Goal: Task Accomplishment & Management: Use online tool/utility

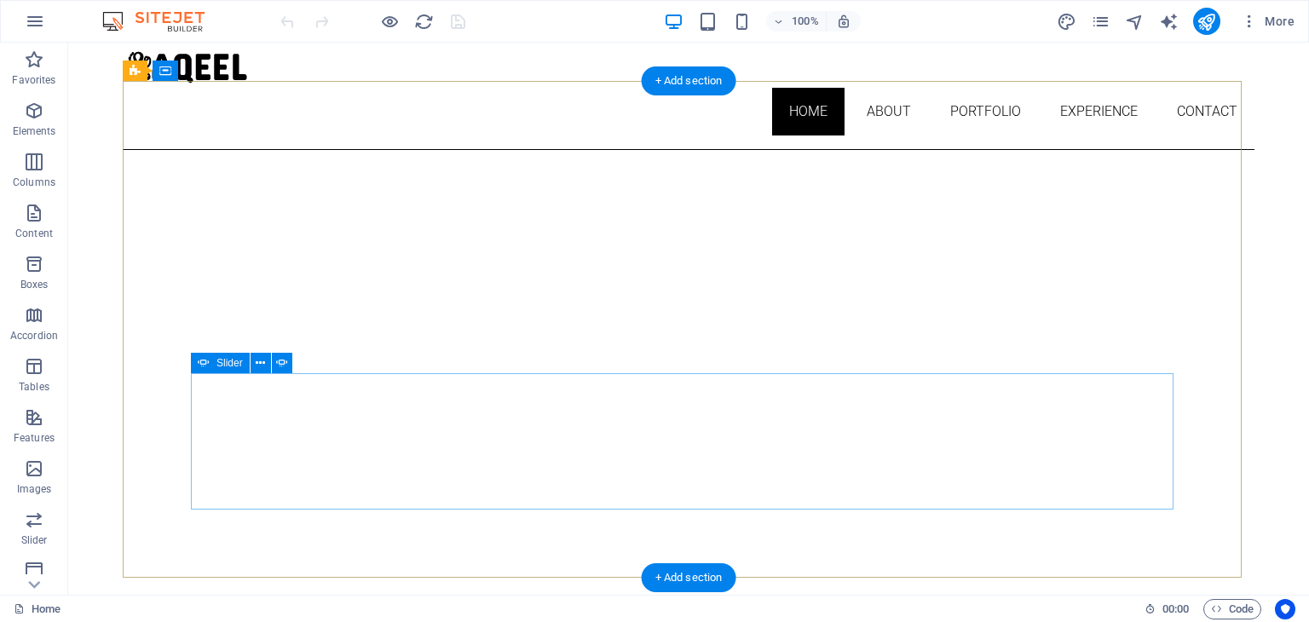
scroll to position [92, 0]
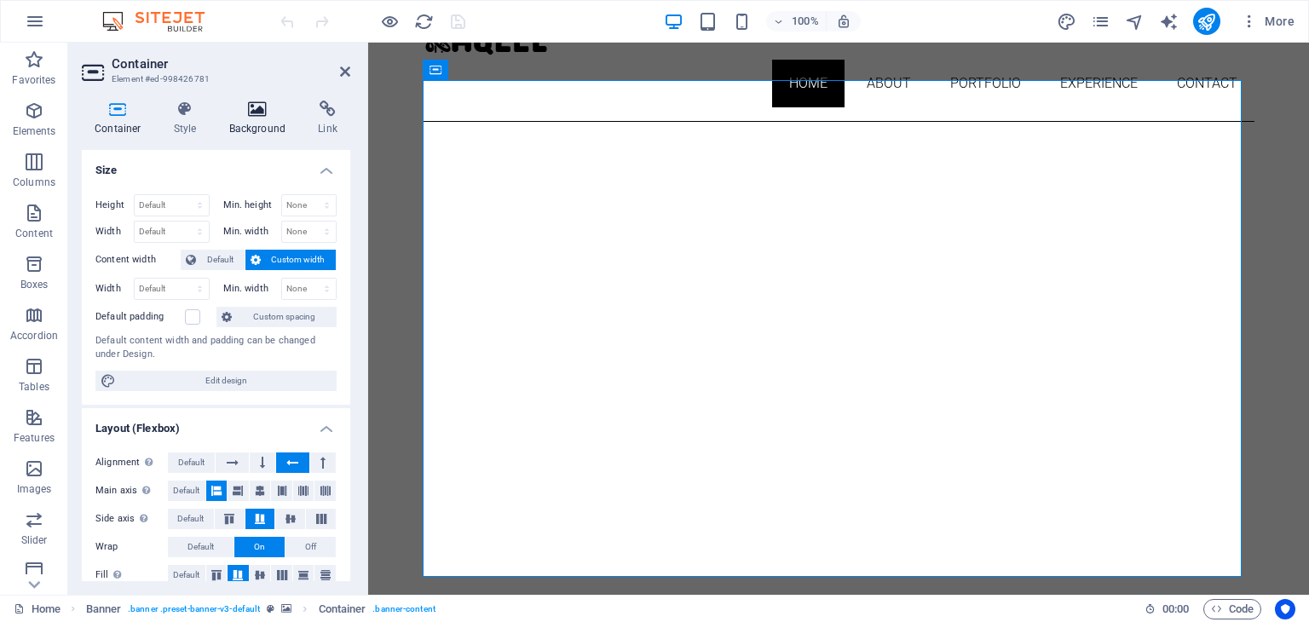
click at [251, 105] on icon at bounding box center [257, 109] width 83 height 17
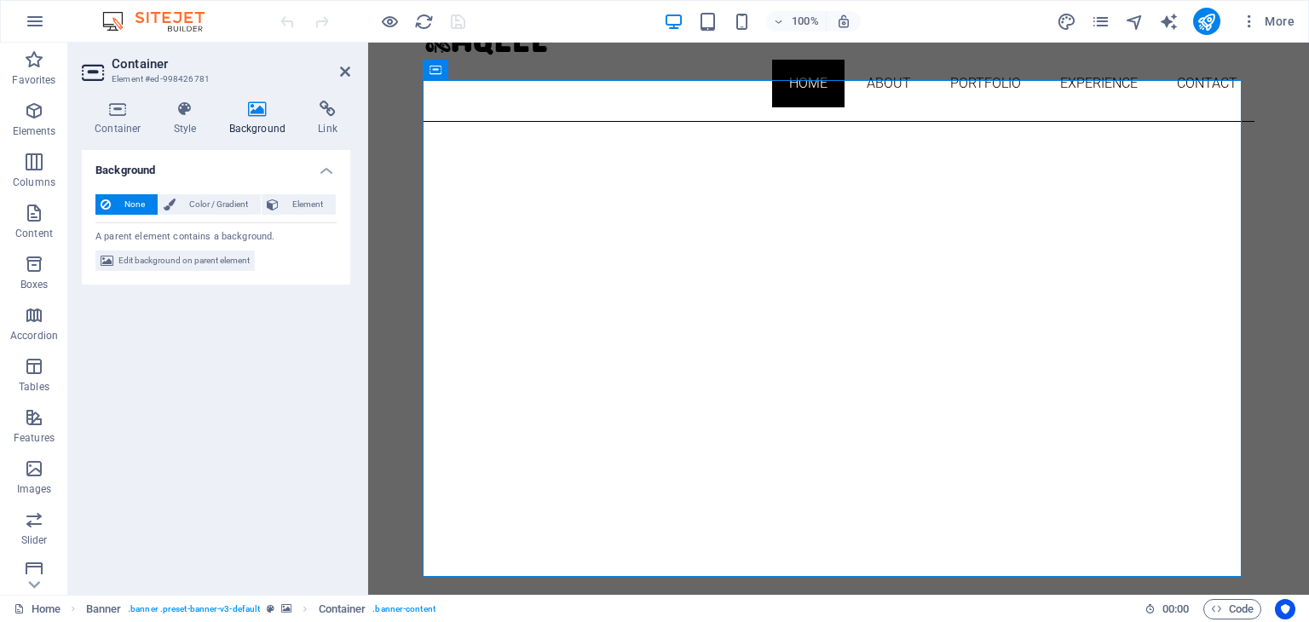
click at [195, 263] on span "Edit background on parent element" at bounding box center [183, 261] width 131 height 20
select select "ms"
select select "s"
select select "ondemand"
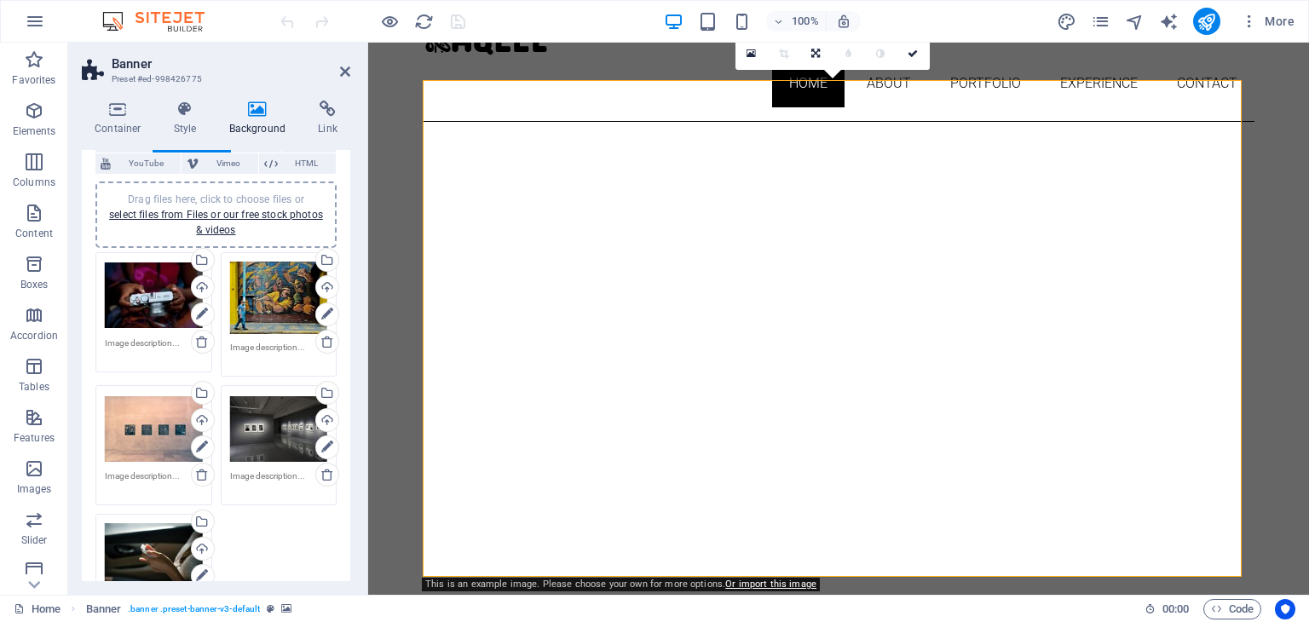
scroll to position [170, 0]
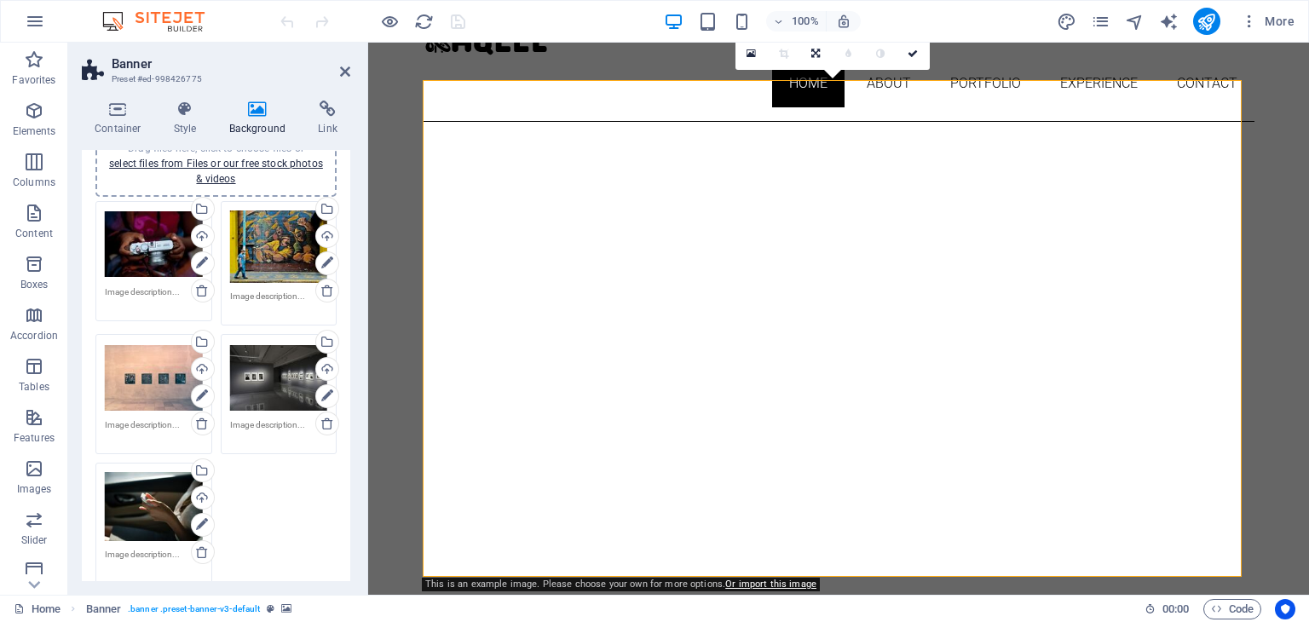
click at [160, 248] on div "Drag files here, click to choose files or select files from Files or our free s…" at bounding box center [154, 245] width 98 height 68
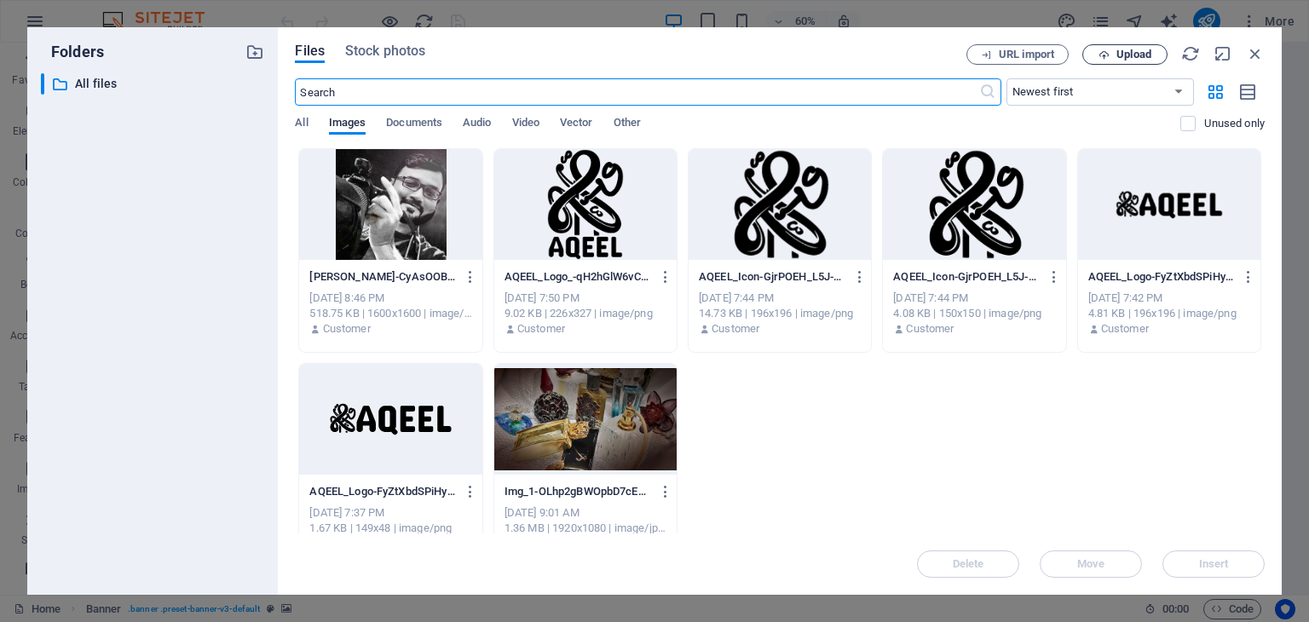
click at [1111, 55] on span "Upload" at bounding box center [1125, 54] width 70 height 11
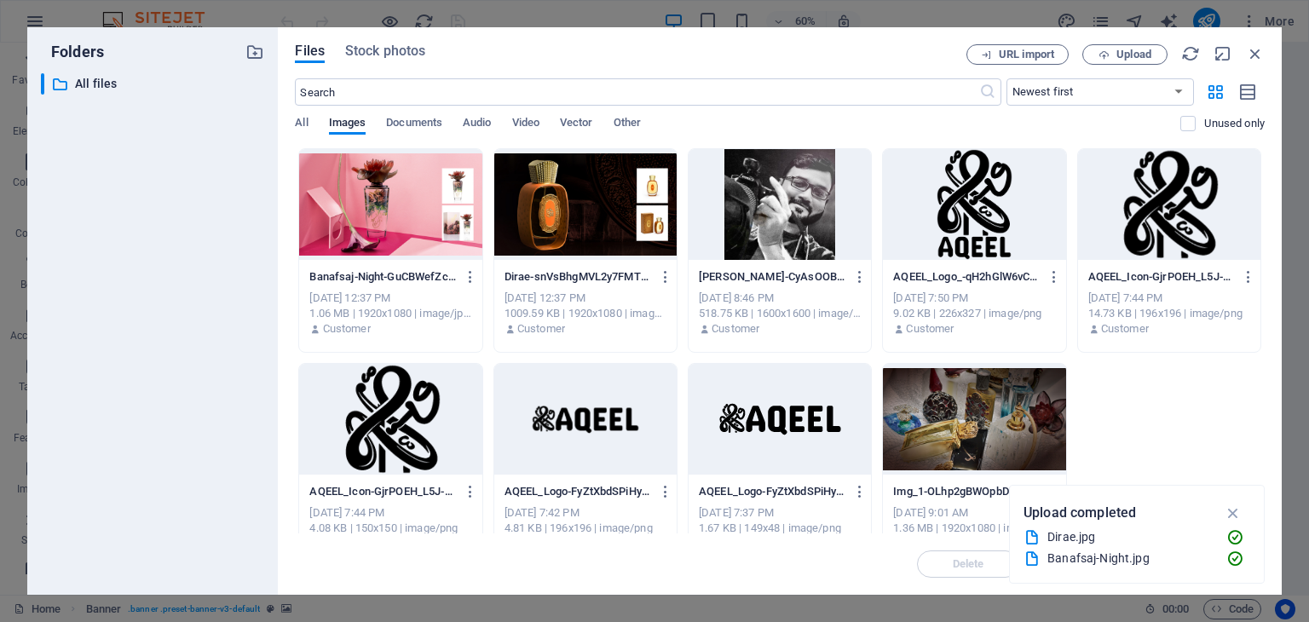
click at [580, 227] on div at bounding box center [585, 204] width 182 height 111
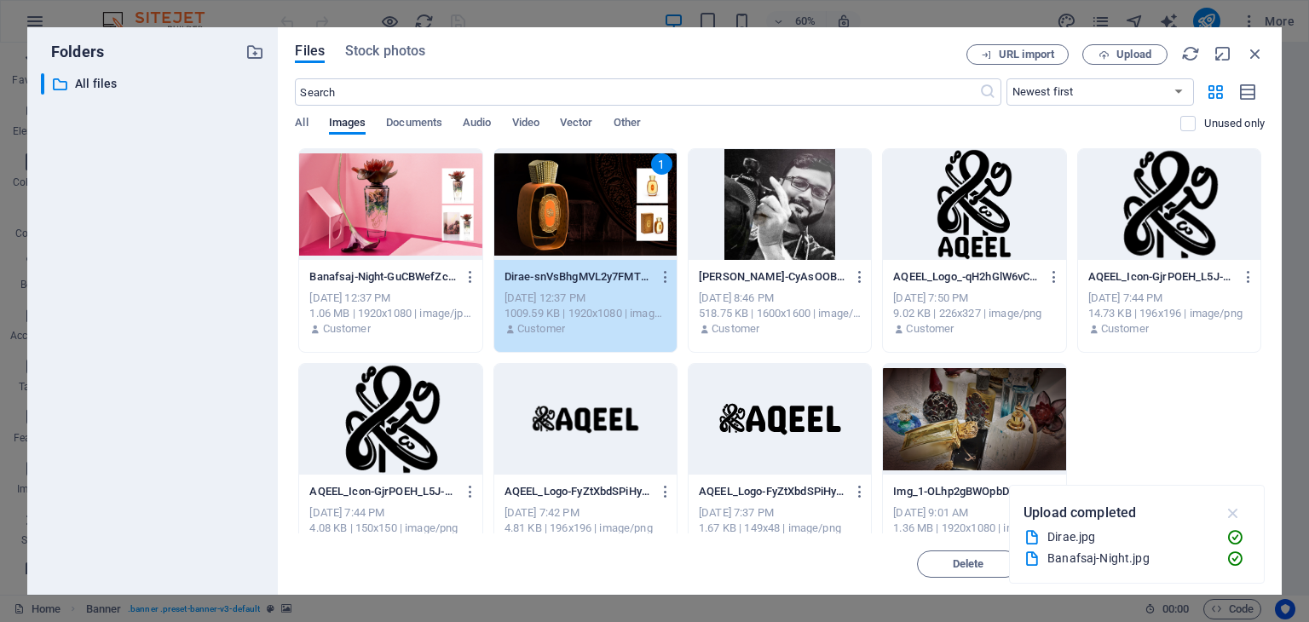
click at [1235, 516] on icon "button" at bounding box center [1234, 513] width 20 height 19
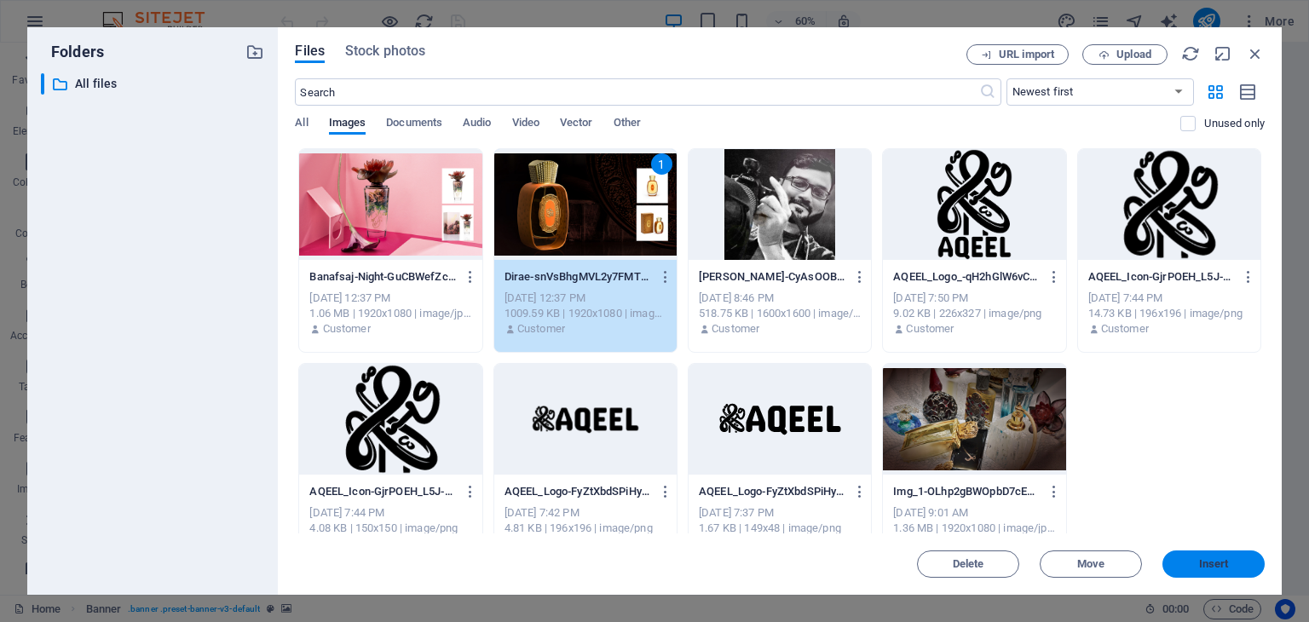
click at [1216, 563] on span "Insert" at bounding box center [1214, 564] width 30 height 10
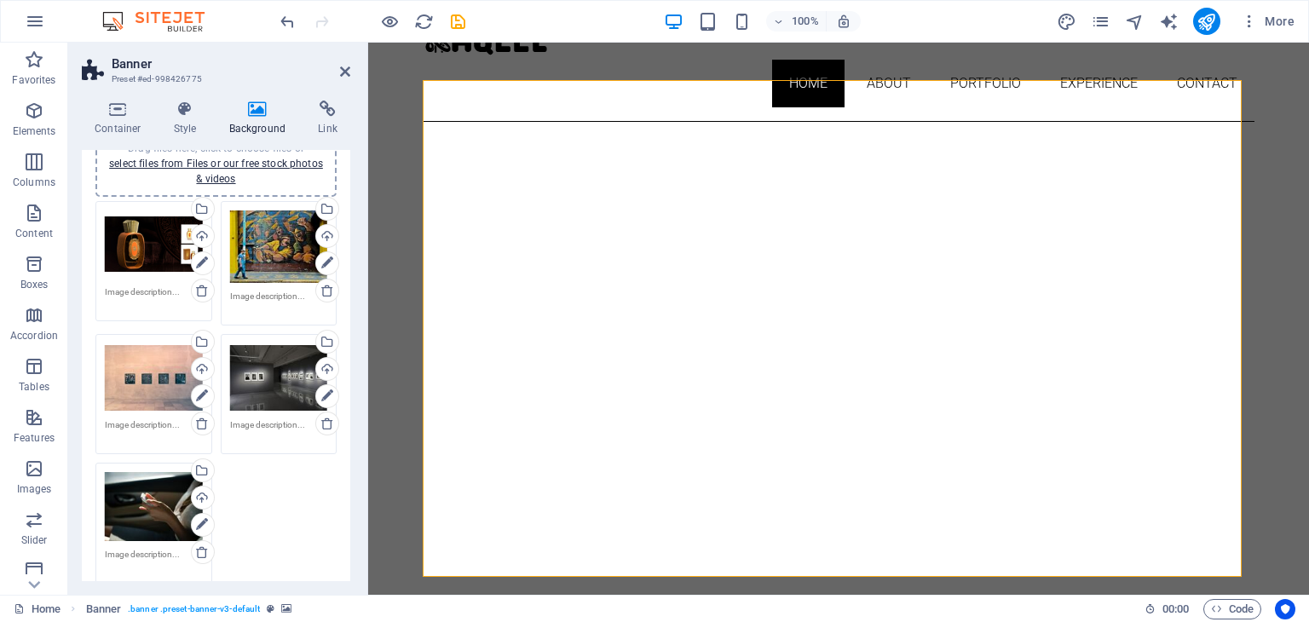
click at [274, 250] on div "Drag files here, click to choose files or select files from Files or our free s…" at bounding box center [279, 247] width 98 height 73
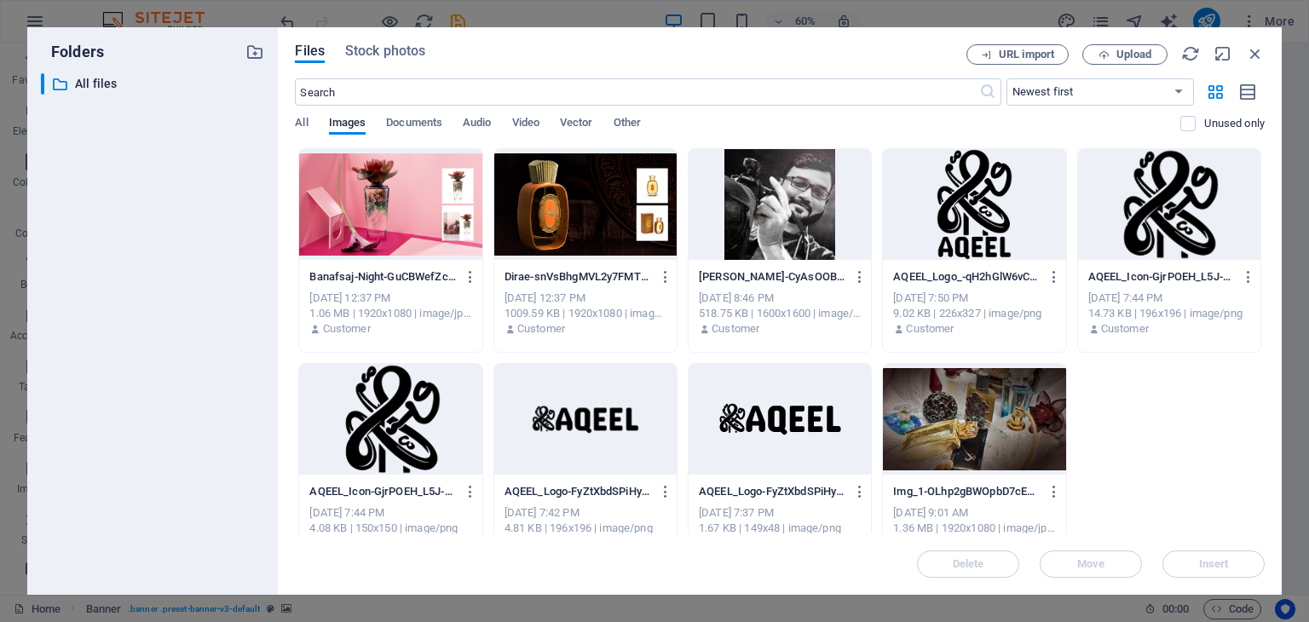
click at [400, 216] on div at bounding box center [390, 204] width 182 height 111
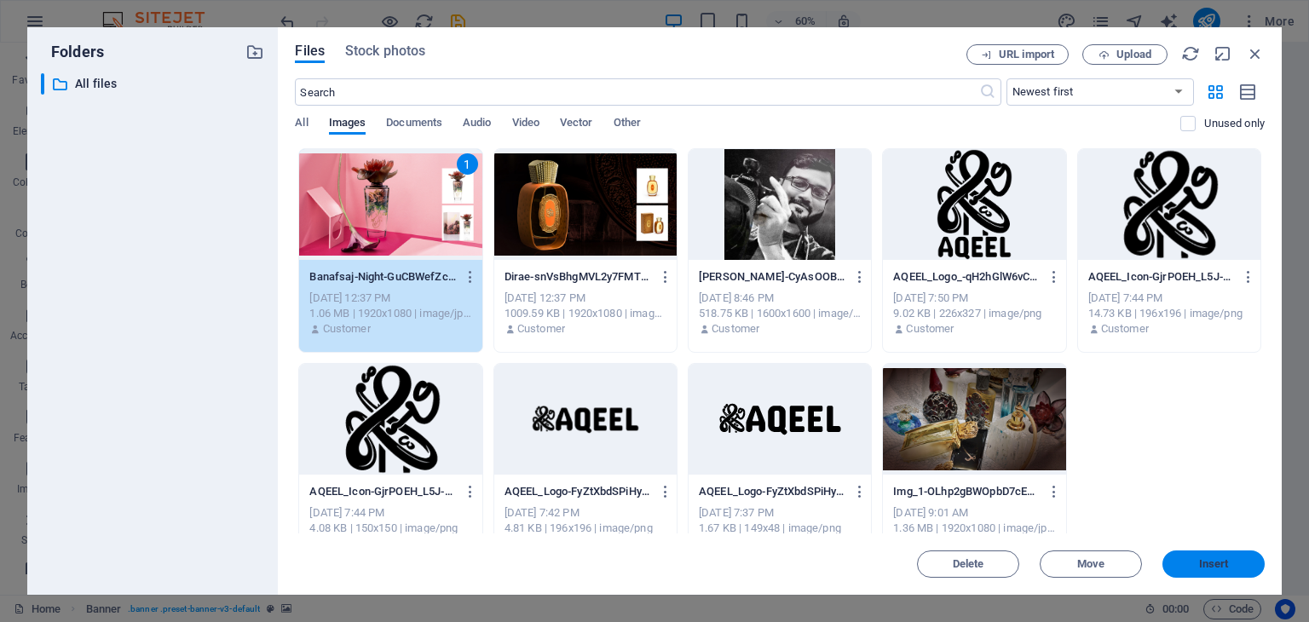
click at [1227, 566] on span "Insert" at bounding box center [1214, 564] width 30 height 10
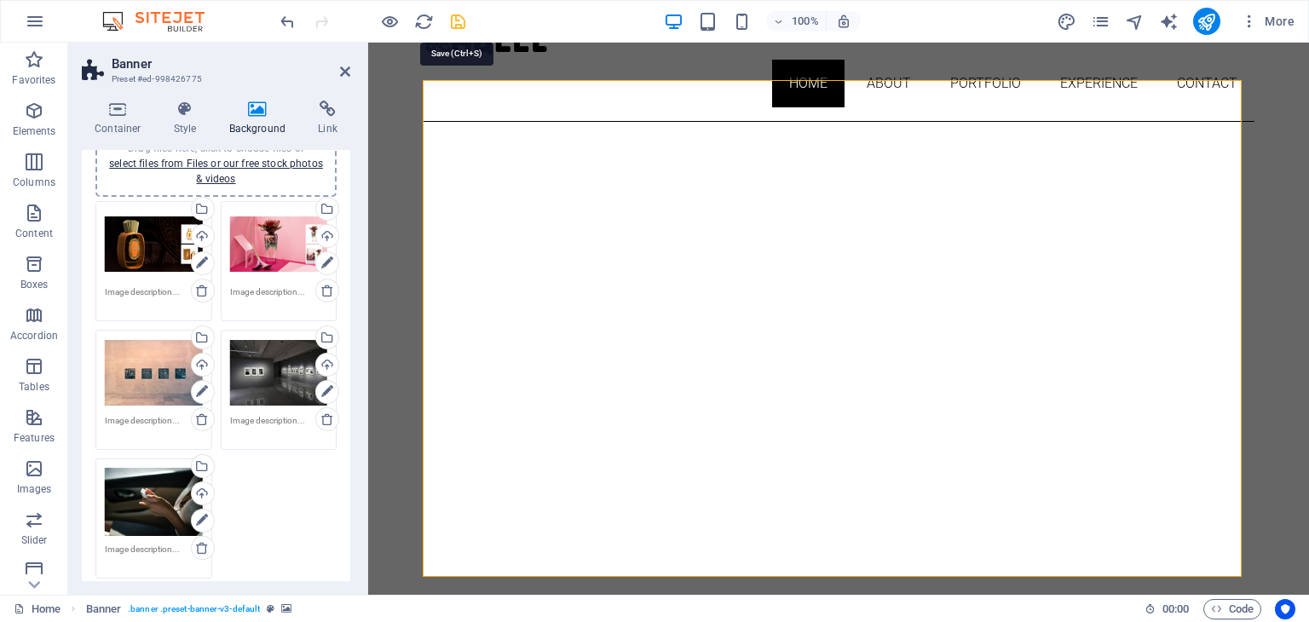
click at [459, 21] on icon "save" at bounding box center [458, 22] width 20 height 20
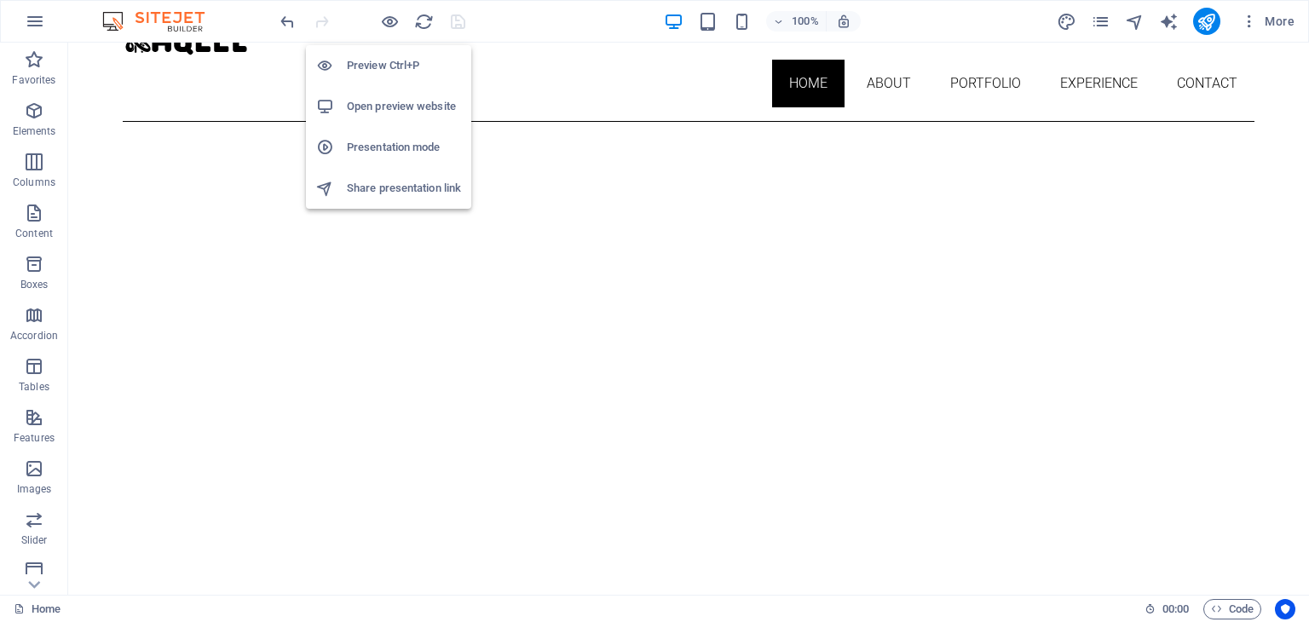
click at [433, 105] on h6 "Open preview website" at bounding box center [404, 106] width 114 height 20
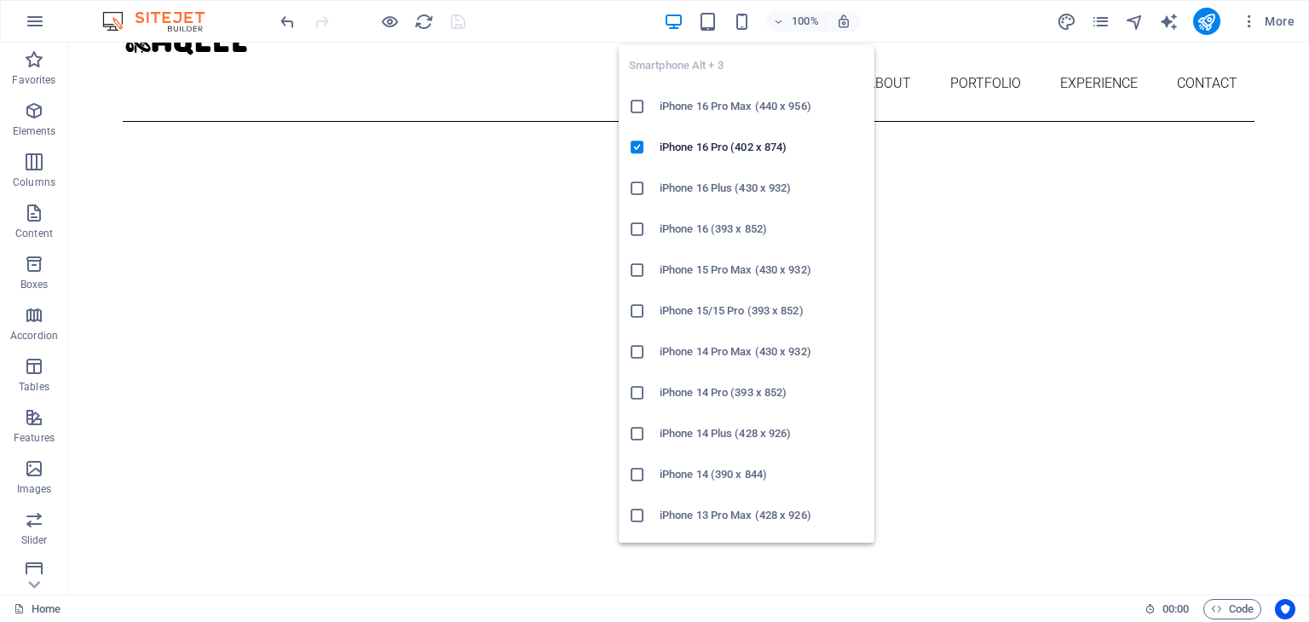
click at [746, 110] on h6 "iPhone 16 Pro Max (440 x 956)" at bounding box center [762, 106] width 205 height 20
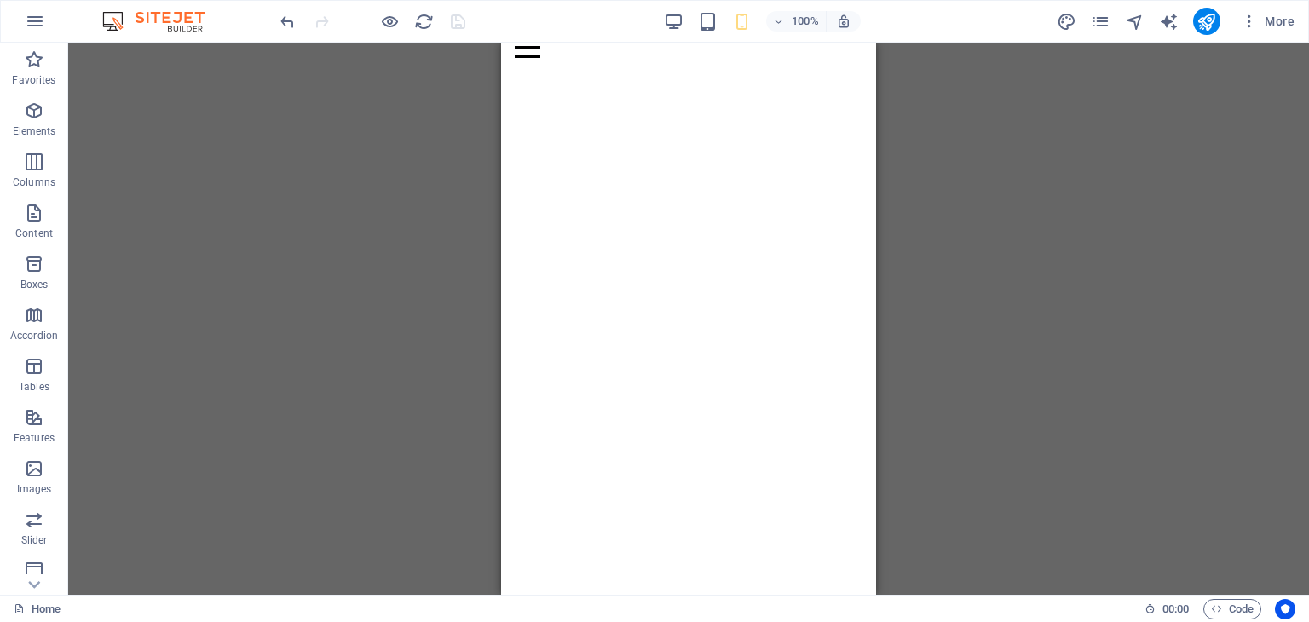
scroll to position [97, 0]
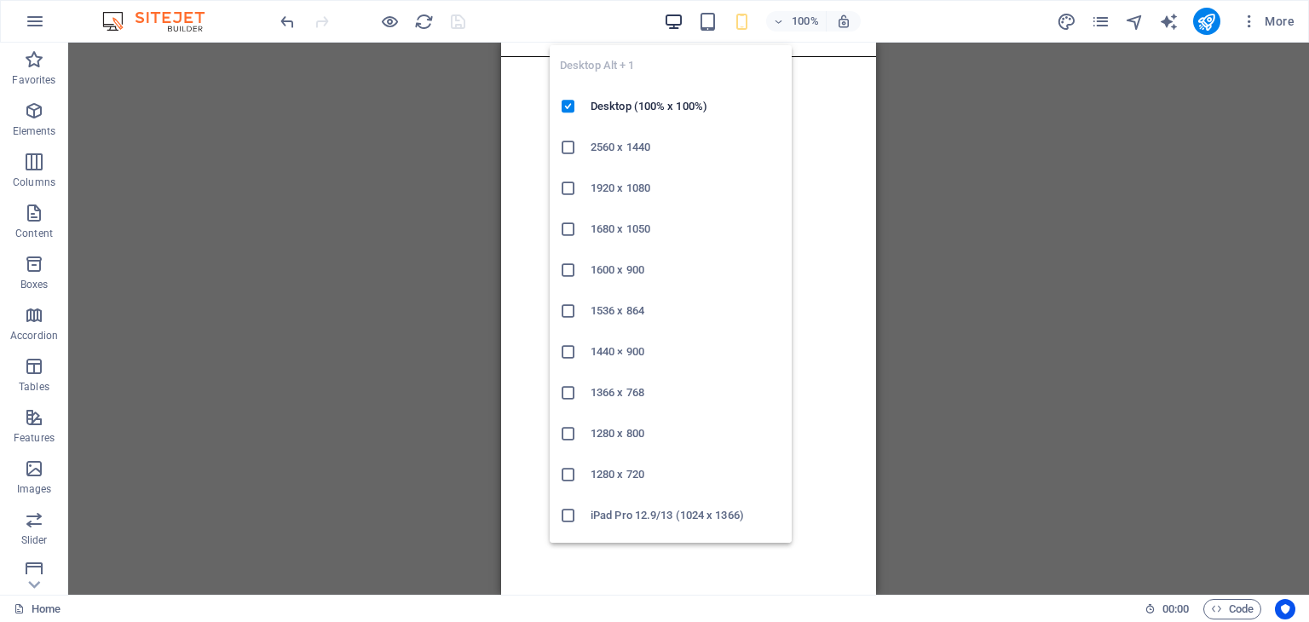
click at [667, 20] on icon "button" at bounding box center [674, 22] width 20 height 20
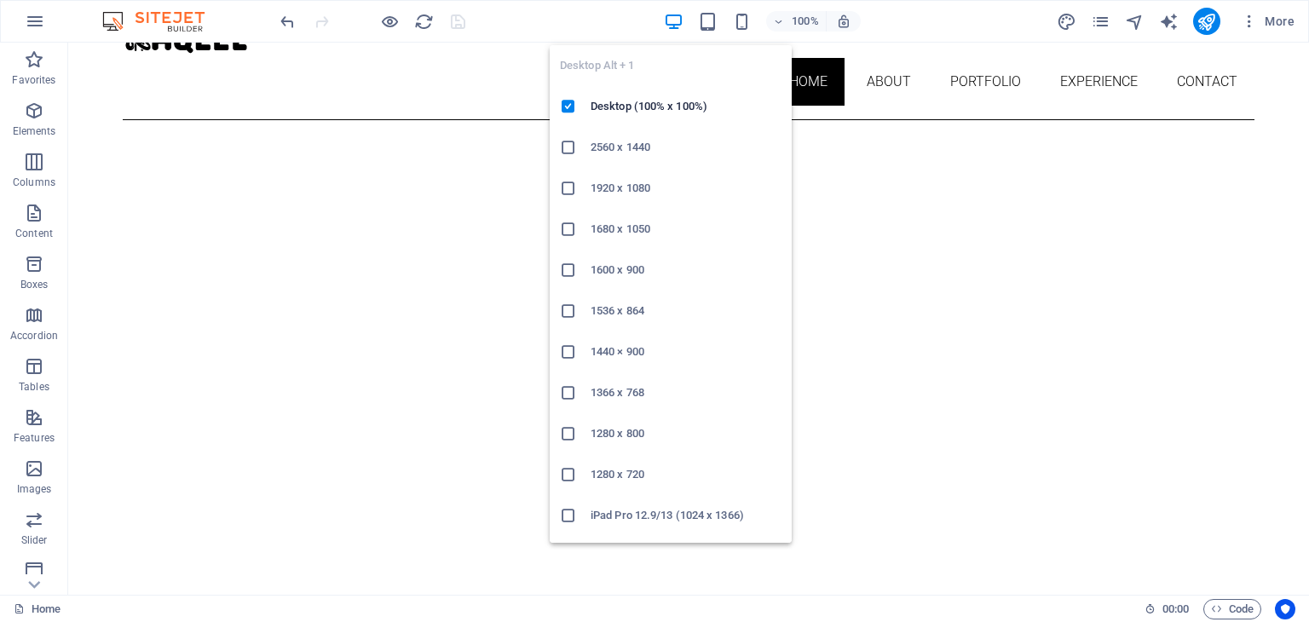
scroll to position [93, 0]
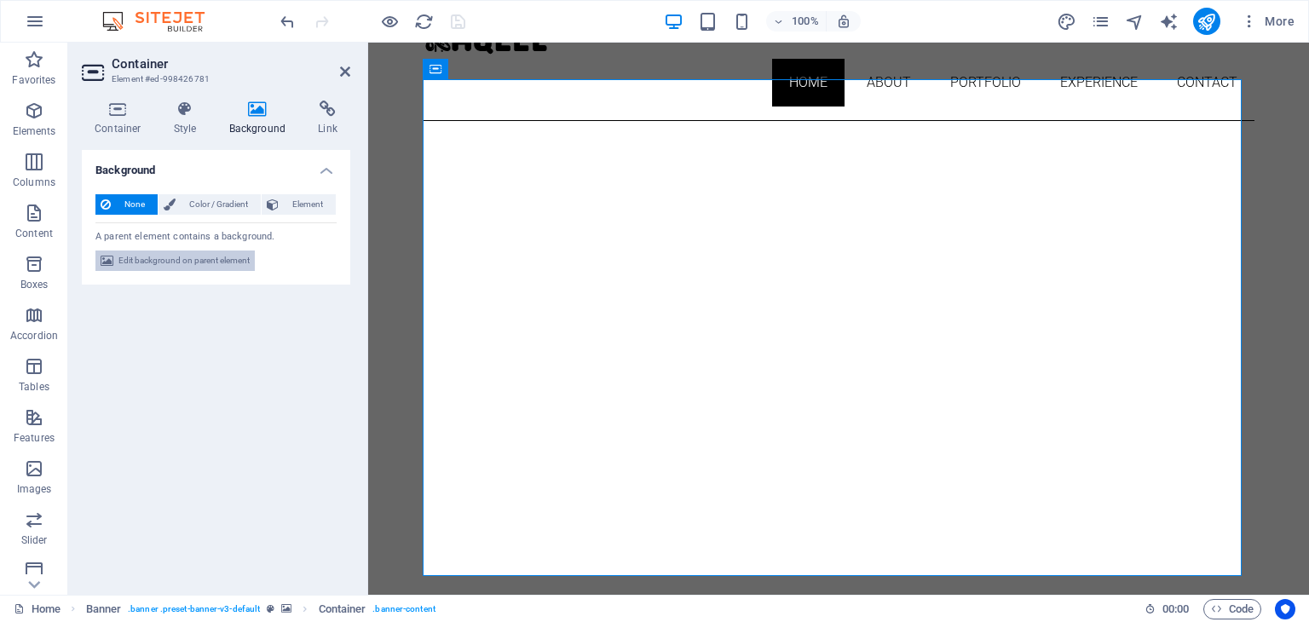
click at [218, 261] on span "Edit background on parent element" at bounding box center [183, 261] width 131 height 20
select select "ms"
select select "s"
select select "ondemand"
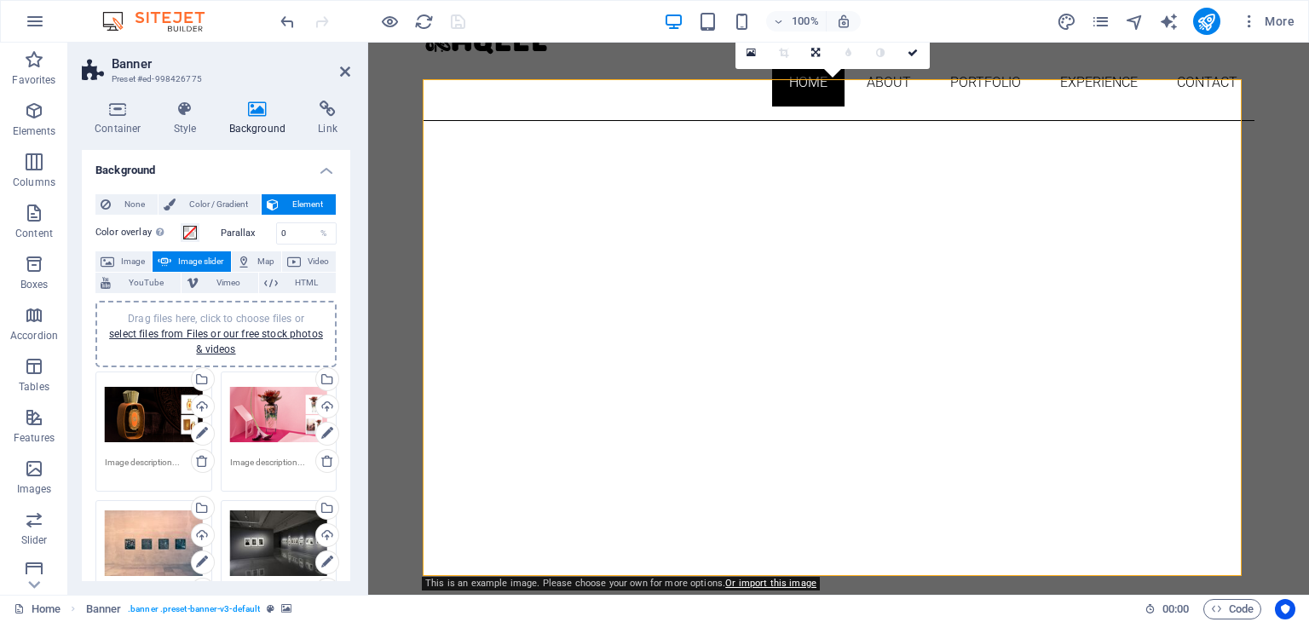
click at [271, 413] on div "Drag files here, click to choose files or select files from Files or our free s…" at bounding box center [279, 415] width 98 height 68
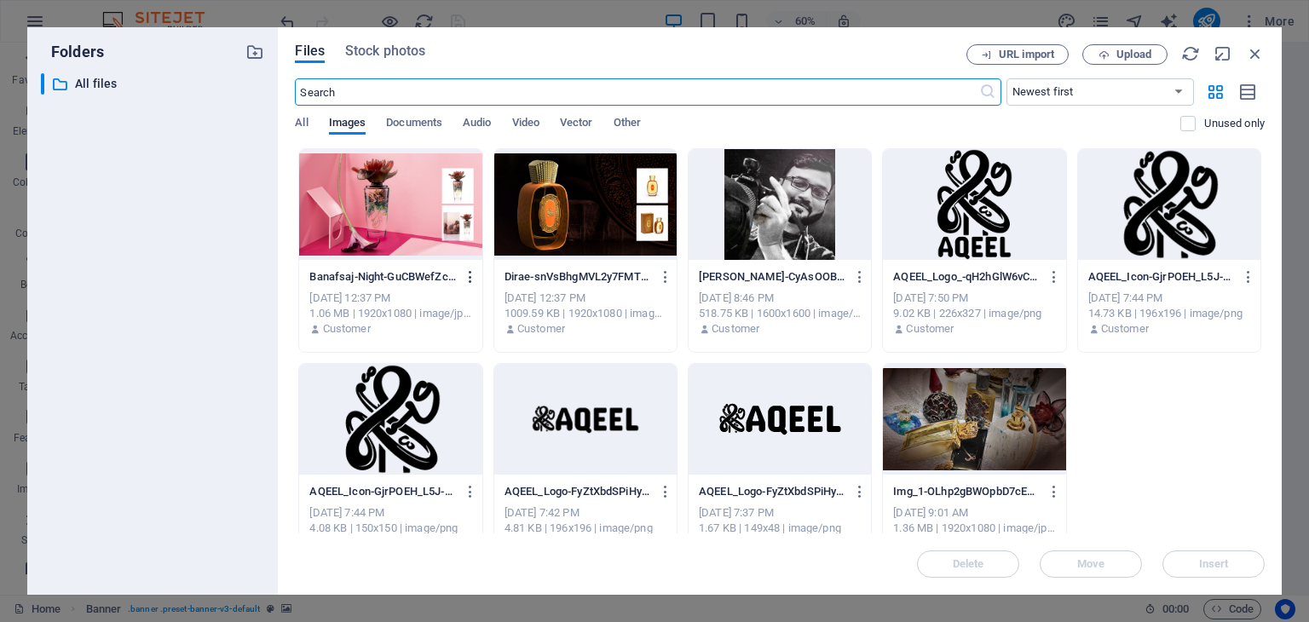
click at [468, 277] on icon "button" at bounding box center [471, 276] width 16 height 15
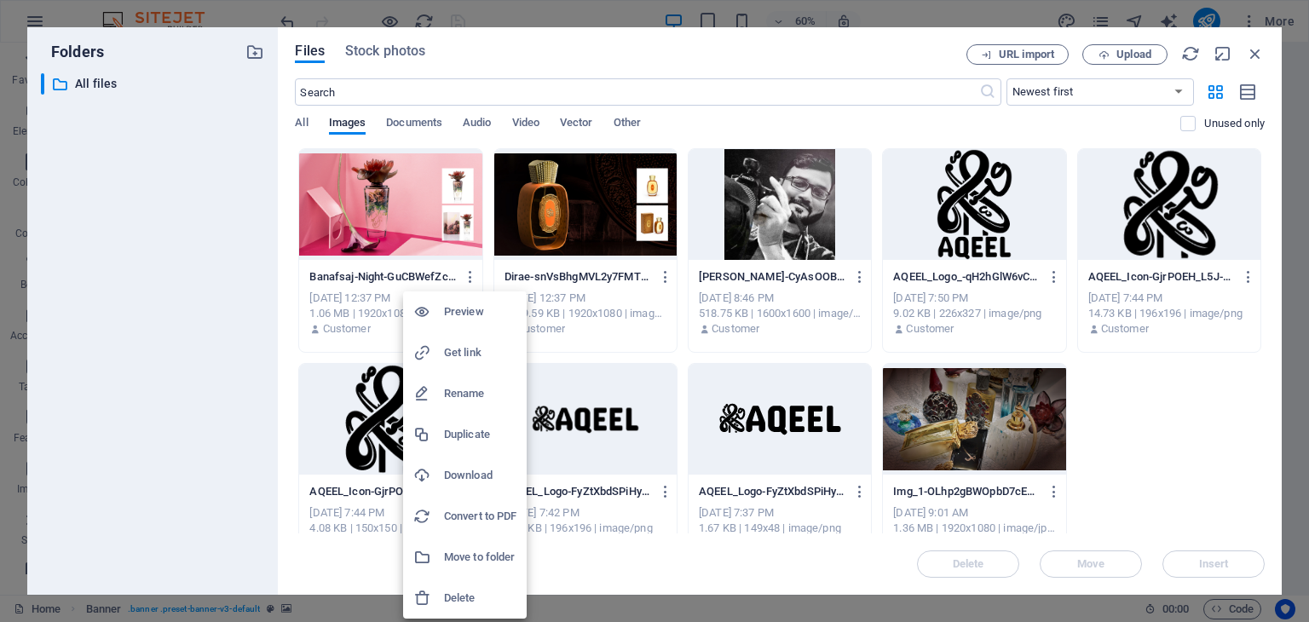
click at [435, 185] on div at bounding box center [654, 311] width 1309 height 622
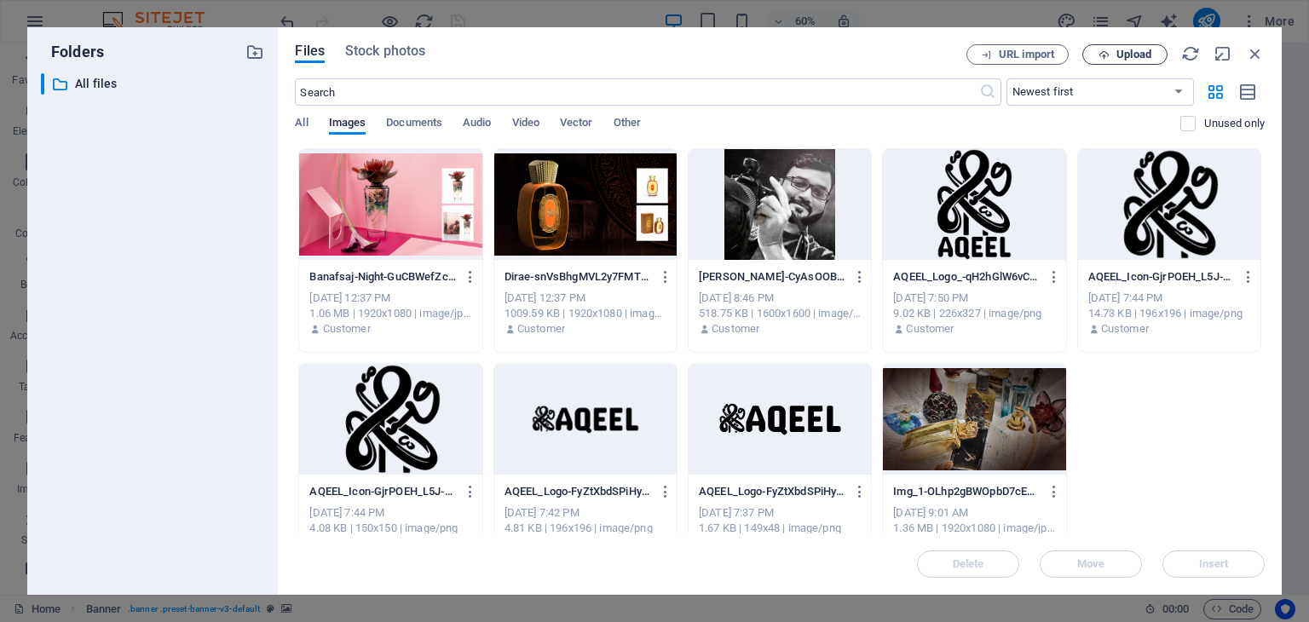
click at [1132, 54] on span "Upload" at bounding box center [1134, 54] width 35 height 10
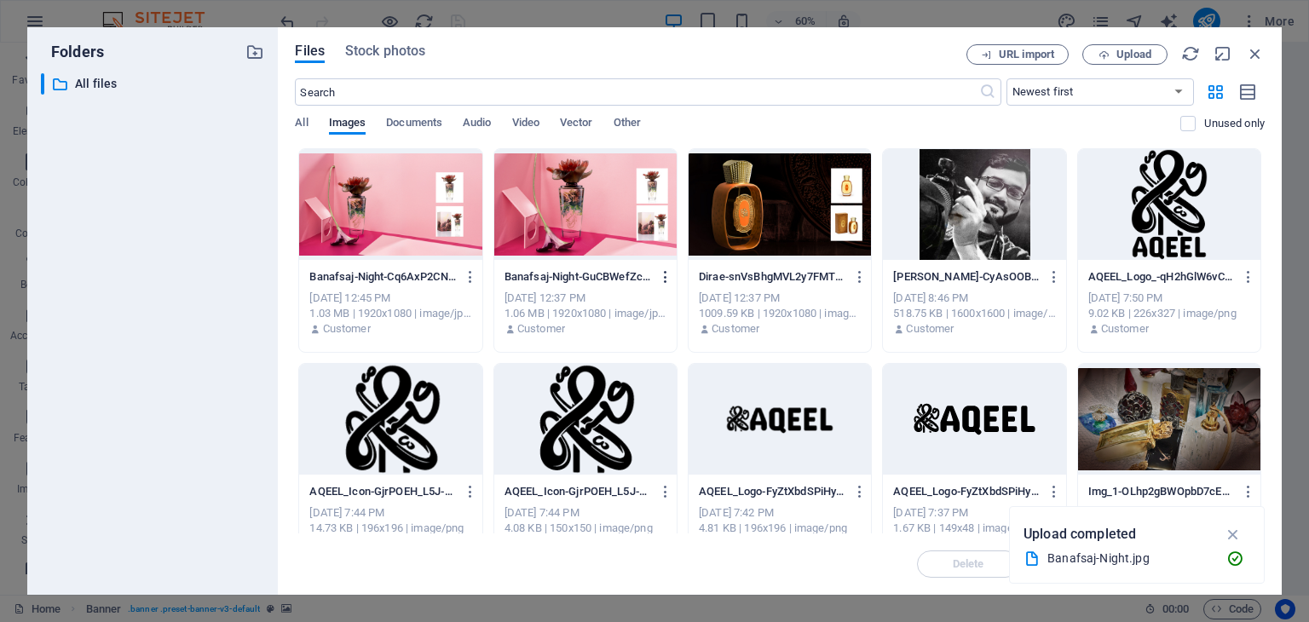
click at [661, 277] on icon "button" at bounding box center [666, 276] width 16 height 15
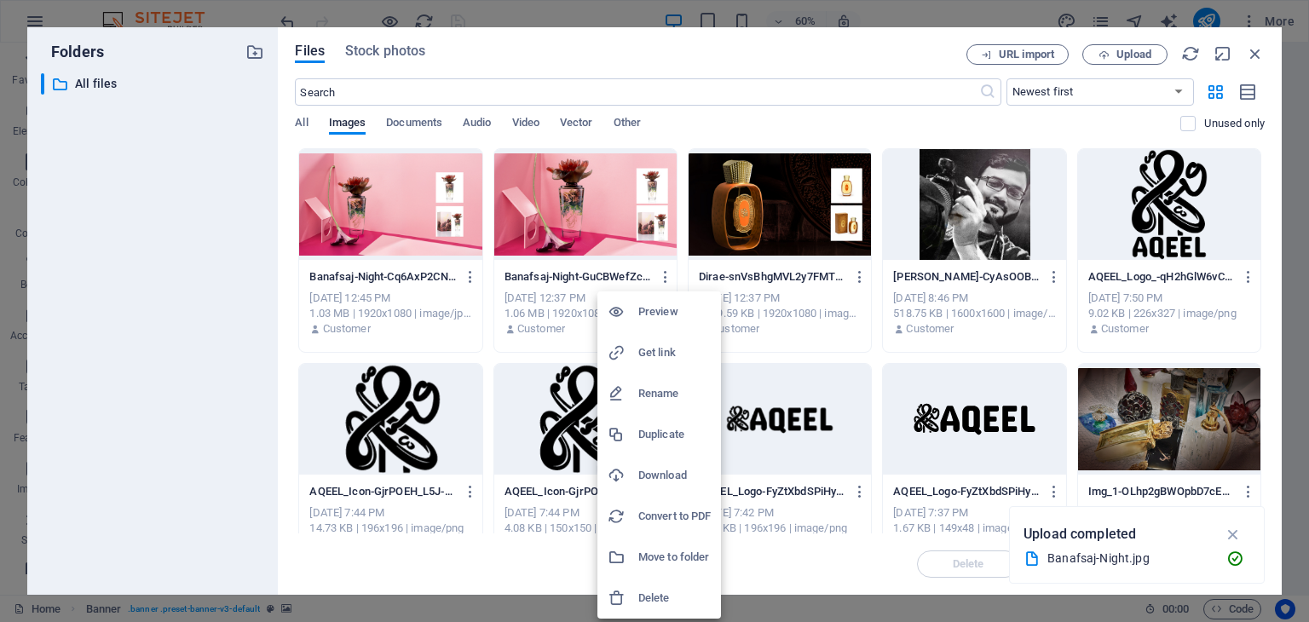
click at [686, 597] on h6 "Delete" at bounding box center [674, 598] width 72 height 20
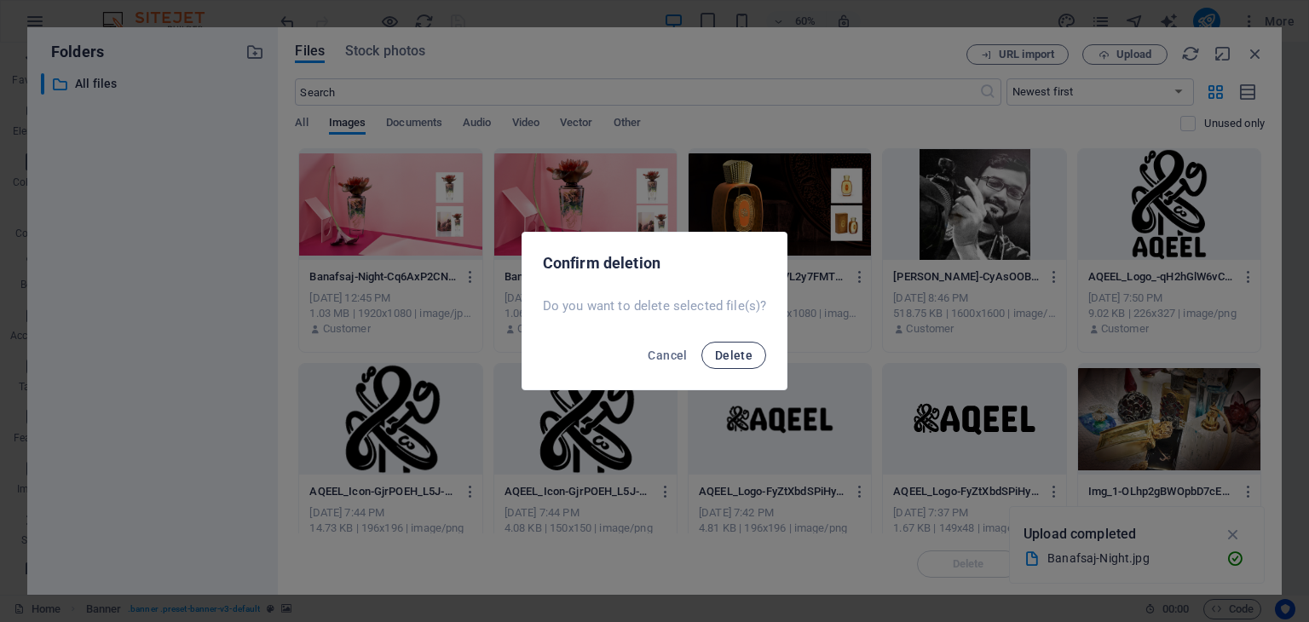
click at [741, 359] on span "Delete" at bounding box center [734, 356] width 38 height 14
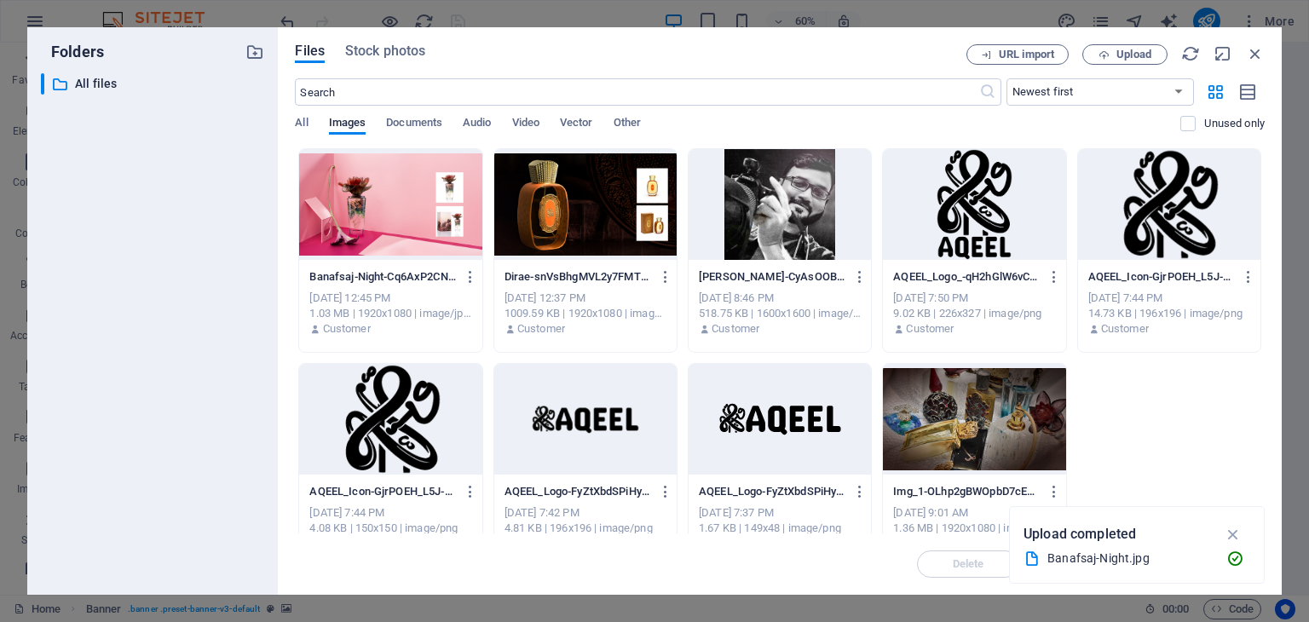
click at [413, 216] on div at bounding box center [390, 204] width 182 height 111
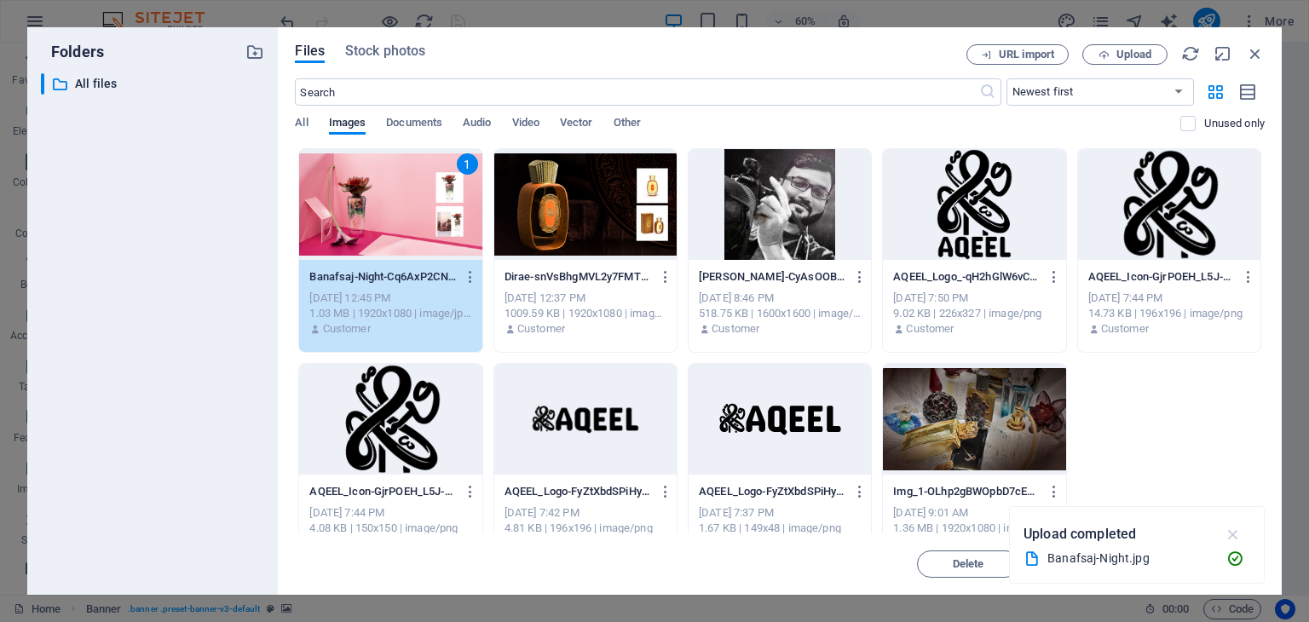
click at [1236, 533] on icon "button" at bounding box center [1234, 534] width 20 height 19
click at [1199, 563] on span "Insert" at bounding box center [1214, 564] width 30 height 10
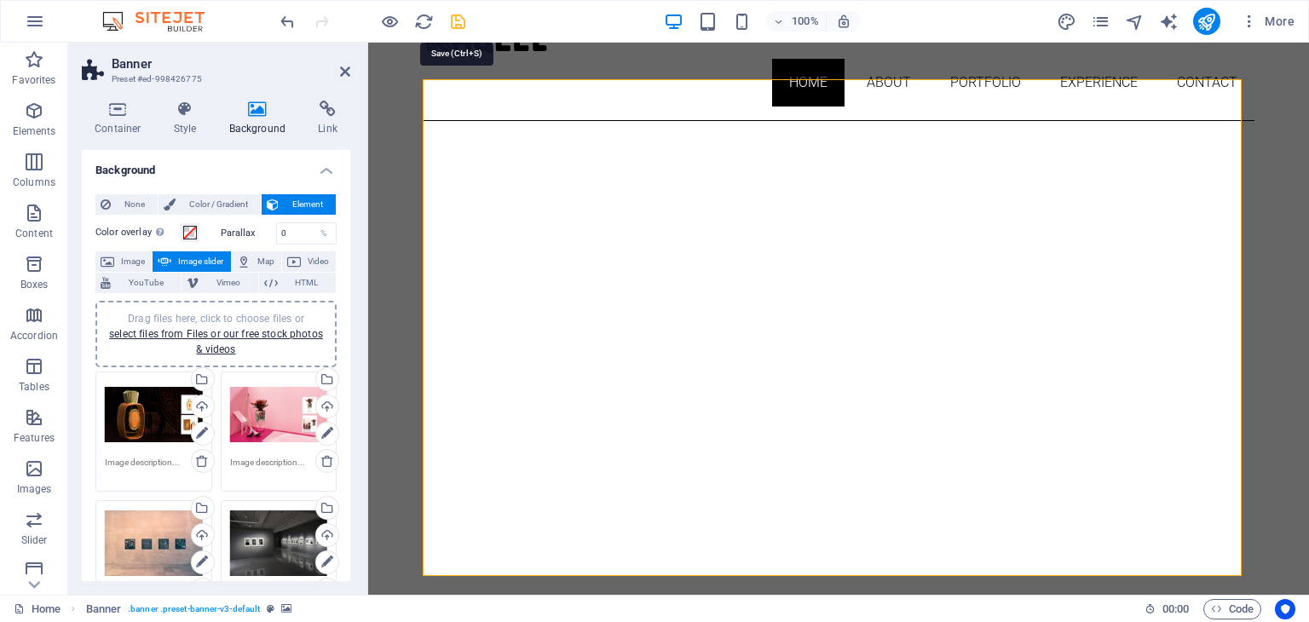
click at [459, 20] on icon "save" at bounding box center [458, 22] width 20 height 20
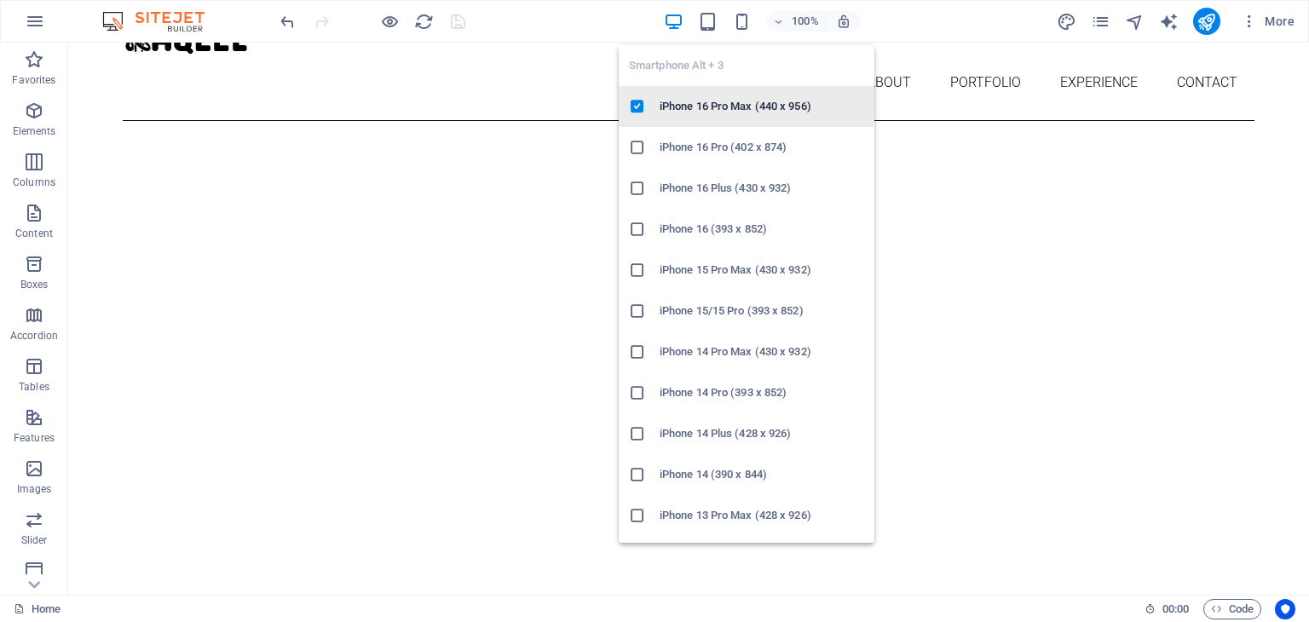
click at [722, 103] on h6 "iPhone 16 Pro Max (440 x 956)" at bounding box center [762, 106] width 205 height 20
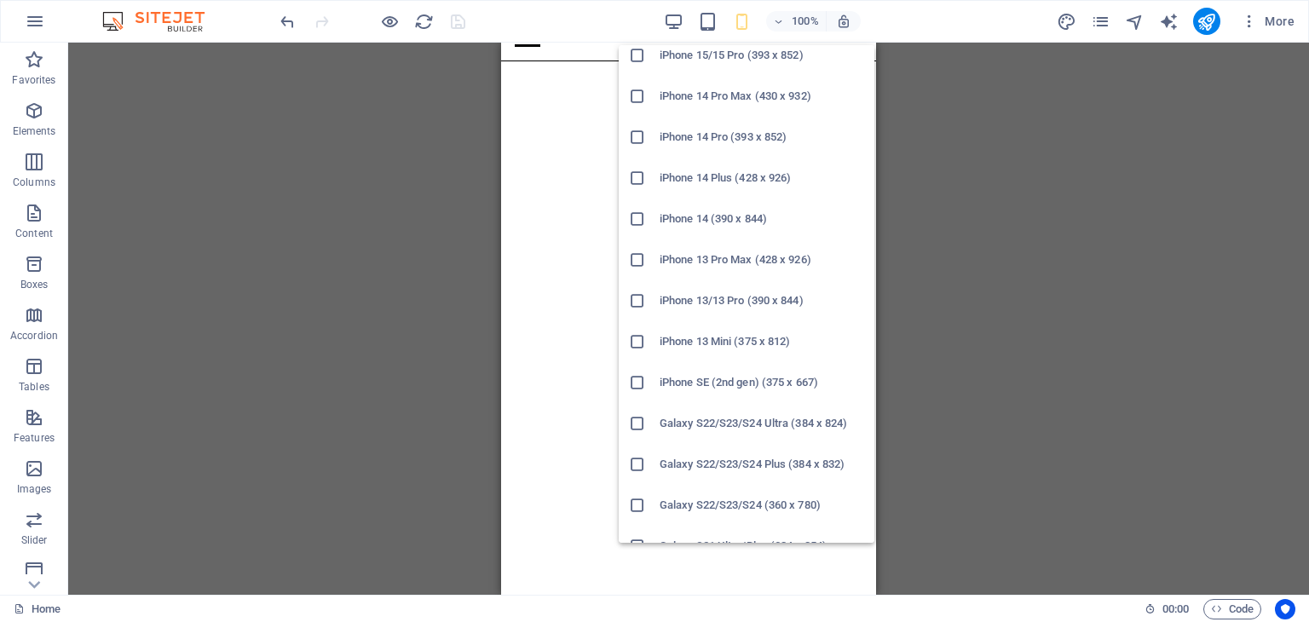
scroll to position [426, 0]
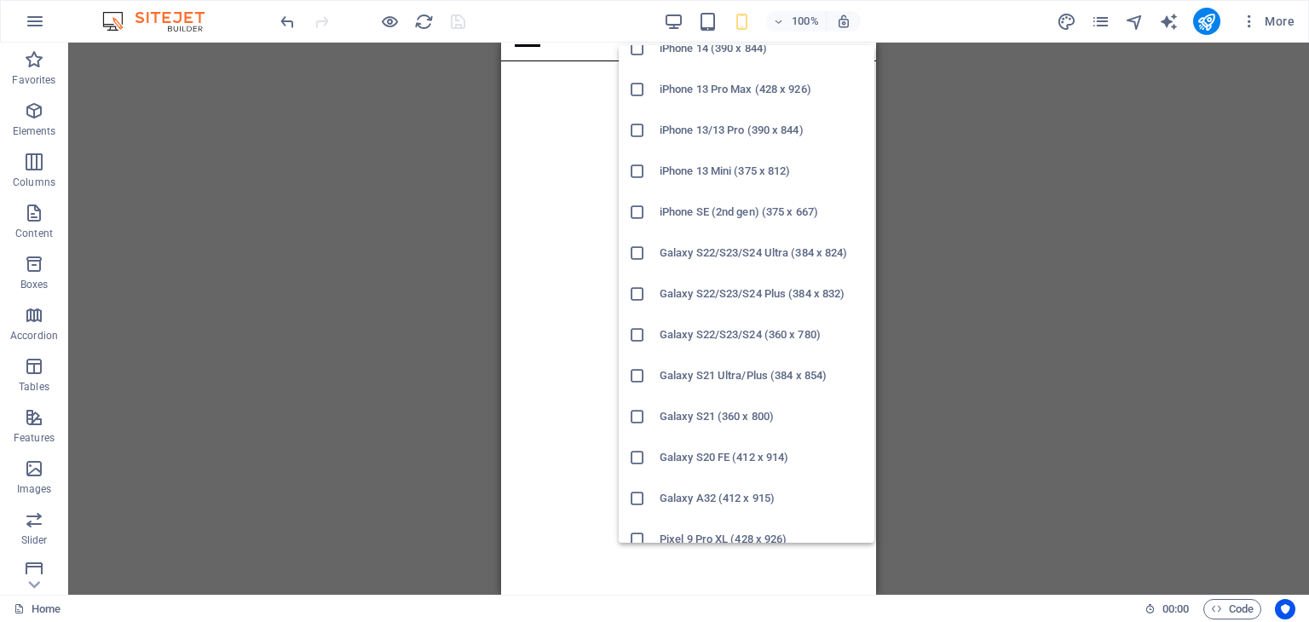
click at [753, 372] on h6 "Galaxy S21 Ultra/Plus (384 x 854)" at bounding box center [762, 376] width 205 height 20
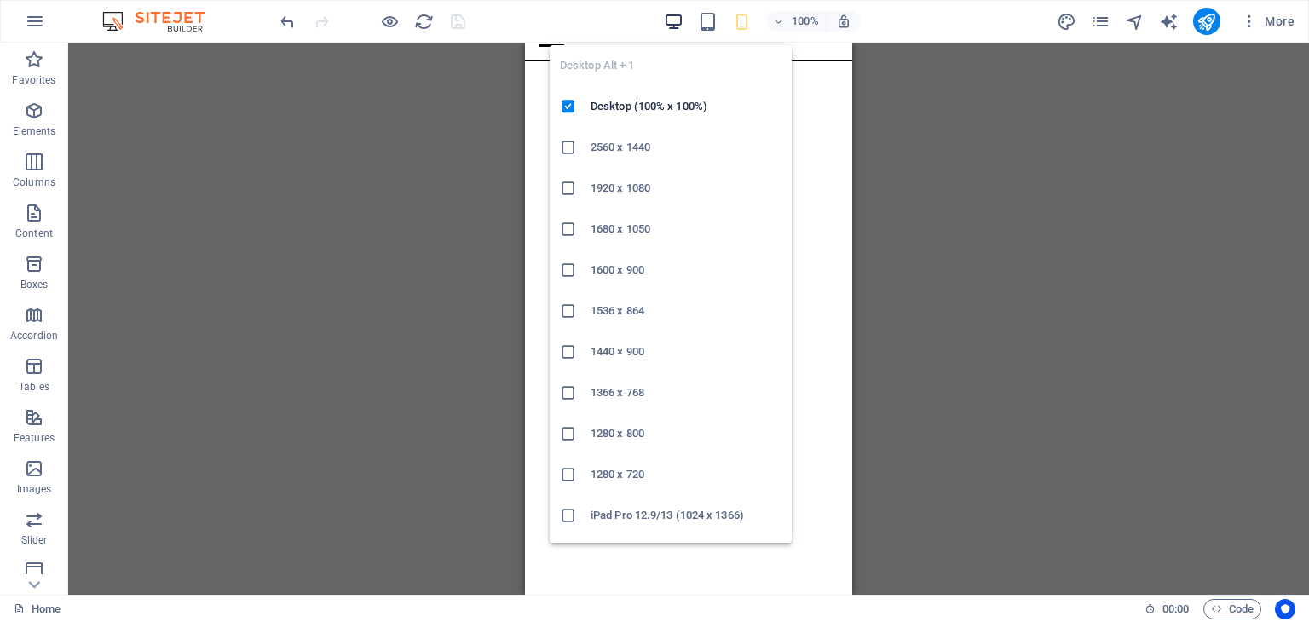
click at [673, 25] on icon "button" at bounding box center [674, 22] width 20 height 20
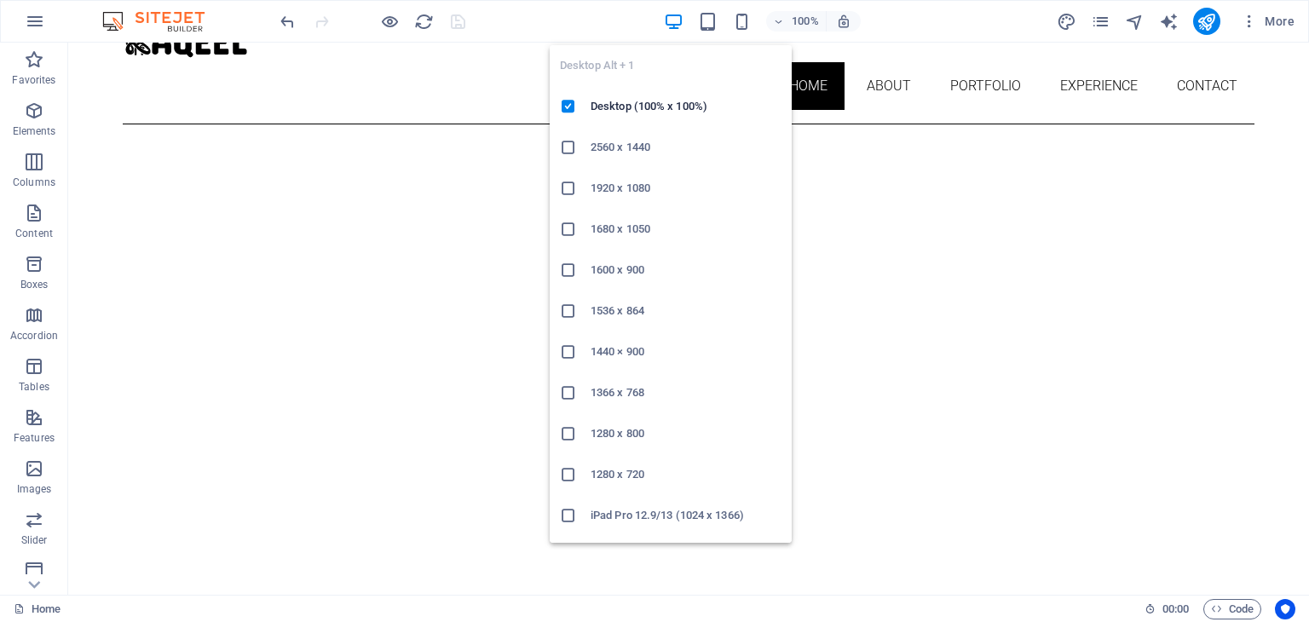
scroll to position [89, 0]
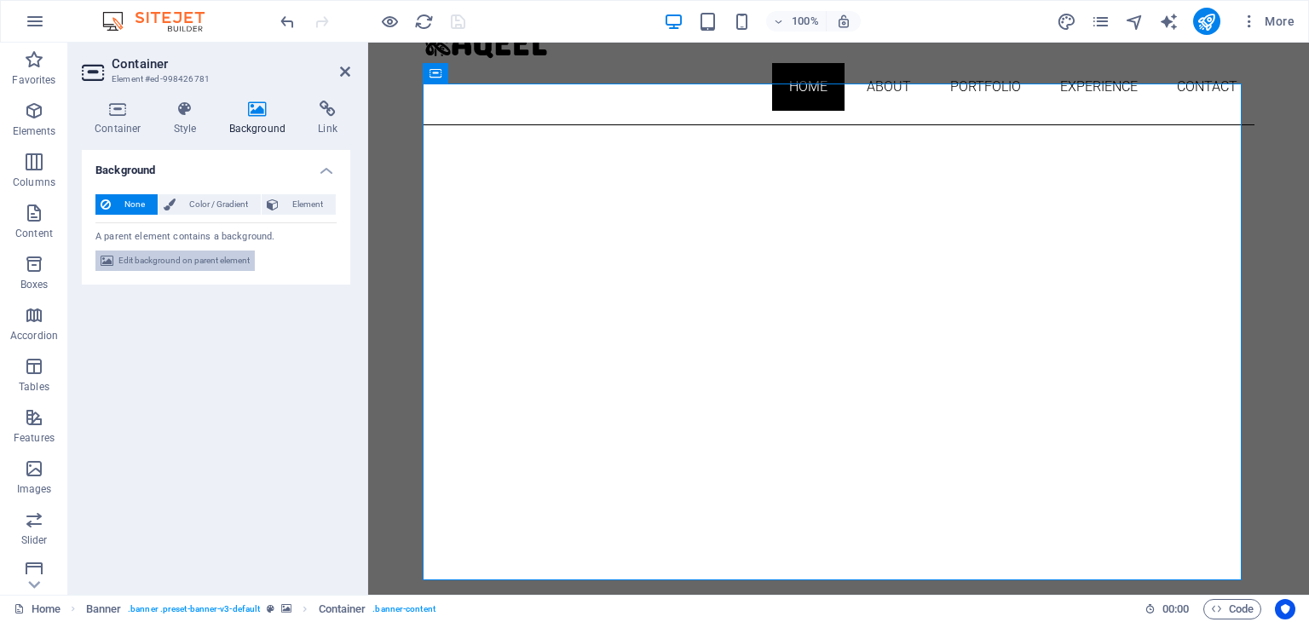
click at [209, 263] on span "Edit background on parent element" at bounding box center [183, 261] width 131 height 20
select select "ms"
select select "s"
select select "ondemand"
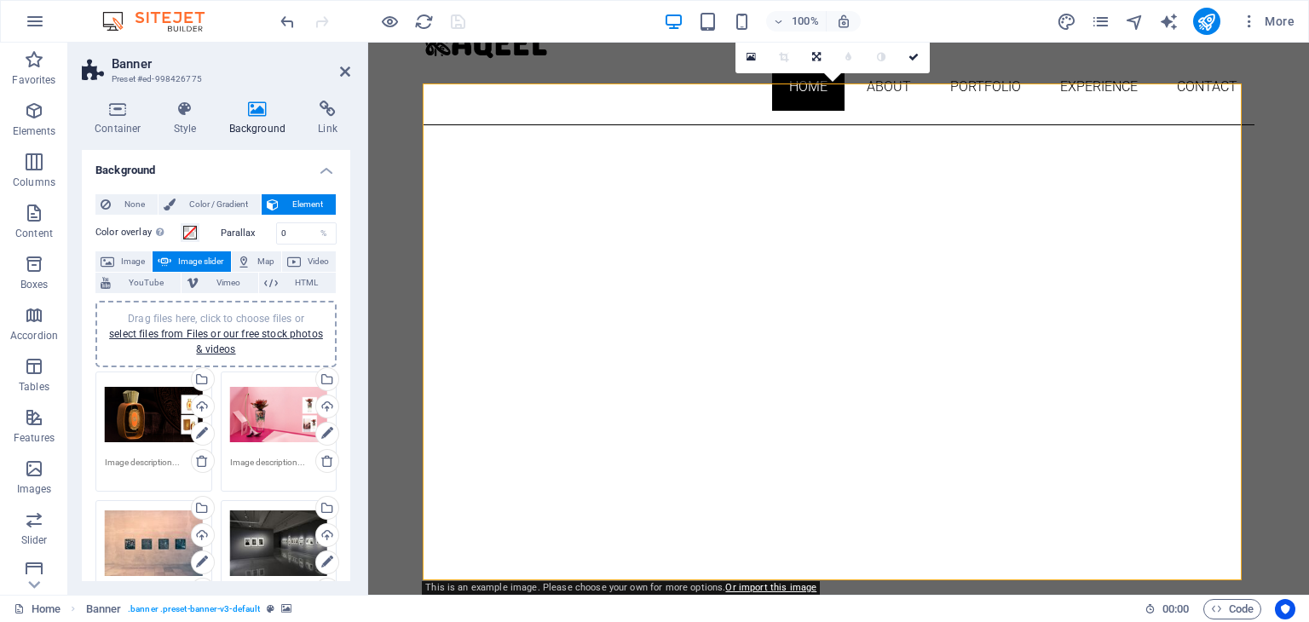
click at [266, 414] on div "Drag files here, click to choose files or select files from Files or our free s…" at bounding box center [279, 415] width 98 height 68
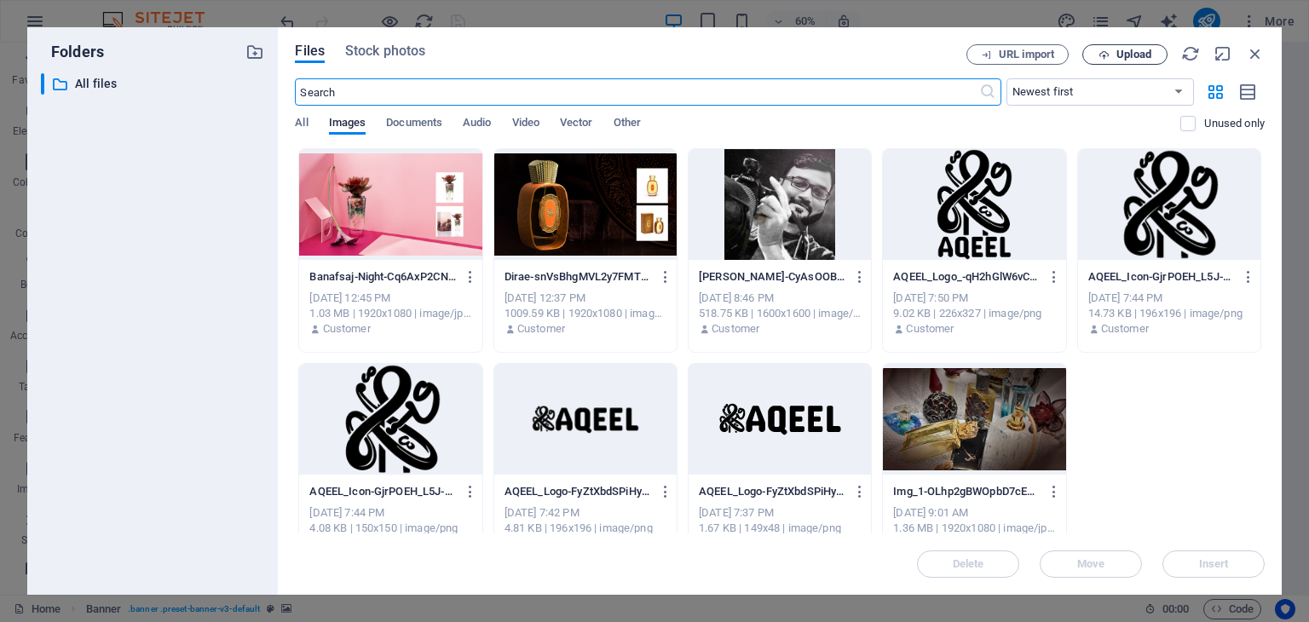
click at [1125, 60] on span "Upload" at bounding box center [1134, 54] width 35 height 10
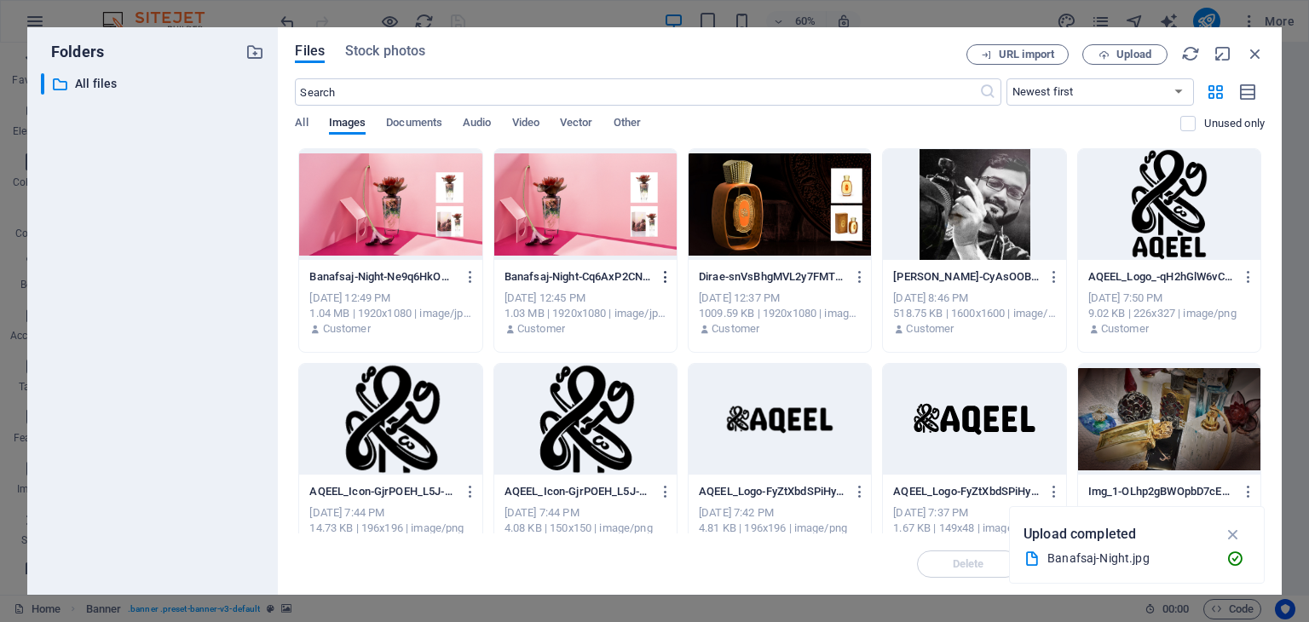
click at [661, 279] on icon "button" at bounding box center [666, 276] width 16 height 15
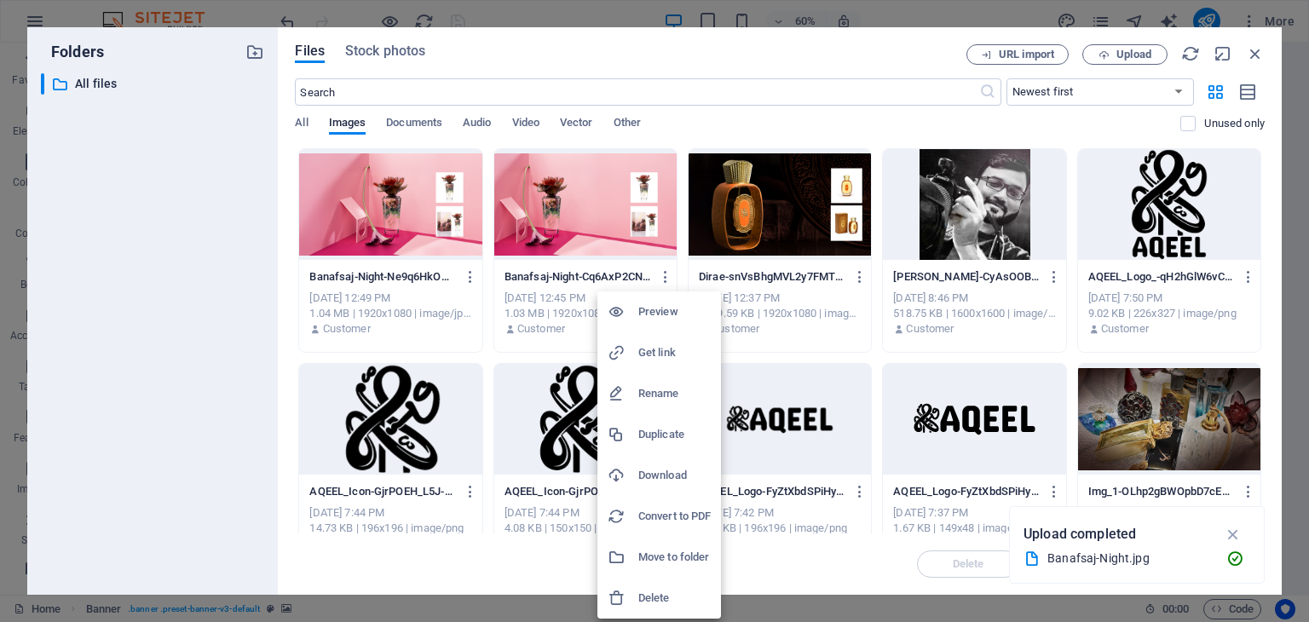
click at [679, 601] on h6 "Delete" at bounding box center [674, 598] width 72 height 20
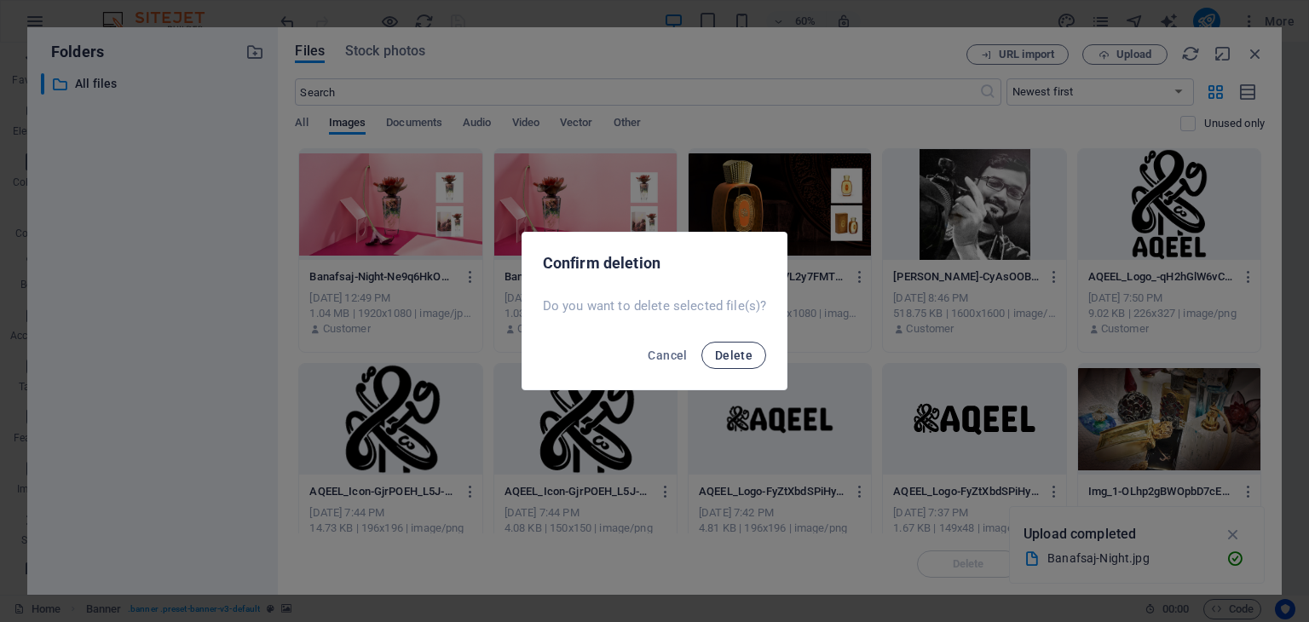
click at [722, 349] on span "Delete" at bounding box center [734, 356] width 38 height 14
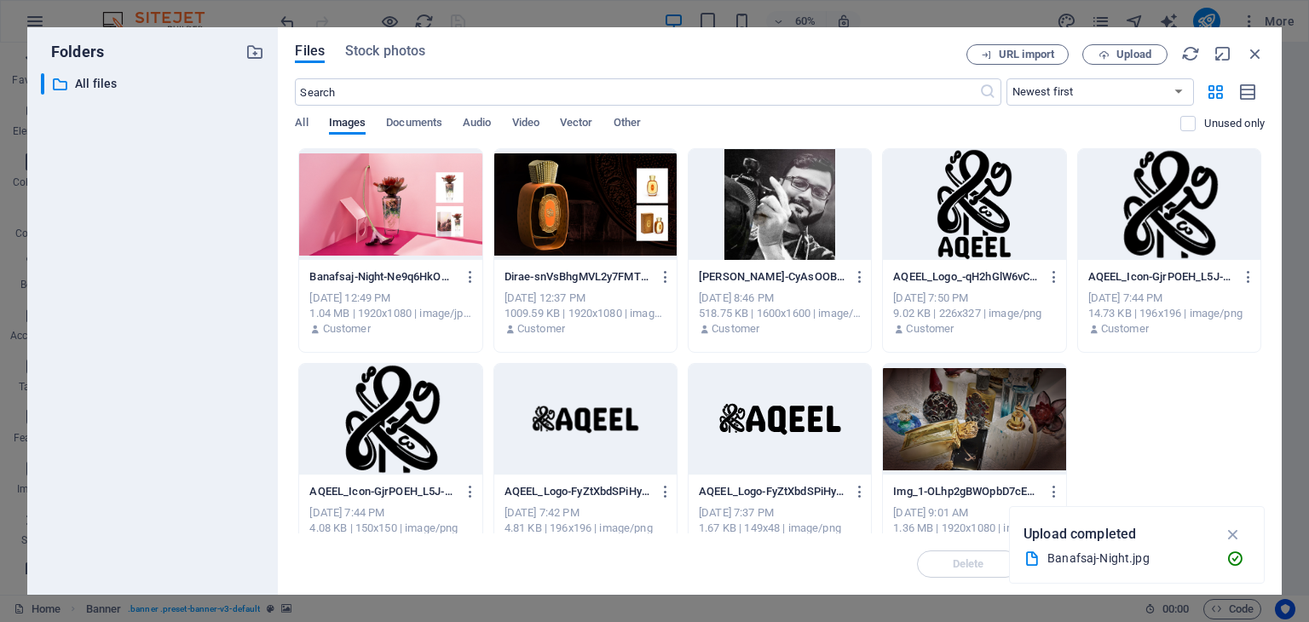
click at [419, 223] on div at bounding box center [390, 204] width 182 height 111
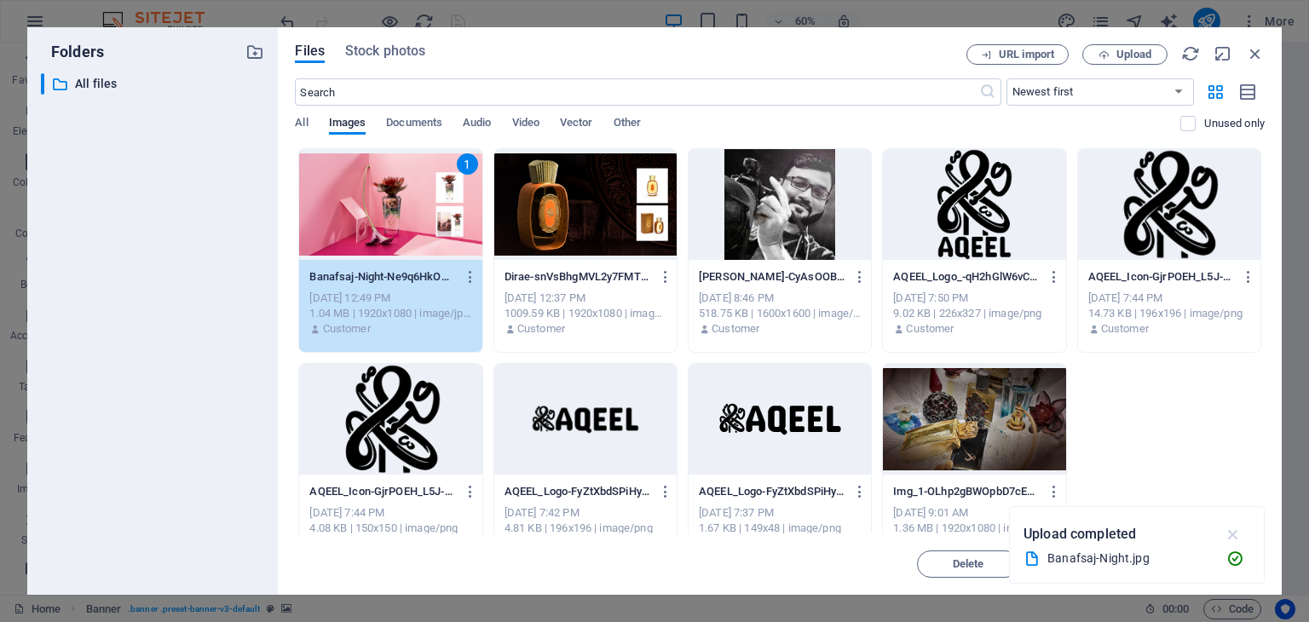
click at [1231, 534] on icon "button" at bounding box center [1234, 534] width 20 height 19
click at [1199, 564] on span "Insert" at bounding box center [1214, 564] width 30 height 10
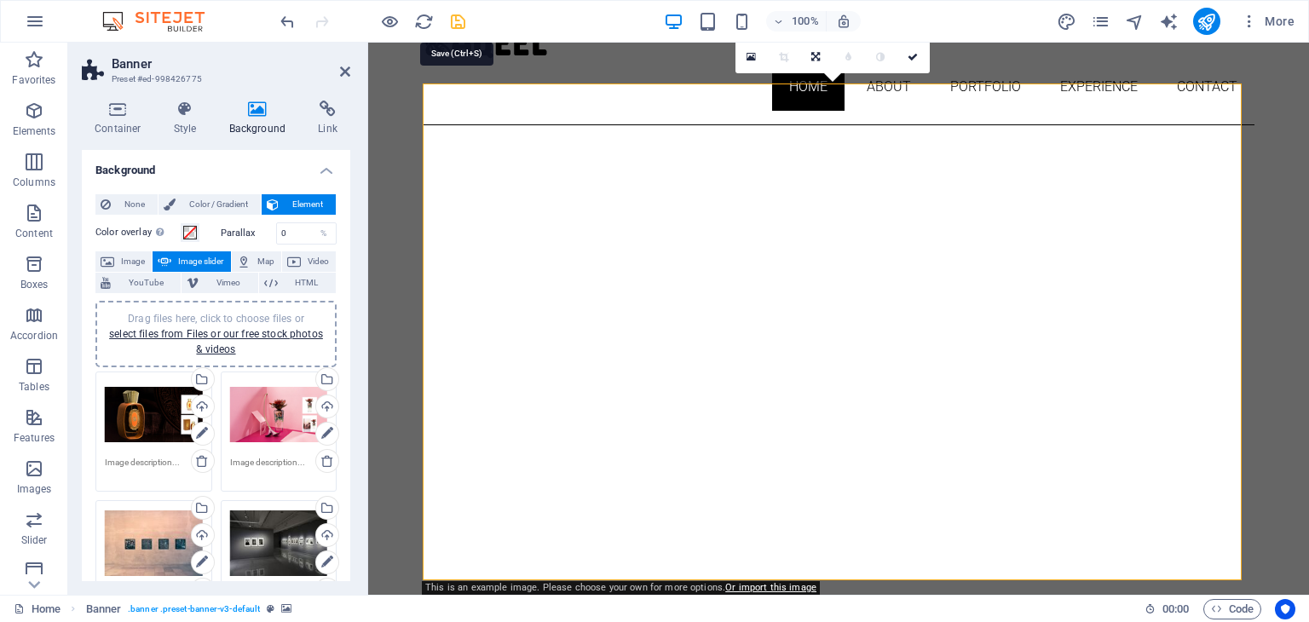
click at [461, 20] on icon "save" at bounding box center [458, 22] width 20 height 20
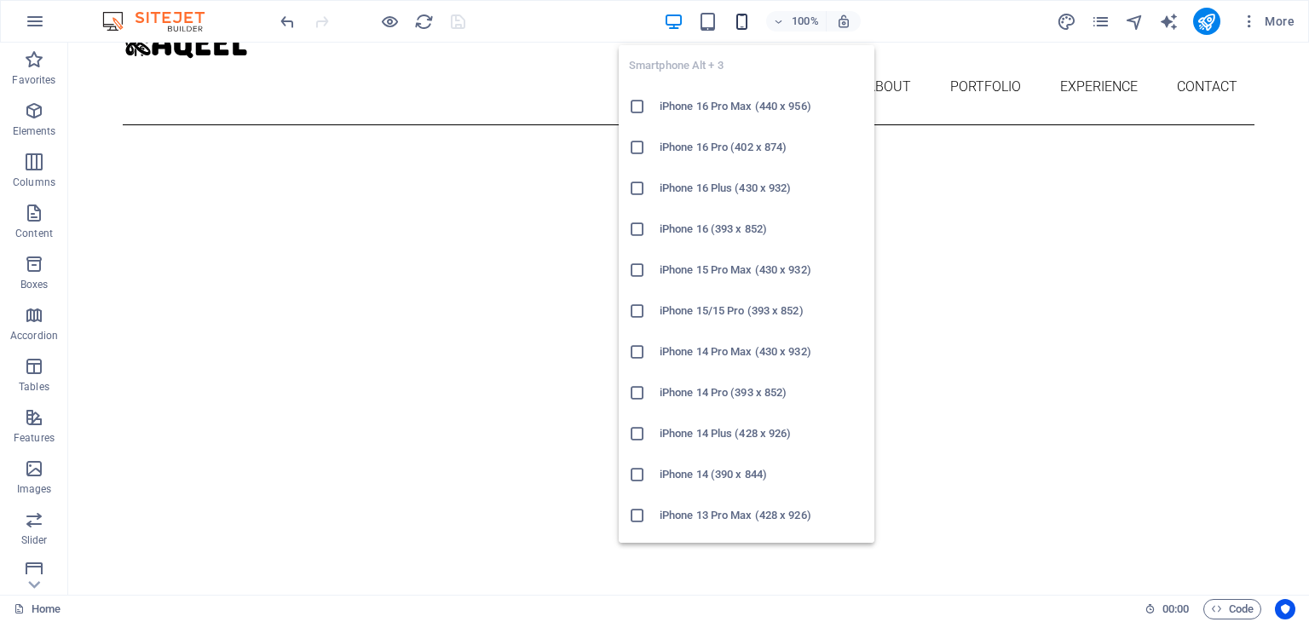
click at [742, 26] on icon "button" at bounding box center [742, 22] width 20 height 20
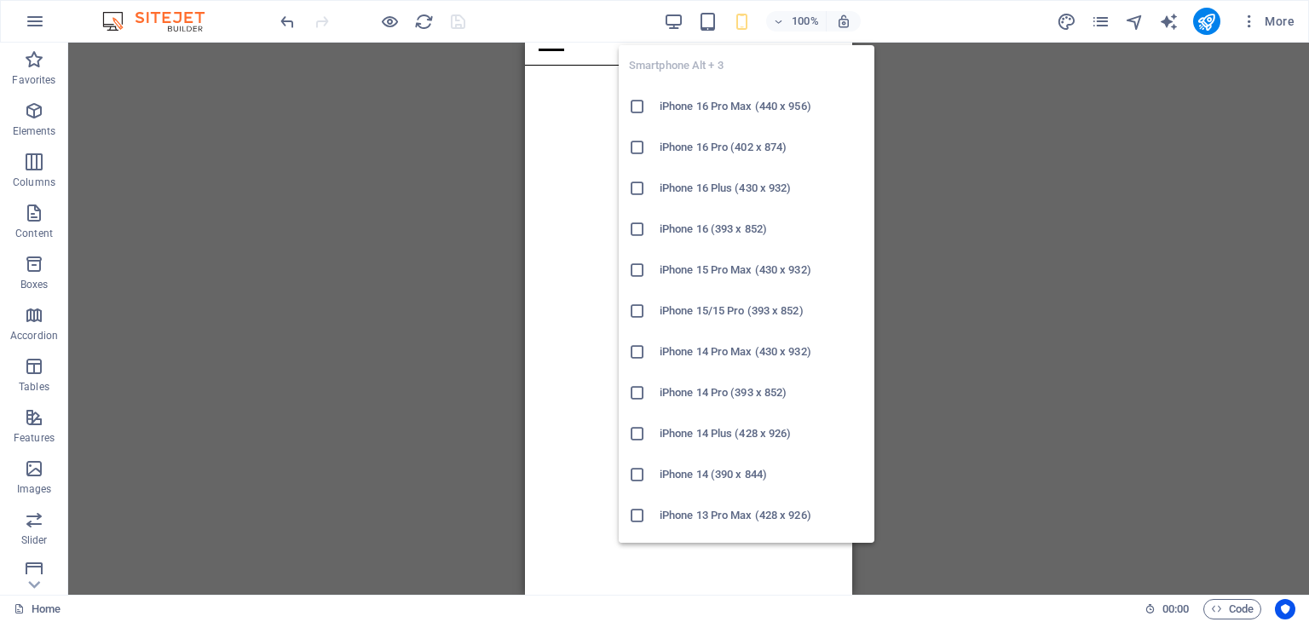
click at [747, 18] on icon "button" at bounding box center [742, 22] width 20 height 20
drag, startPoint x: 743, startPoint y: 103, endPoint x: 280, endPoint y: 69, distance: 464.9
click at [743, 103] on h6 "iPhone 16 Pro Max (440 x 956)" at bounding box center [762, 106] width 205 height 20
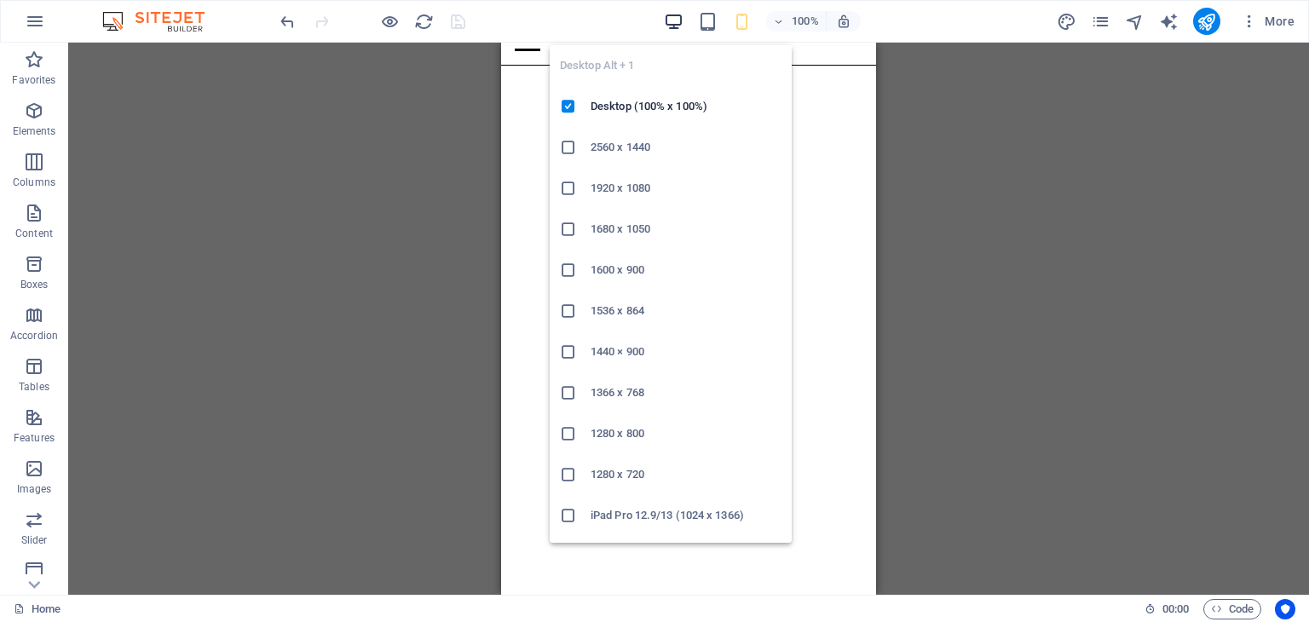
click at [680, 18] on icon "button" at bounding box center [674, 22] width 20 height 20
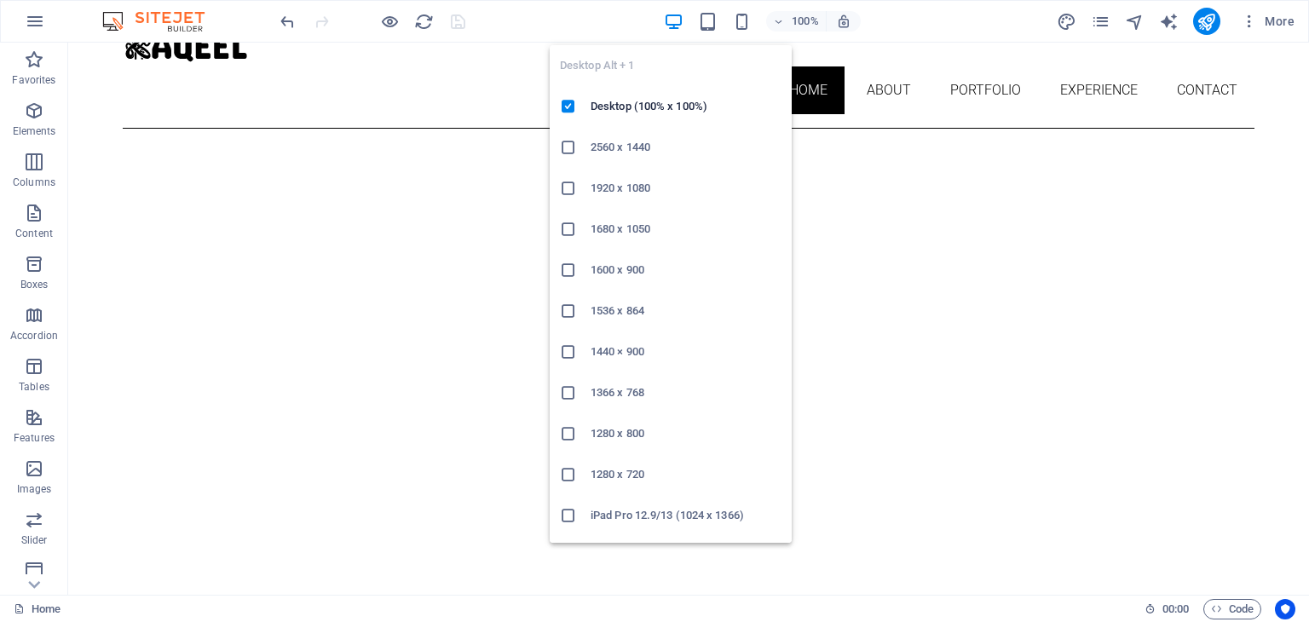
scroll to position [85, 0]
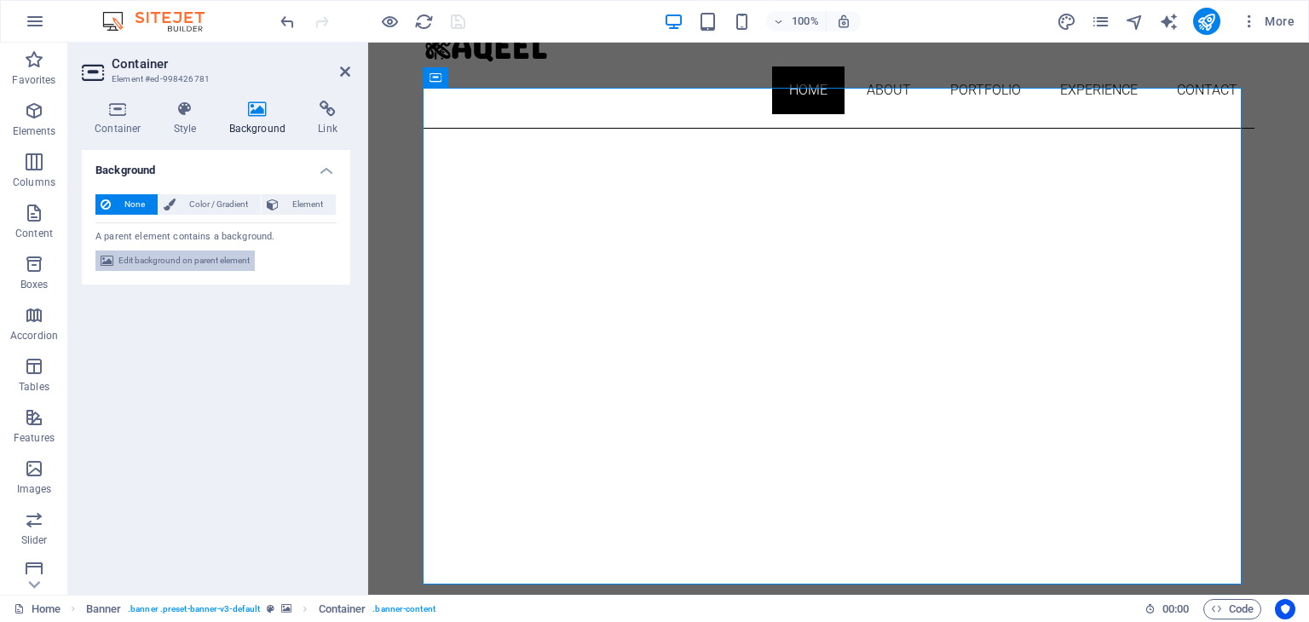
click at [214, 257] on span "Edit background on parent element" at bounding box center [183, 261] width 131 height 20
select select "ms"
select select "s"
select select "ondemand"
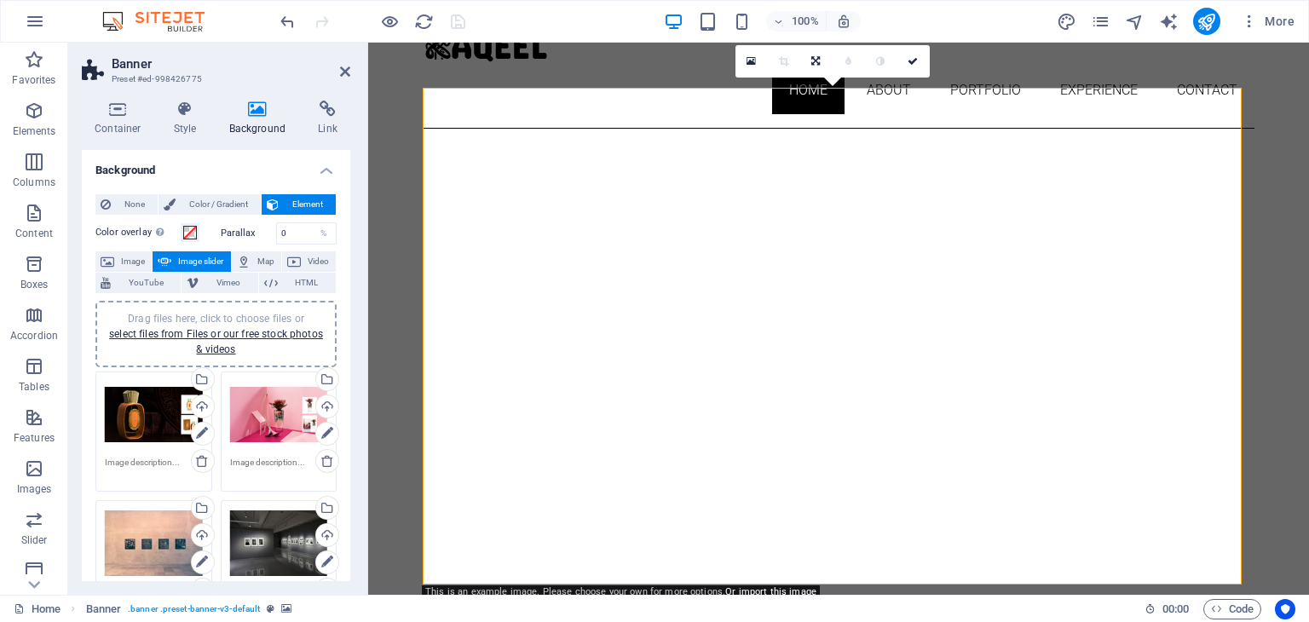
click at [157, 418] on div "Drag files here, click to choose files or select files from Files or our free s…" at bounding box center [154, 415] width 98 height 68
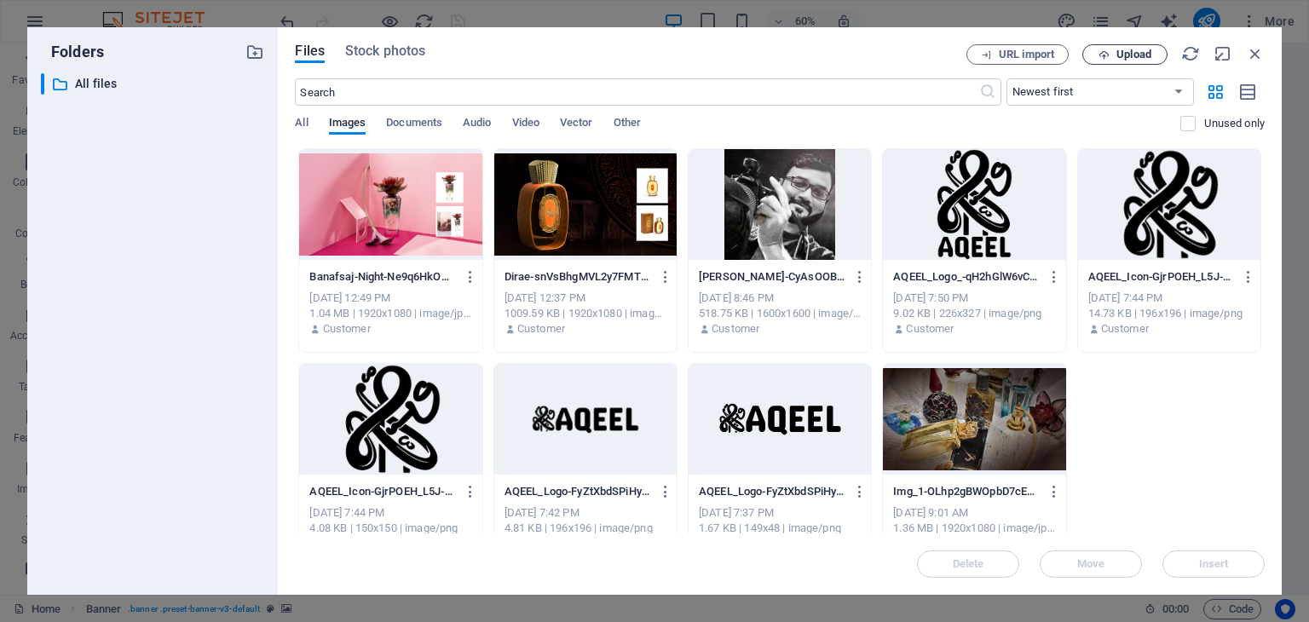
click at [1139, 55] on span "Upload" at bounding box center [1134, 54] width 35 height 10
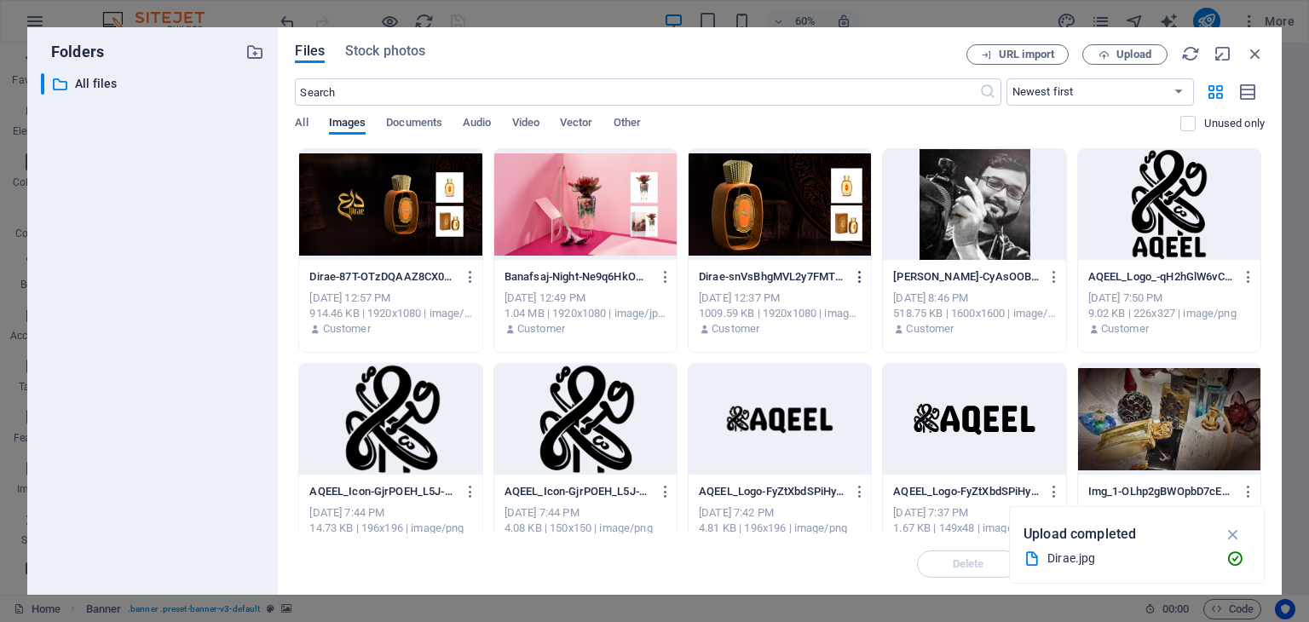
click at [857, 280] on icon "button" at bounding box center [860, 276] width 16 height 15
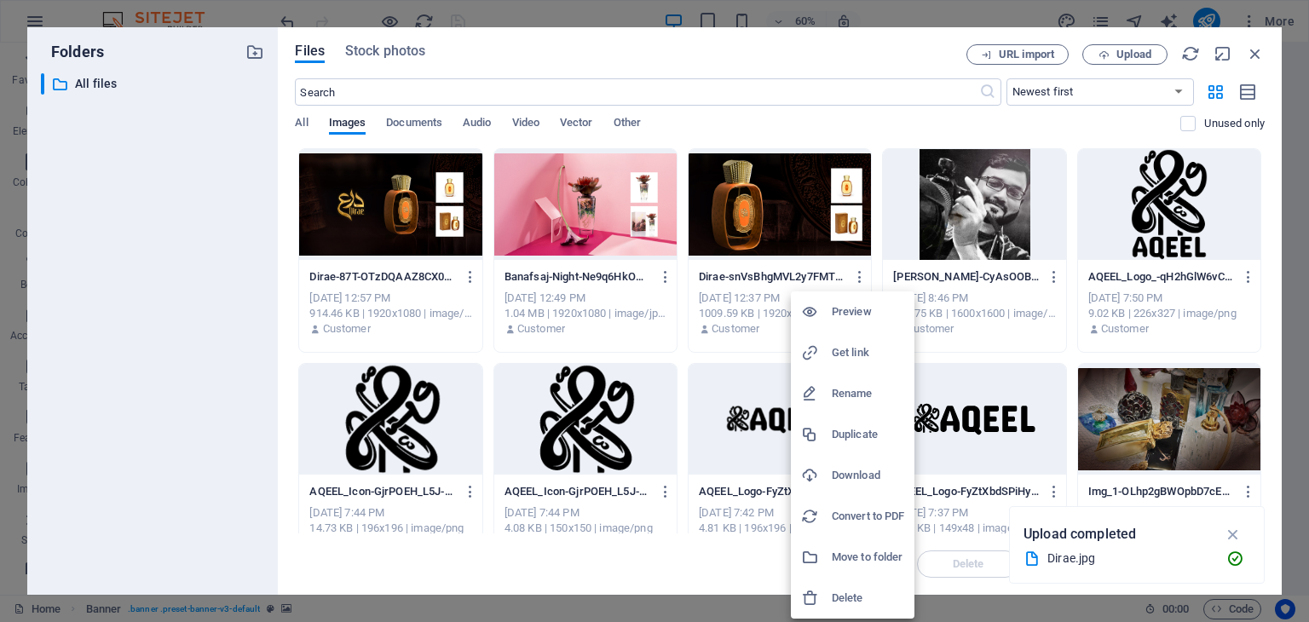
click at [875, 600] on h6 "Delete" at bounding box center [868, 598] width 72 height 20
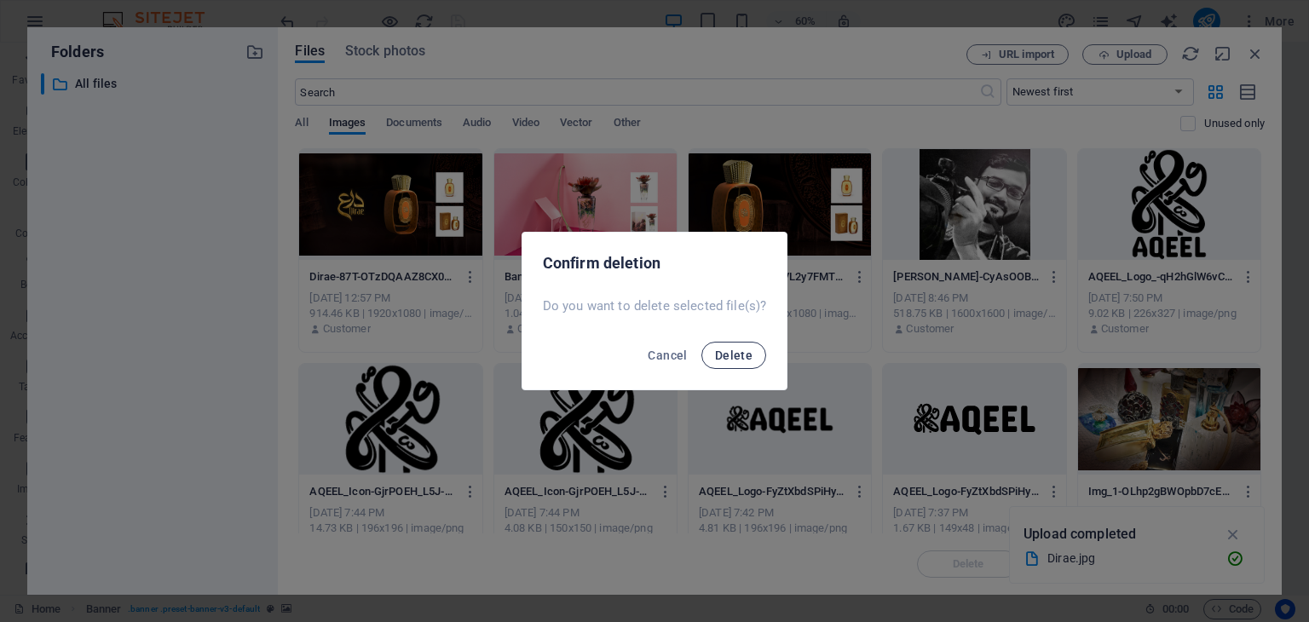
click at [741, 353] on span "Delete" at bounding box center [734, 356] width 38 height 14
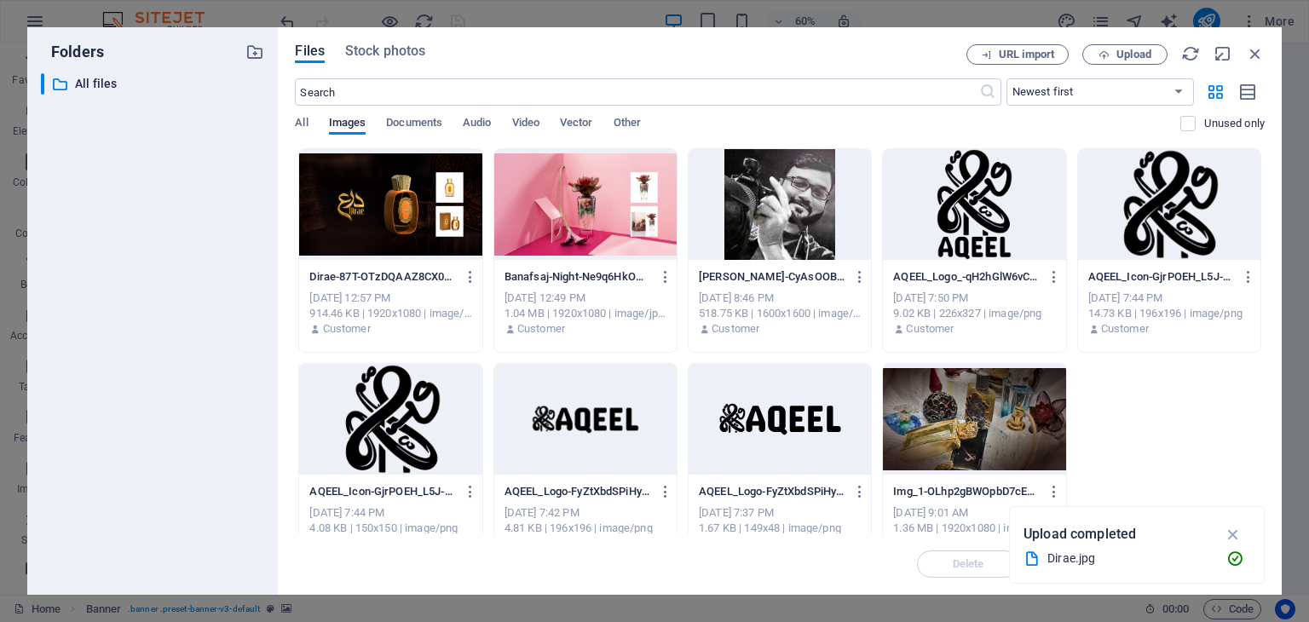
click at [397, 230] on div at bounding box center [390, 204] width 182 height 111
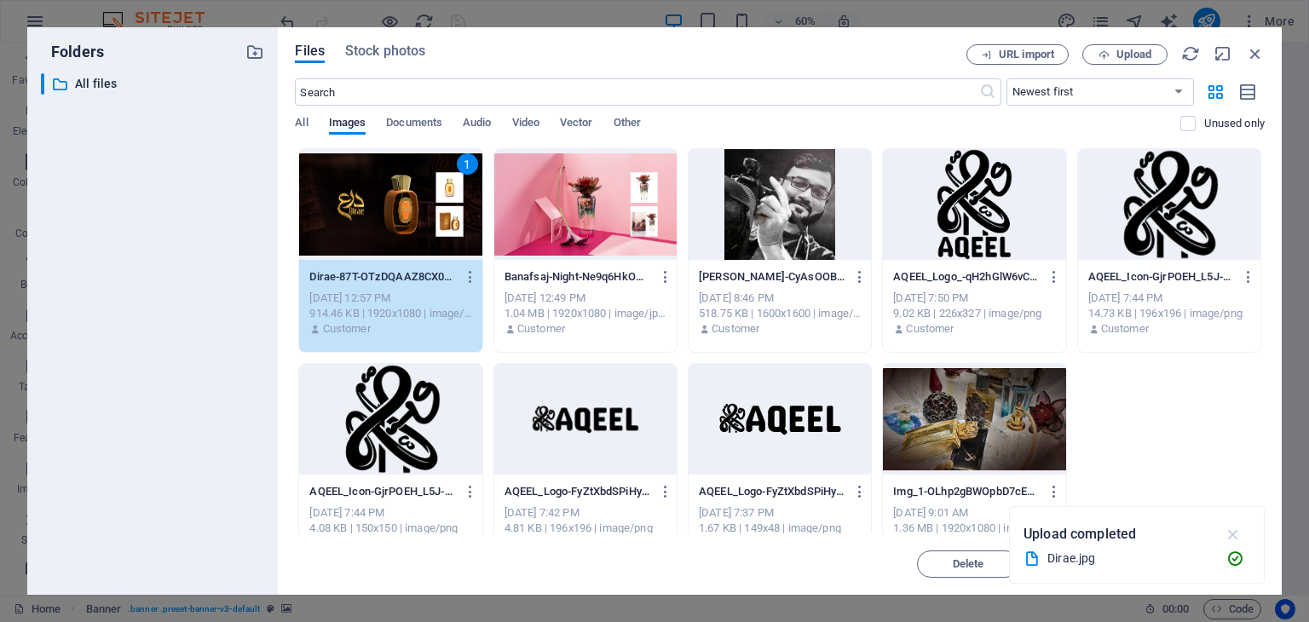
click at [1235, 536] on icon "button" at bounding box center [1234, 534] width 20 height 19
click at [1203, 568] on span "Insert" at bounding box center [1214, 564] width 30 height 10
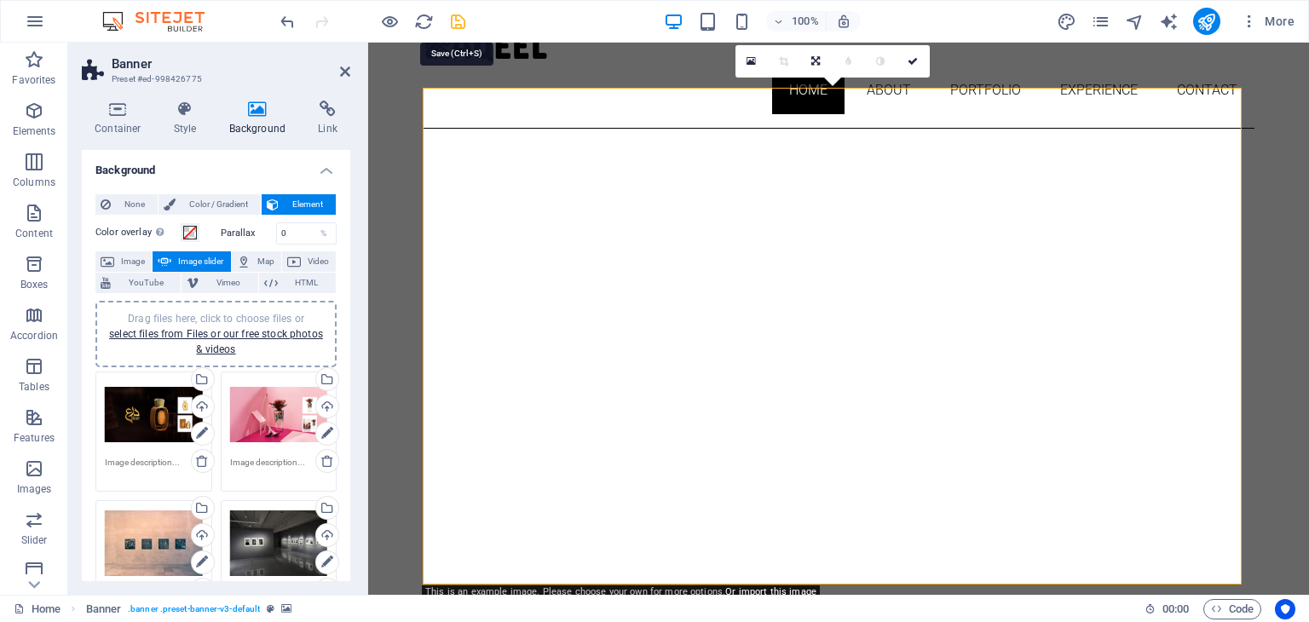
click at [466, 19] on icon "save" at bounding box center [458, 22] width 20 height 20
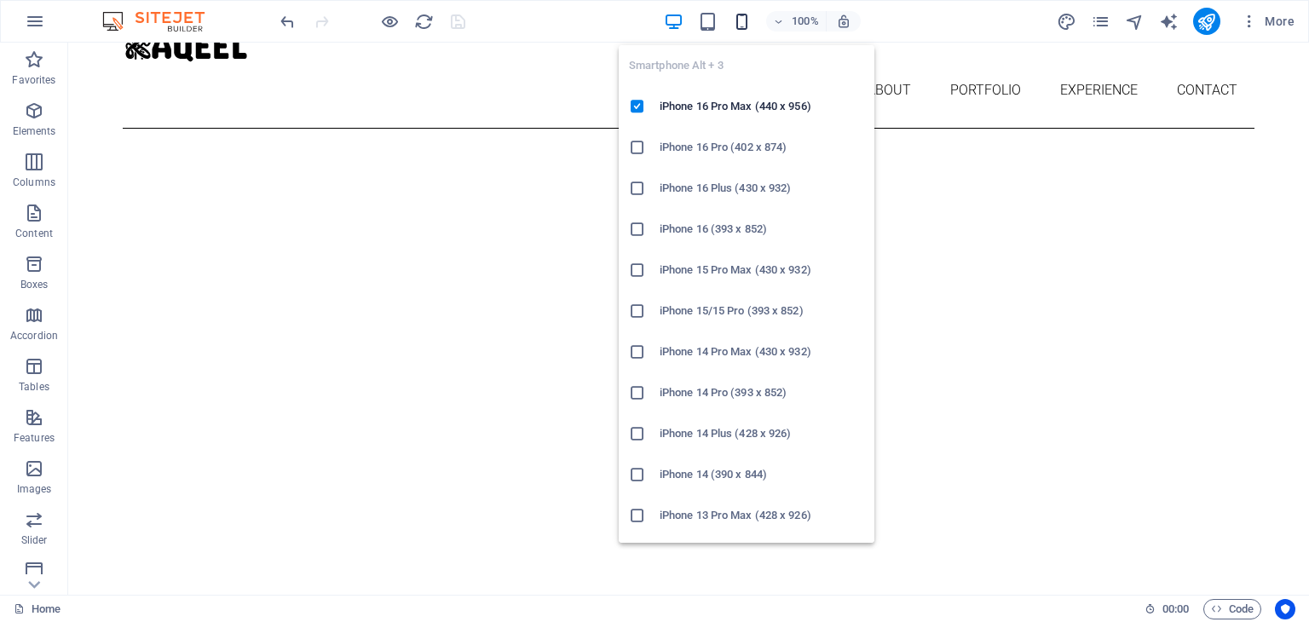
click at [737, 14] on icon "button" at bounding box center [742, 22] width 20 height 20
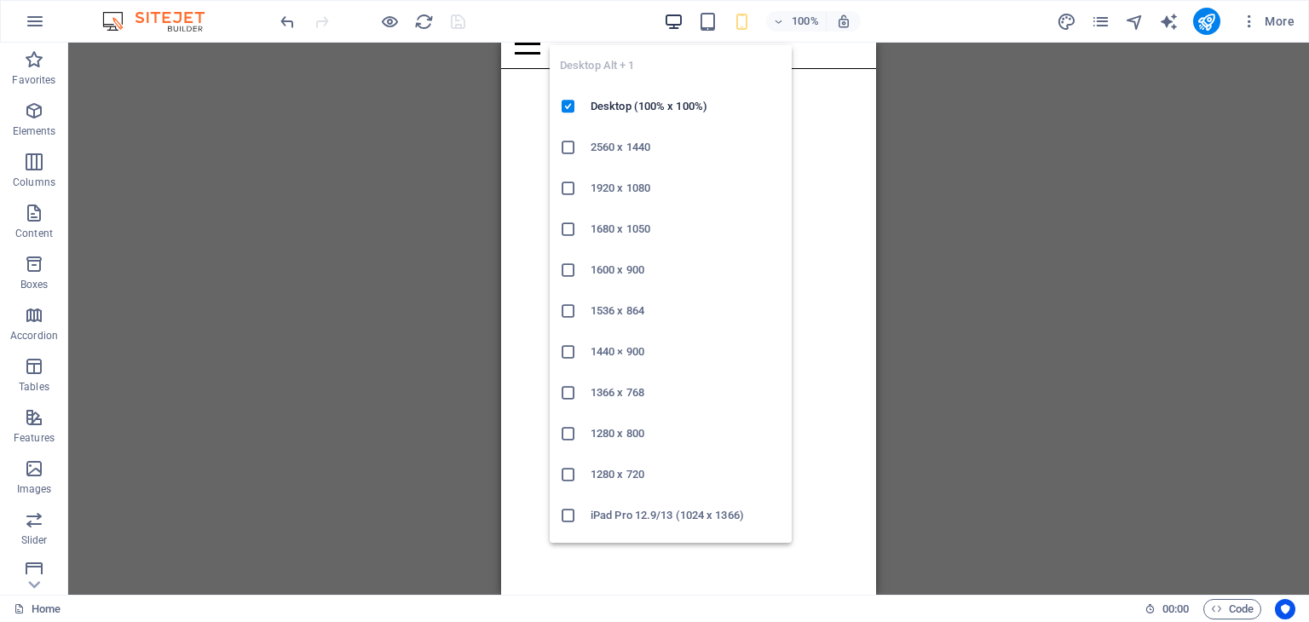
click at [672, 24] on icon "button" at bounding box center [674, 22] width 20 height 20
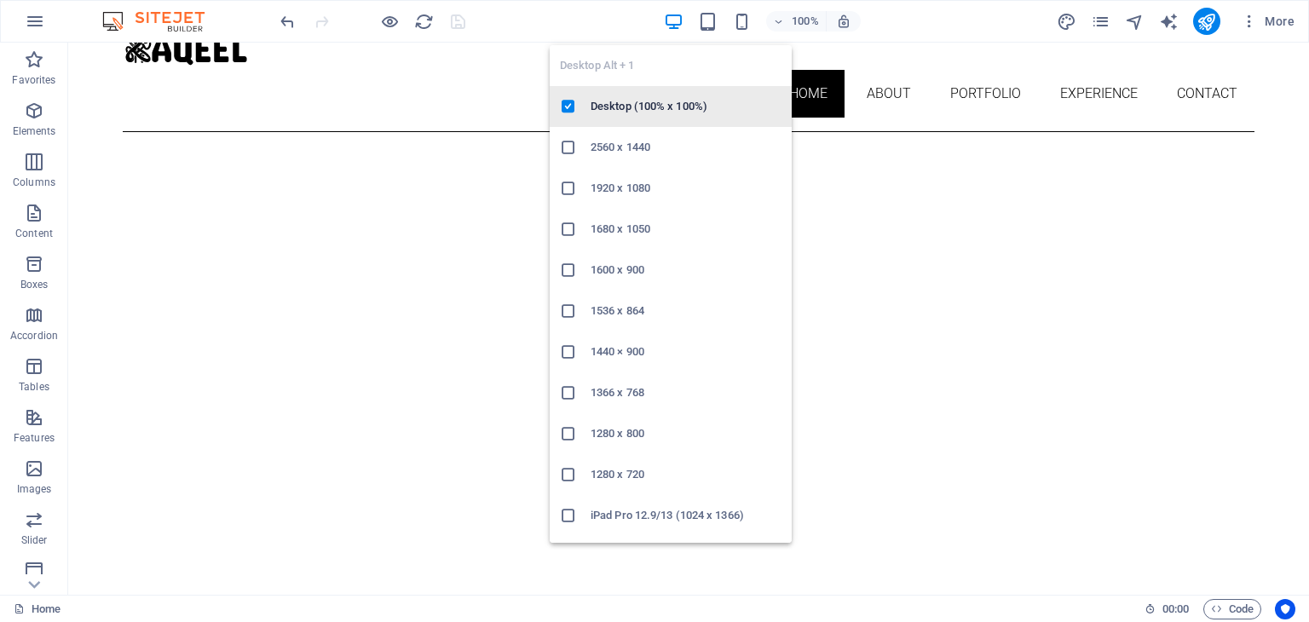
scroll to position [81, 0]
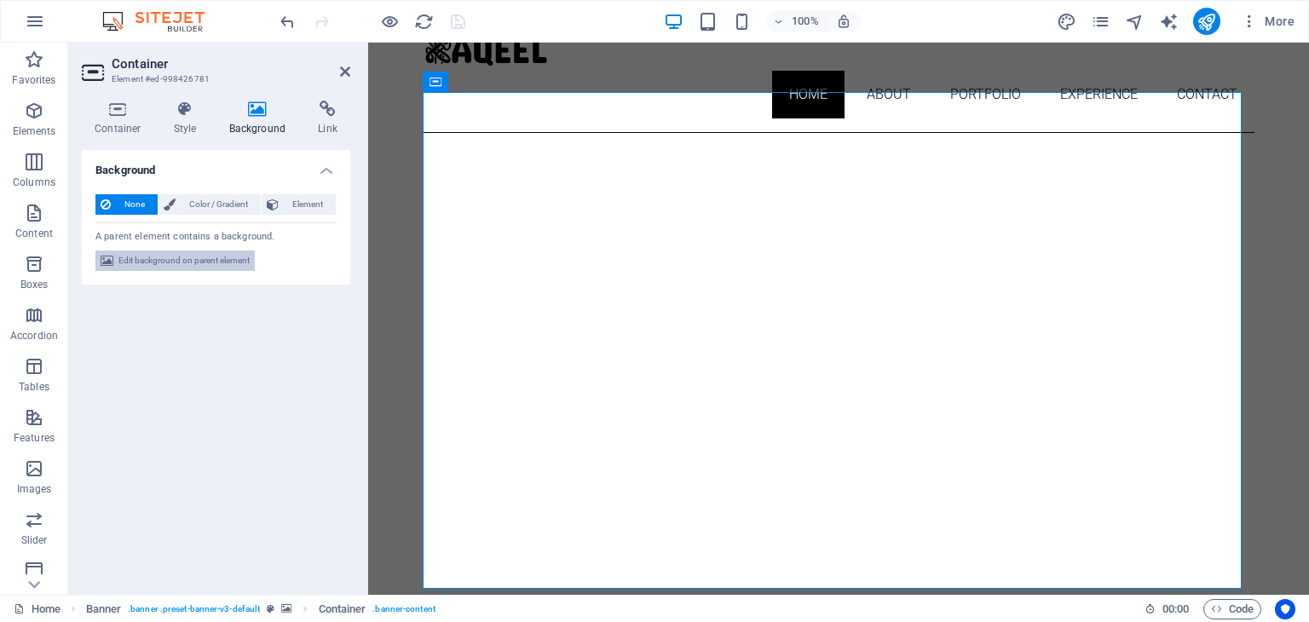
click at [208, 263] on span "Edit background on parent element" at bounding box center [183, 261] width 131 height 20
select select "ms"
select select "s"
select select "ondemand"
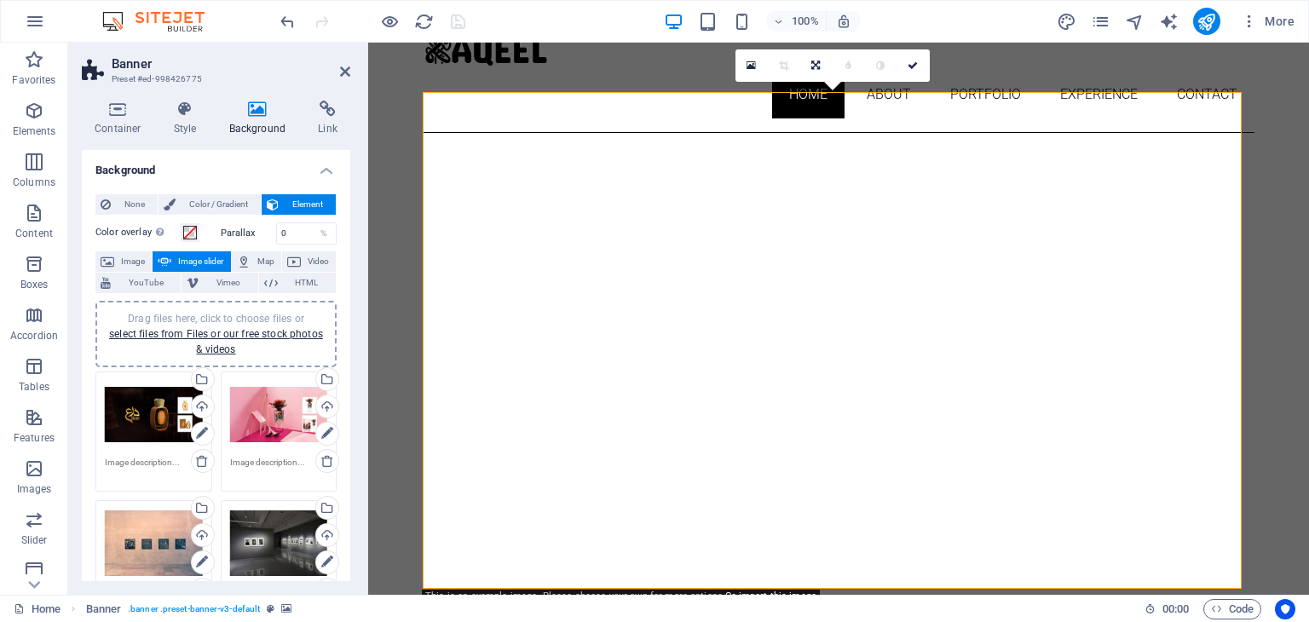
click at [153, 403] on div "Drag files here, click to choose files or select files from Files or our free s…" at bounding box center [154, 415] width 98 height 68
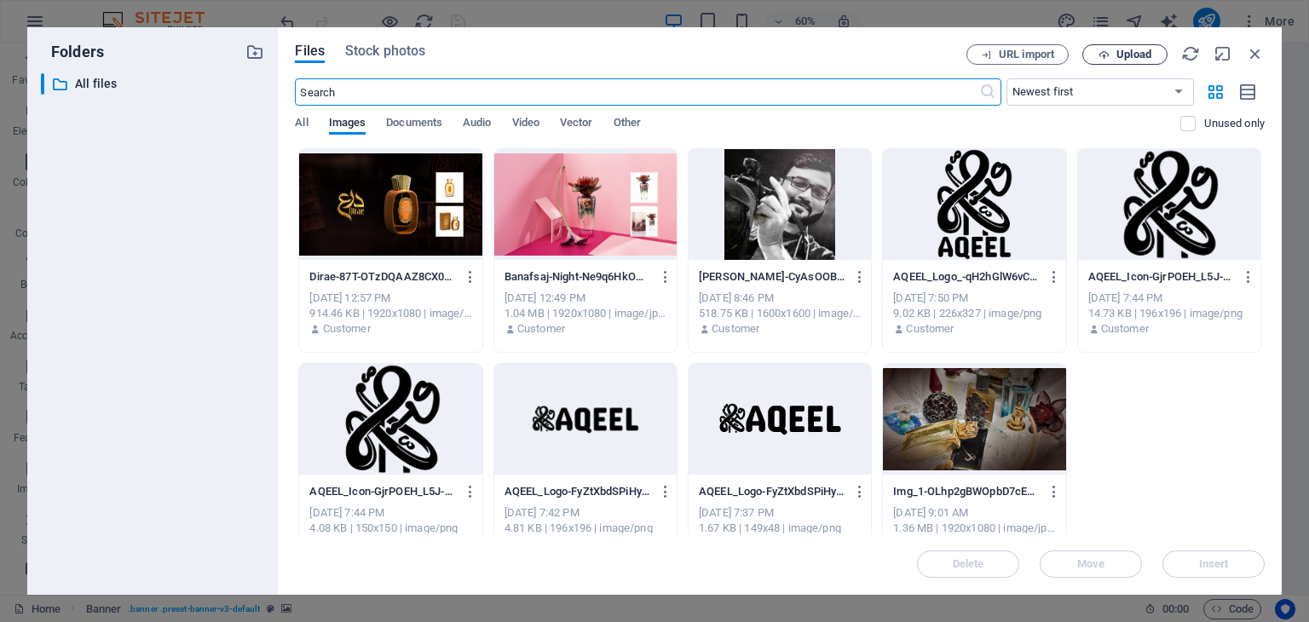
click at [1128, 58] on span "Upload" at bounding box center [1134, 54] width 35 height 10
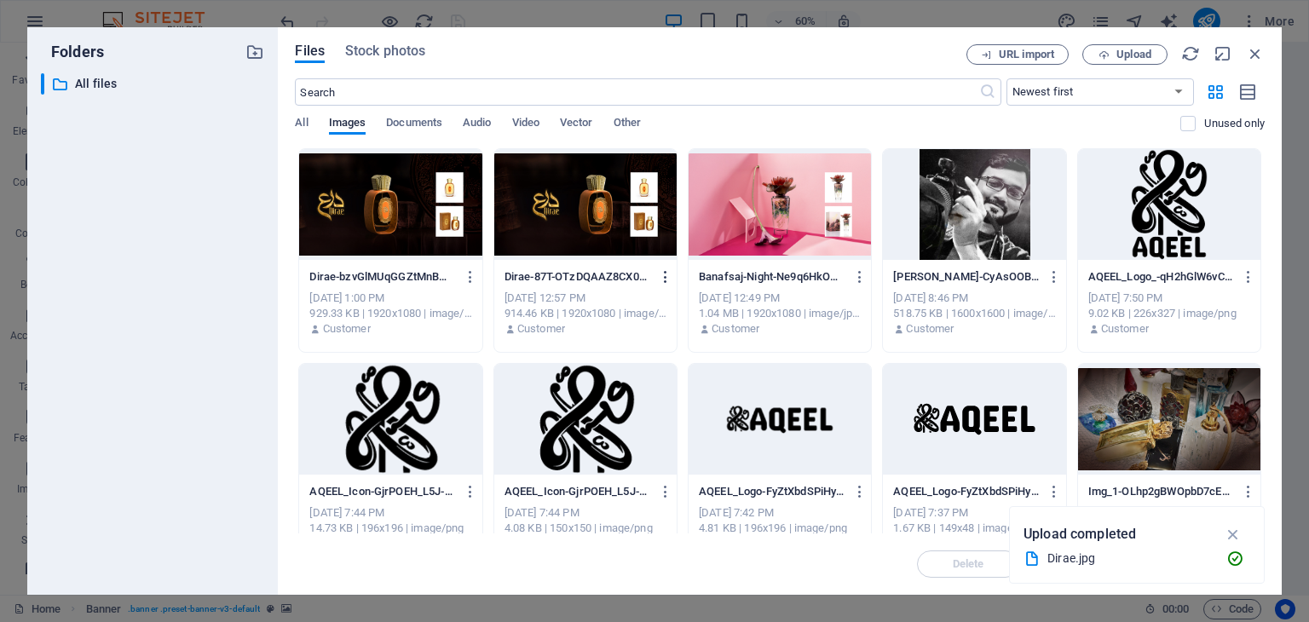
click at [661, 277] on icon "button" at bounding box center [666, 276] width 16 height 15
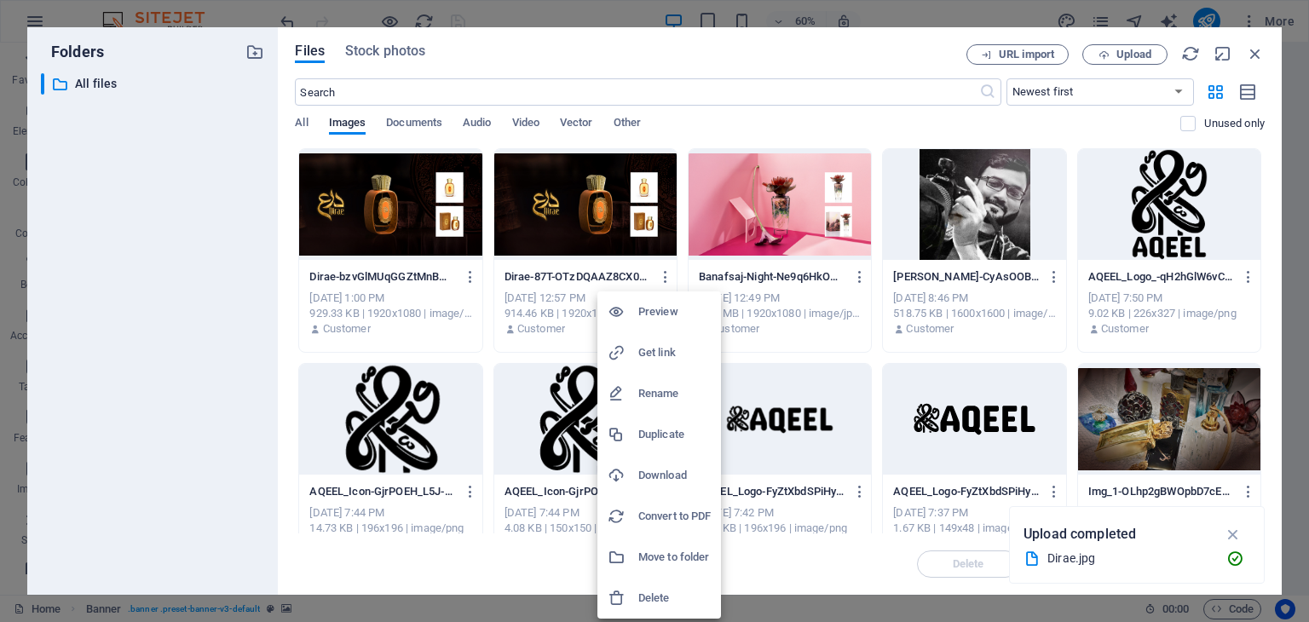
click at [678, 596] on h6 "Delete" at bounding box center [674, 598] width 72 height 20
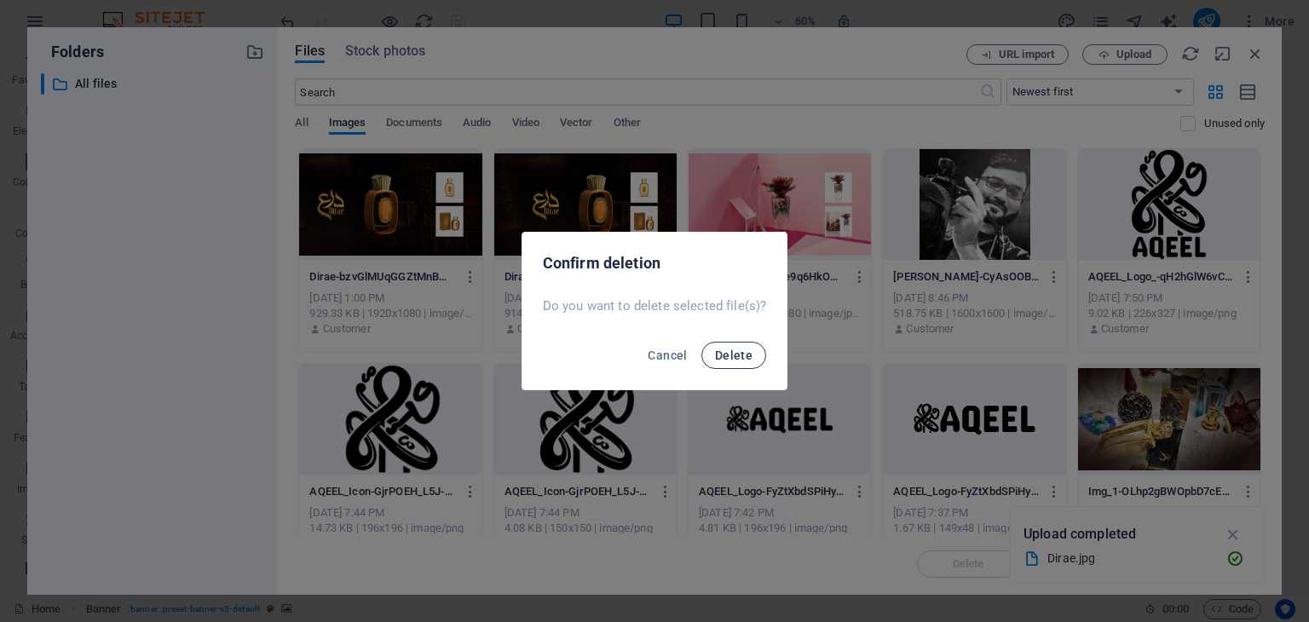
click at [729, 359] on span "Delete" at bounding box center [734, 356] width 38 height 14
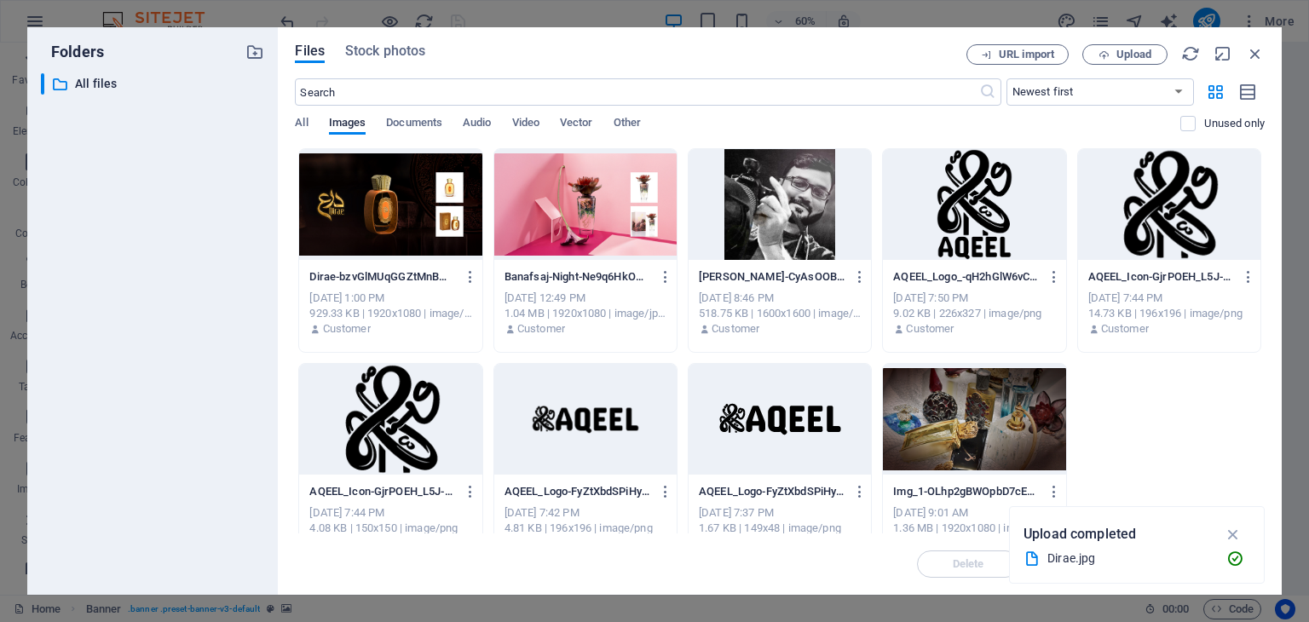
click at [424, 210] on div at bounding box center [390, 204] width 182 height 111
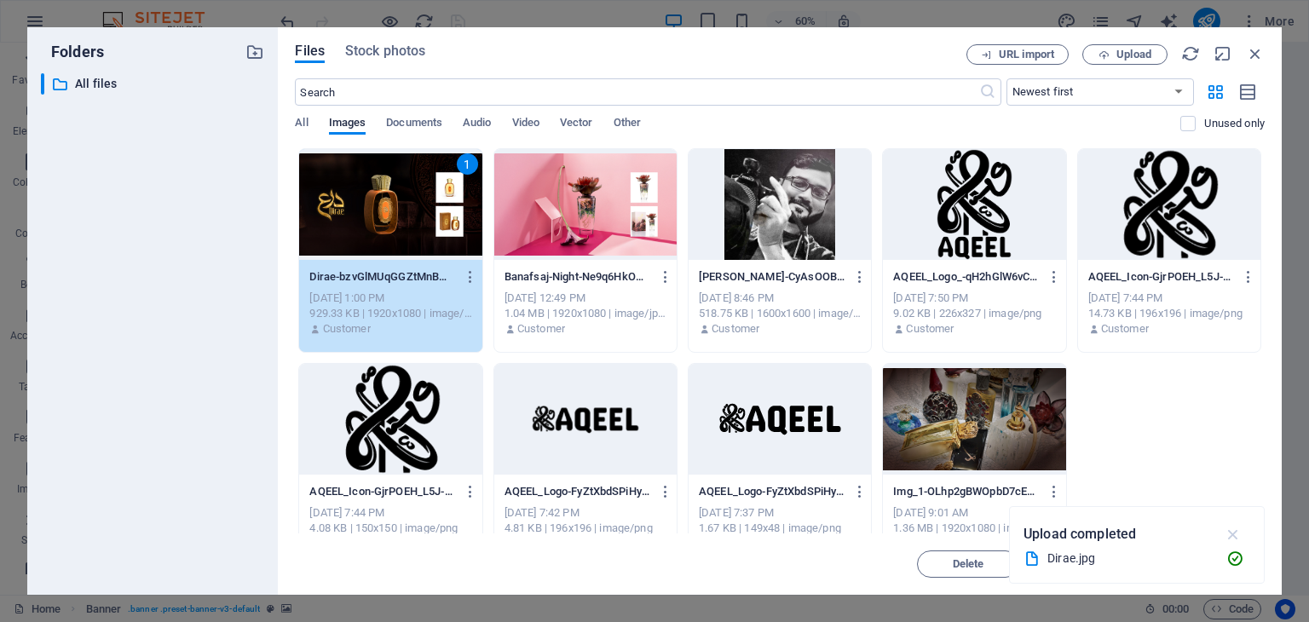
click at [1238, 531] on icon "button" at bounding box center [1234, 534] width 20 height 19
click at [1212, 568] on span "Insert" at bounding box center [1214, 564] width 30 height 10
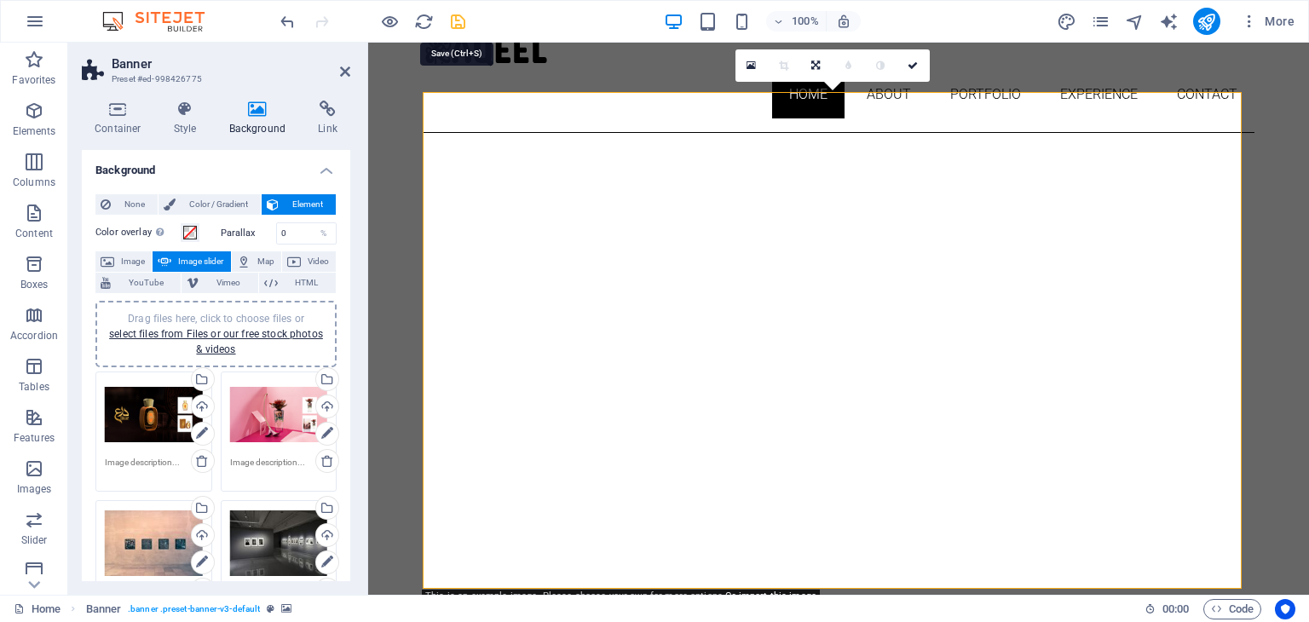
click at [459, 20] on icon "save" at bounding box center [458, 22] width 20 height 20
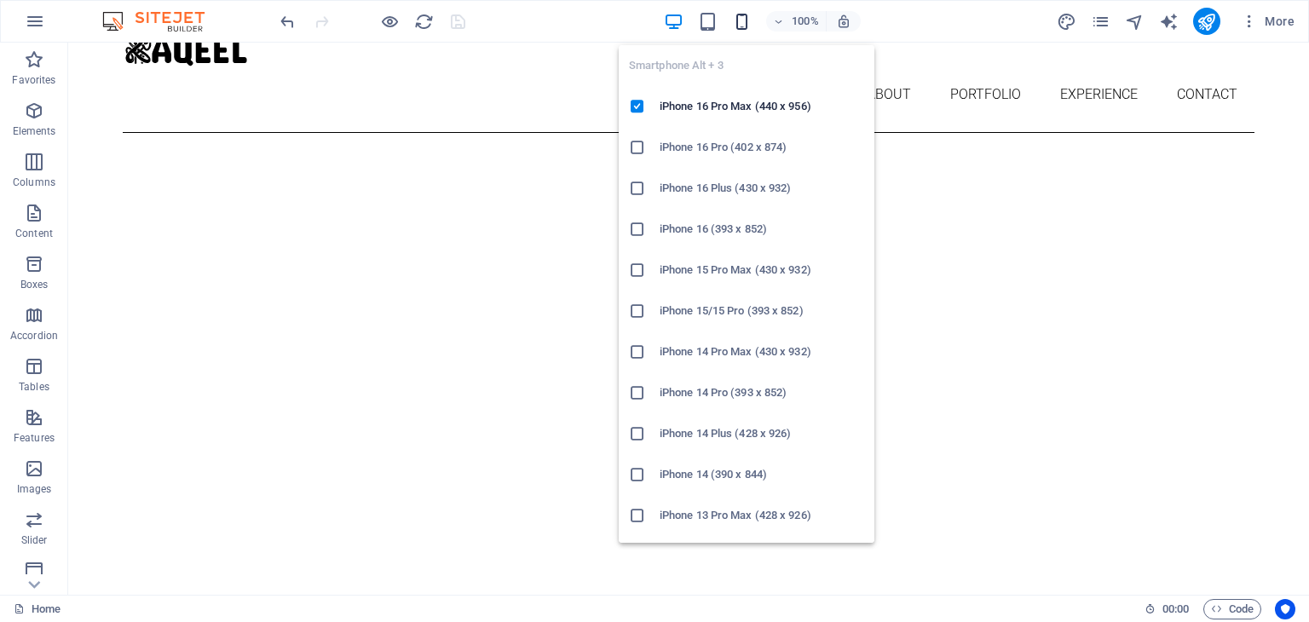
click at [735, 20] on icon "button" at bounding box center [742, 22] width 20 height 20
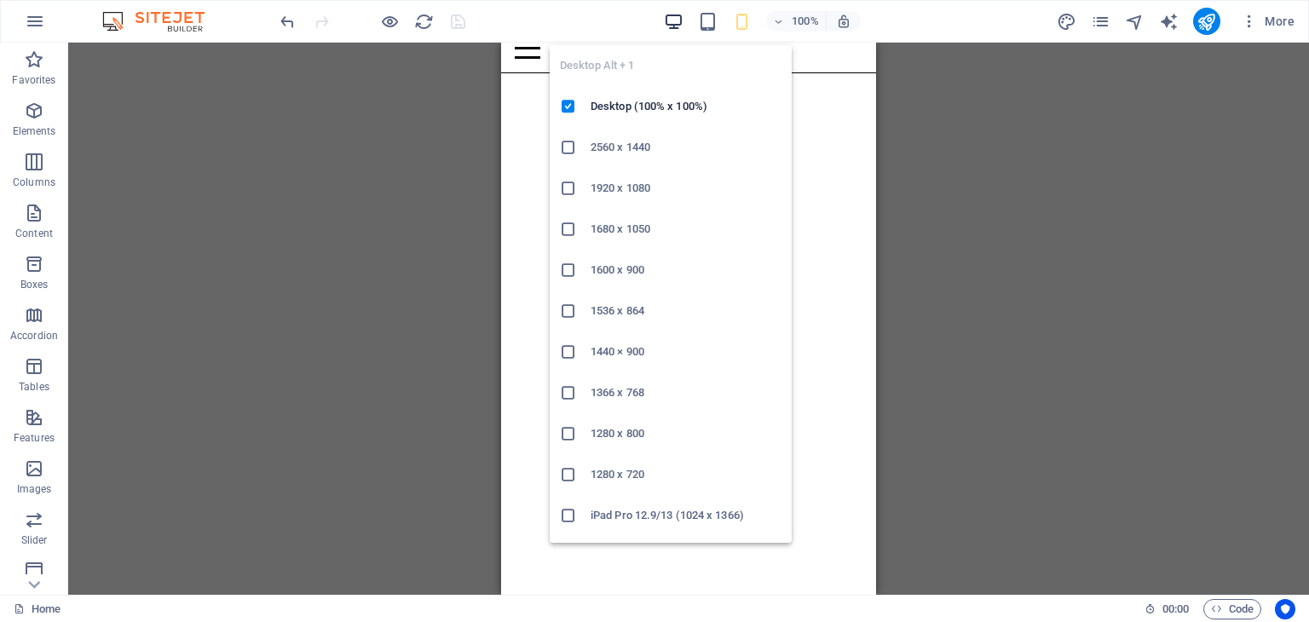
click at [676, 22] on icon "button" at bounding box center [674, 22] width 20 height 20
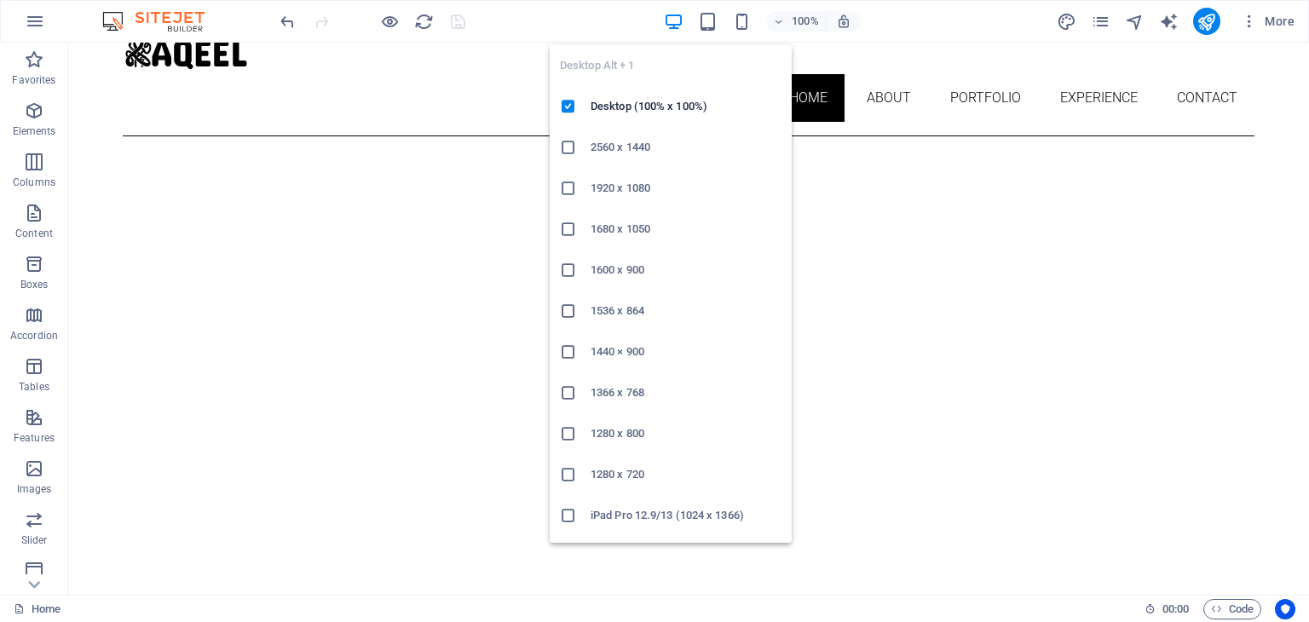
scroll to position [77, 0]
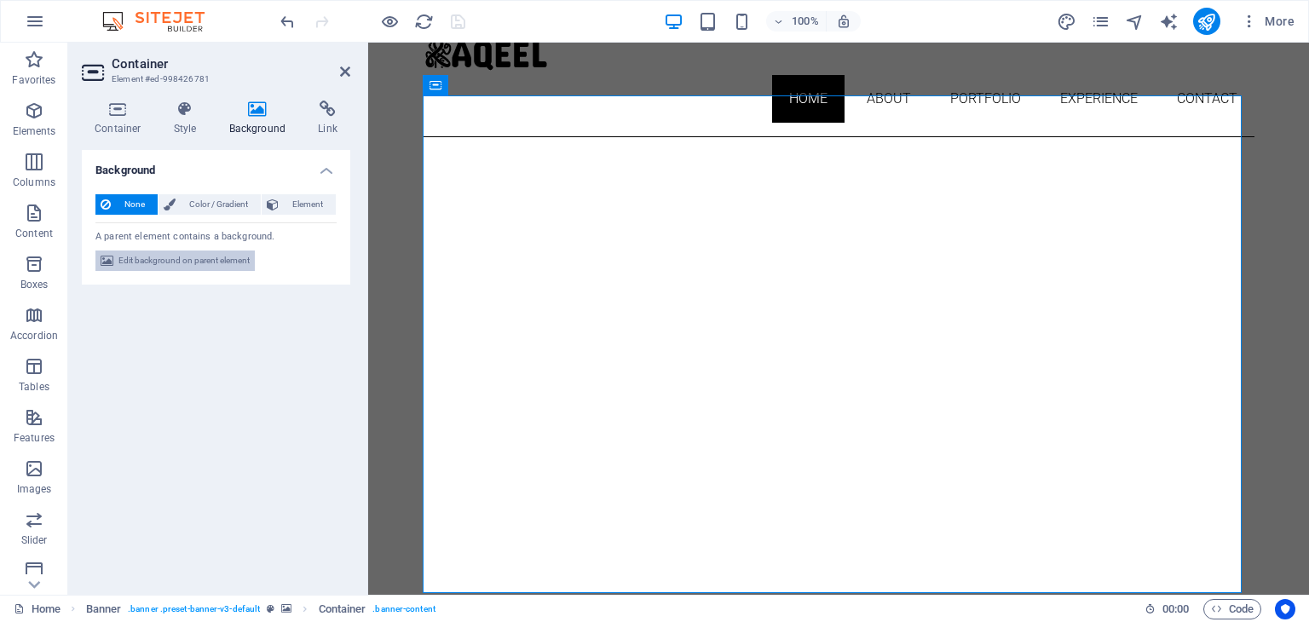
click at [216, 257] on span "Edit background on parent element" at bounding box center [183, 261] width 131 height 20
select select "ms"
select select "s"
select select "ondemand"
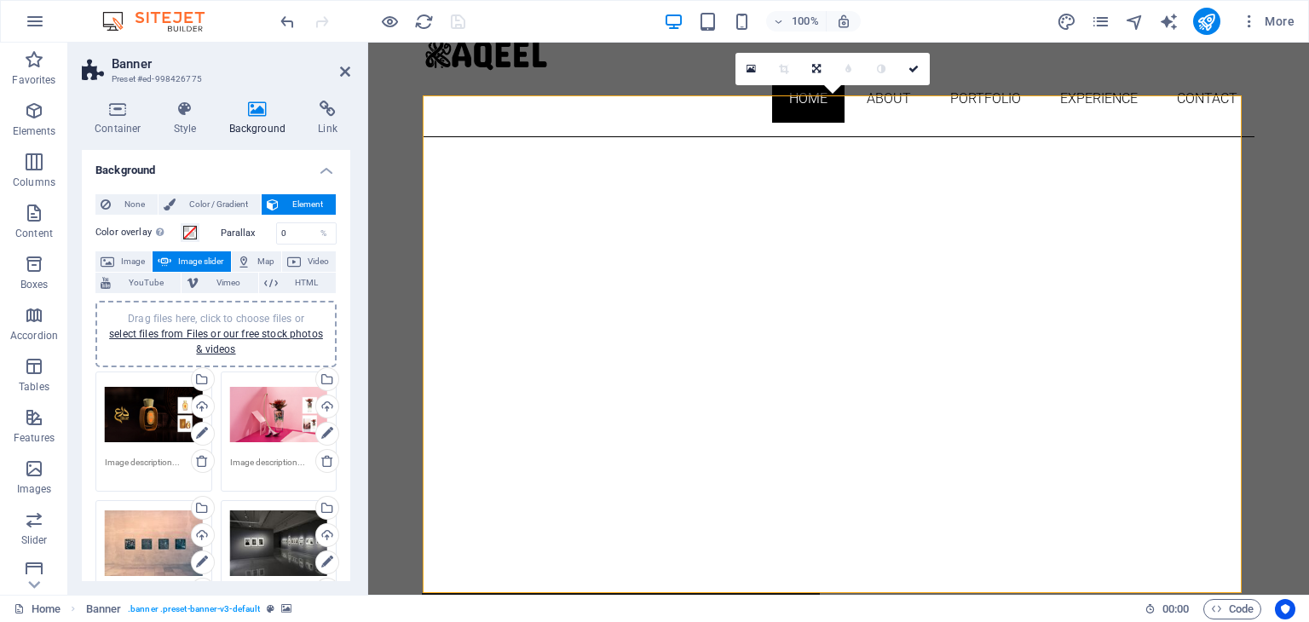
click at [159, 413] on div "Drag files here, click to choose files or select files from Files or our free s…" at bounding box center [154, 415] width 98 height 68
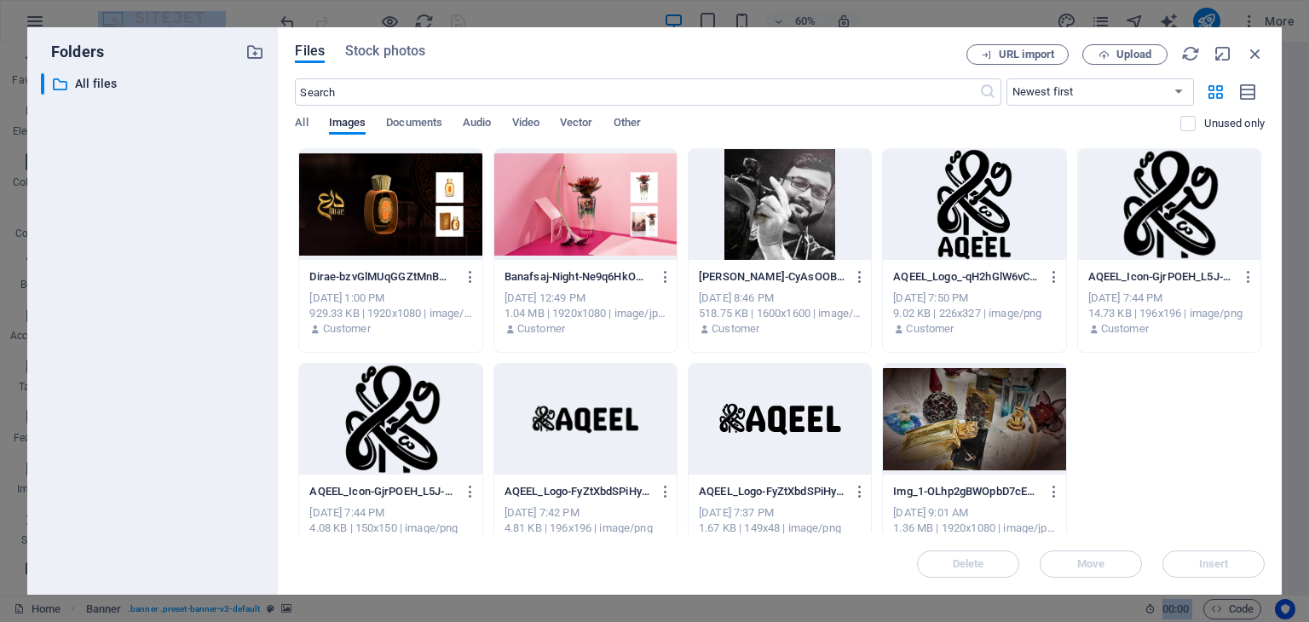
click at [159, 413] on div "​ All files All files" at bounding box center [152, 327] width 223 height 508
click at [1128, 55] on span "Upload" at bounding box center [1134, 54] width 35 height 10
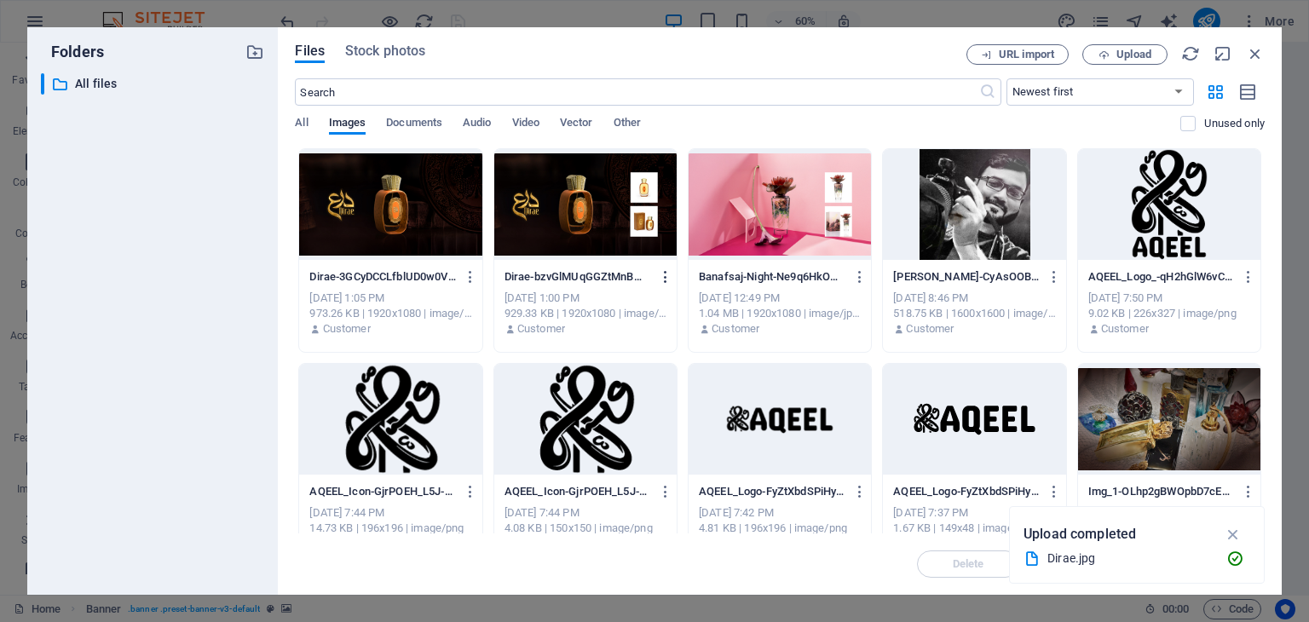
click at [664, 280] on icon "button" at bounding box center [666, 276] width 16 height 15
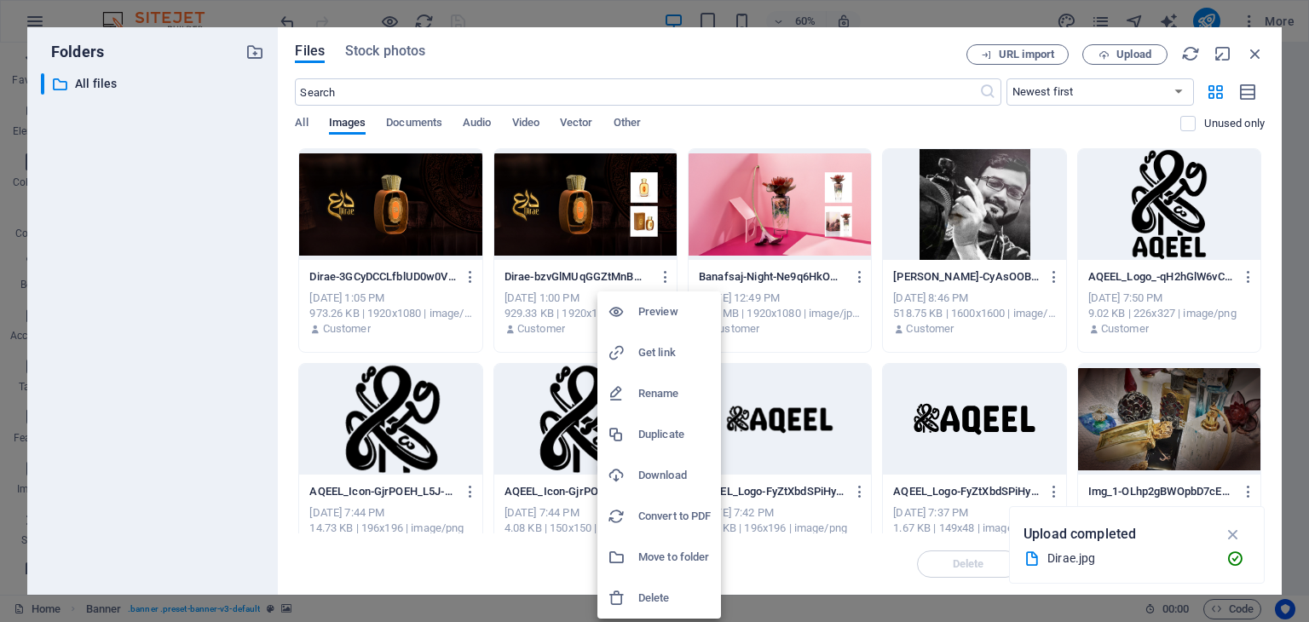
click at [680, 597] on h6 "Delete" at bounding box center [674, 598] width 72 height 20
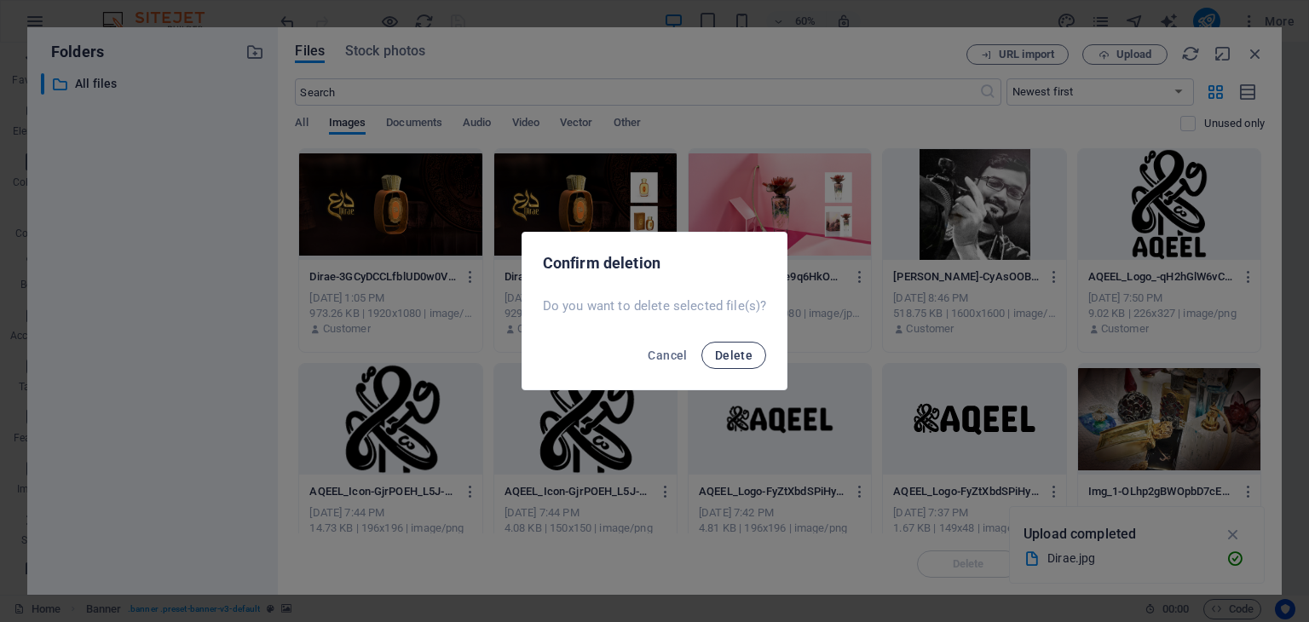
click at [728, 355] on span "Delete" at bounding box center [734, 356] width 38 height 14
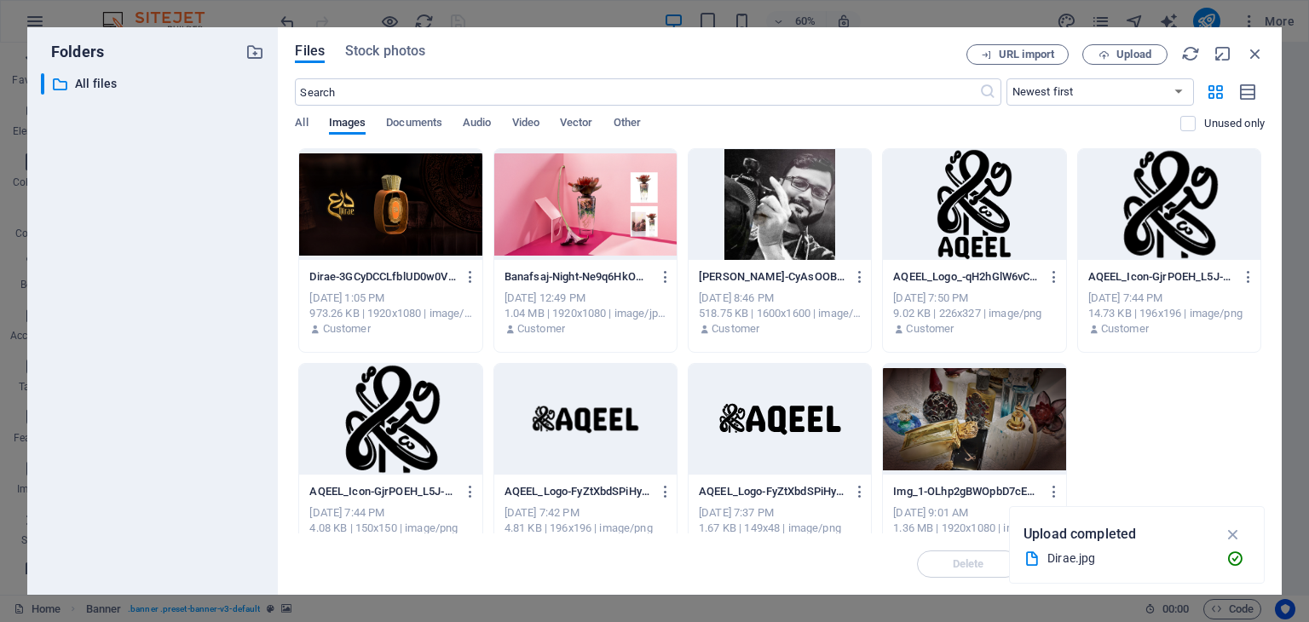
click at [415, 212] on div at bounding box center [390, 204] width 182 height 111
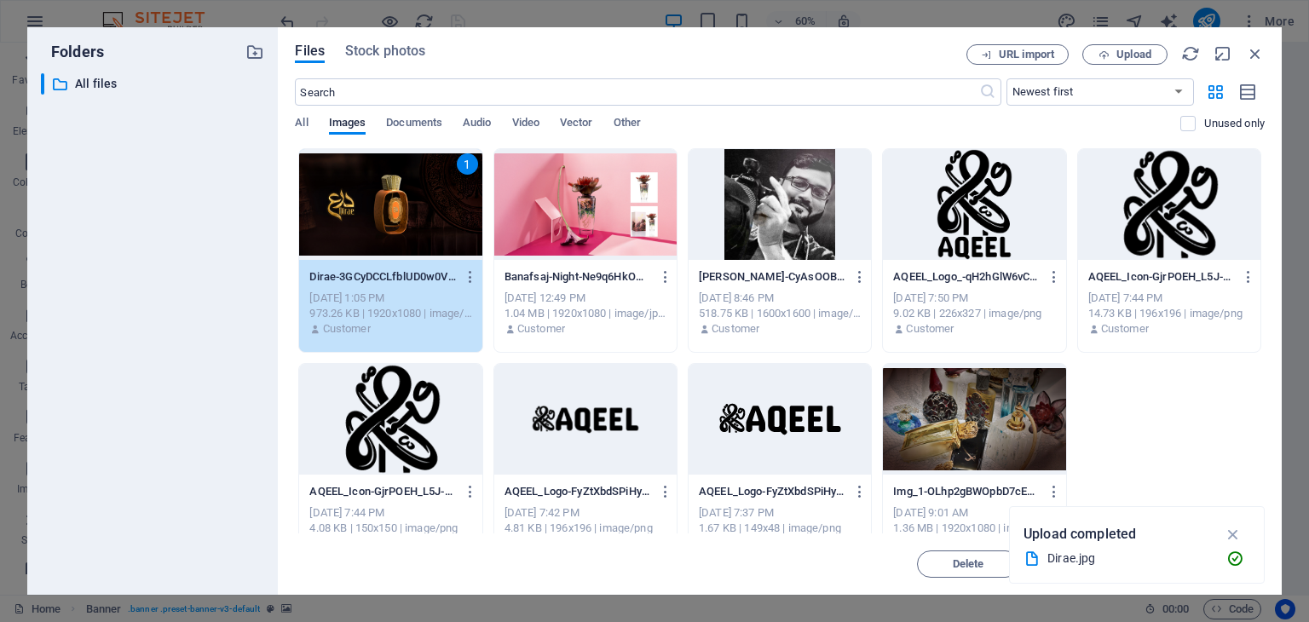
click at [839, 567] on div "Delete Move Insert" at bounding box center [780, 556] width 970 height 44
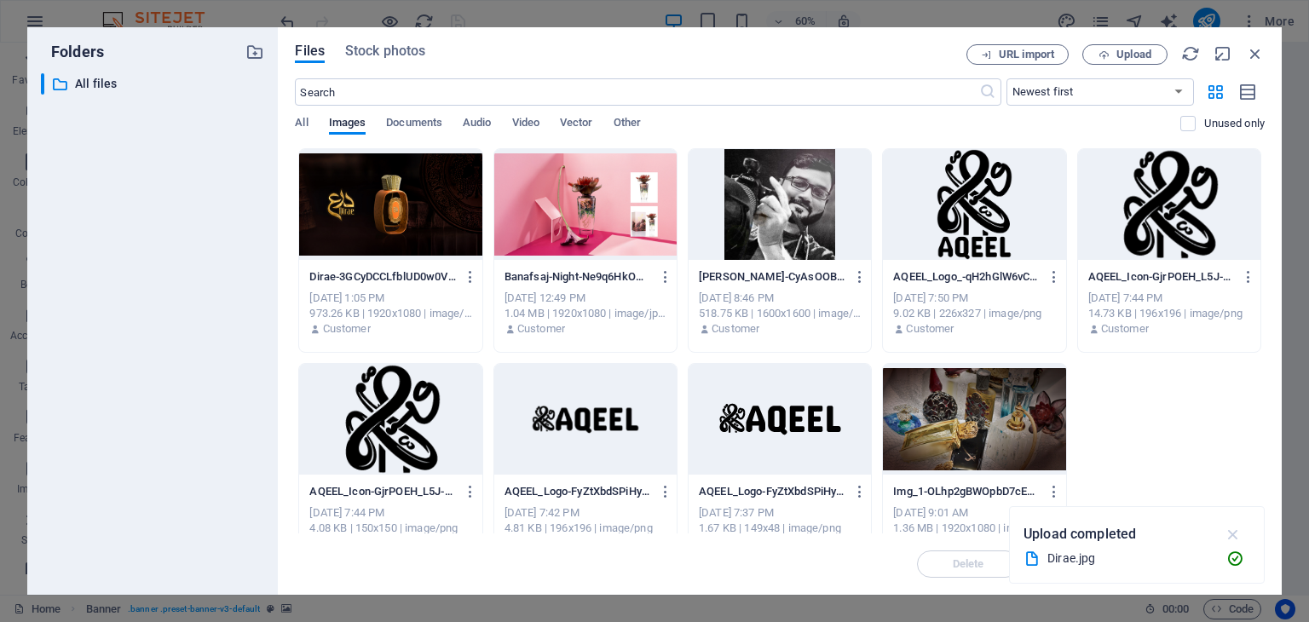
click at [1238, 536] on icon "button" at bounding box center [1234, 534] width 20 height 19
click at [412, 221] on div at bounding box center [390, 204] width 182 height 111
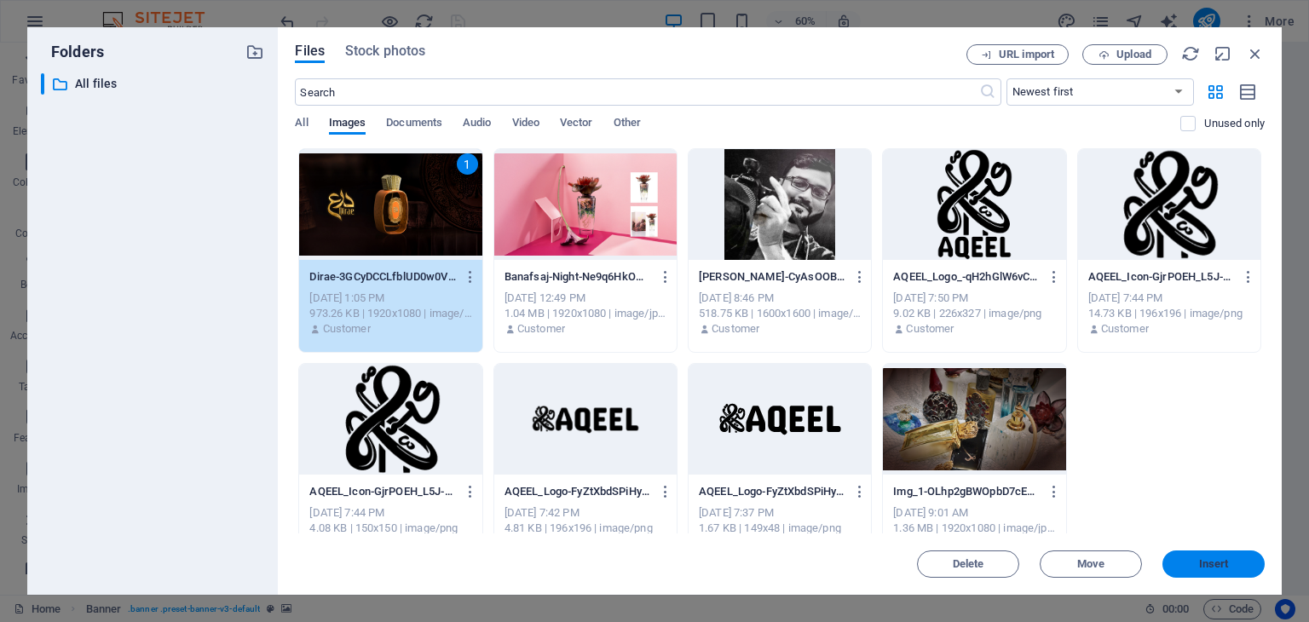
click at [1240, 566] on span "Insert" at bounding box center [1213, 564] width 89 height 10
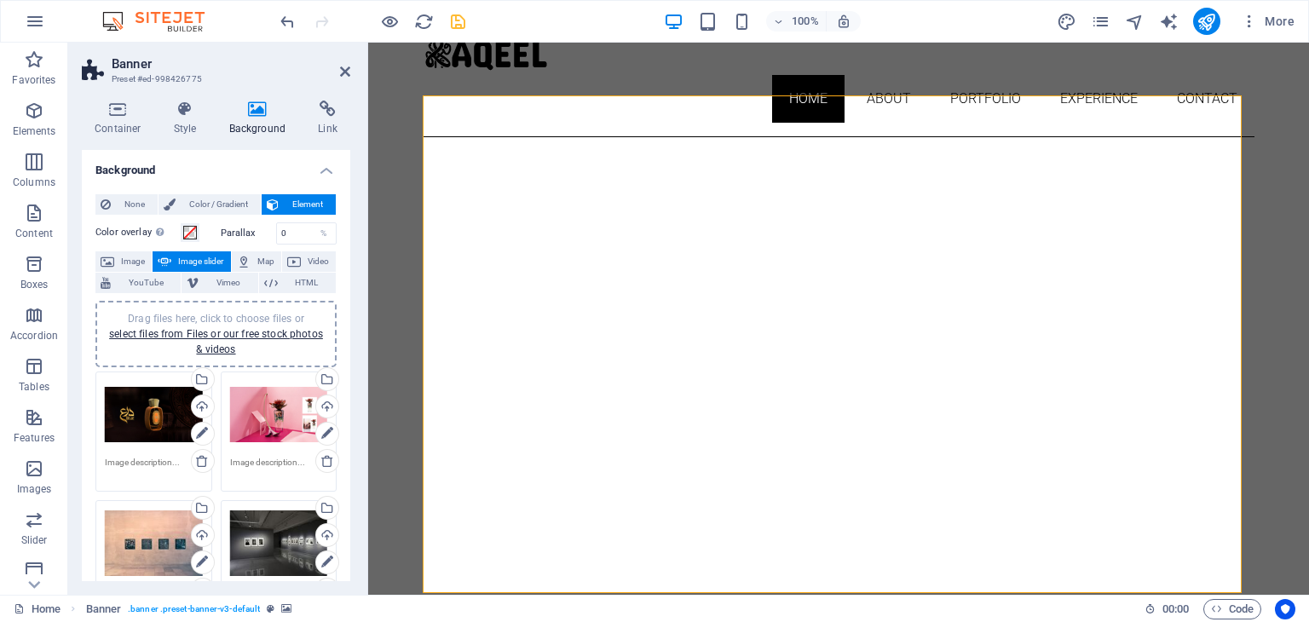
click at [280, 416] on div "Drag files here, click to choose files or select files from Files or our free s…" at bounding box center [279, 415] width 98 height 68
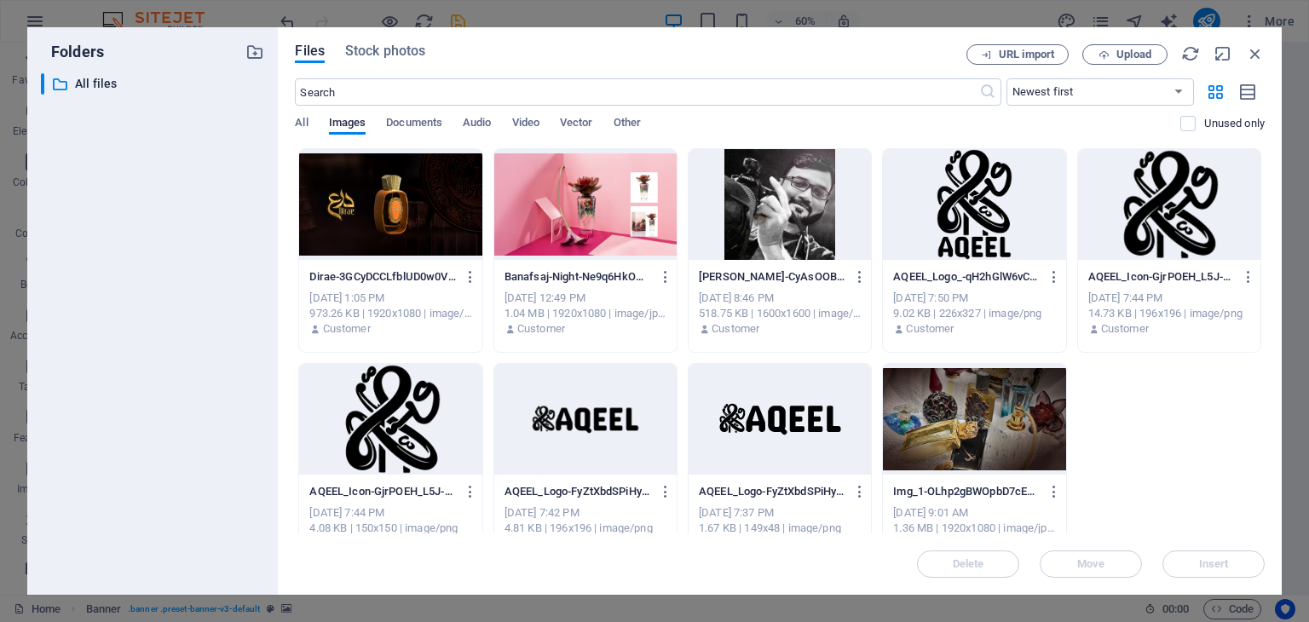
click at [280, 416] on div "Files Stock photos URL import Upload ​ Newest first Oldest first Name (A-Z) Nam…" at bounding box center [780, 311] width 1004 height 568
click at [1129, 55] on span "Upload" at bounding box center [1134, 54] width 35 height 10
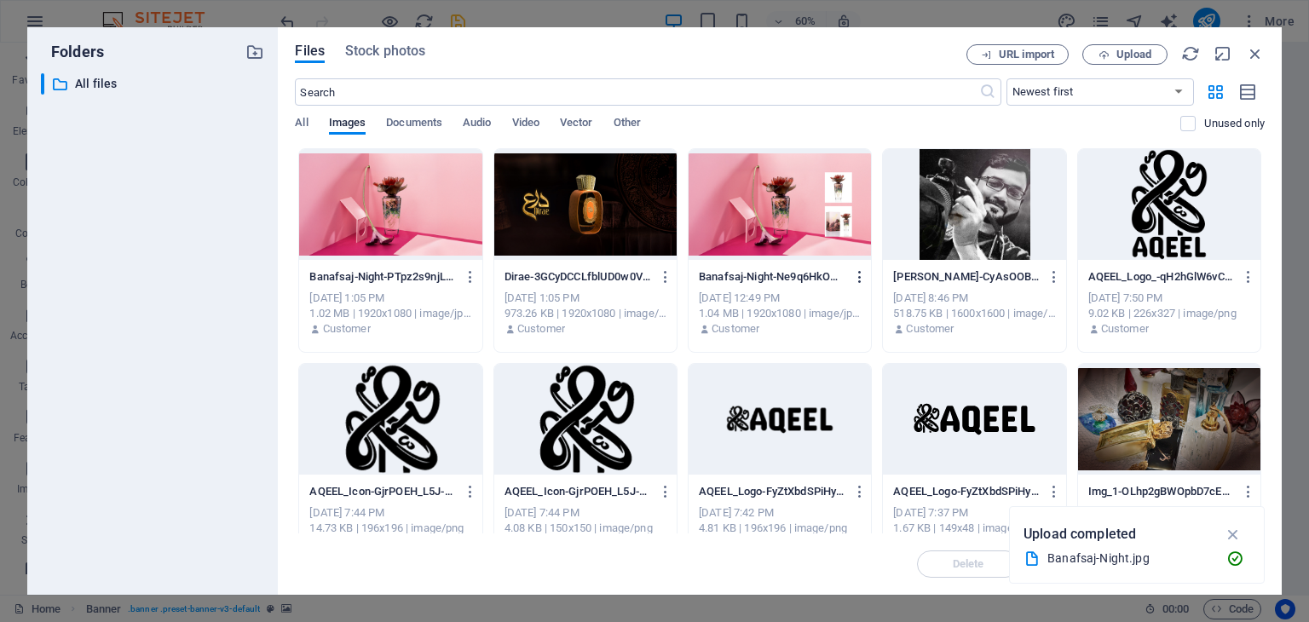
click at [857, 279] on icon "button" at bounding box center [860, 276] width 16 height 15
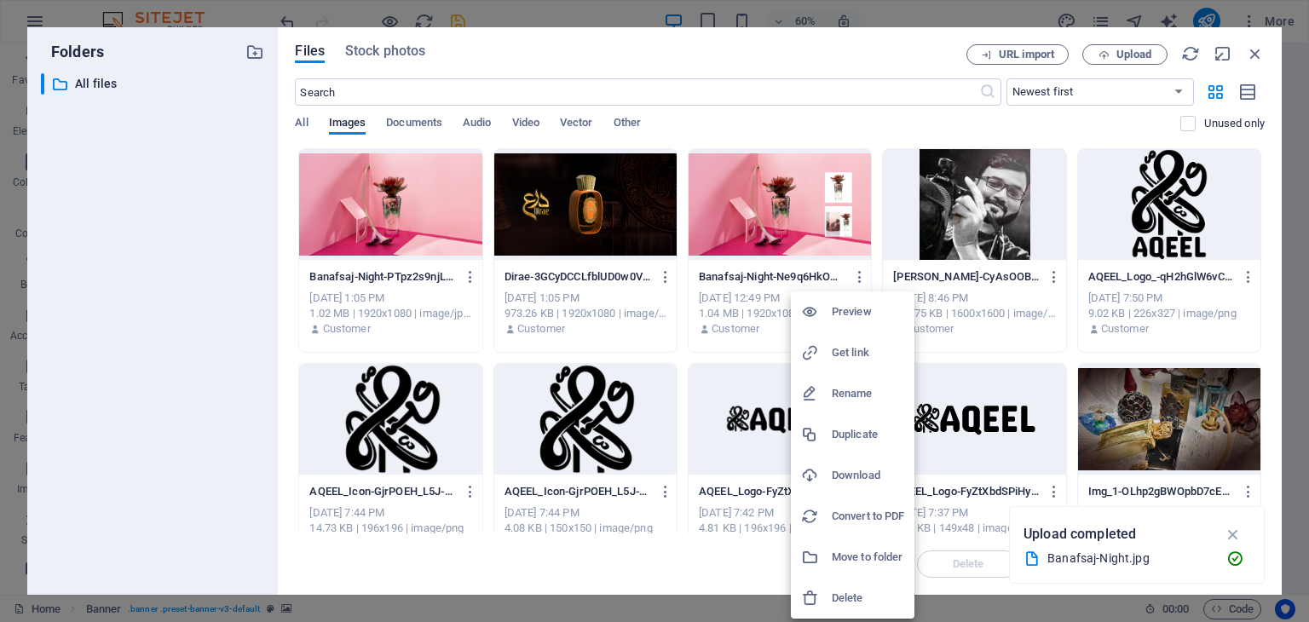
click at [875, 601] on h6 "Delete" at bounding box center [868, 598] width 72 height 20
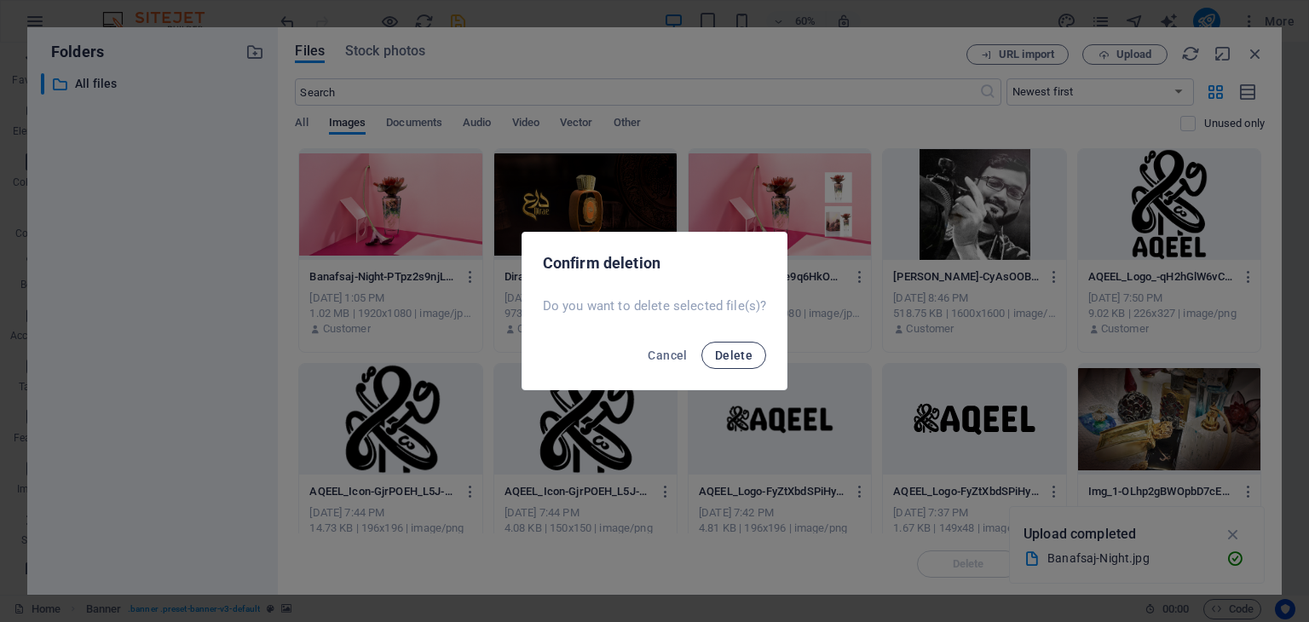
click at [730, 355] on span "Delete" at bounding box center [734, 356] width 38 height 14
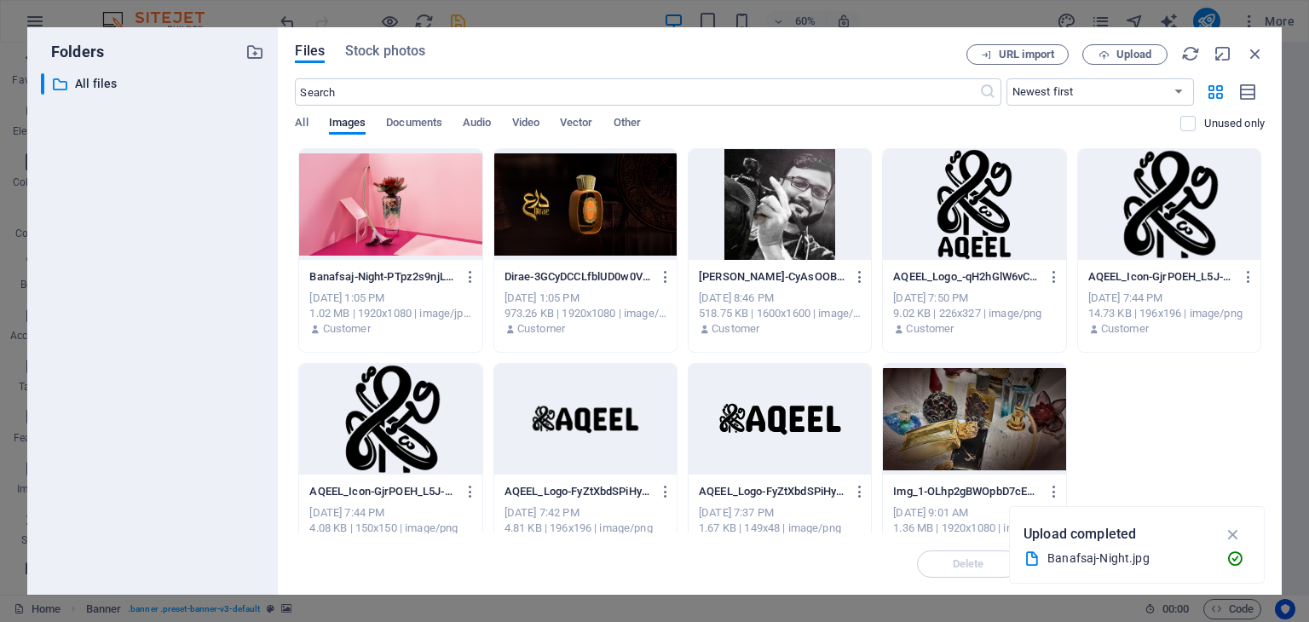
click at [433, 205] on div at bounding box center [390, 204] width 182 height 111
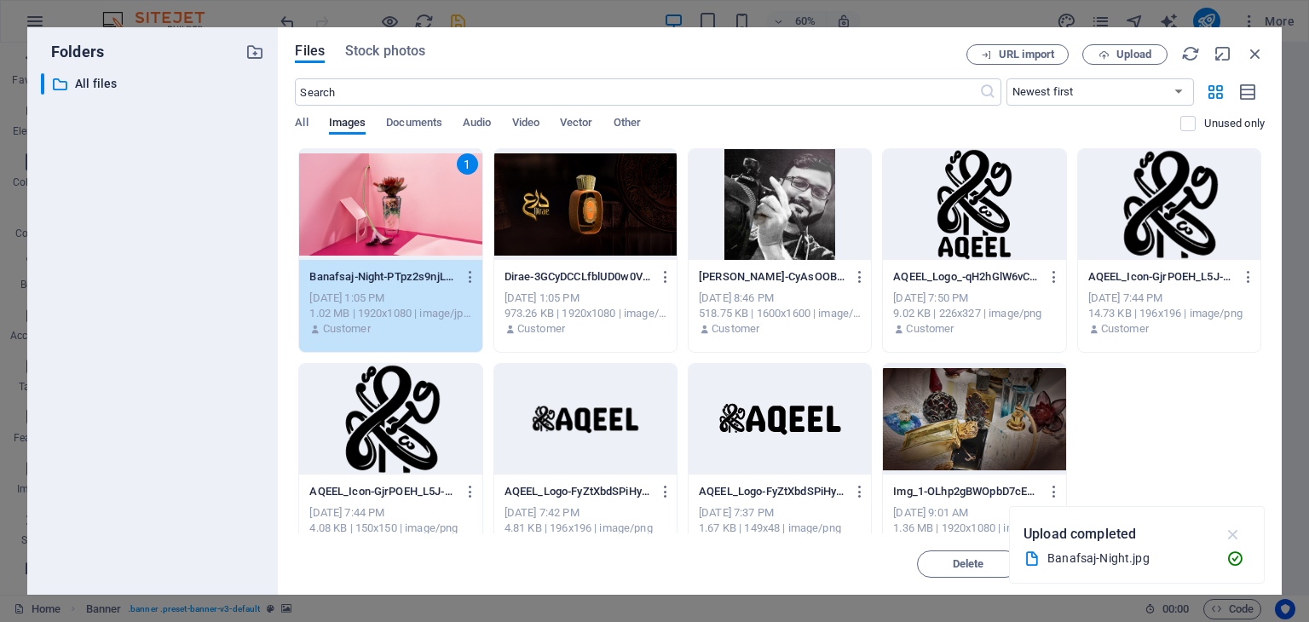
click at [1234, 534] on icon "button" at bounding box center [1234, 534] width 20 height 19
click at [1223, 566] on span "Insert" at bounding box center [1214, 564] width 30 height 10
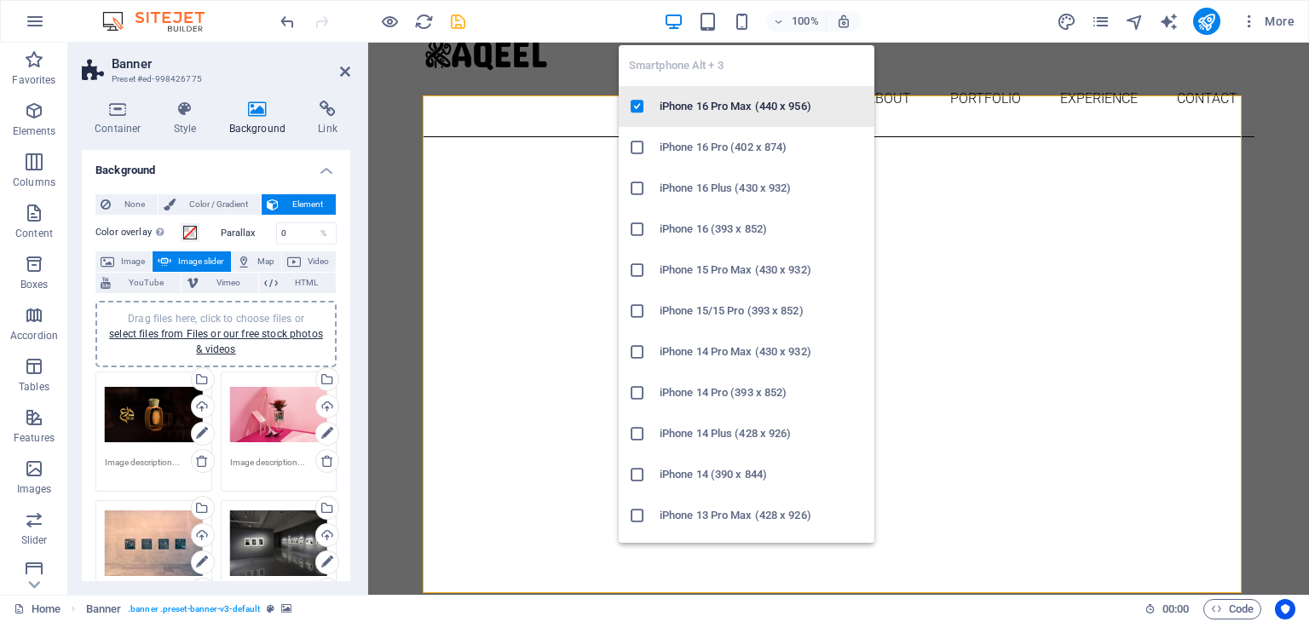
click at [739, 103] on h6 "iPhone 16 Pro Max (440 x 956)" at bounding box center [762, 106] width 205 height 20
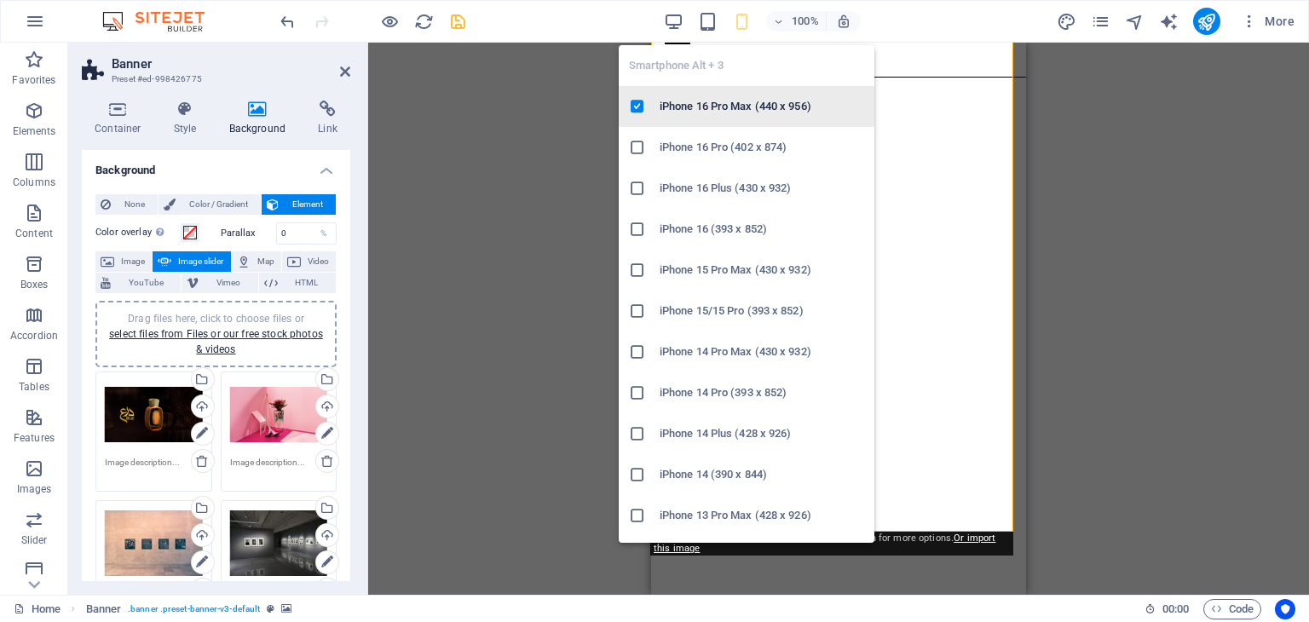
click at [700, 107] on h6 "iPhone 16 Pro Max (440 x 956)" at bounding box center [762, 106] width 205 height 20
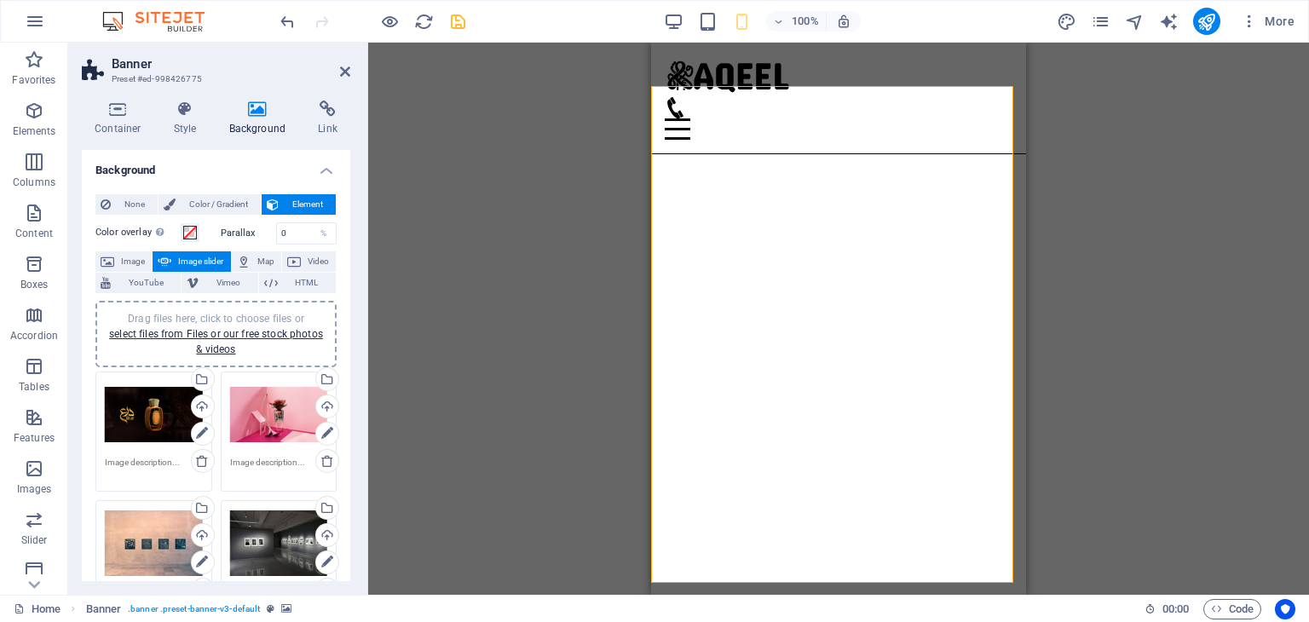
scroll to position [25, 0]
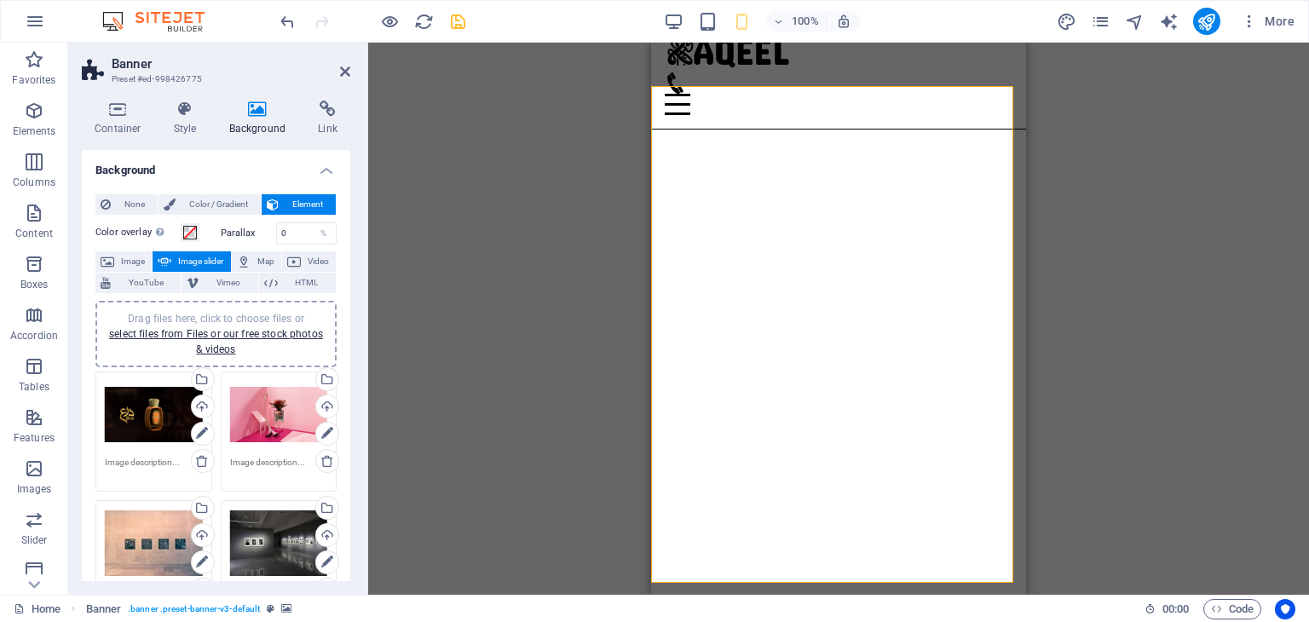
click at [445, 25] on div at bounding box center [372, 21] width 191 height 27
click at [453, 25] on icon "save" at bounding box center [458, 22] width 20 height 20
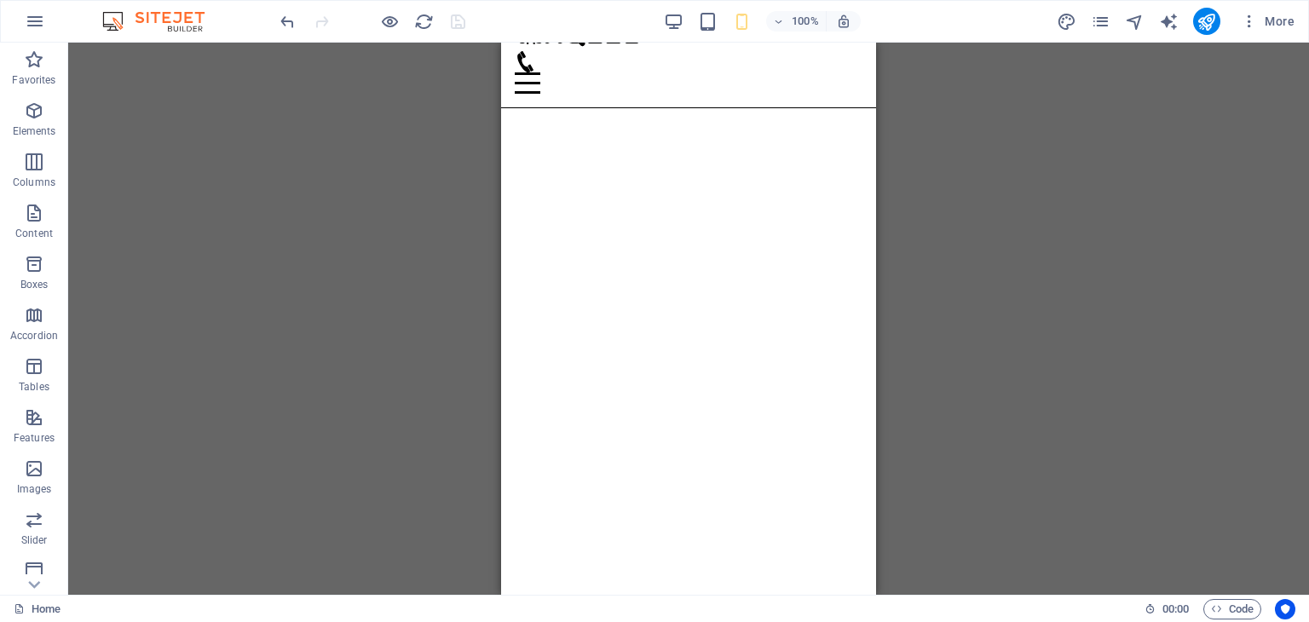
scroll to position [37, 0]
click at [924, 169] on div "Drag here to replace the existing content. Press “Ctrl” if you want to create a…" at bounding box center [688, 319] width 1241 height 552
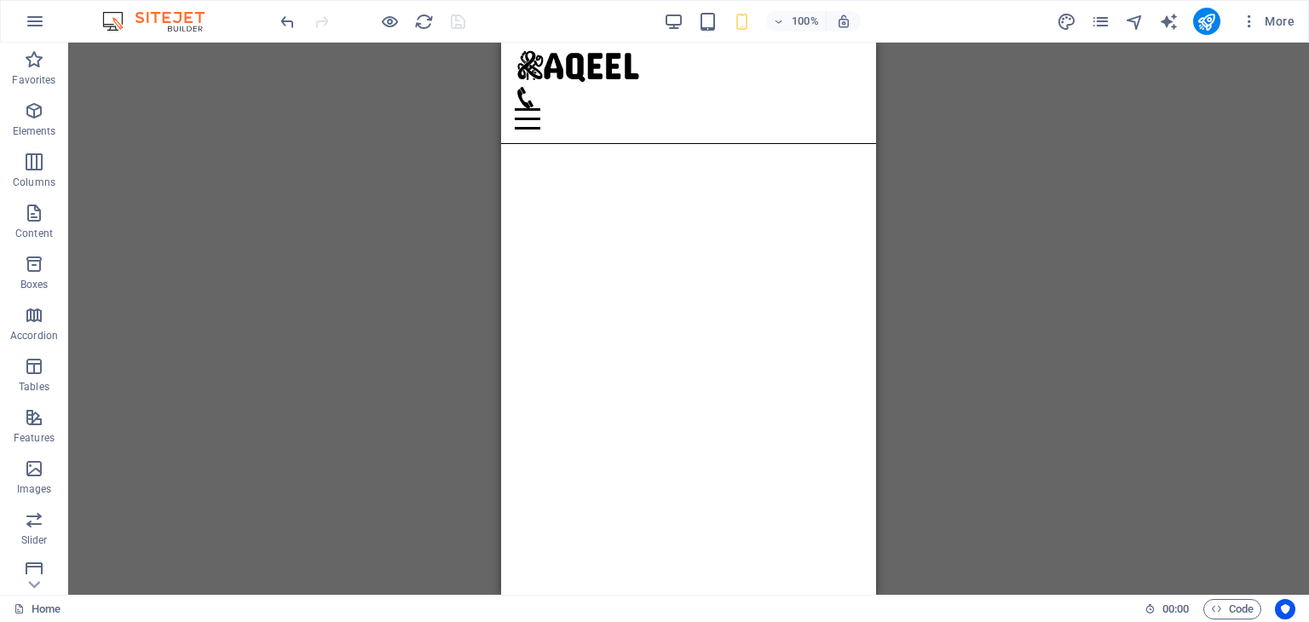
scroll to position [0, 0]
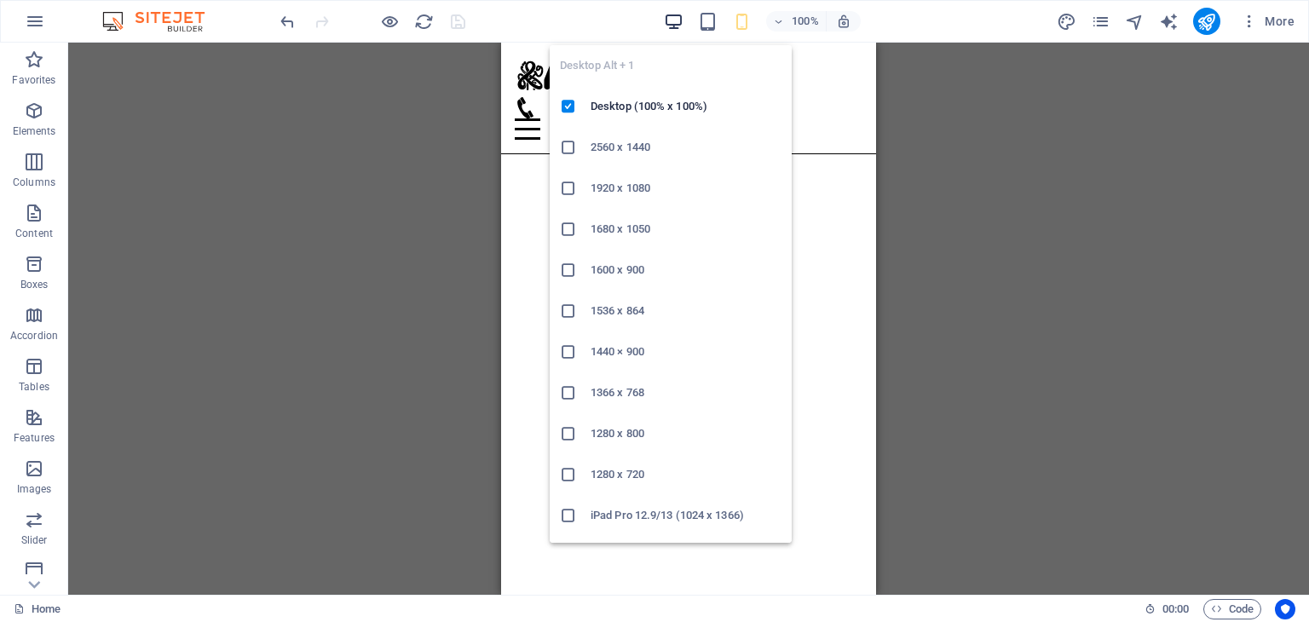
click at [681, 21] on icon "button" at bounding box center [674, 22] width 20 height 20
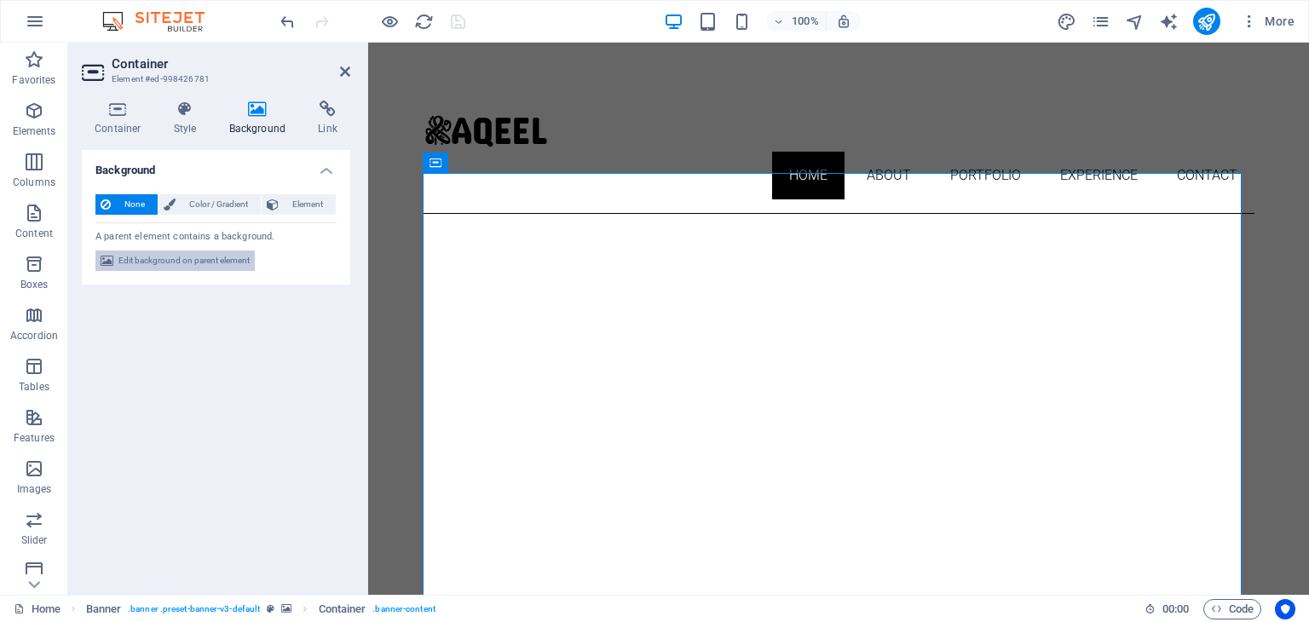
click at [170, 255] on span "Edit background on parent element" at bounding box center [183, 261] width 131 height 20
select select "ms"
select select "s"
select select "ondemand"
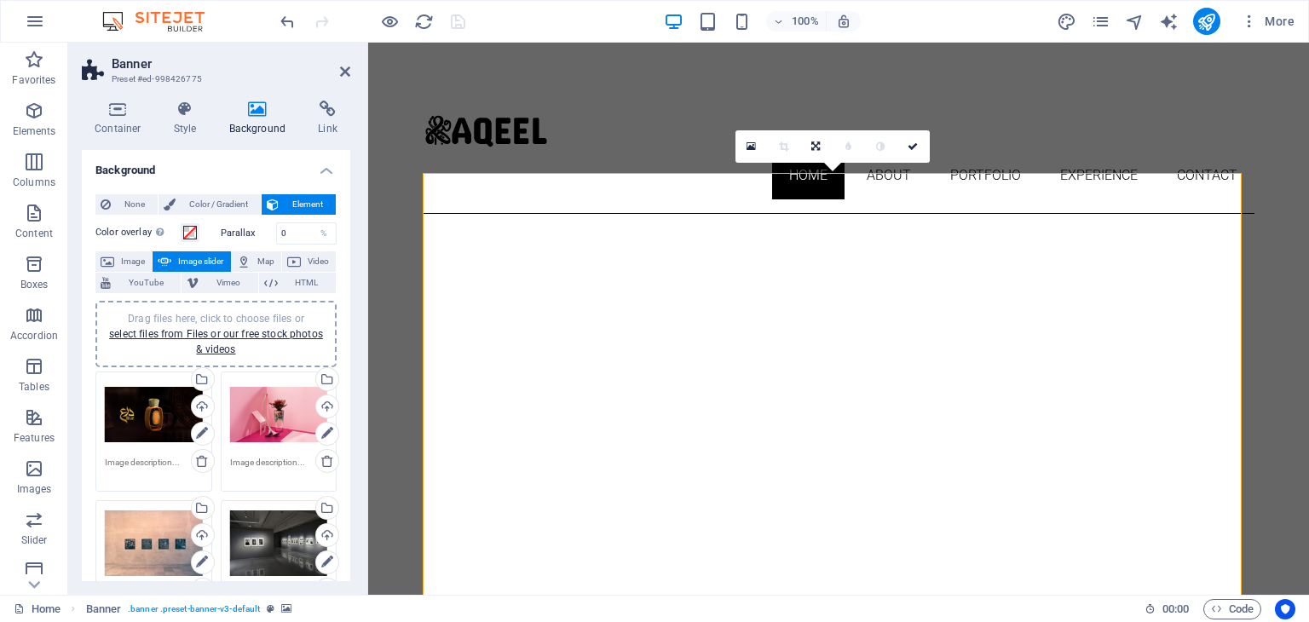
click at [157, 421] on div "Drag files here, click to choose files or select files from Files or our free s…" at bounding box center [154, 415] width 98 height 68
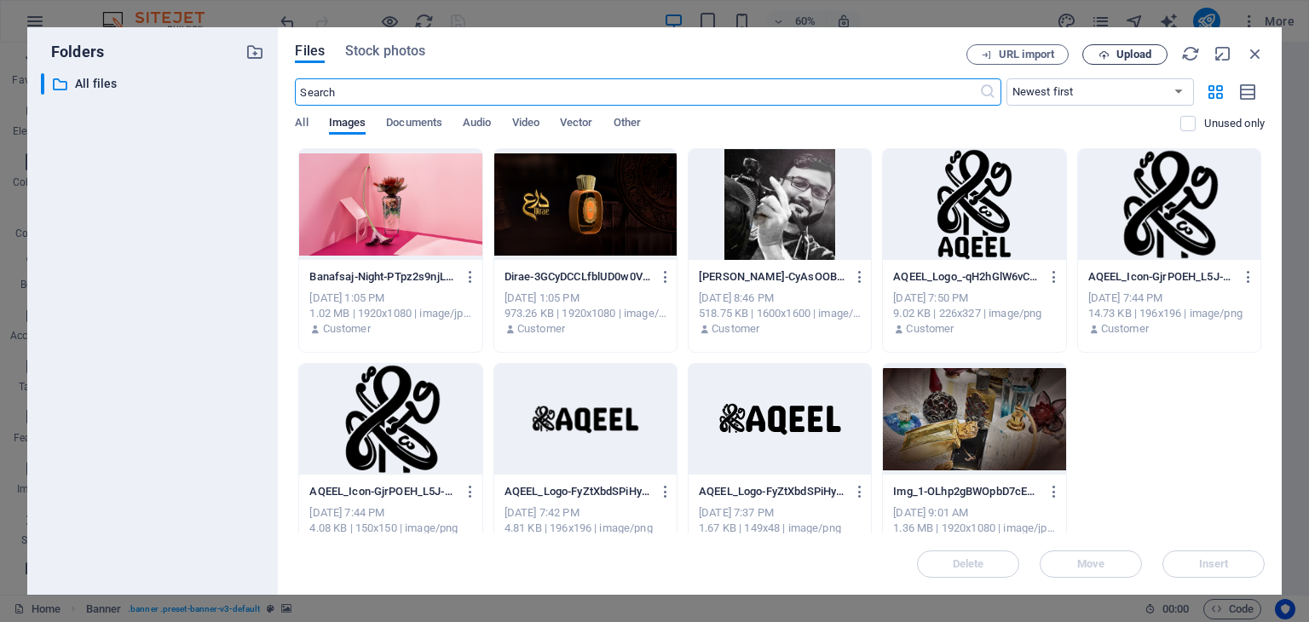
click at [1140, 55] on span "Upload" at bounding box center [1134, 54] width 35 height 10
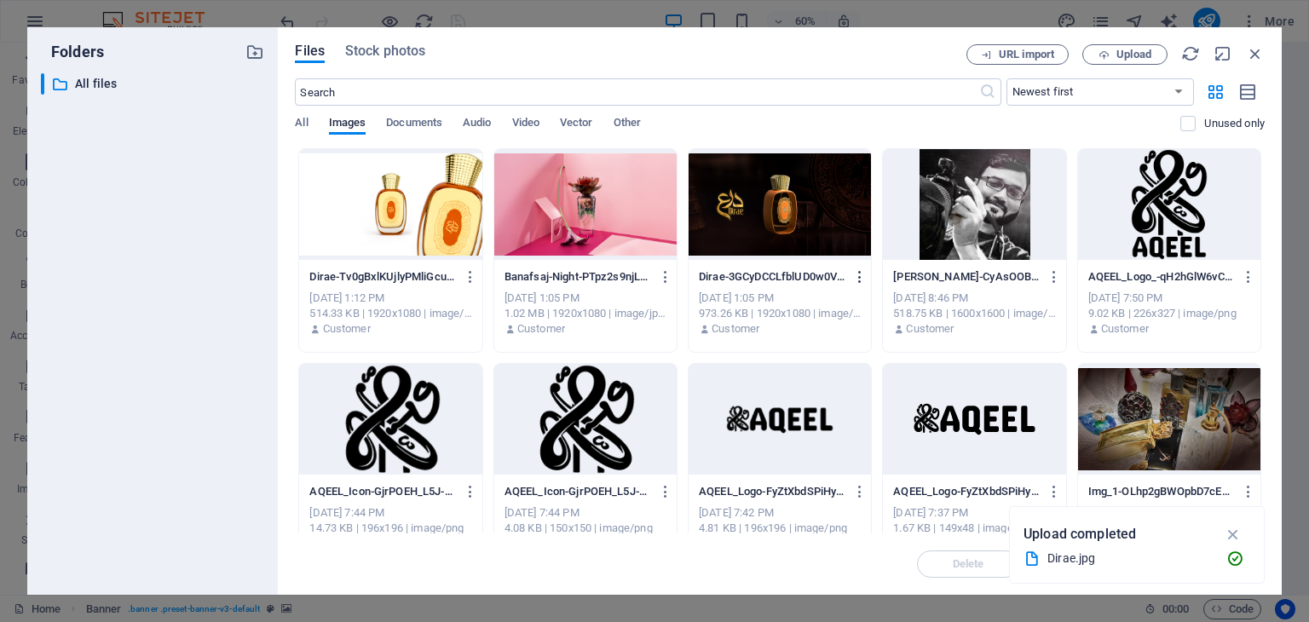
click at [853, 271] on icon "button" at bounding box center [860, 276] width 16 height 15
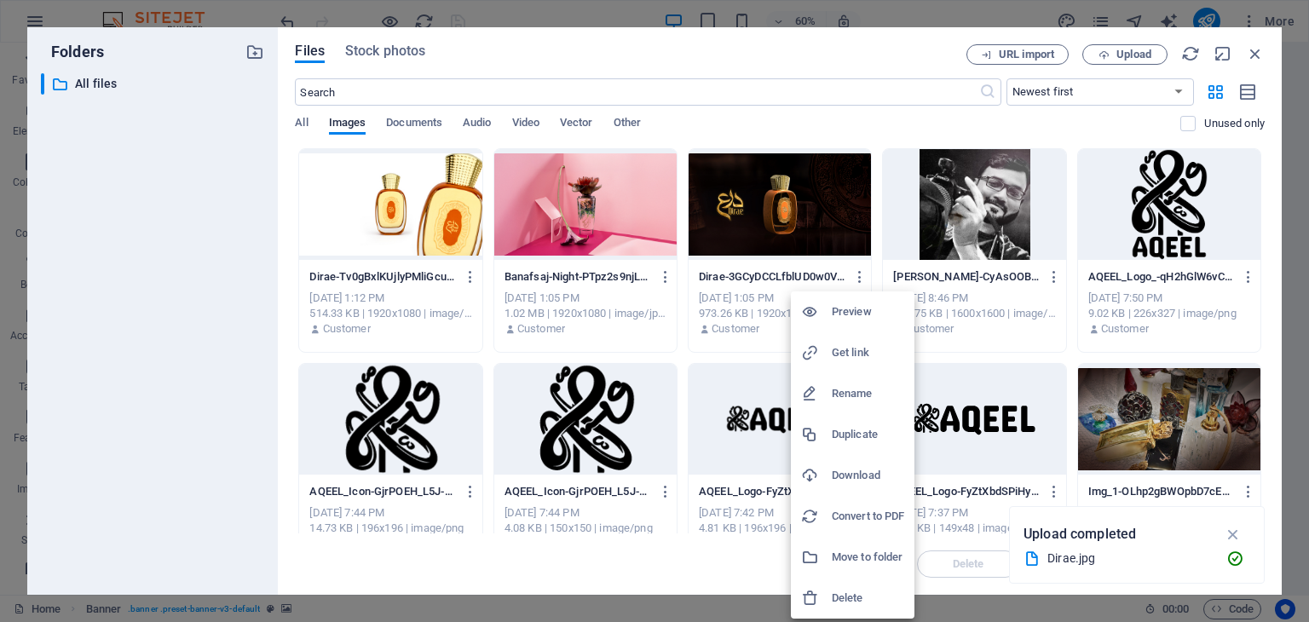
click at [847, 598] on h6 "Delete" at bounding box center [868, 598] width 72 height 20
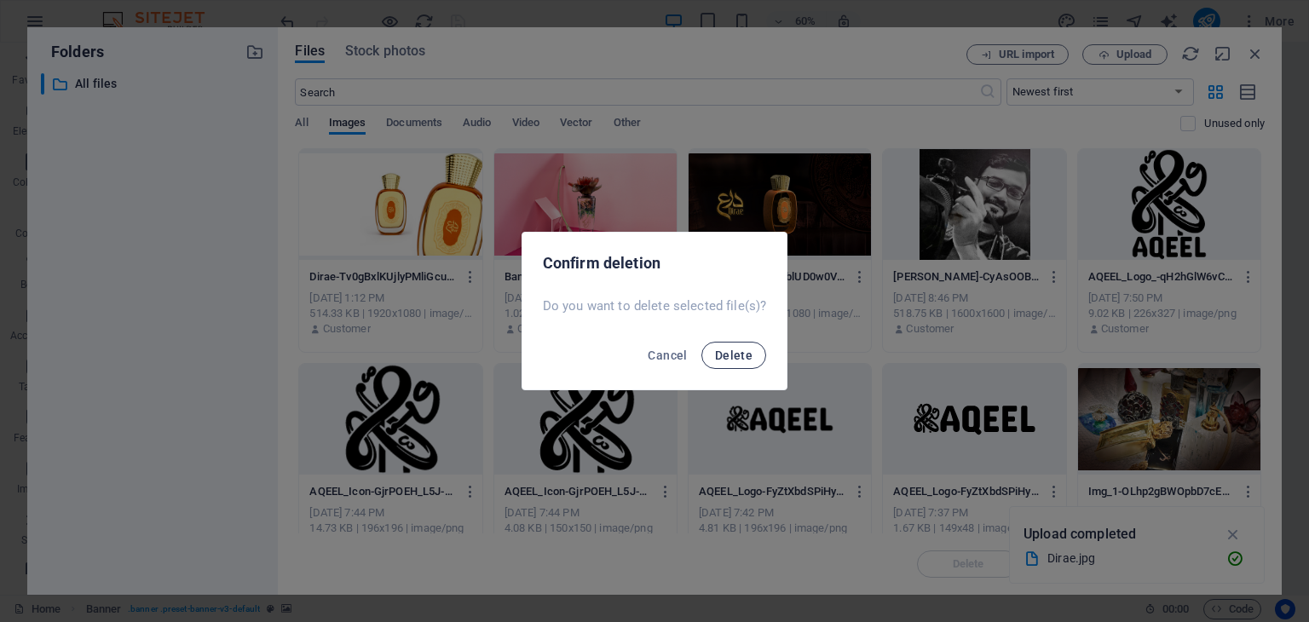
click at [739, 359] on span "Delete" at bounding box center [734, 356] width 38 height 14
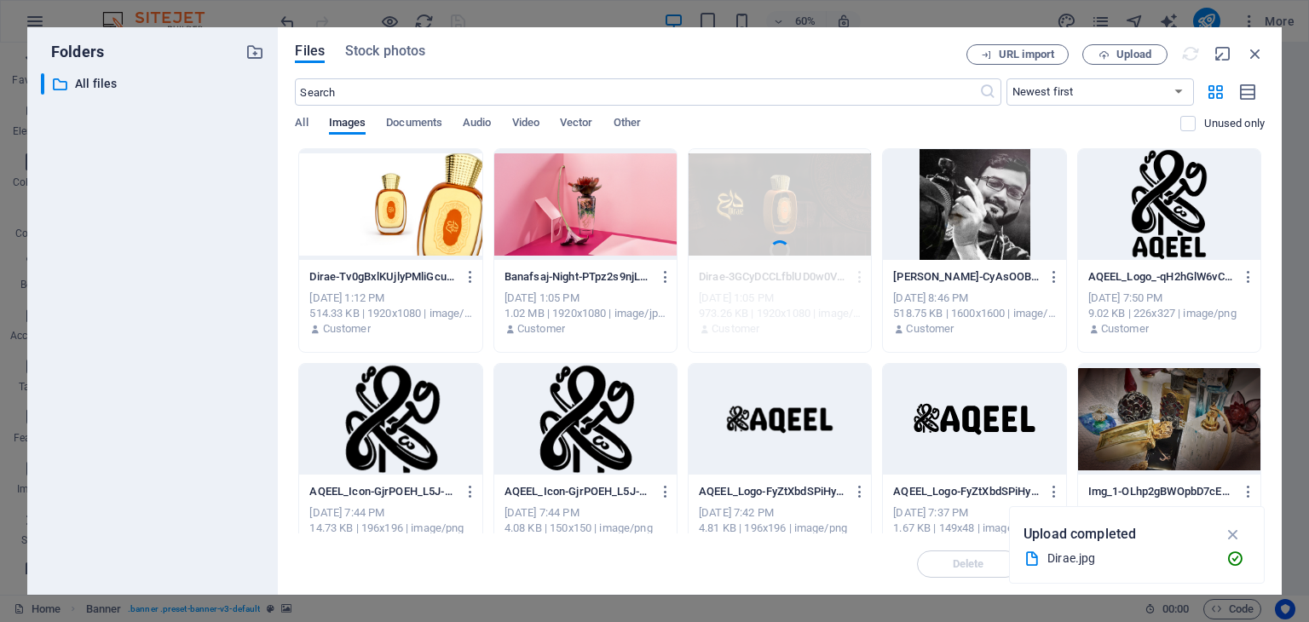
click at [379, 205] on div at bounding box center [390, 204] width 182 height 111
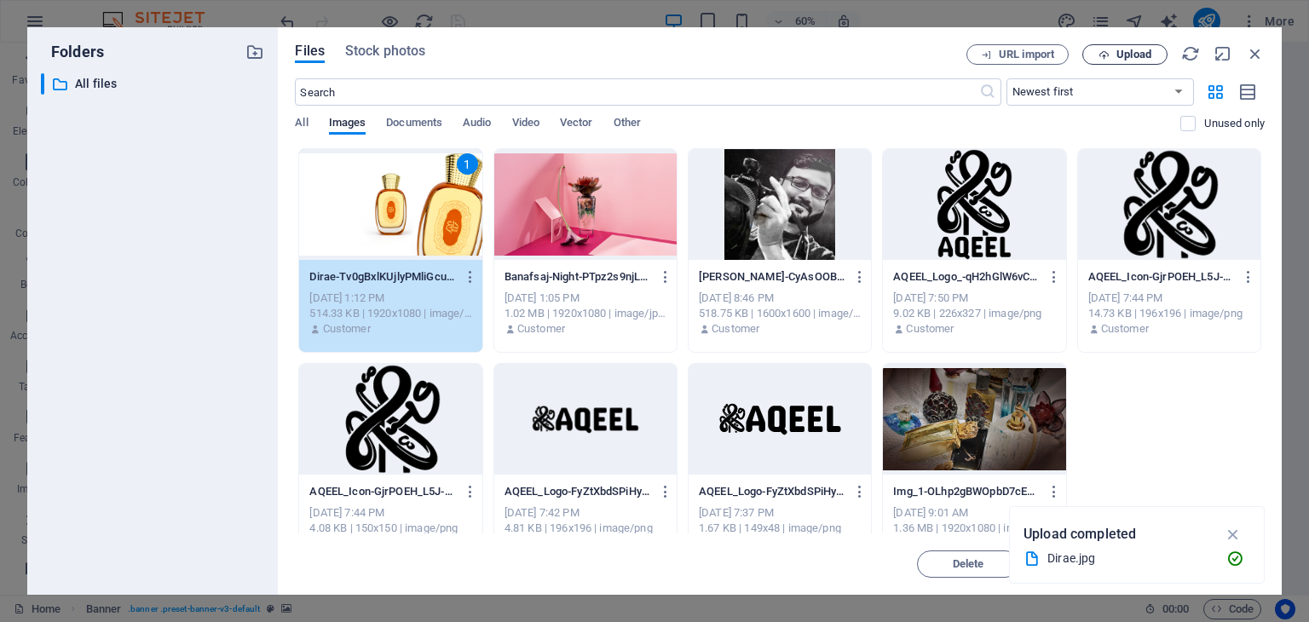
click at [1144, 55] on span "Upload" at bounding box center [1134, 54] width 35 height 10
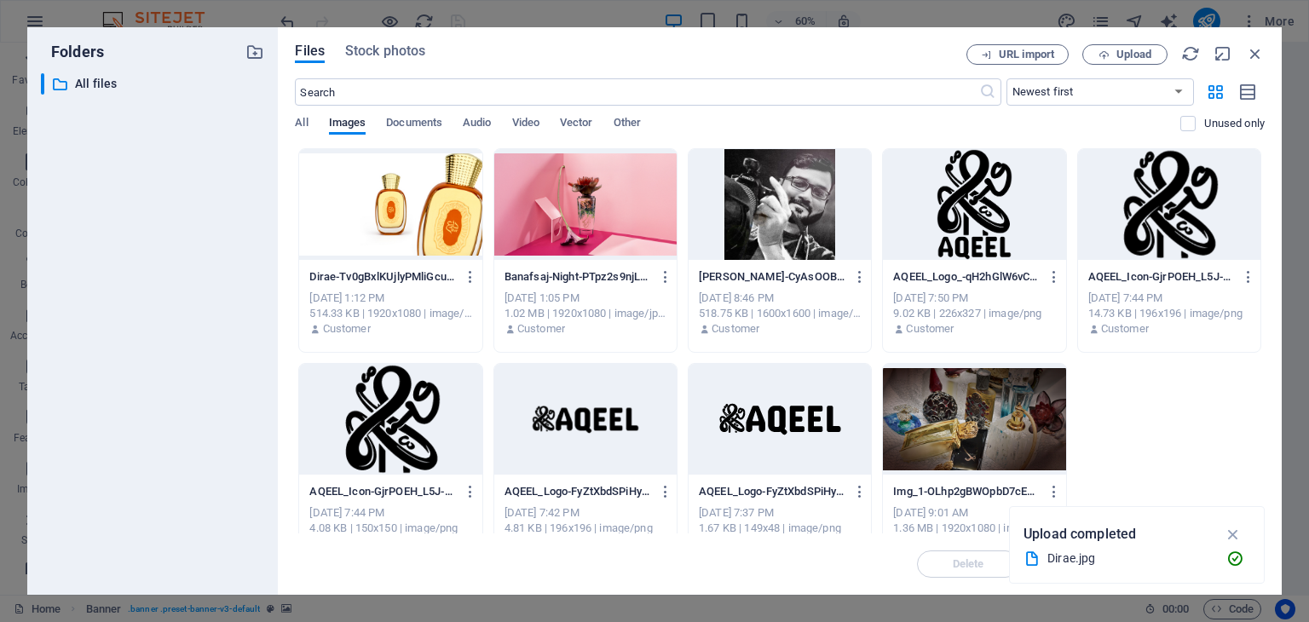
click at [419, 228] on div at bounding box center [390, 204] width 182 height 111
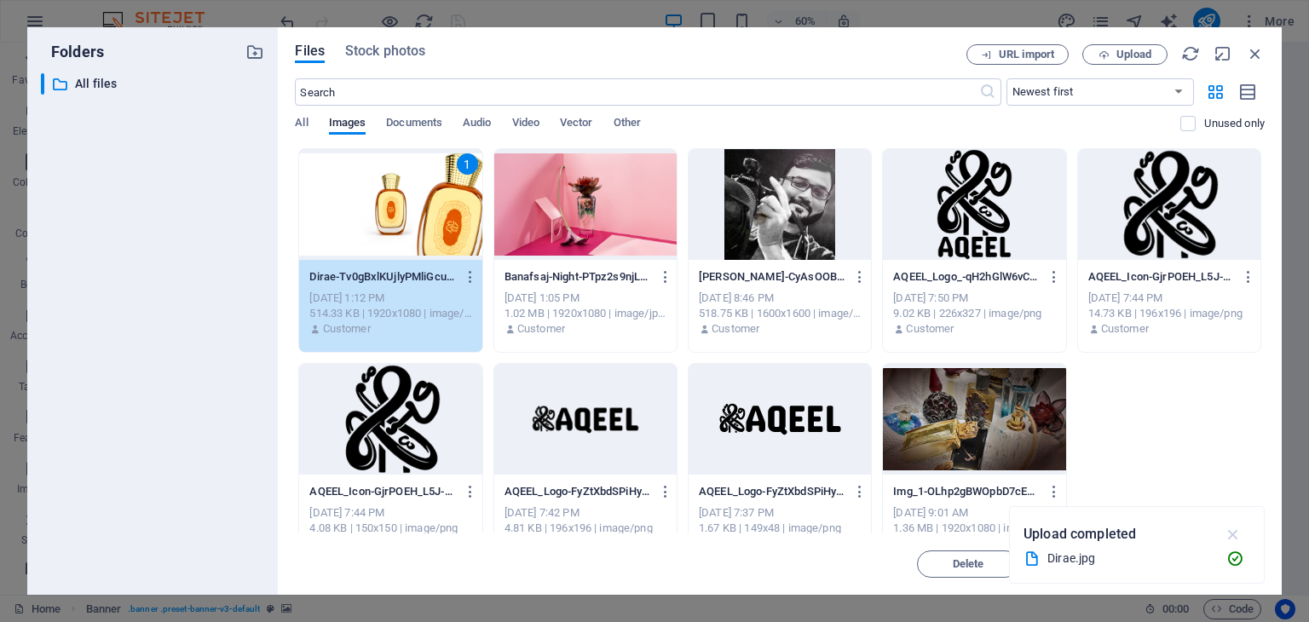
click at [1234, 534] on icon "button" at bounding box center [1234, 534] width 20 height 19
click at [1215, 563] on span "Insert" at bounding box center [1214, 564] width 30 height 10
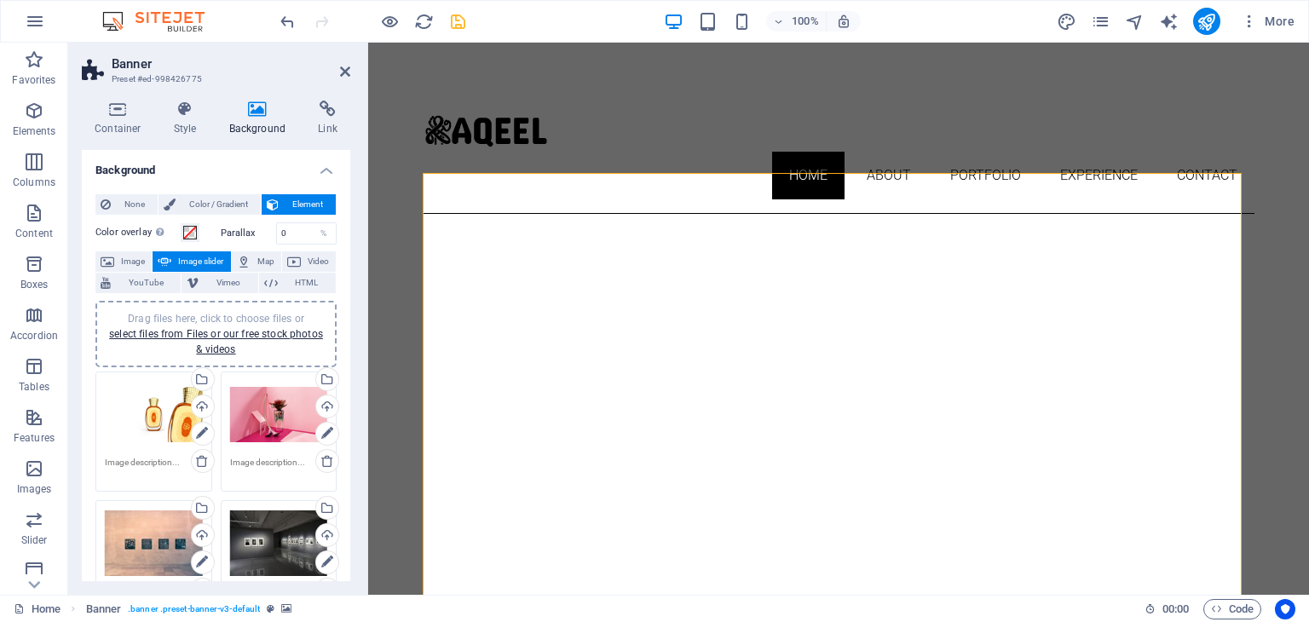
click at [451, 20] on icon "save" at bounding box center [458, 22] width 20 height 20
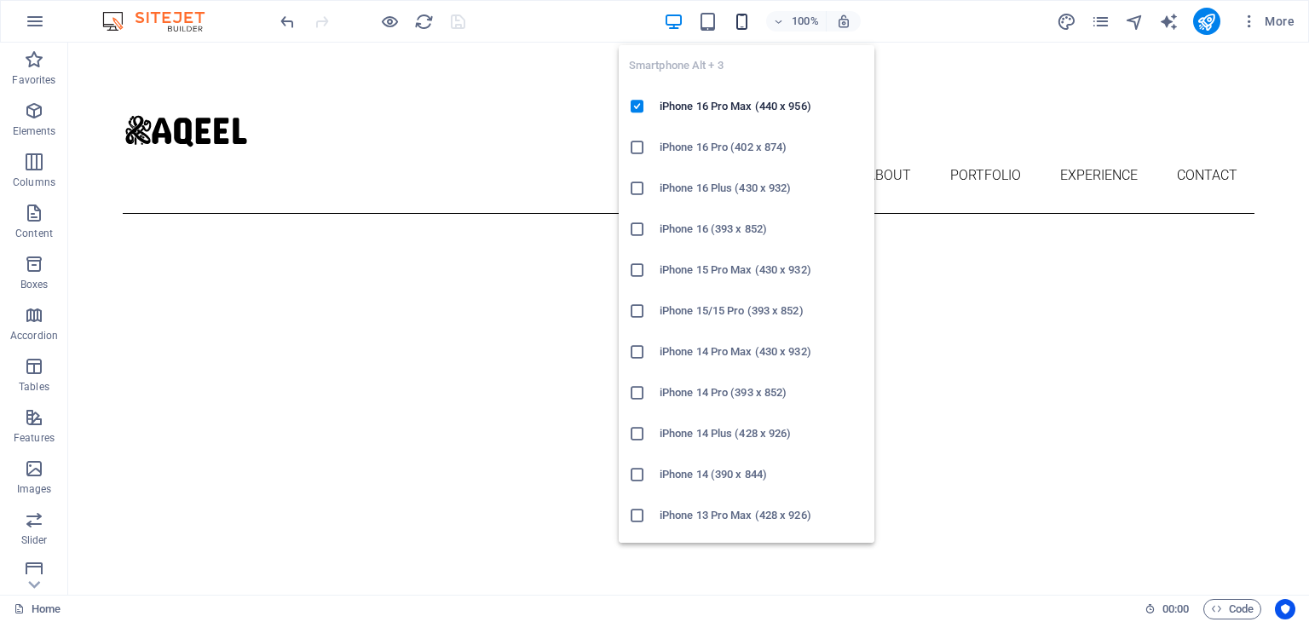
click at [738, 26] on icon "button" at bounding box center [742, 22] width 20 height 20
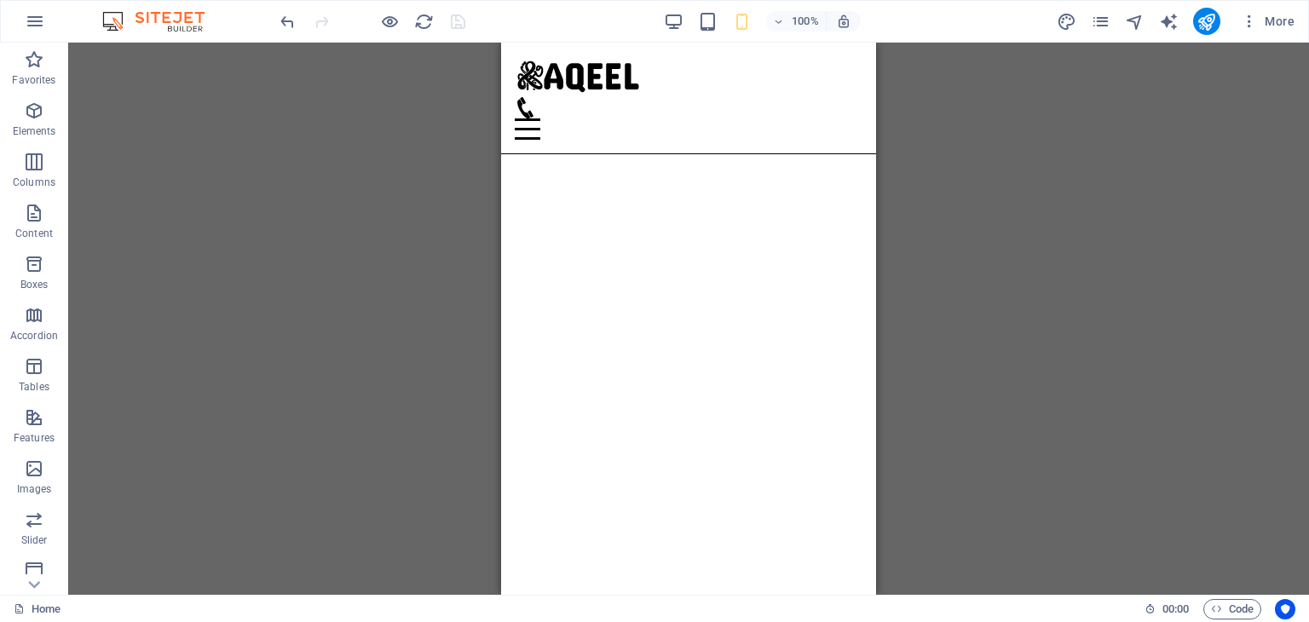
click at [931, 294] on div "Drag here to replace the existing content. Press “Ctrl” if you want to create a…" at bounding box center [688, 319] width 1241 height 552
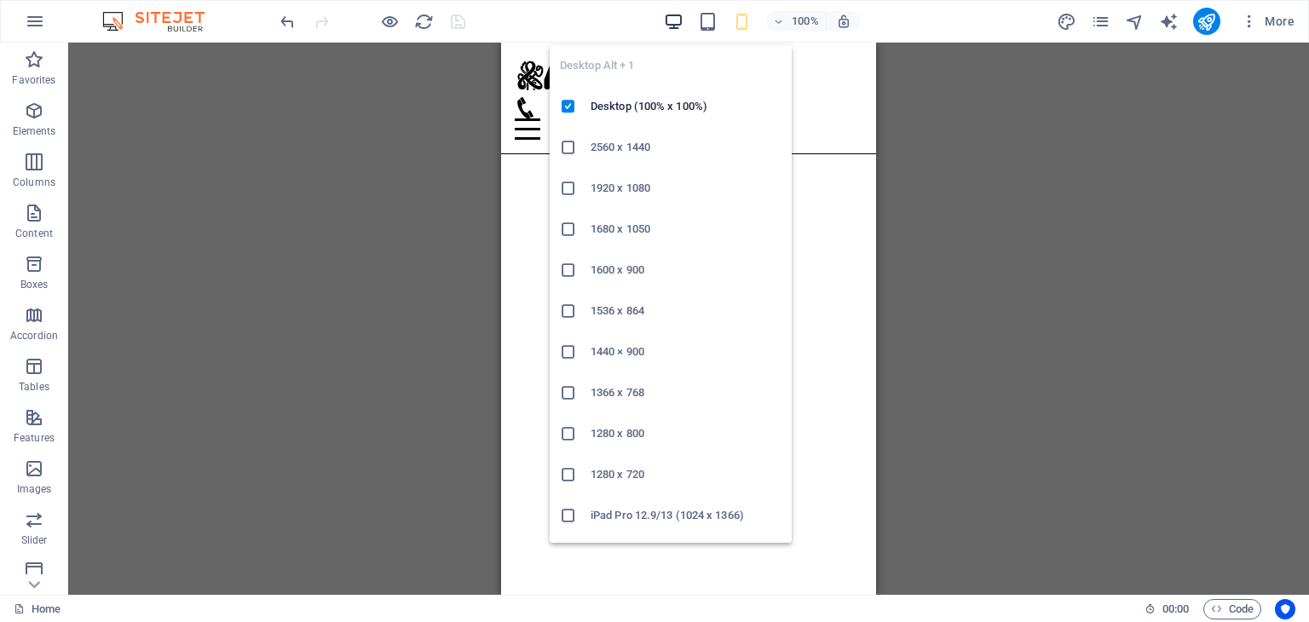
click at [667, 20] on icon "button" at bounding box center [674, 22] width 20 height 20
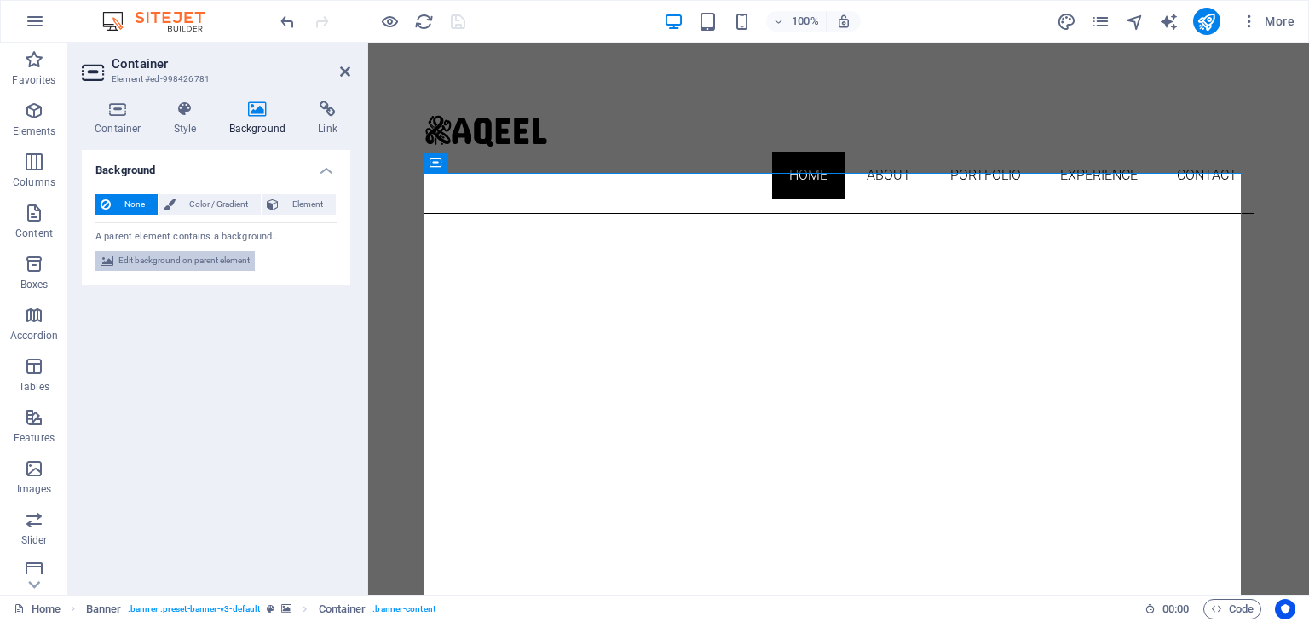
click at [186, 266] on span "Edit background on parent element" at bounding box center [183, 261] width 131 height 20
select select "ms"
select select "s"
select select "ondemand"
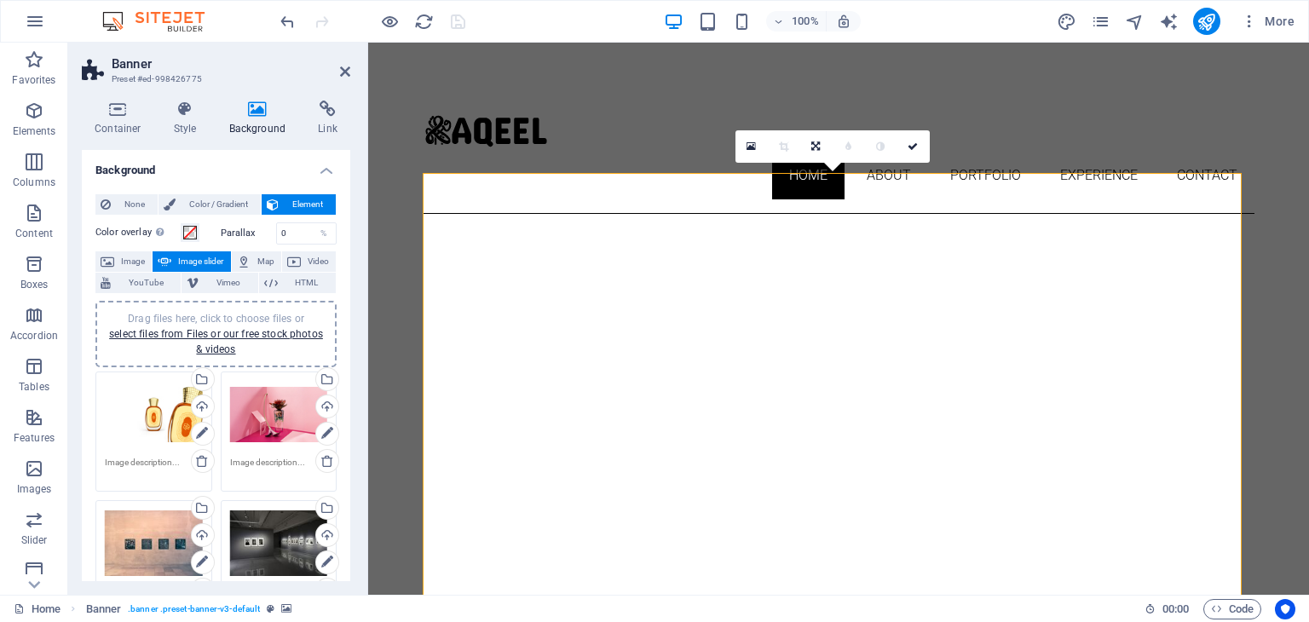
click at [279, 419] on div "Drag files here, click to choose files or select files from Files or our free s…" at bounding box center [279, 415] width 98 height 68
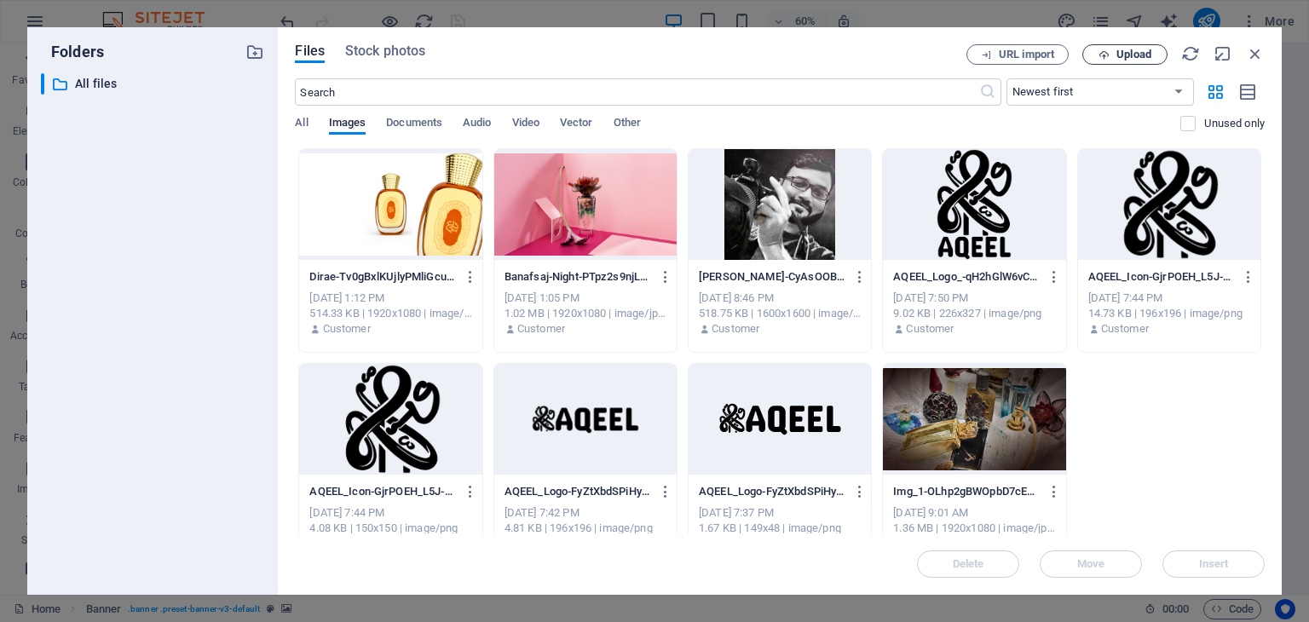
click at [1143, 51] on span "Upload" at bounding box center [1134, 54] width 35 height 10
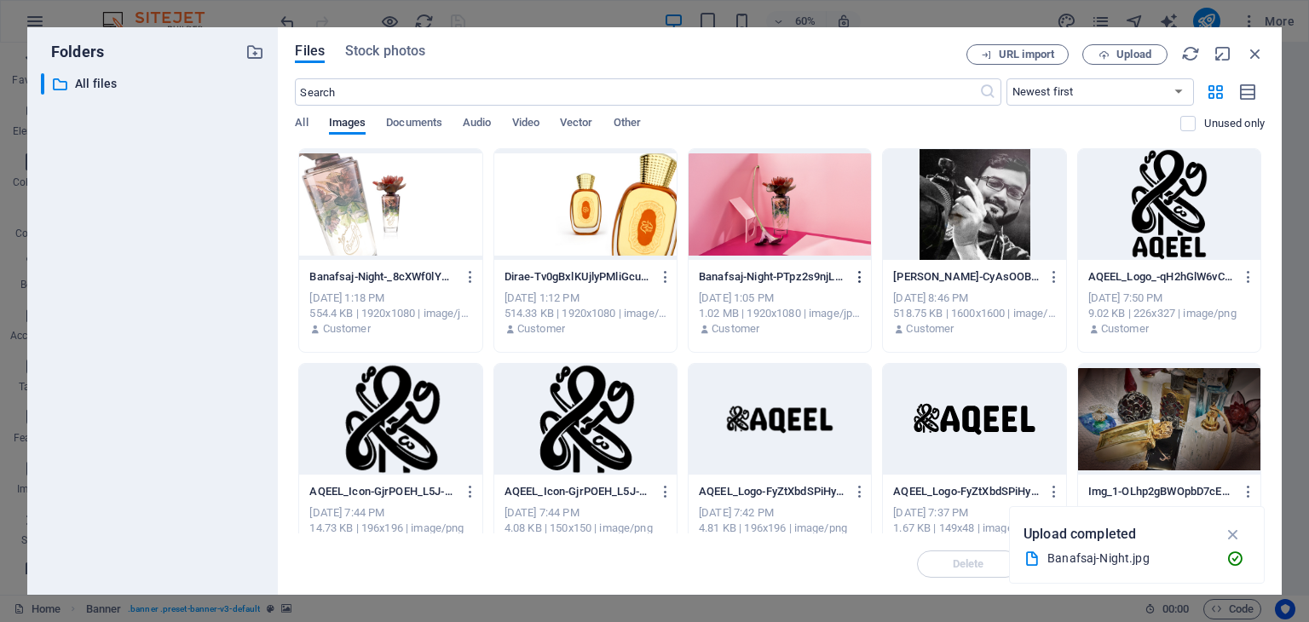
click at [852, 280] on icon "button" at bounding box center [860, 276] width 16 height 15
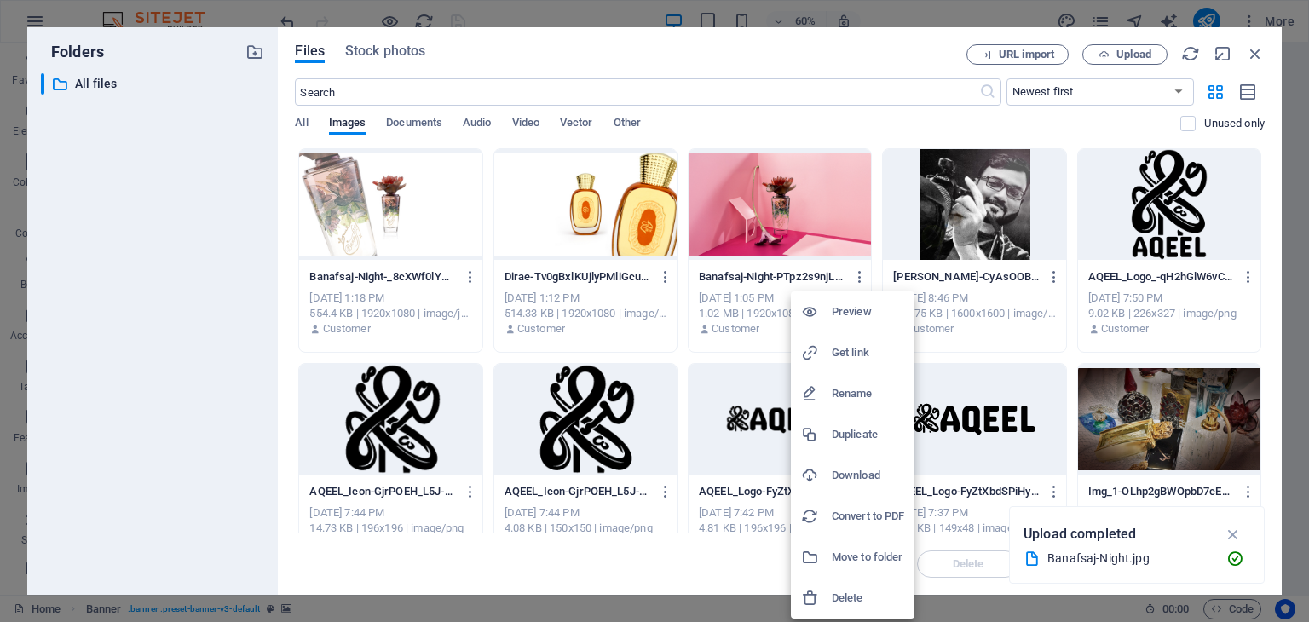
click at [857, 592] on h6 "Delete" at bounding box center [868, 598] width 72 height 20
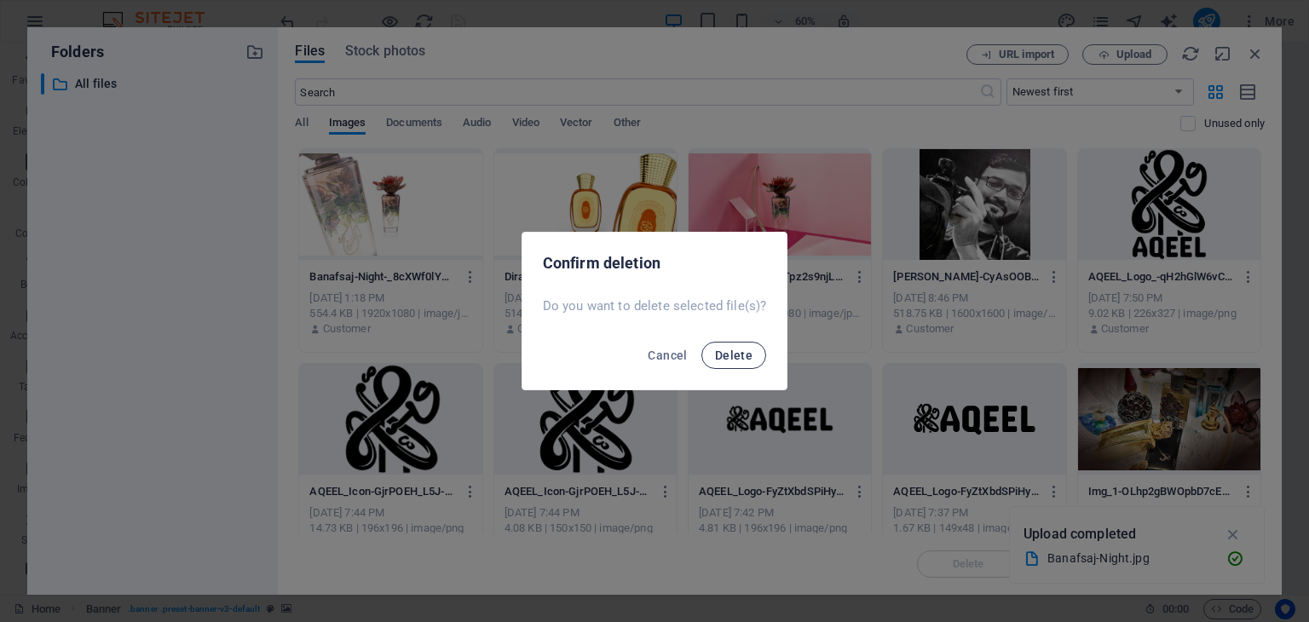
click at [747, 356] on span "Delete" at bounding box center [734, 356] width 38 height 14
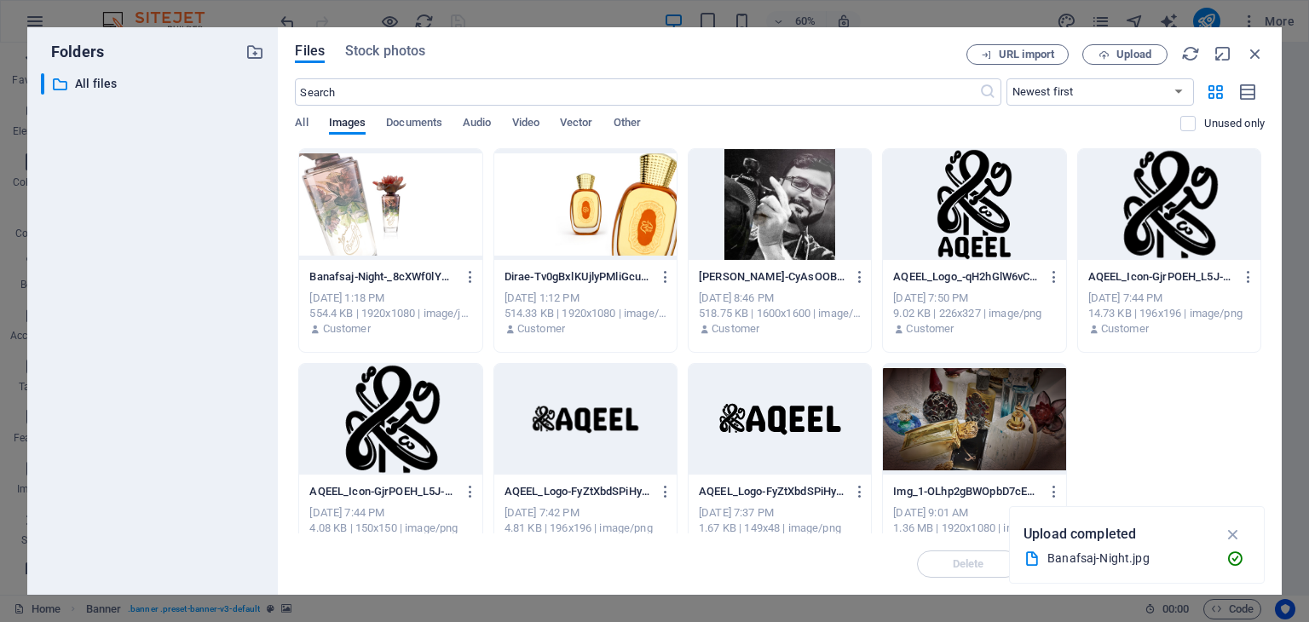
click at [413, 209] on div at bounding box center [390, 204] width 182 height 111
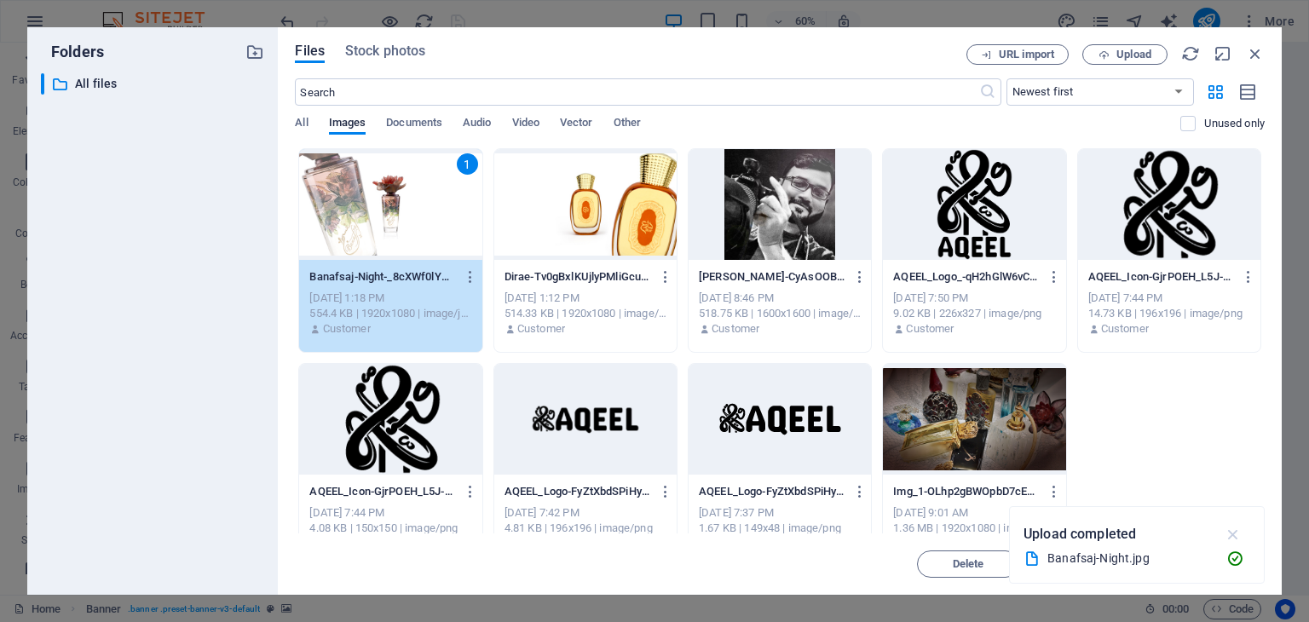
click at [1231, 533] on icon "button" at bounding box center [1234, 534] width 20 height 19
click at [1229, 562] on span "Insert" at bounding box center [1213, 564] width 89 height 10
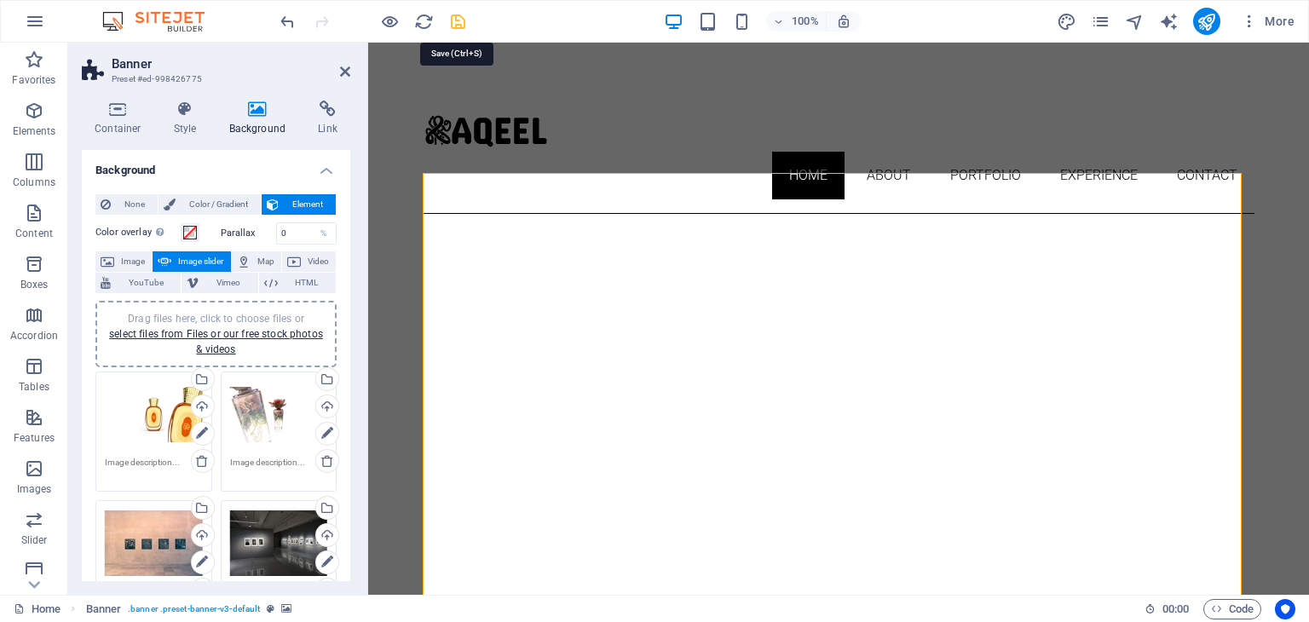
click at [464, 25] on icon "save" at bounding box center [458, 22] width 20 height 20
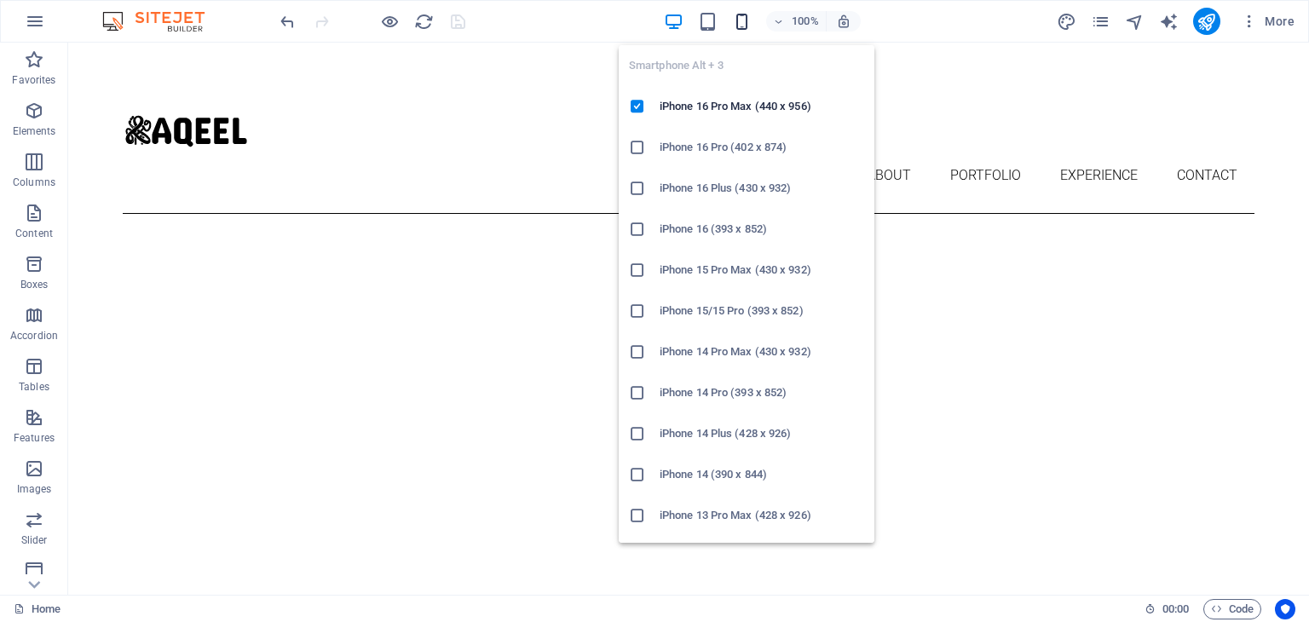
click at [740, 21] on icon "button" at bounding box center [742, 22] width 20 height 20
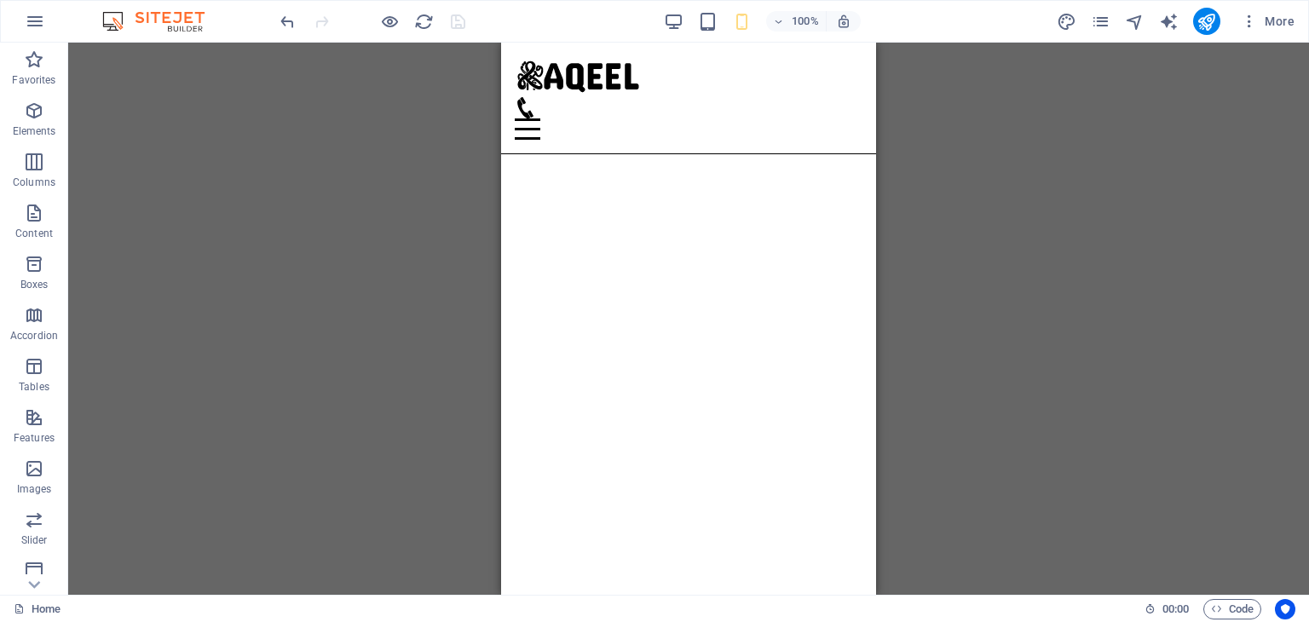
click at [968, 285] on div "Drag here to replace the existing content. Press “Ctrl” if you want to create a…" at bounding box center [688, 319] width 1241 height 552
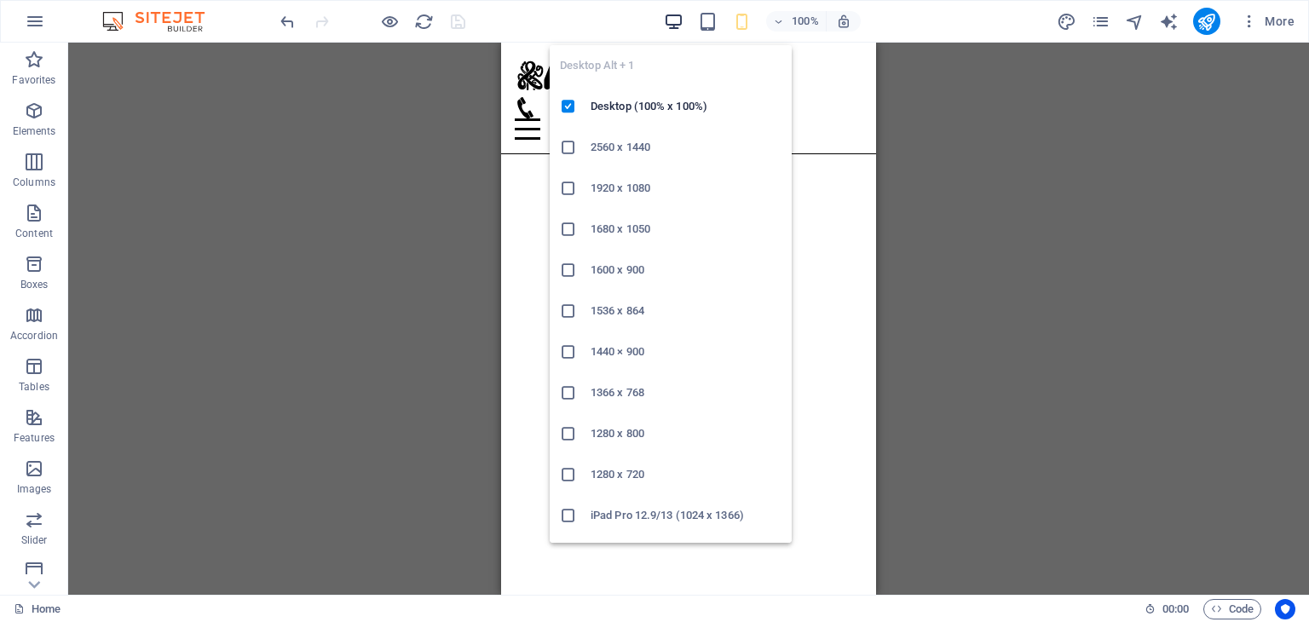
click at [676, 21] on icon "button" at bounding box center [674, 22] width 20 height 20
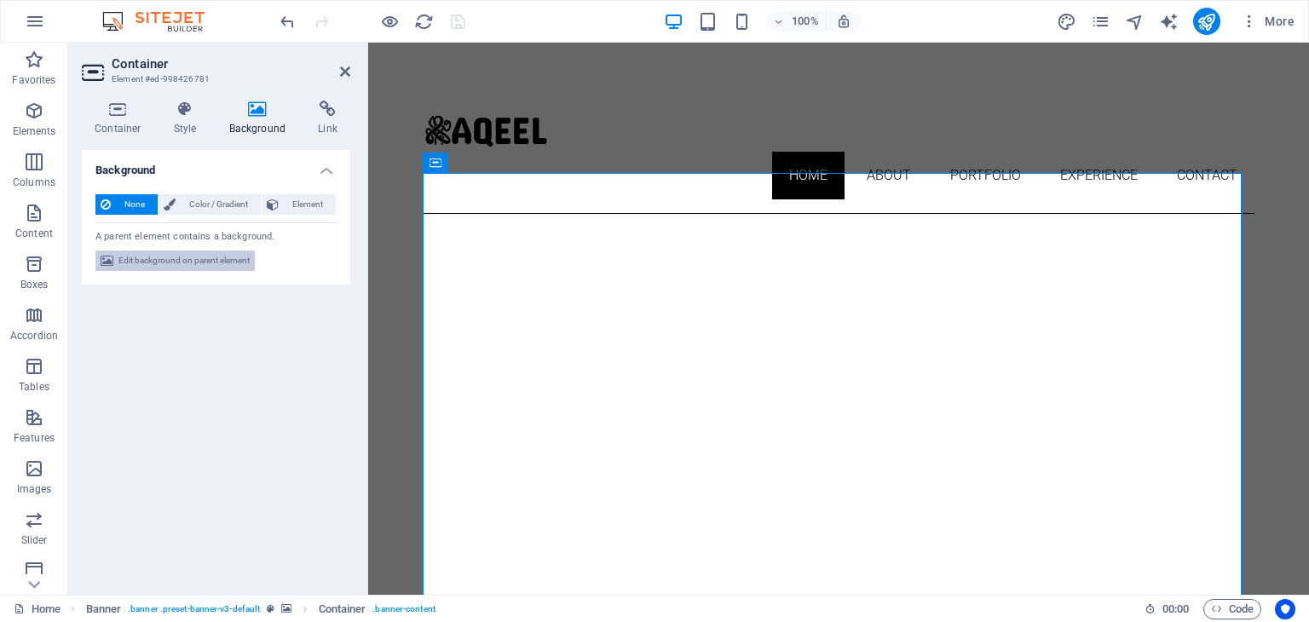
click at [223, 263] on span "Edit background on parent element" at bounding box center [183, 261] width 131 height 20
select select "ms"
select select "s"
select select "ondemand"
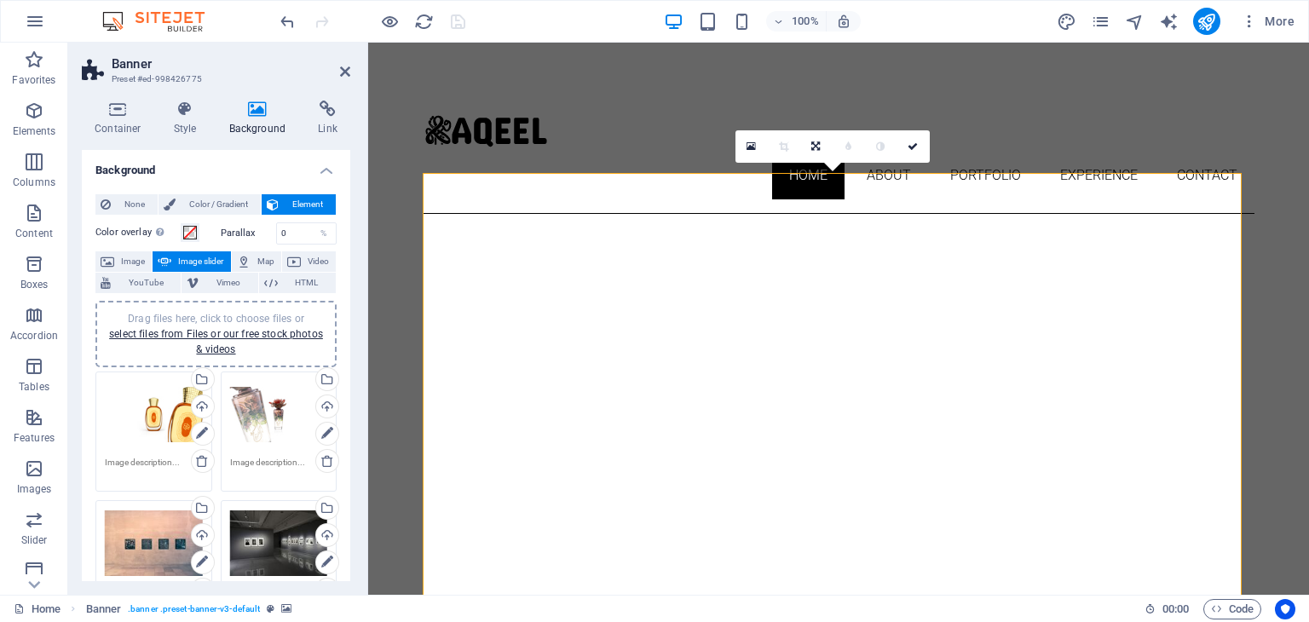
click at [259, 411] on div "Drag files here, click to choose files or select files from Files or our free s…" at bounding box center [279, 415] width 98 height 68
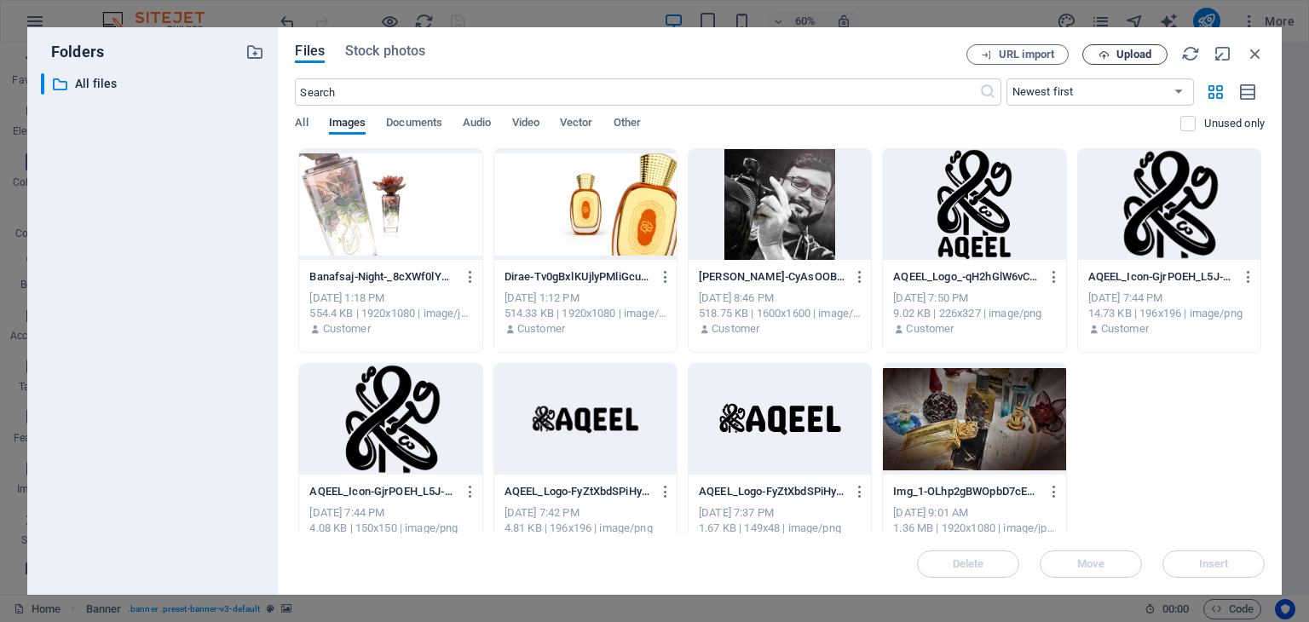
click at [1137, 58] on span "Upload" at bounding box center [1134, 54] width 35 height 10
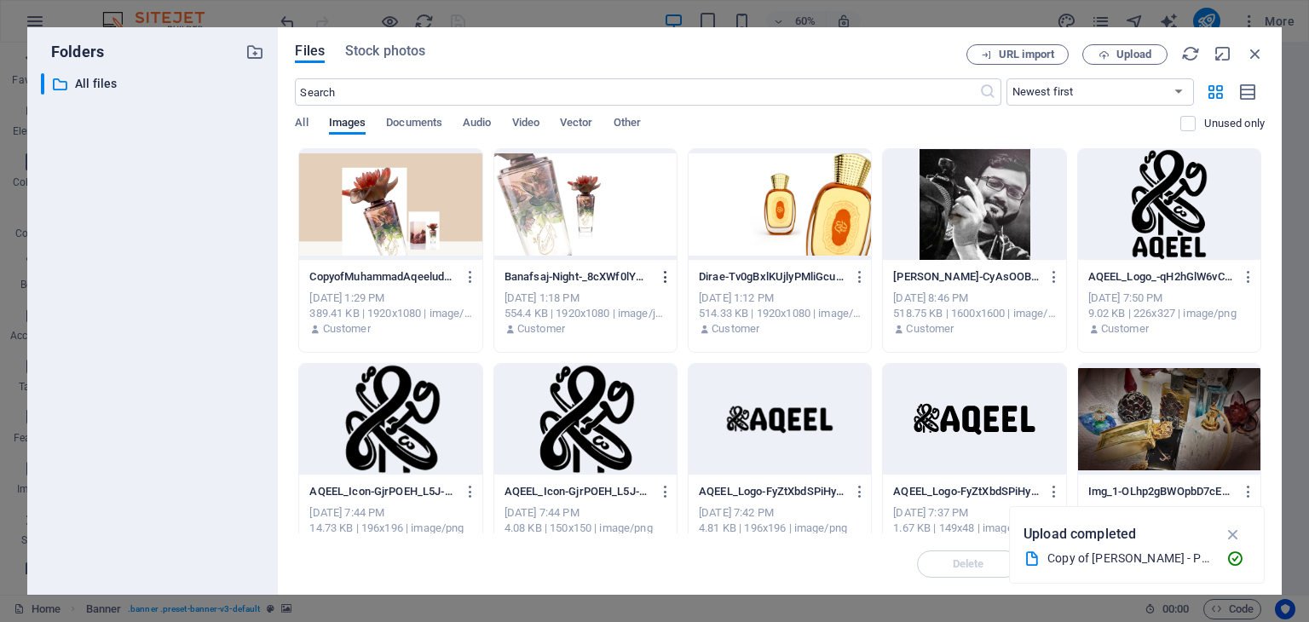
click at [660, 274] on icon "button" at bounding box center [666, 276] width 16 height 15
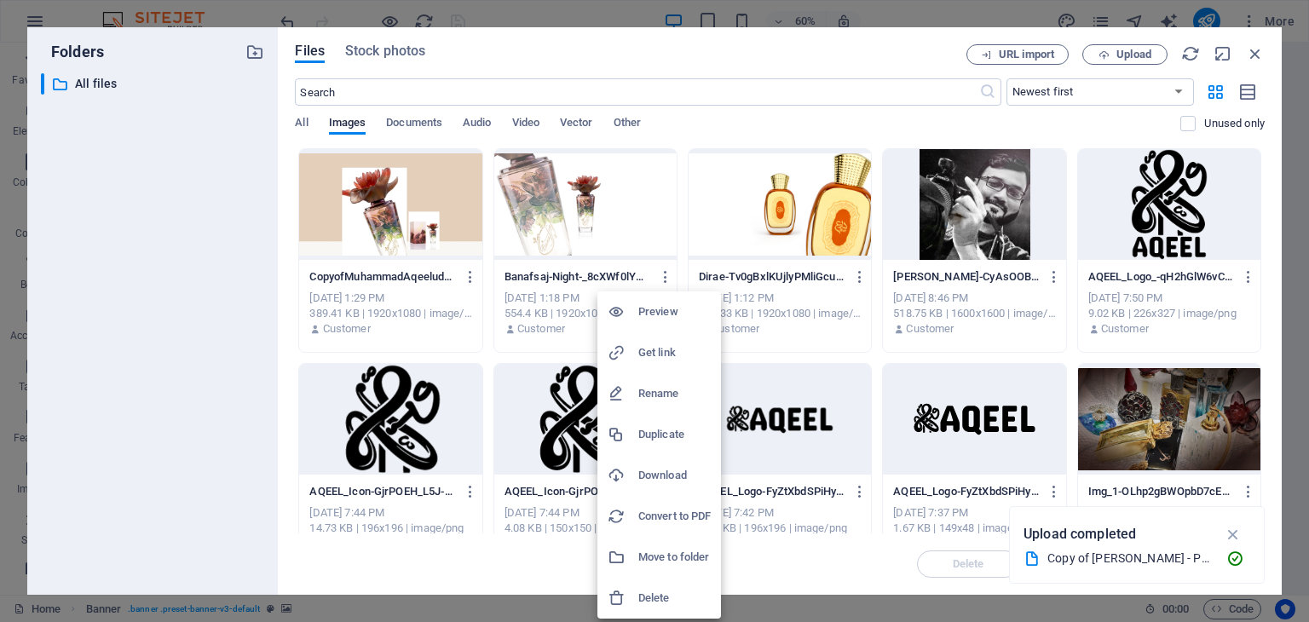
click at [668, 600] on h6 "Delete" at bounding box center [674, 598] width 72 height 20
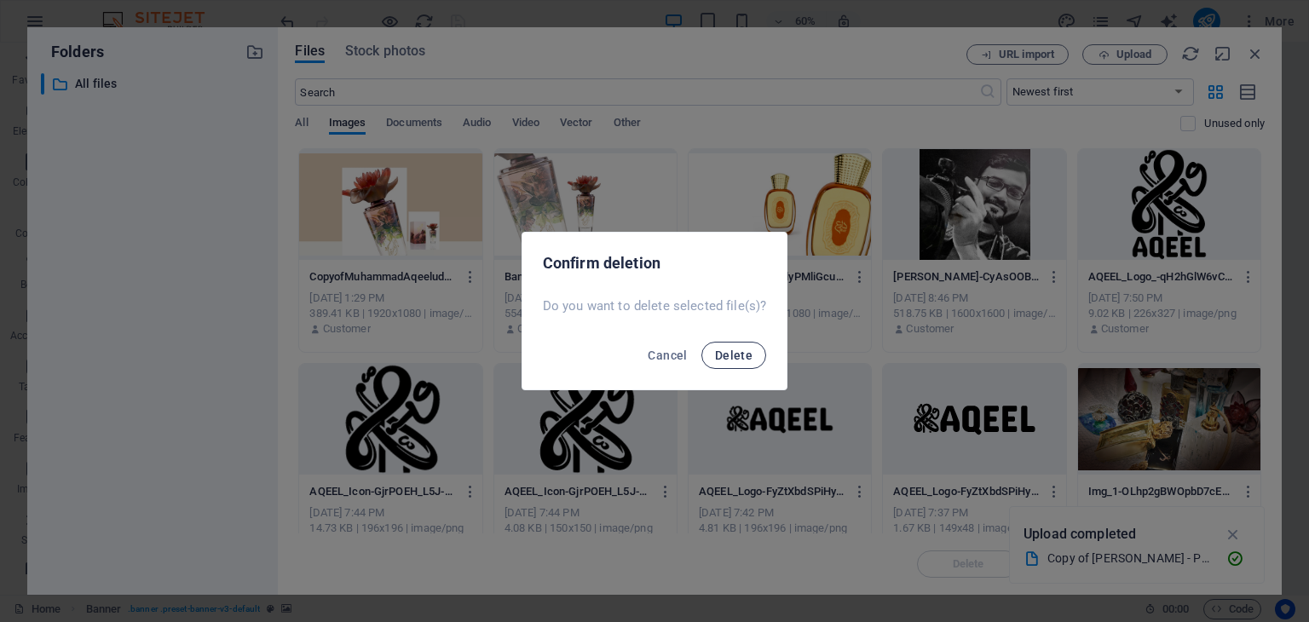
click at [735, 350] on span "Delete" at bounding box center [734, 356] width 38 height 14
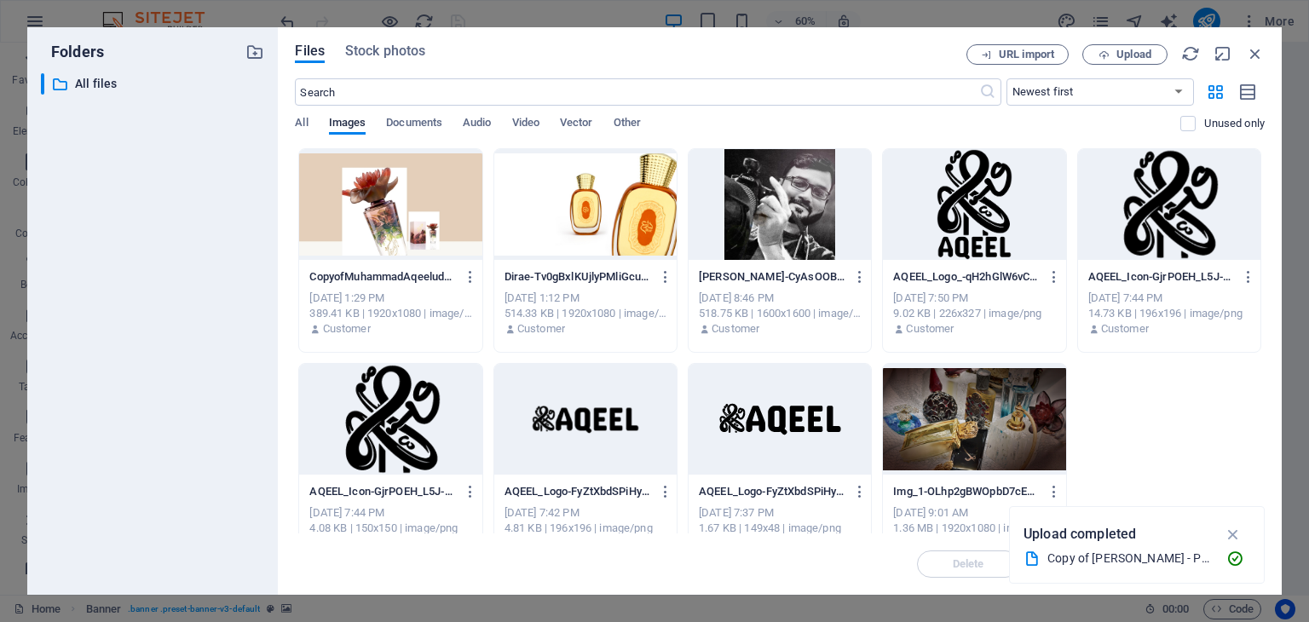
click at [412, 211] on div at bounding box center [390, 204] width 182 height 111
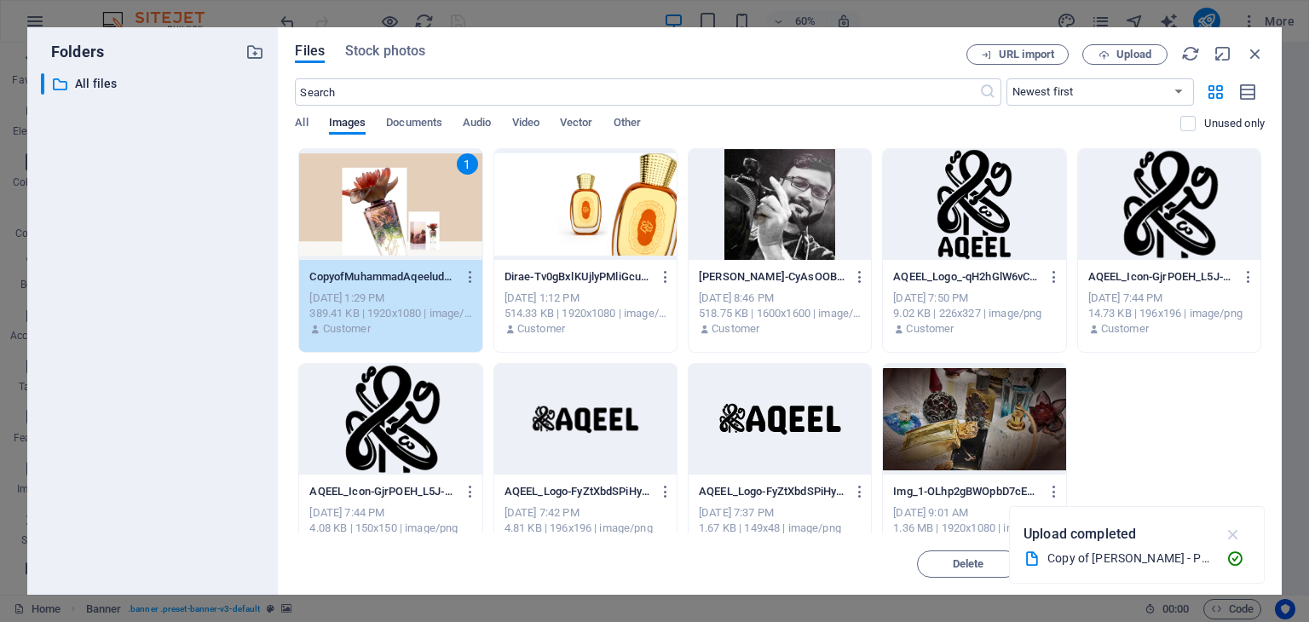
click at [1235, 536] on icon "button" at bounding box center [1234, 534] width 20 height 19
drag, startPoint x: 1232, startPoint y: 566, endPoint x: 863, endPoint y: 522, distance: 372.5
click at [1232, 566] on span "Insert" at bounding box center [1213, 564] width 89 height 10
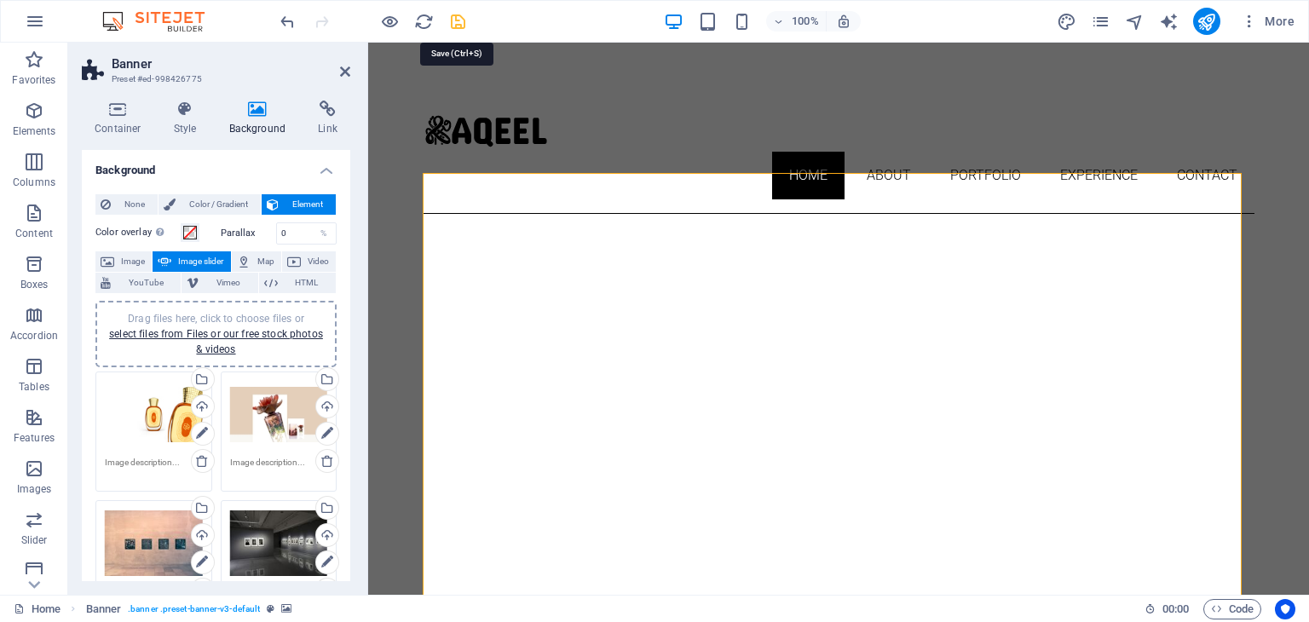
click at [457, 20] on icon "save" at bounding box center [458, 22] width 20 height 20
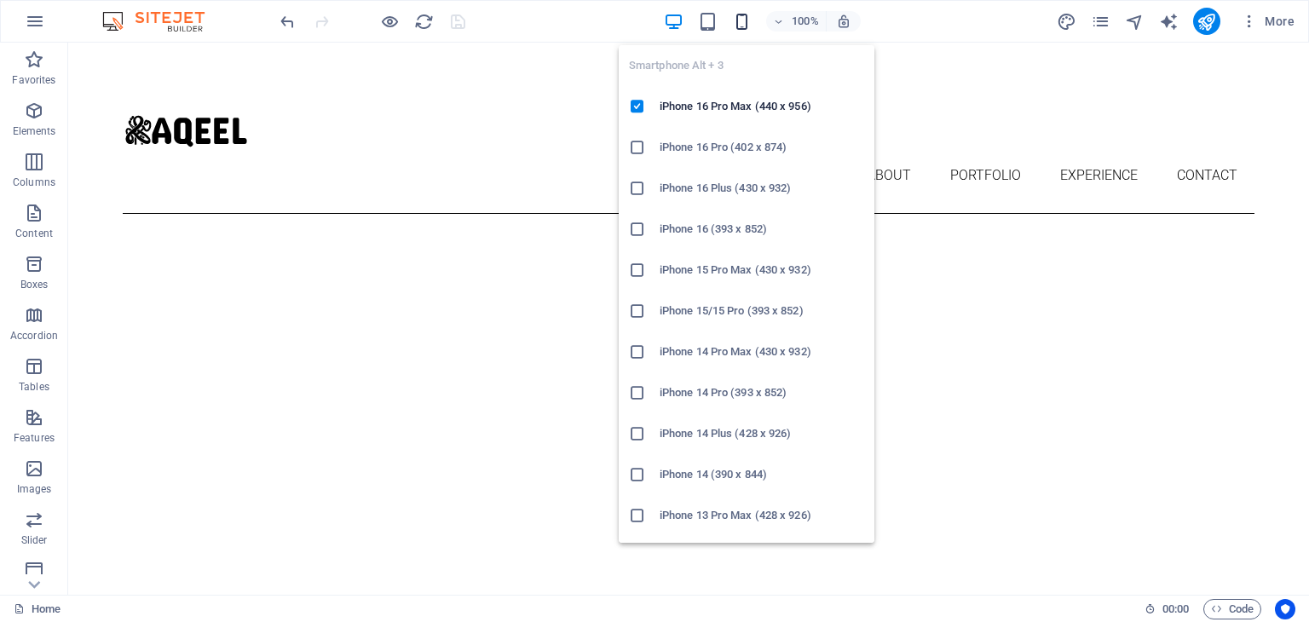
click at [740, 25] on icon "button" at bounding box center [742, 22] width 20 height 20
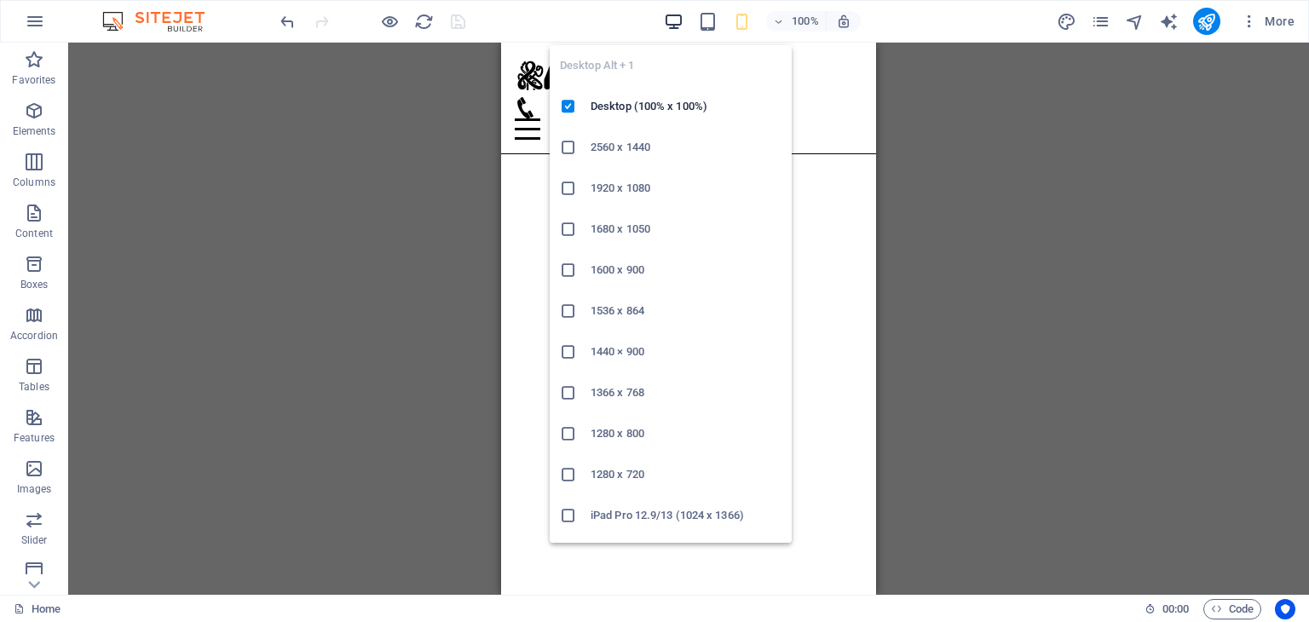
click at [677, 21] on icon "button" at bounding box center [674, 22] width 20 height 20
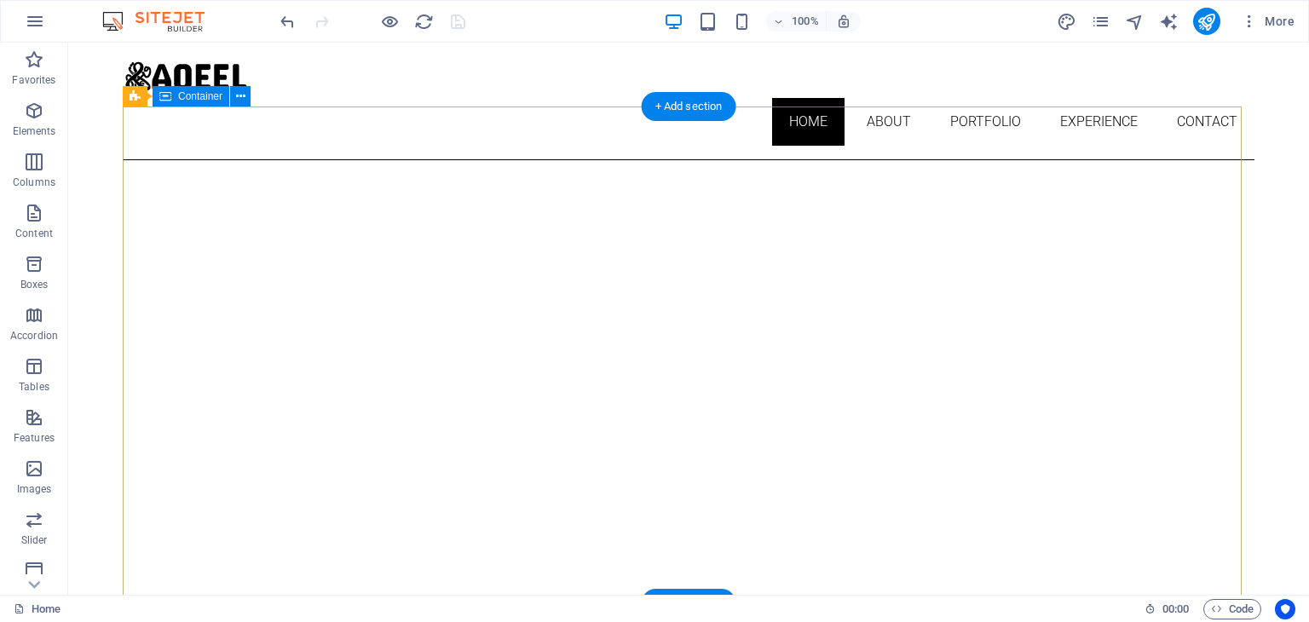
scroll to position [85, 0]
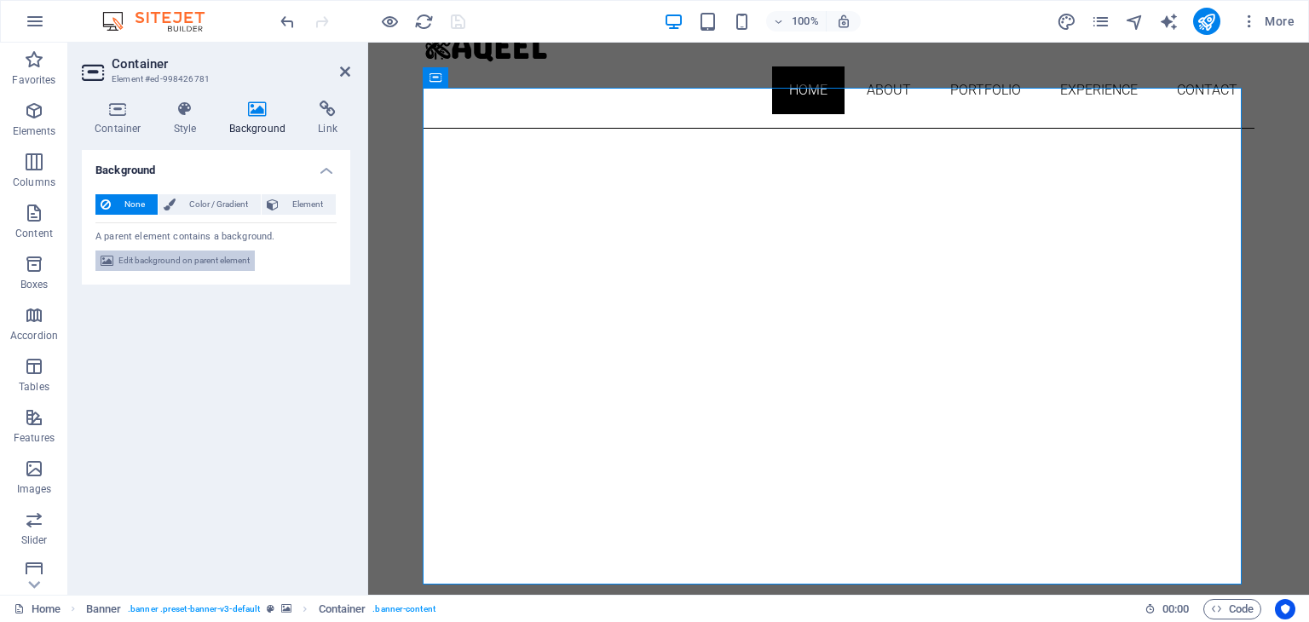
click at [185, 253] on span "Edit background on parent element" at bounding box center [183, 261] width 131 height 20
select select "ms"
select select "s"
select select "ondemand"
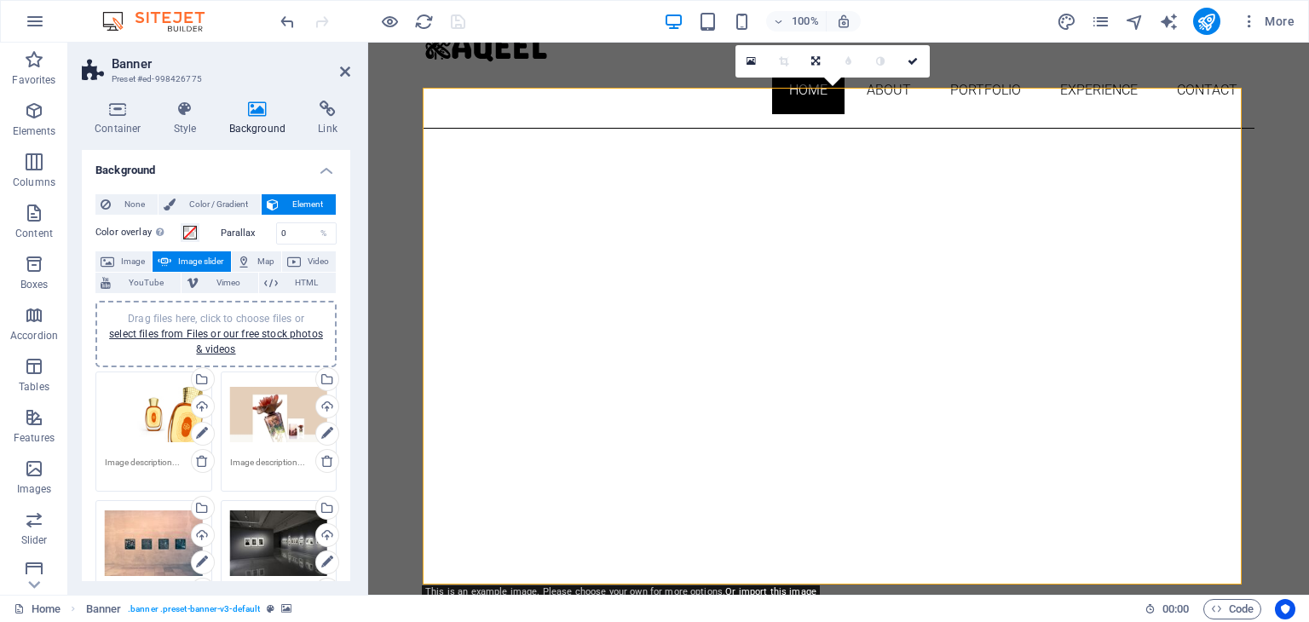
click at [262, 424] on div "Drag files here, click to choose files or select files from Files or our free s…" at bounding box center [279, 415] width 98 height 68
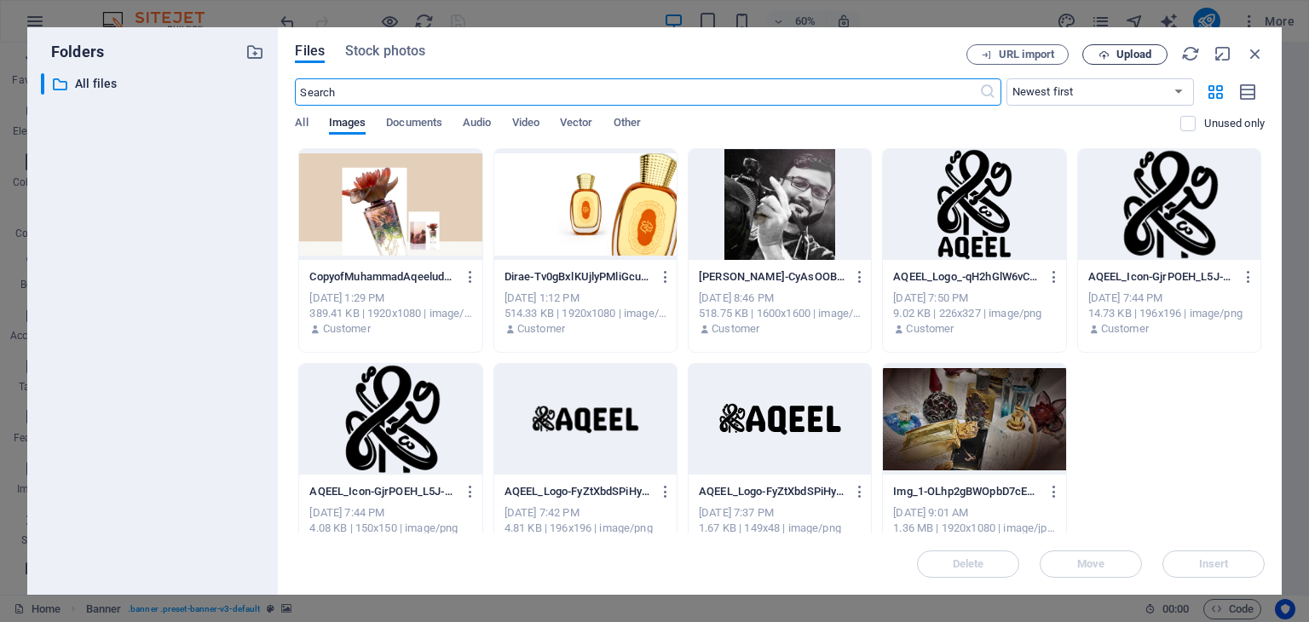
click at [1151, 55] on span "Upload" at bounding box center [1134, 54] width 35 height 10
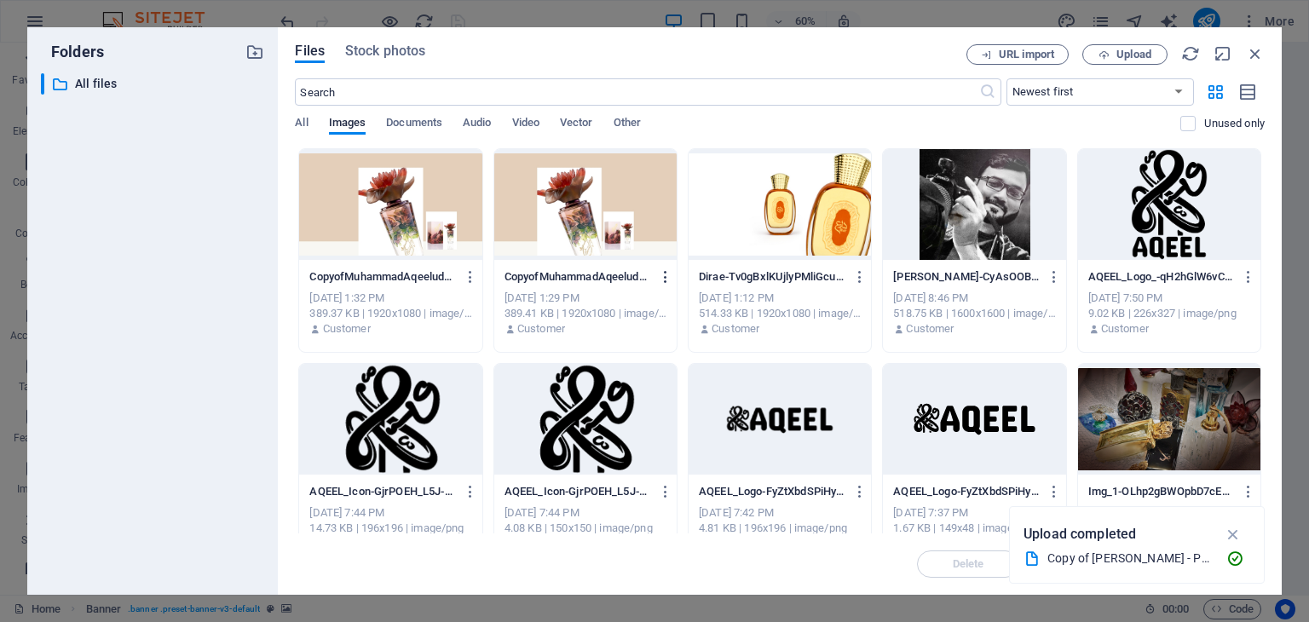
click at [659, 284] on button "button" at bounding box center [662, 276] width 23 height 27
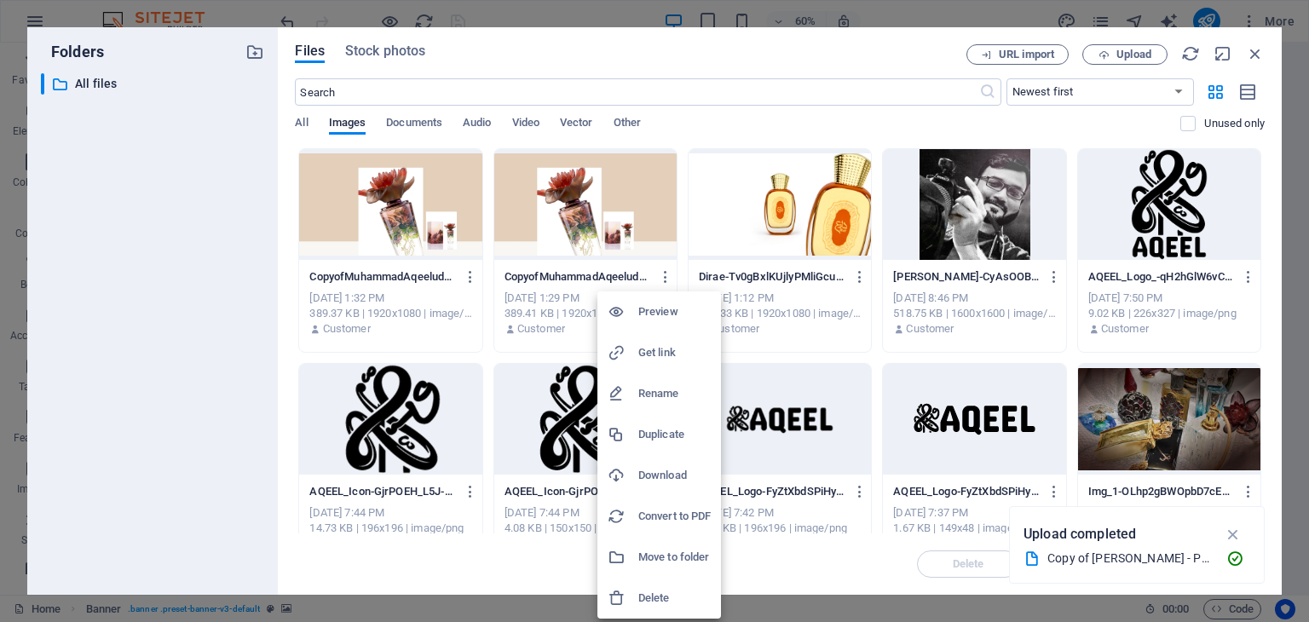
click at [663, 601] on h6 "Delete" at bounding box center [674, 598] width 72 height 20
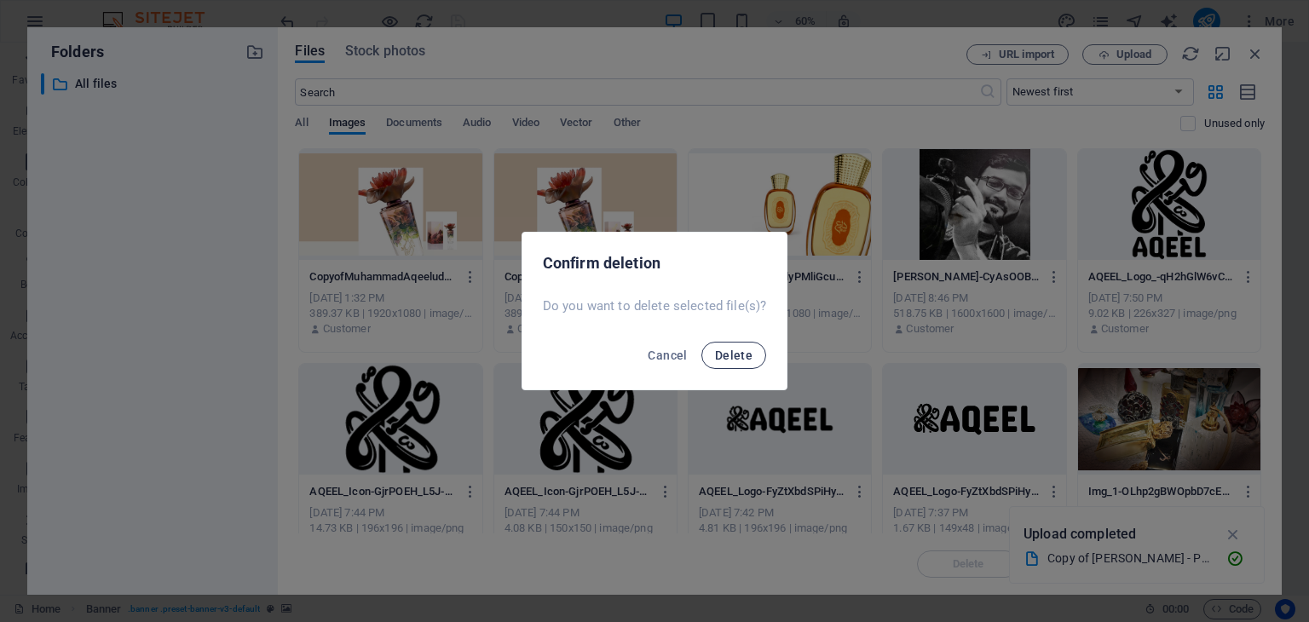
click at [729, 353] on span "Delete" at bounding box center [734, 356] width 38 height 14
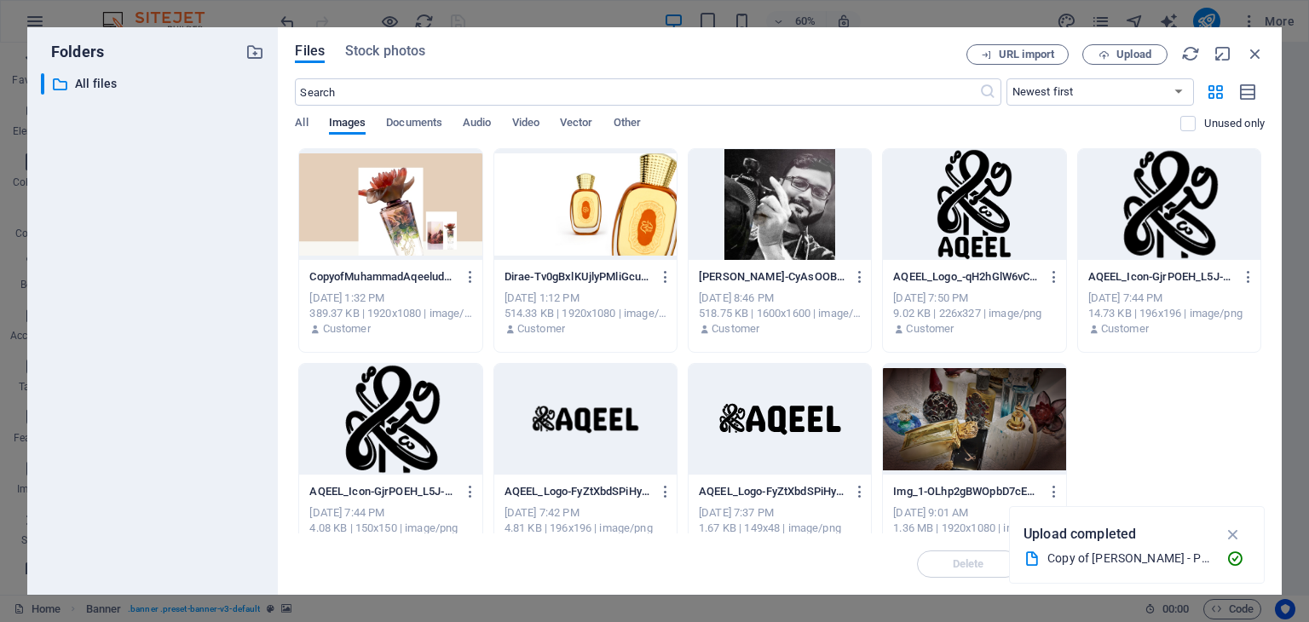
click at [355, 195] on div at bounding box center [390, 204] width 182 height 111
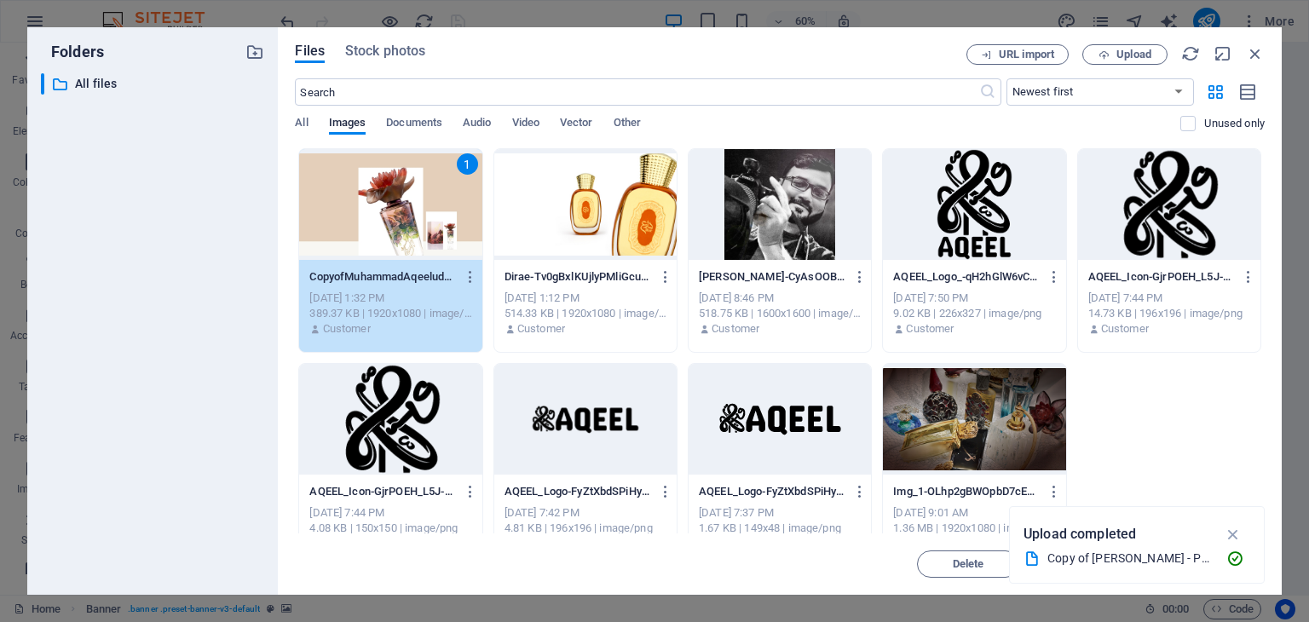
click at [1234, 532] on icon "button" at bounding box center [1234, 534] width 20 height 19
click at [1215, 570] on button "Insert" at bounding box center [1214, 564] width 102 height 27
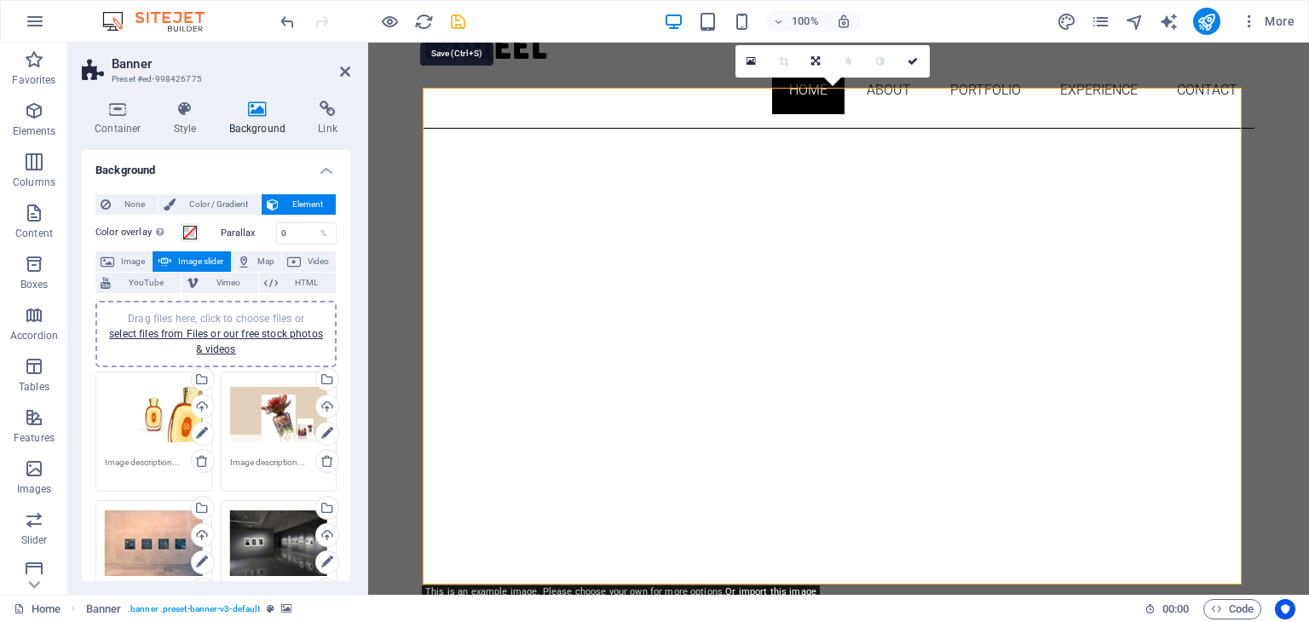
click at [461, 22] on icon "save" at bounding box center [458, 22] width 20 height 20
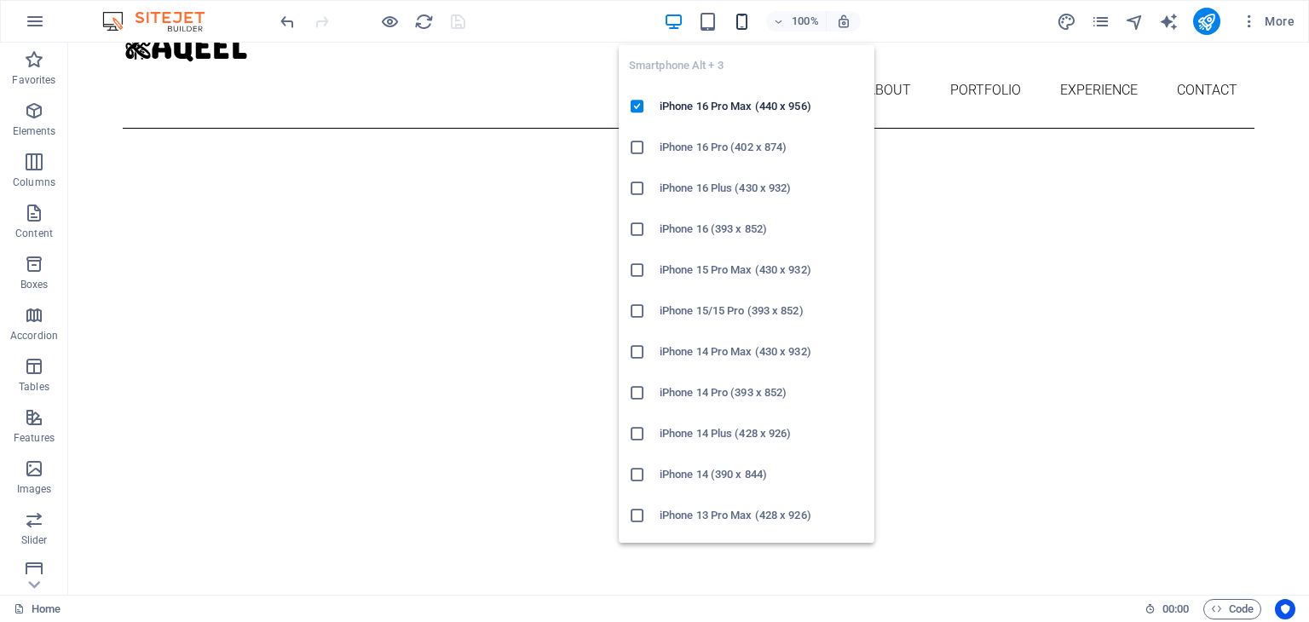
click at [743, 25] on icon "button" at bounding box center [742, 22] width 20 height 20
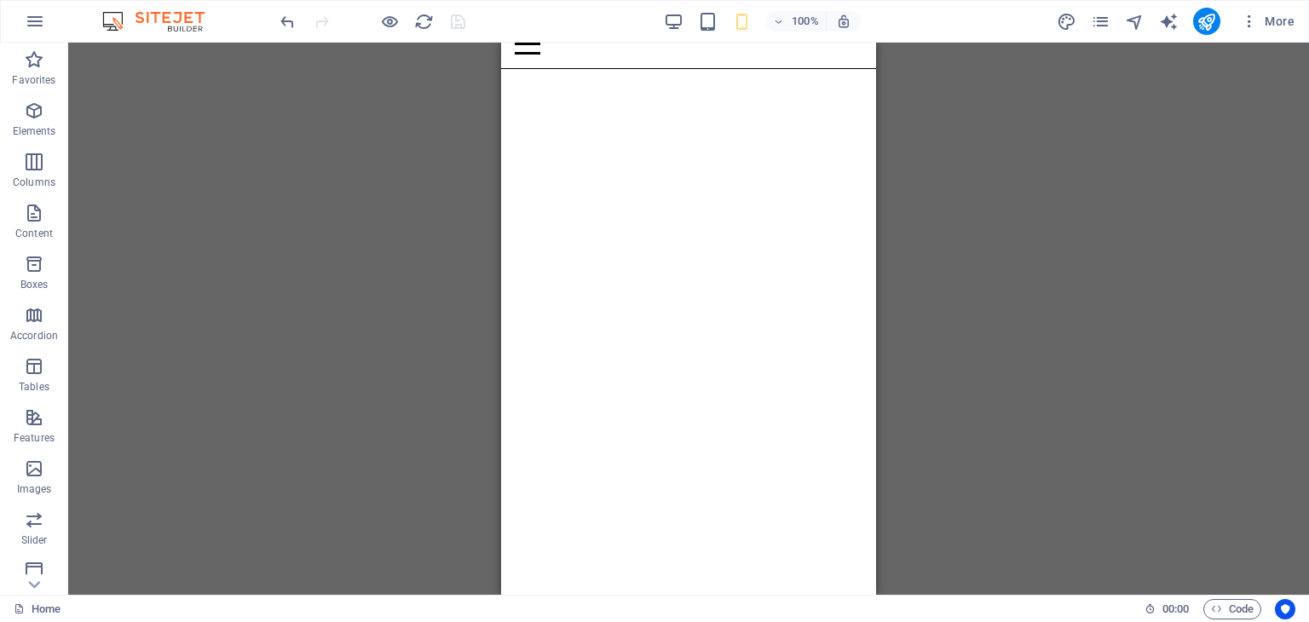
click at [961, 240] on div "Drag here to replace the existing content. Press “Ctrl” if you want to create a…" at bounding box center [688, 319] width 1241 height 552
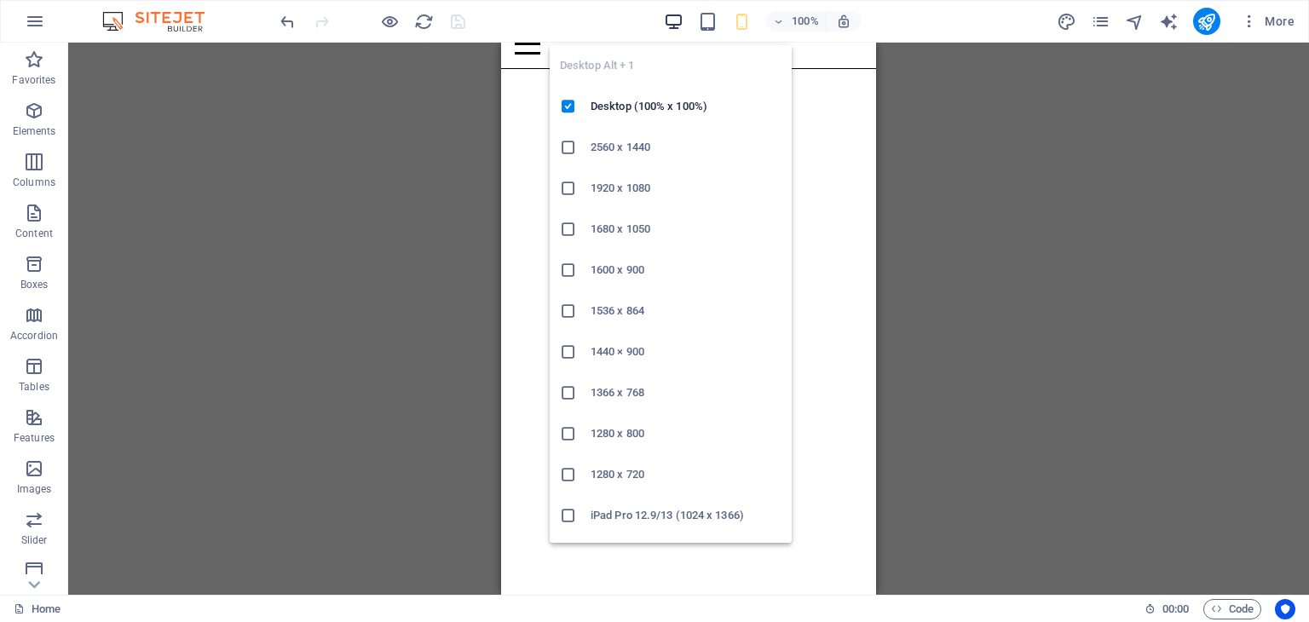
click at [677, 20] on icon "button" at bounding box center [674, 22] width 20 height 20
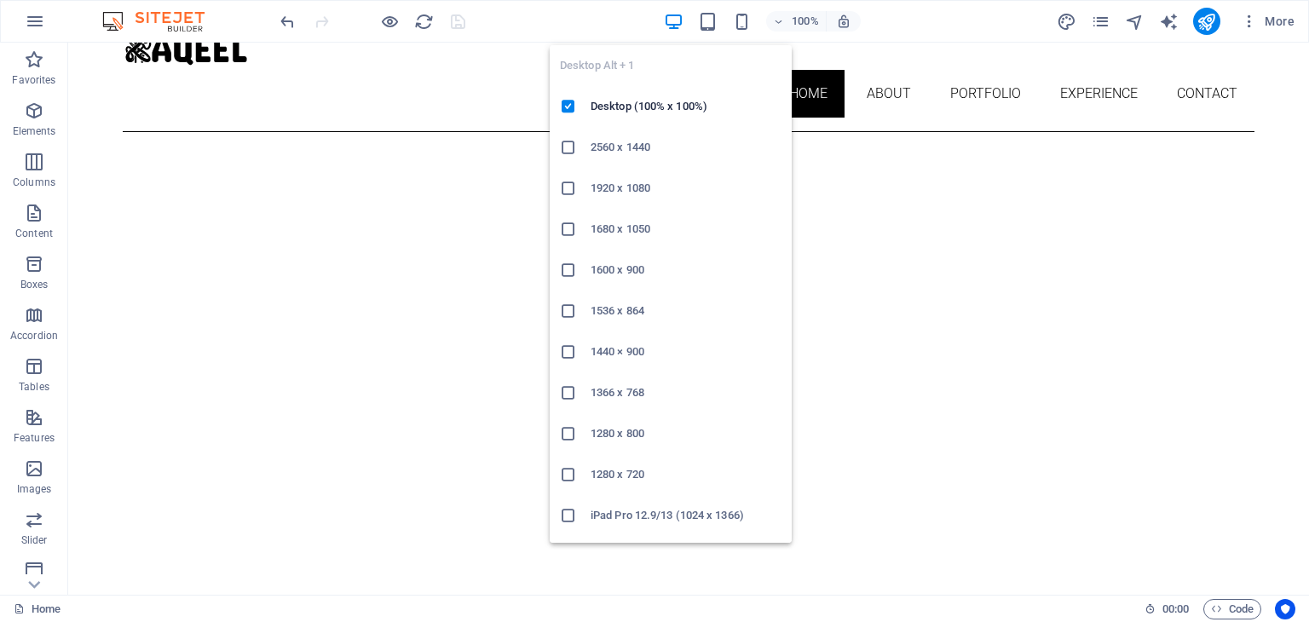
scroll to position [81, 0]
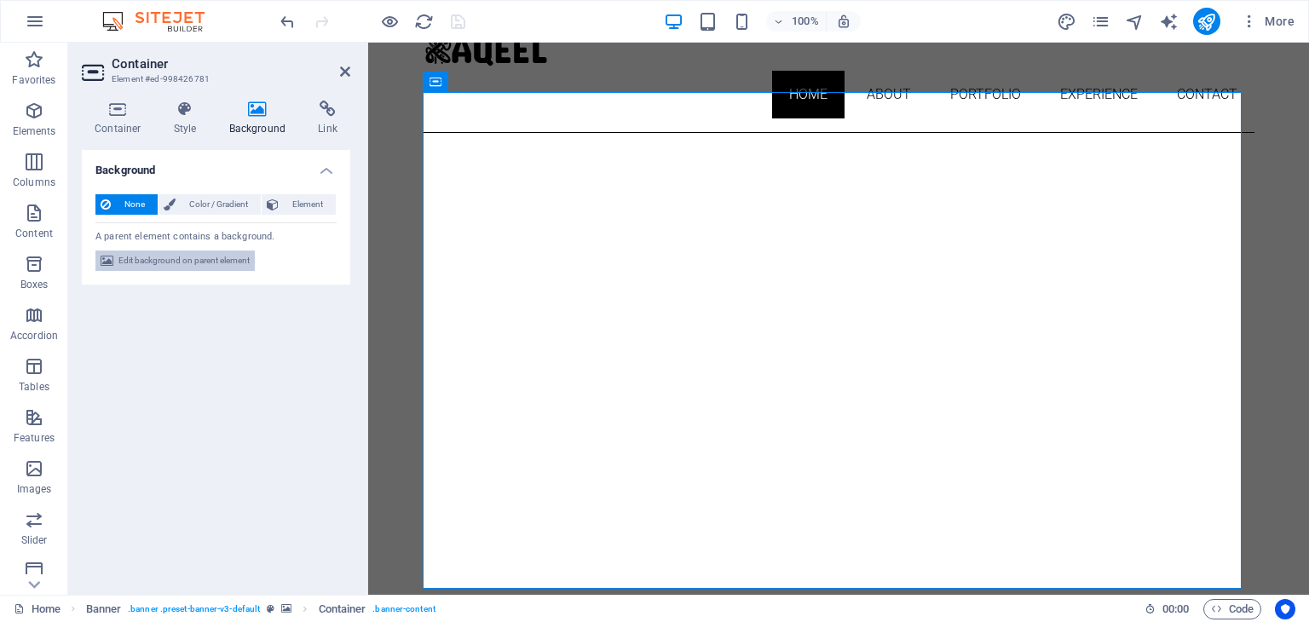
click at [187, 259] on span "Edit background on parent element" at bounding box center [183, 261] width 131 height 20
select select "ms"
select select "s"
select select "ondemand"
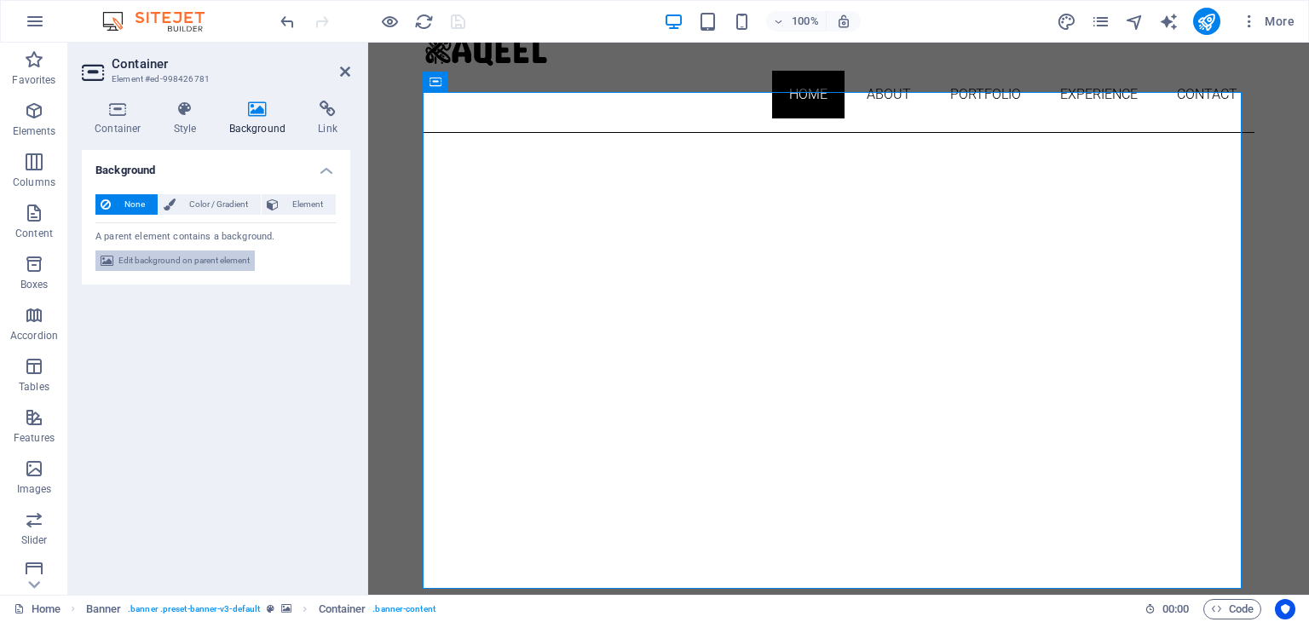
click at [198, 259] on span "Edit background on parent element" at bounding box center [183, 261] width 131 height 20
select select "ms"
select select "s"
select select "ondemand"
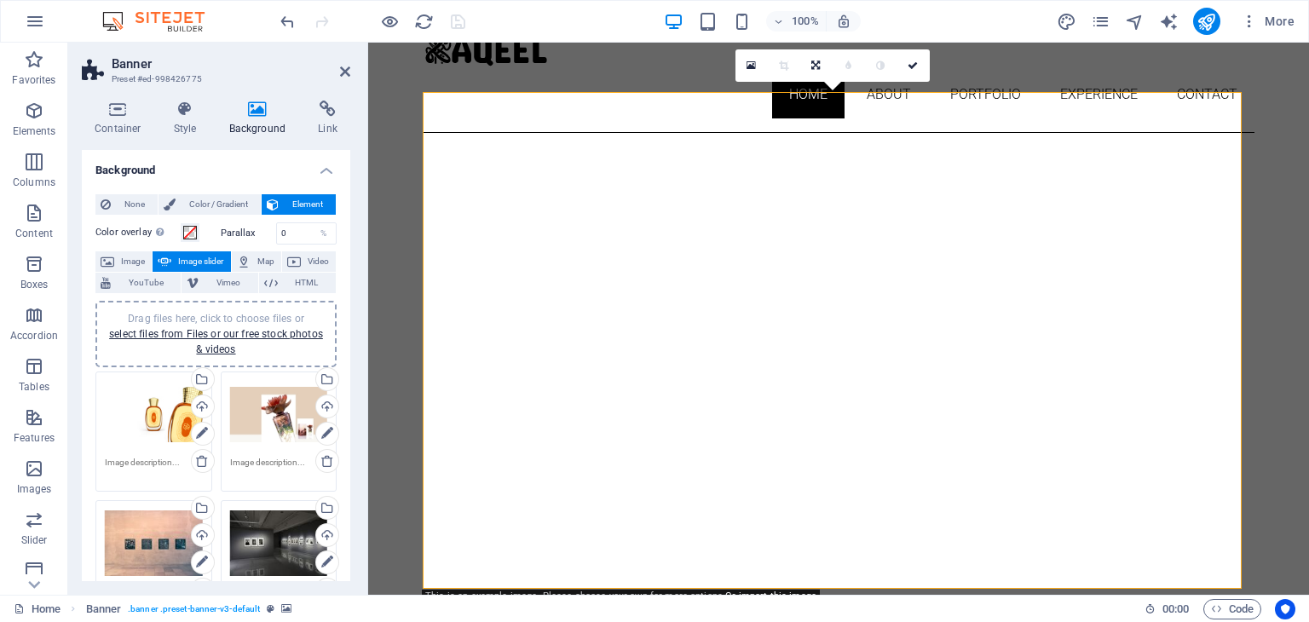
click at [158, 417] on div "Drag files here, click to choose files or select files from Files or our free s…" at bounding box center [154, 415] width 98 height 68
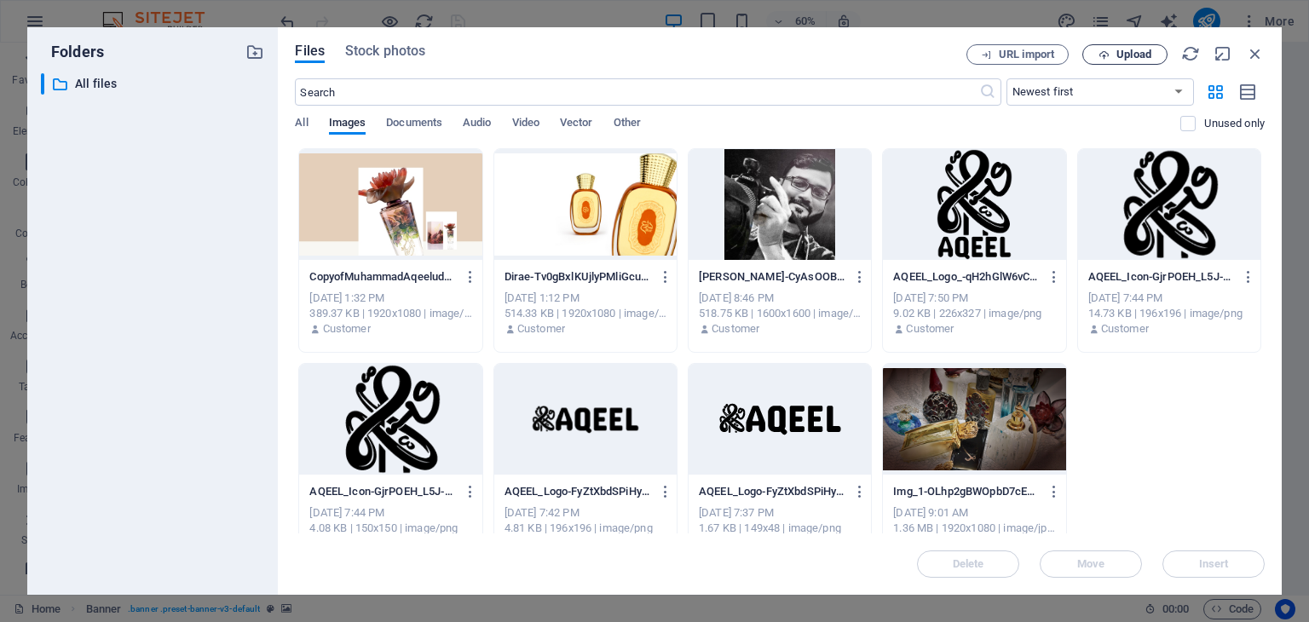
click at [1139, 52] on span "Upload" at bounding box center [1134, 54] width 35 height 10
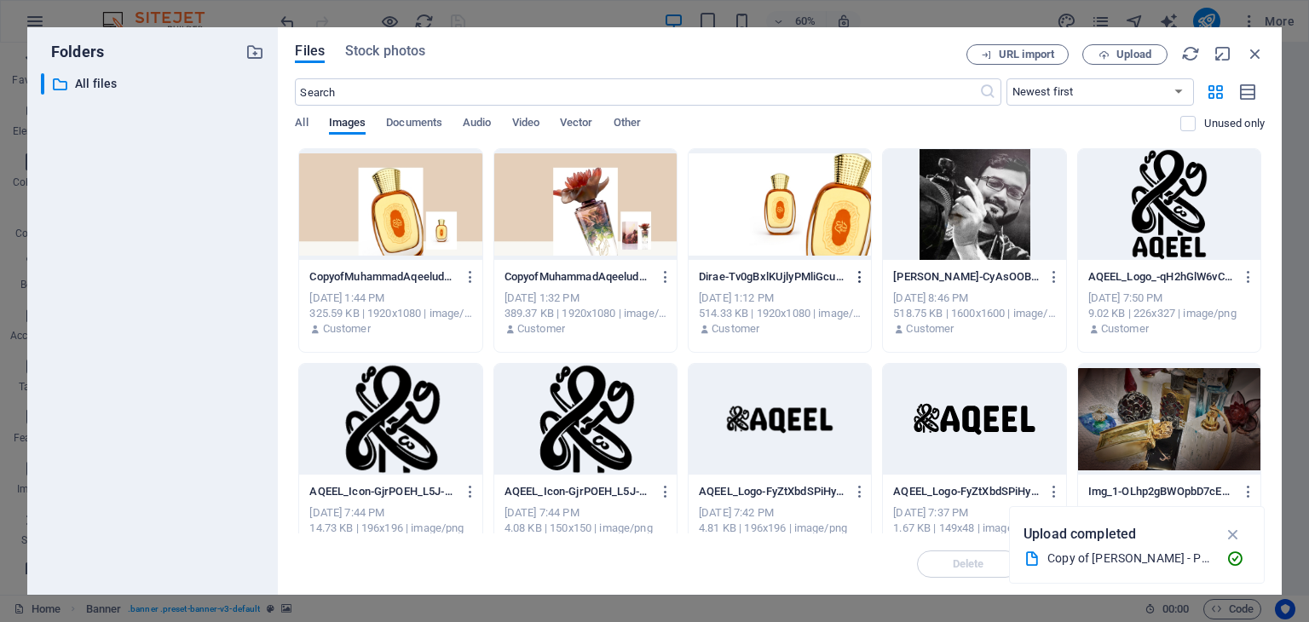
click at [849, 278] on button "button" at bounding box center [857, 276] width 23 height 27
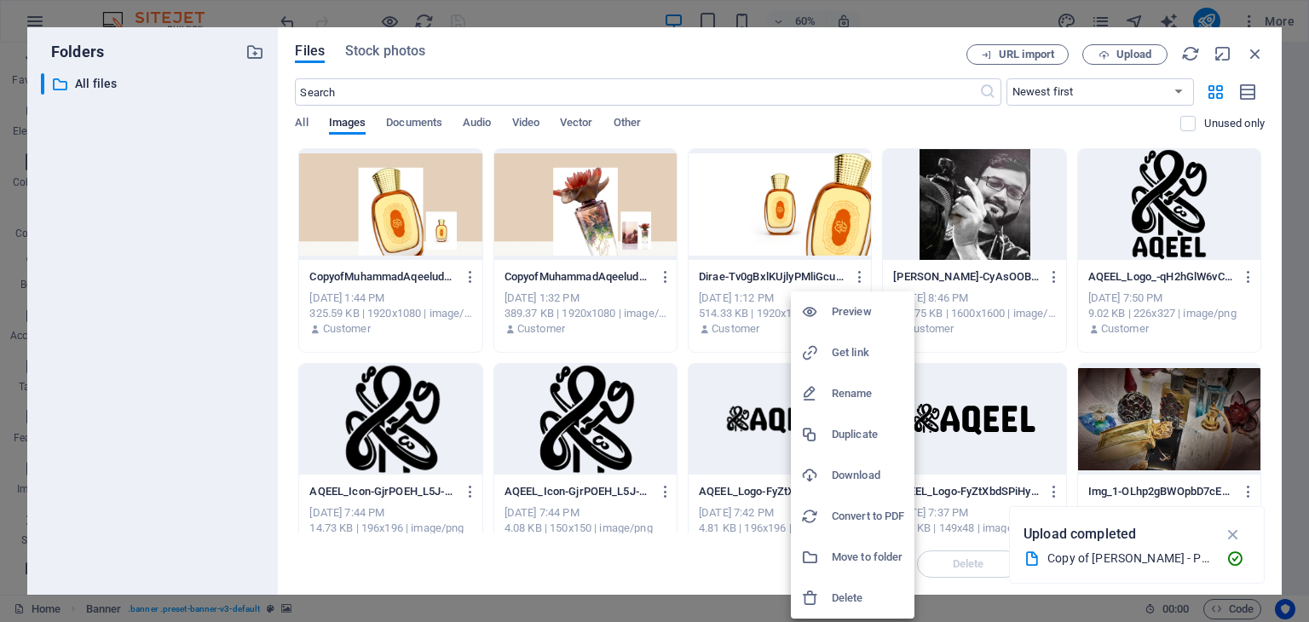
click at [854, 593] on h6 "Delete" at bounding box center [868, 598] width 72 height 20
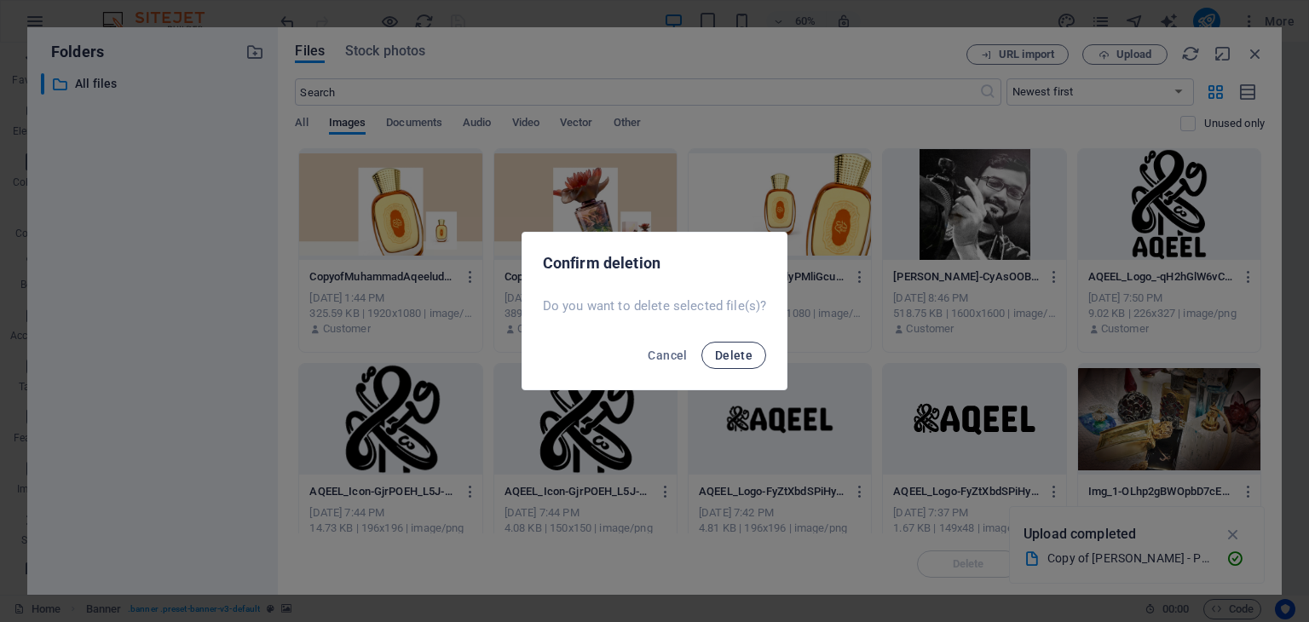
click at [741, 359] on span "Delete" at bounding box center [734, 356] width 38 height 14
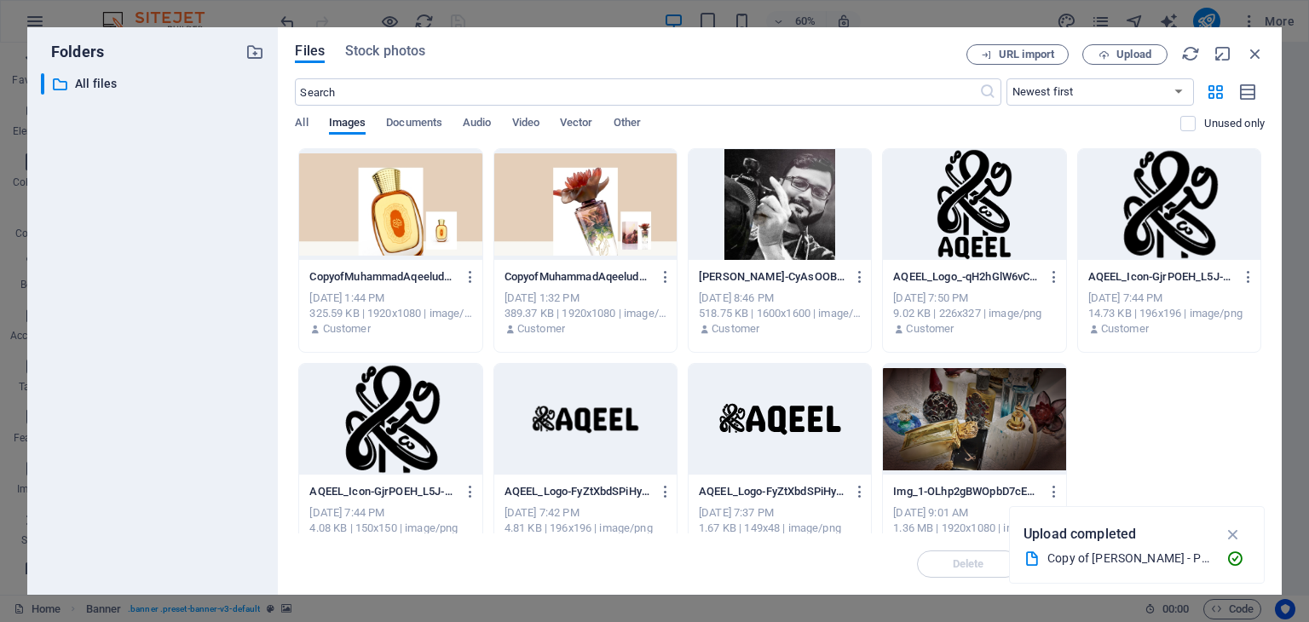
click at [344, 191] on div at bounding box center [390, 204] width 182 height 111
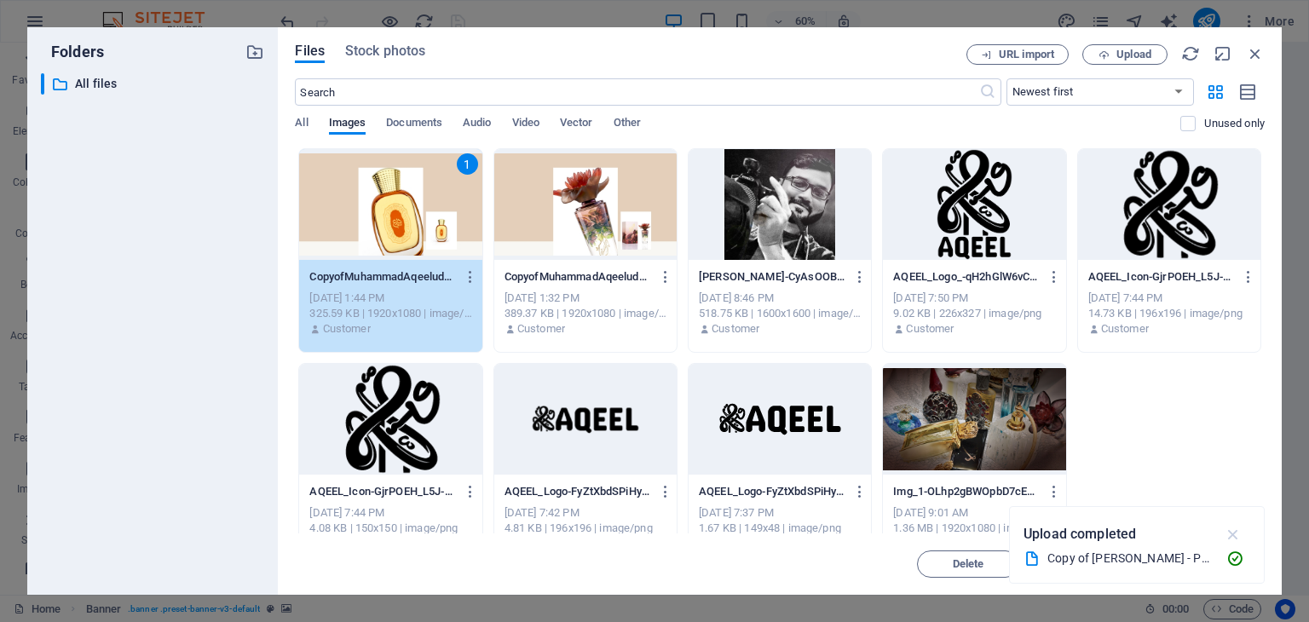
click at [1242, 538] on icon "button" at bounding box center [1234, 534] width 20 height 19
click at [1225, 563] on span "Insert" at bounding box center [1214, 564] width 30 height 10
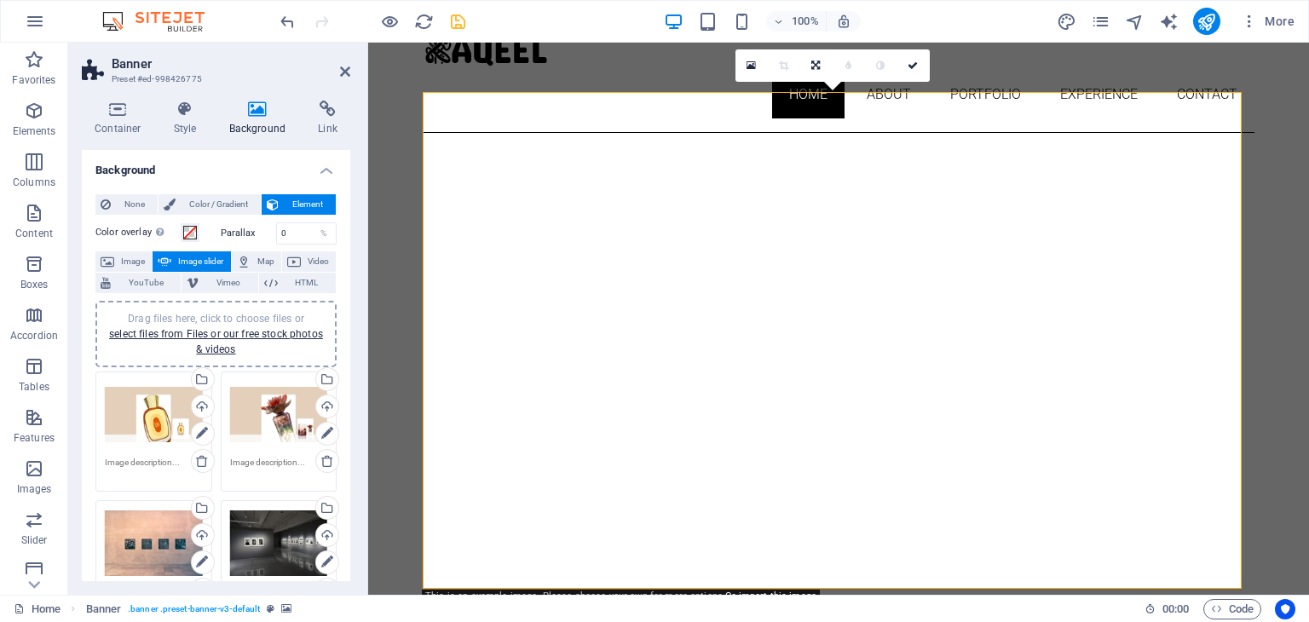
click at [462, 32] on div at bounding box center [372, 21] width 191 height 27
click at [457, 22] on icon "save" at bounding box center [458, 22] width 20 height 20
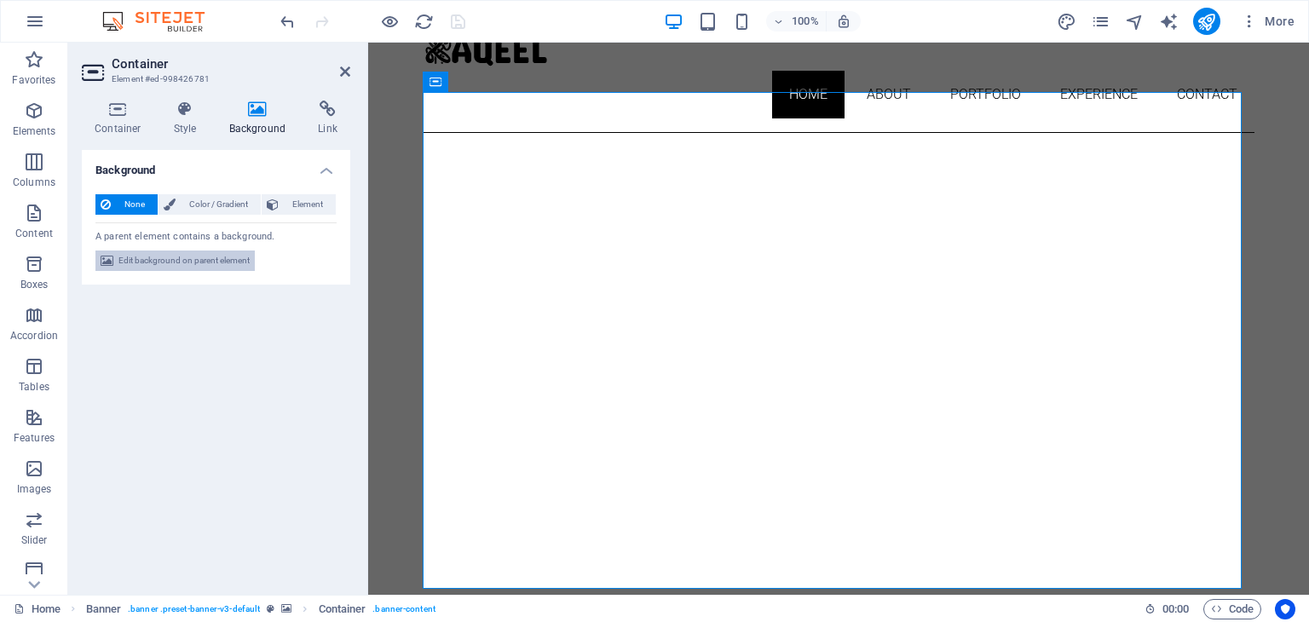
click at [216, 261] on span "Edit background on parent element" at bounding box center [183, 261] width 131 height 20
select select "ms"
select select "s"
select select "ondemand"
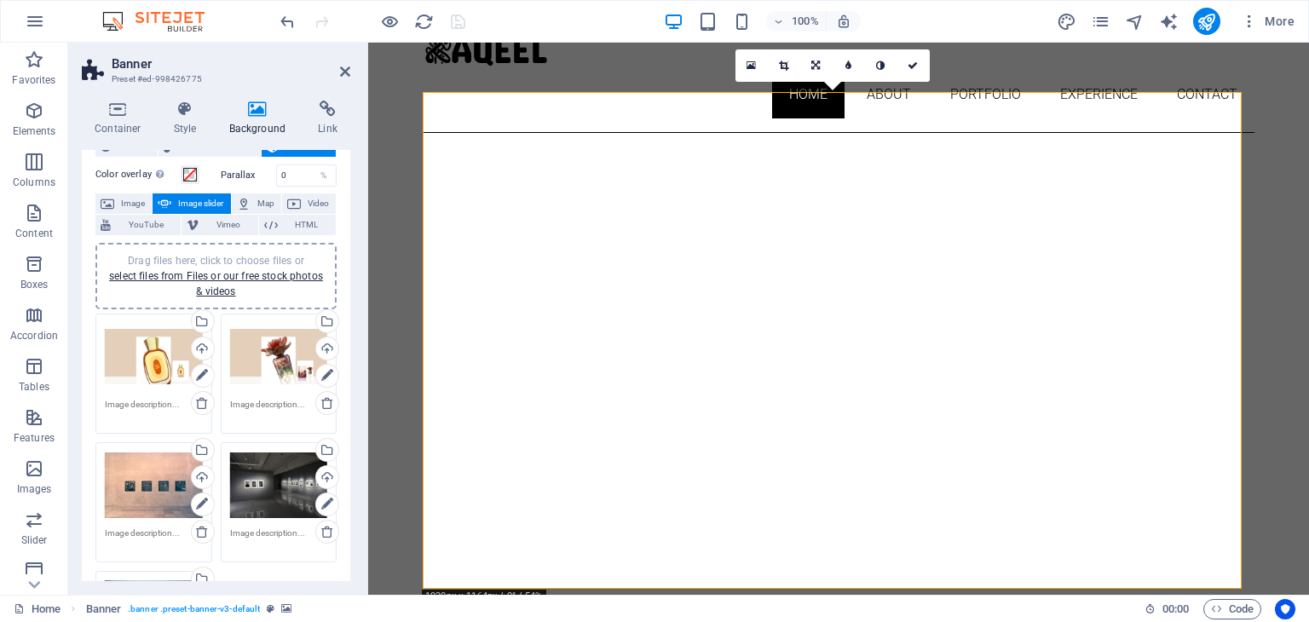
scroll to position [85, 0]
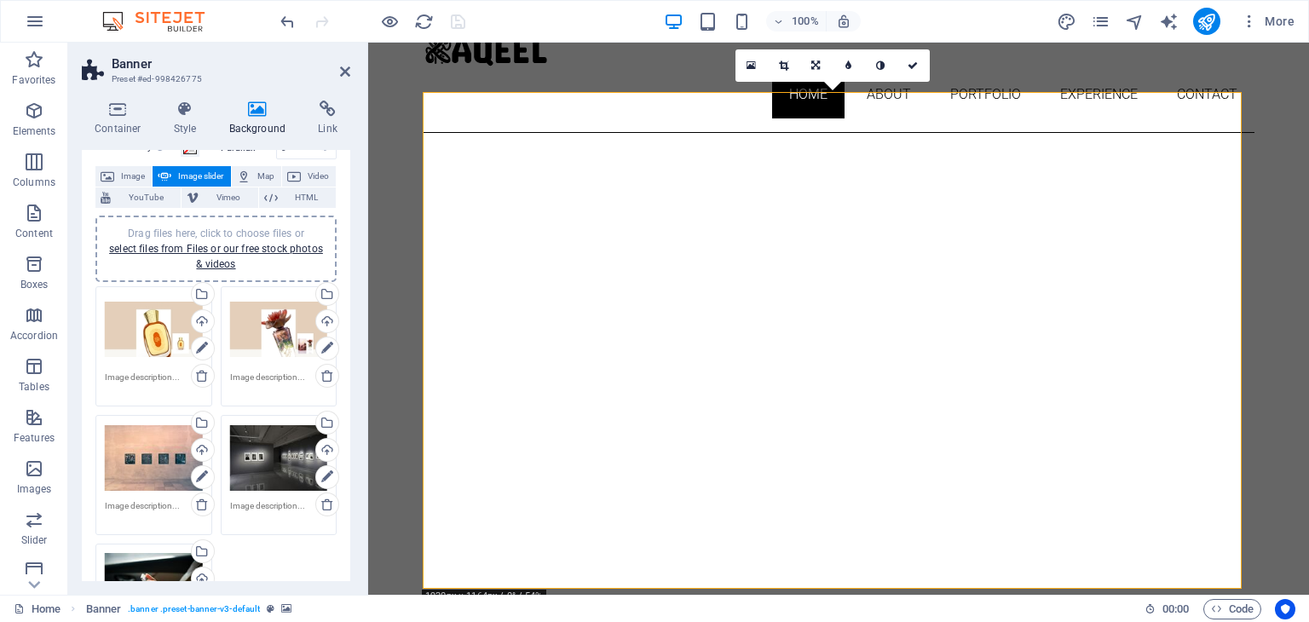
click at [152, 465] on div "Drag files here, click to choose files or select files from Files or our free s…" at bounding box center [154, 458] width 98 height 68
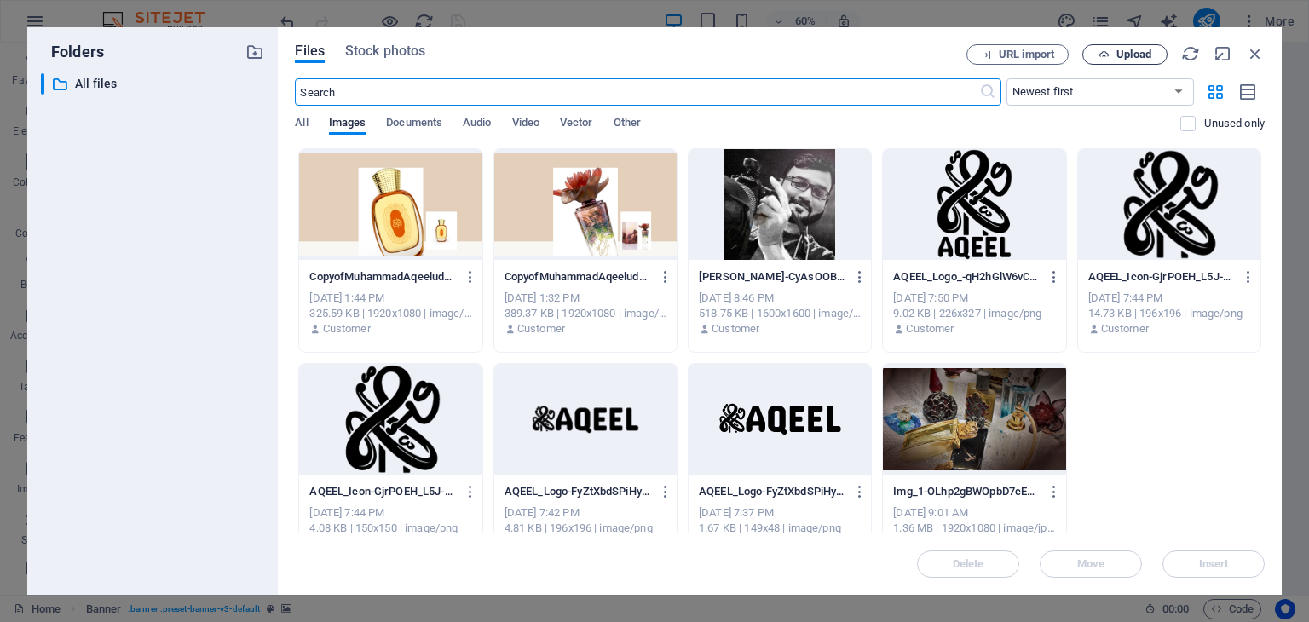
click at [1123, 55] on span "Upload" at bounding box center [1134, 54] width 35 height 10
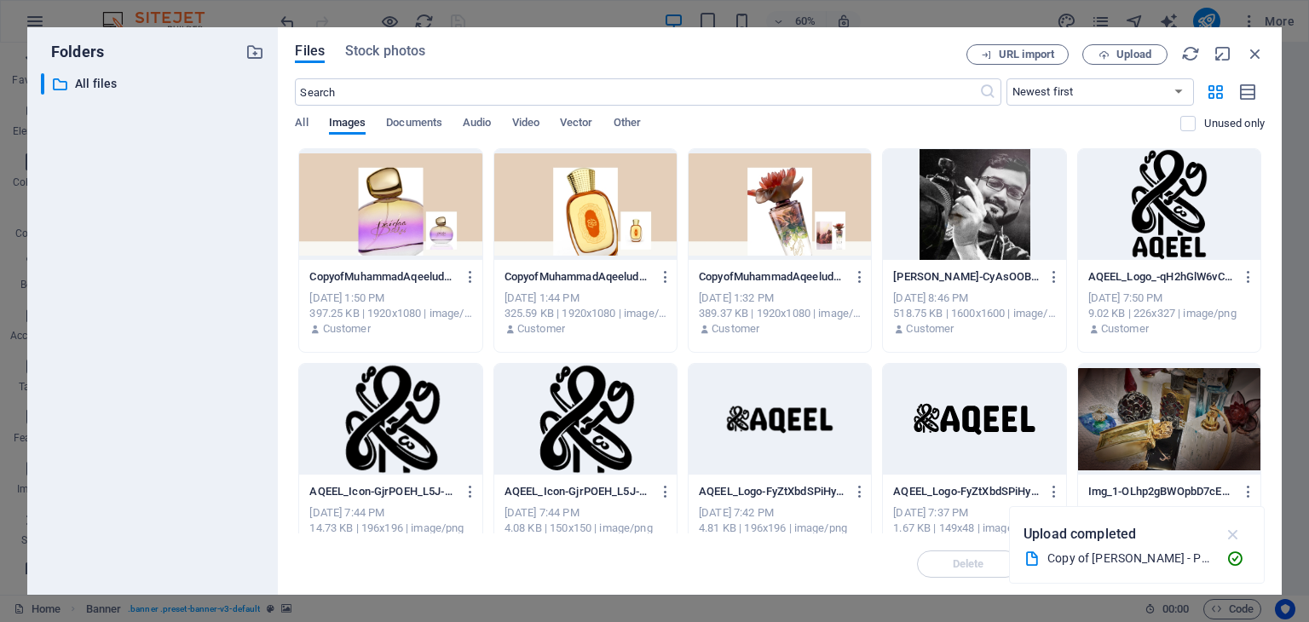
click at [1238, 536] on icon "button" at bounding box center [1234, 534] width 20 height 19
click at [378, 179] on div at bounding box center [390, 204] width 182 height 111
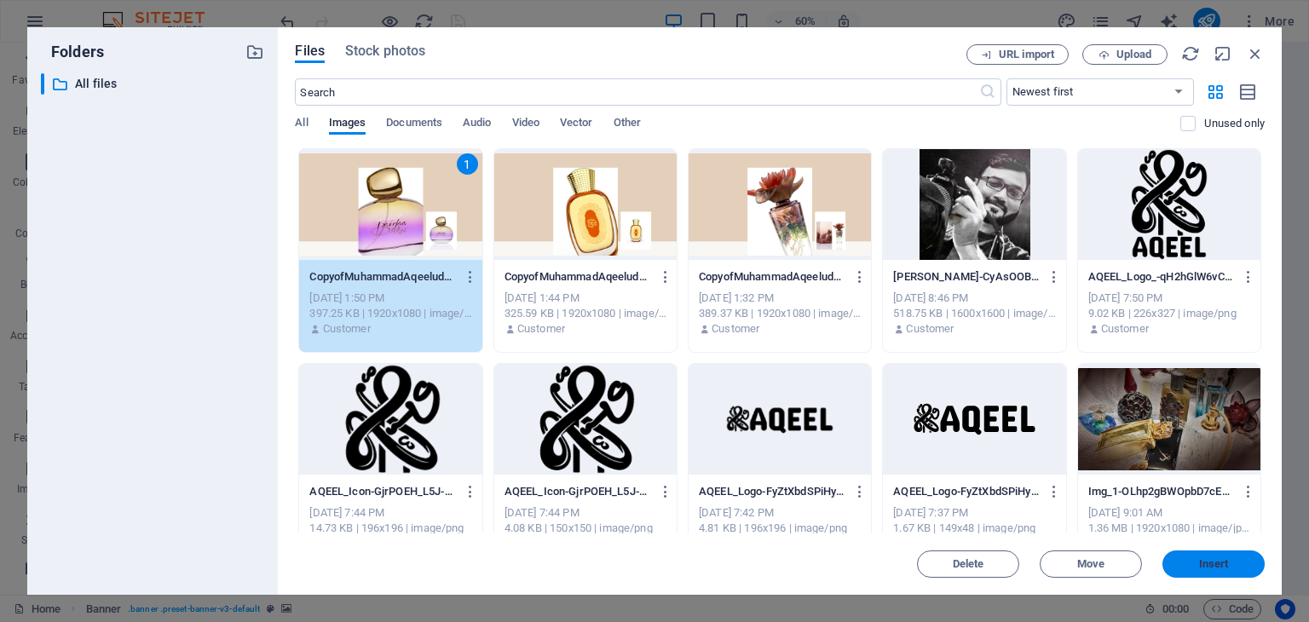
click at [1224, 557] on button "Insert" at bounding box center [1214, 564] width 102 height 27
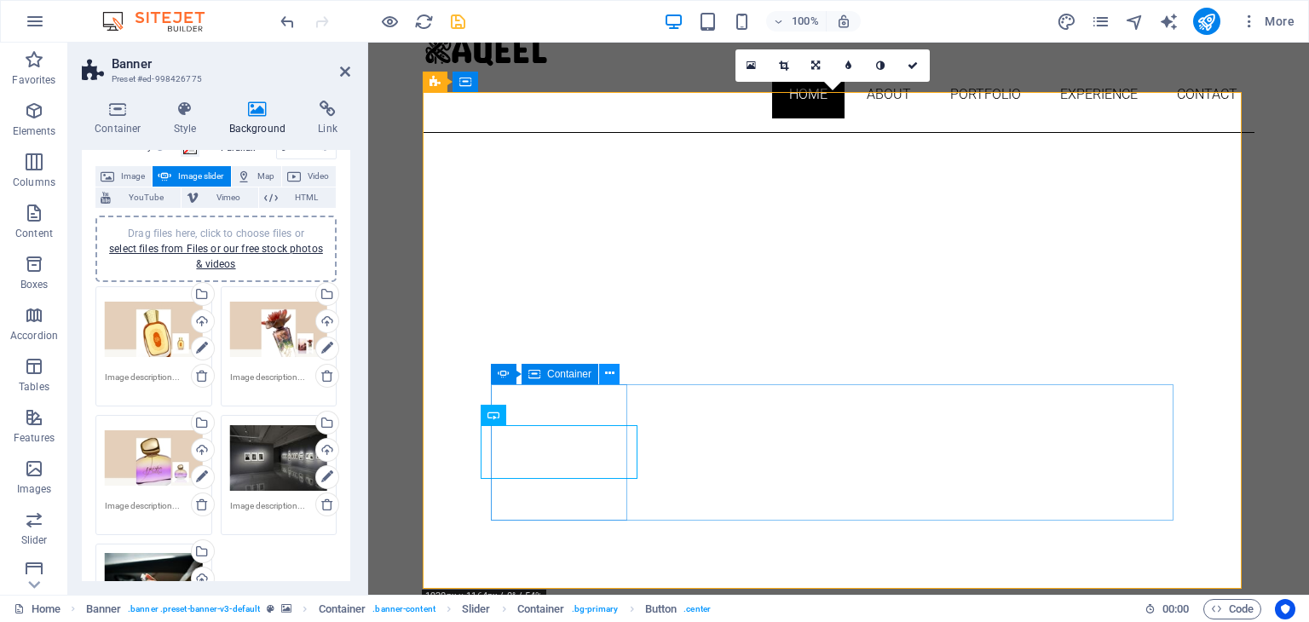
click at [606, 376] on icon at bounding box center [609, 374] width 9 height 18
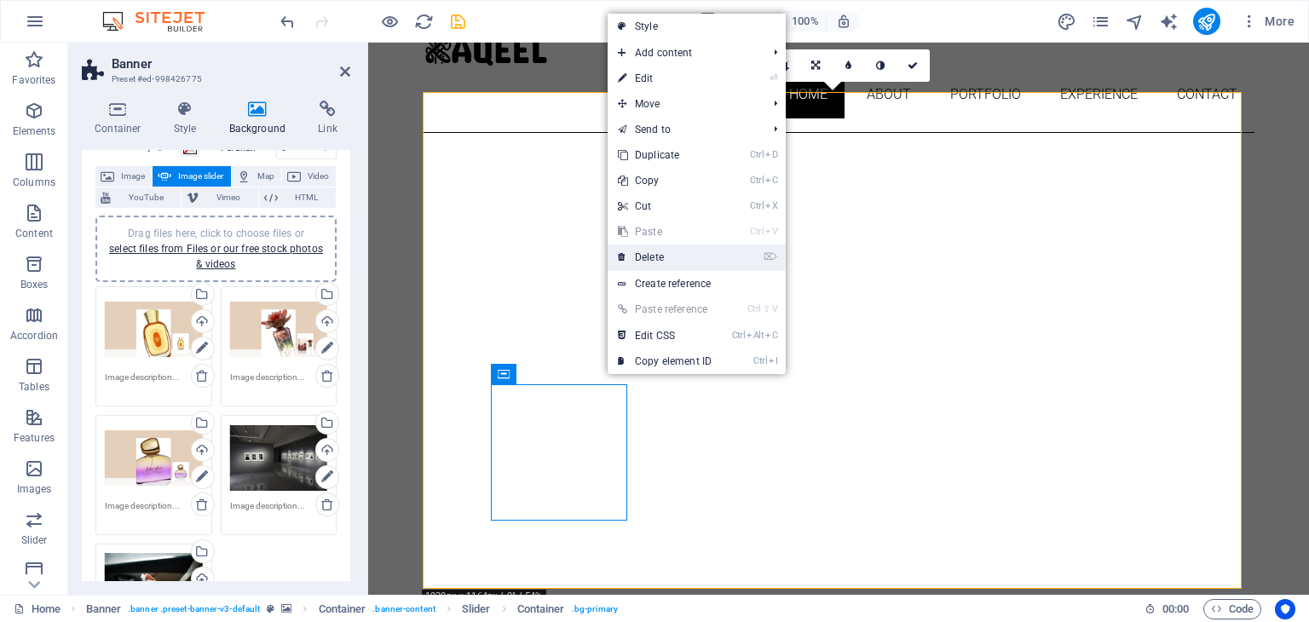
click at [685, 260] on link "⌦ Delete" at bounding box center [665, 258] width 114 height 26
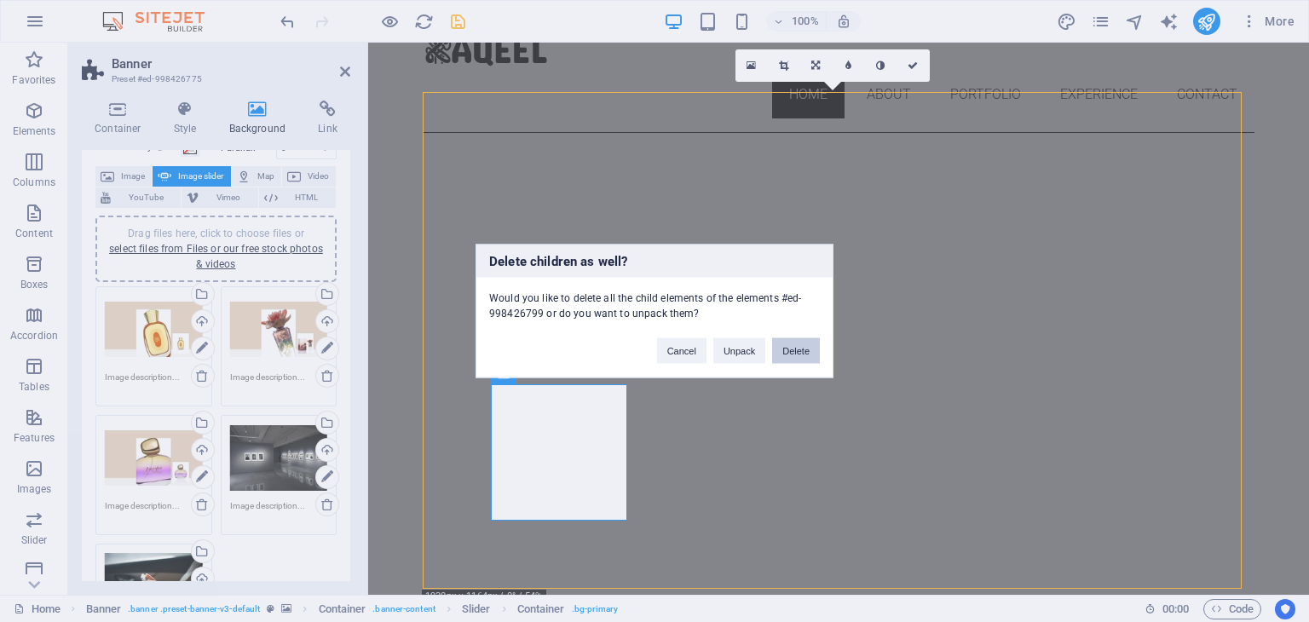
click at [798, 345] on button "Delete" at bounding box center [796, 351] width 48 height 26
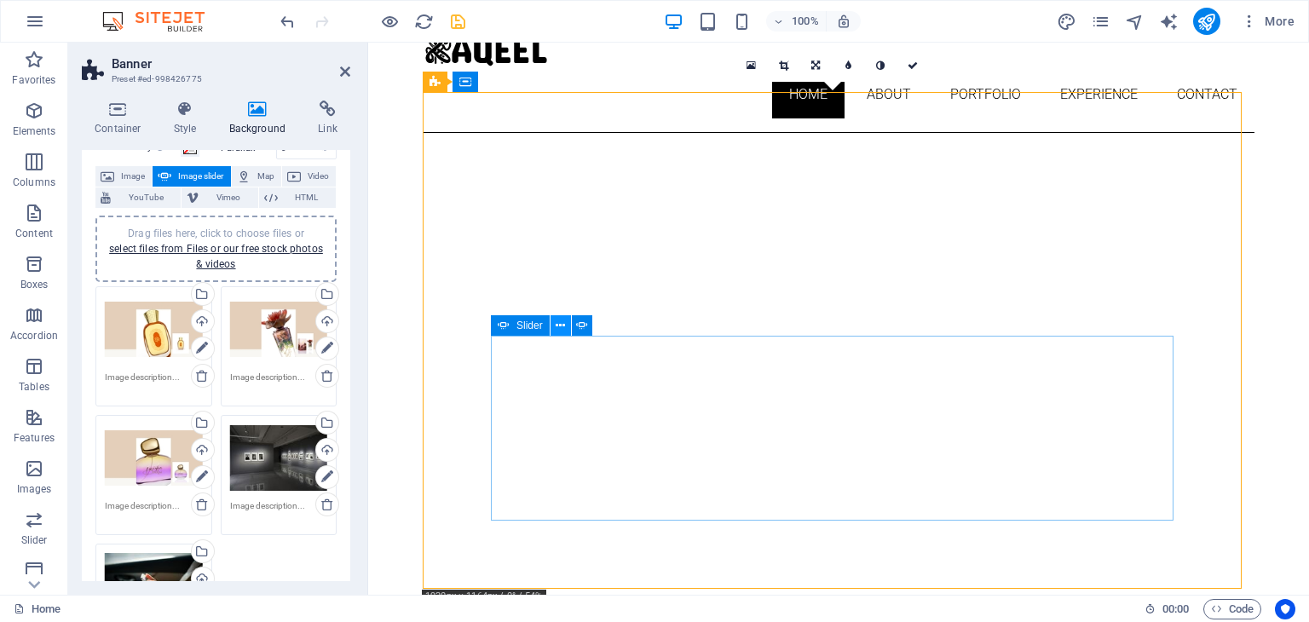
click at [563, 325] on icon at bounding box center [560, 326] width 9 height 18
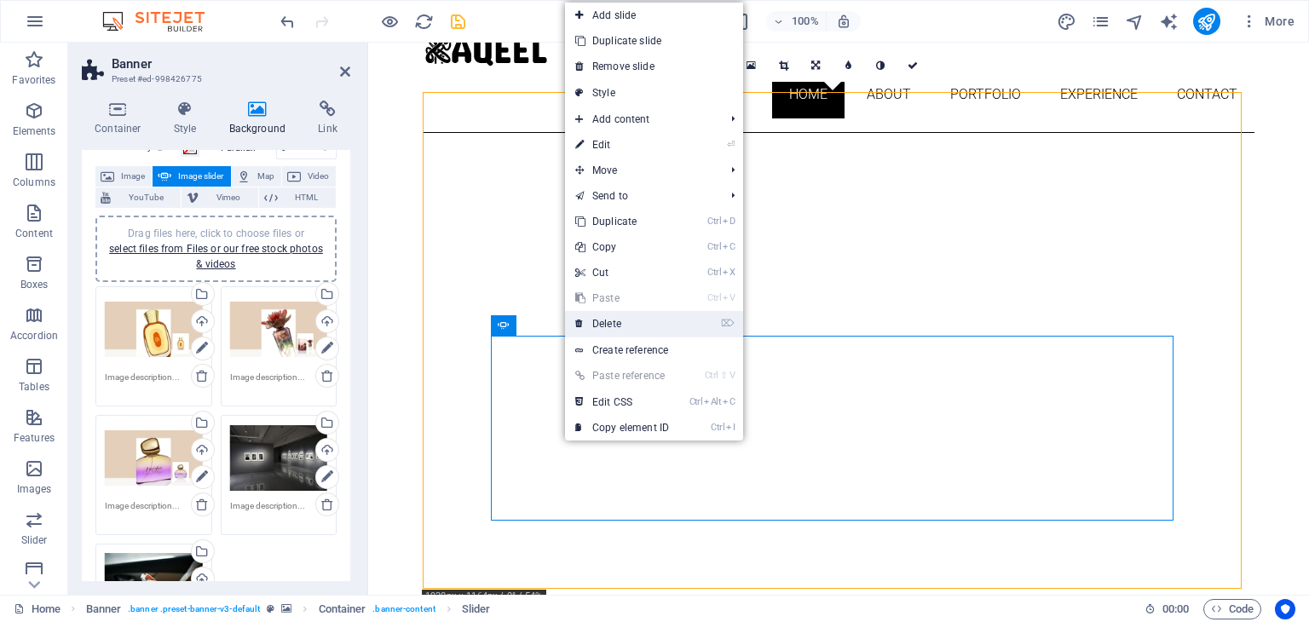
click at [634, 322] on link "⌦ Delete" at bounding box center [622, 324] width 114 height 26
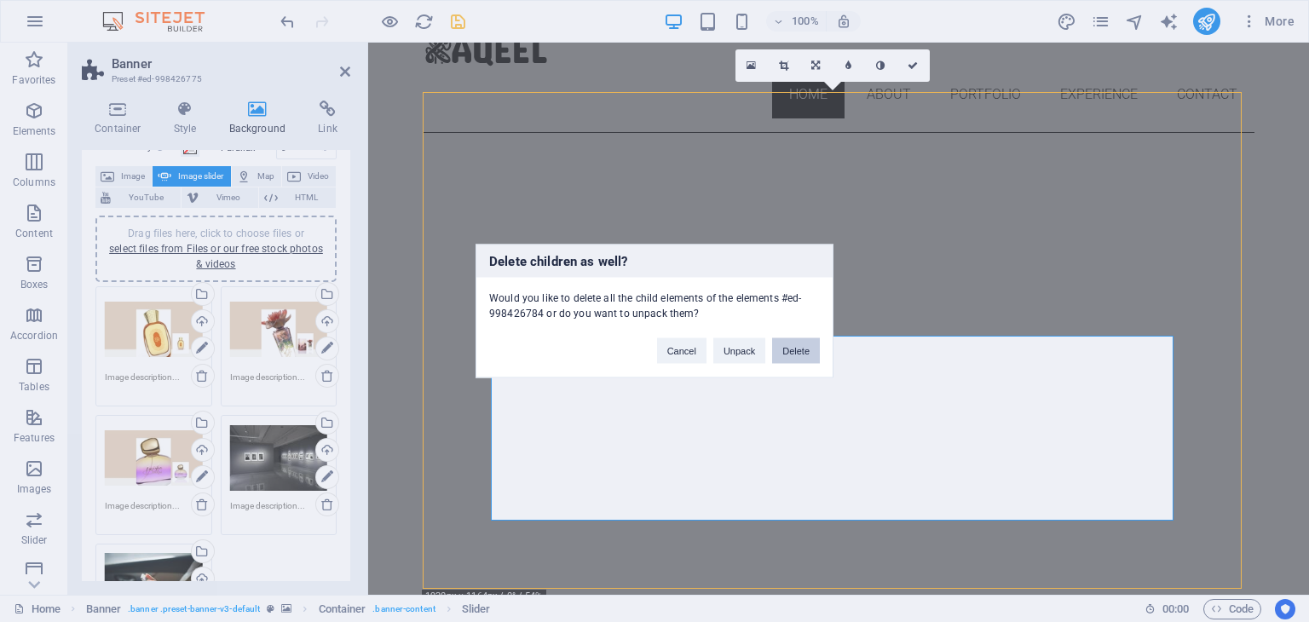
click at [798, 345] on button "Delete" at bounding box center [796, 351] width 48 height 26
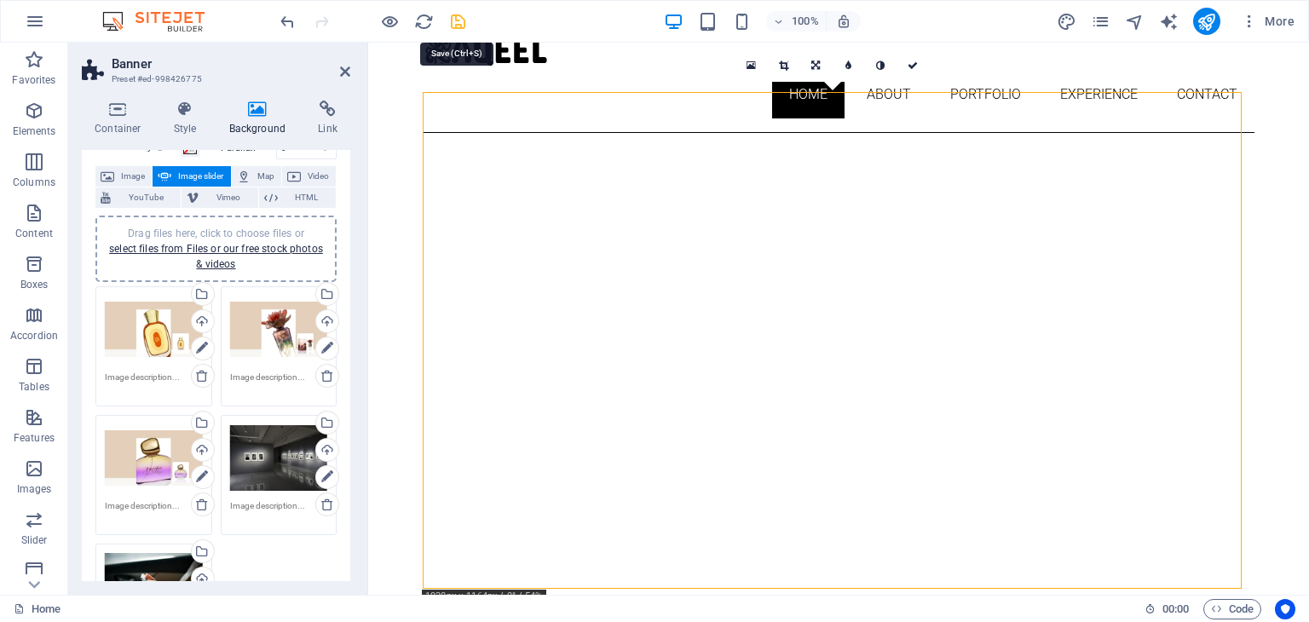
click at [464, 21] on icon "save" at bounding box center [458, 22] width 20 height 20
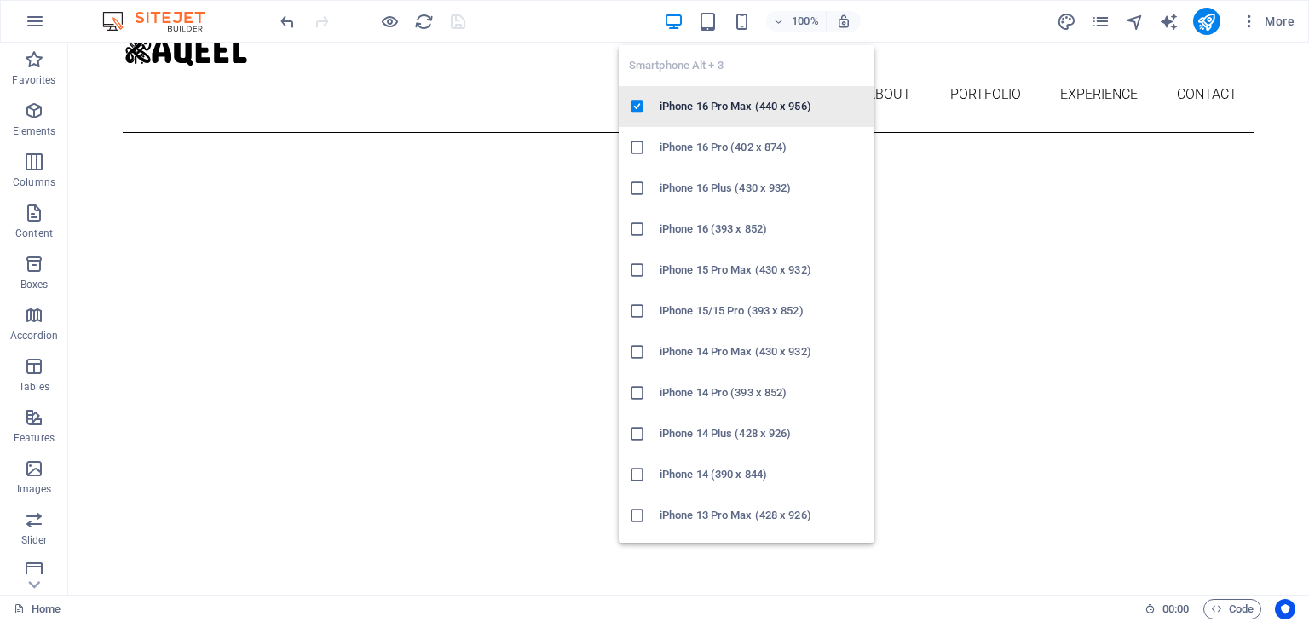
click at [703, 103] on h6 "iPhone 16 Pro Max (440 x 956)" at bounding box center [762, 106] width 205 height 20
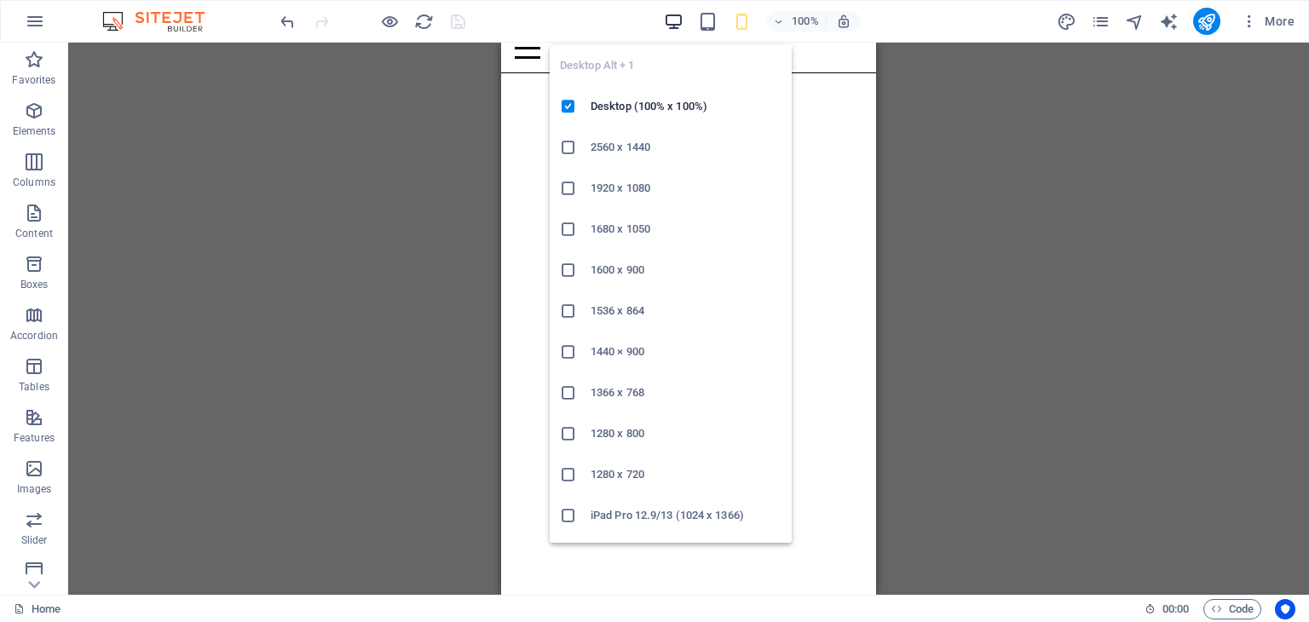
click at [677, 20] on icon "button" at bounding box center [674, 22] width 20 height 20
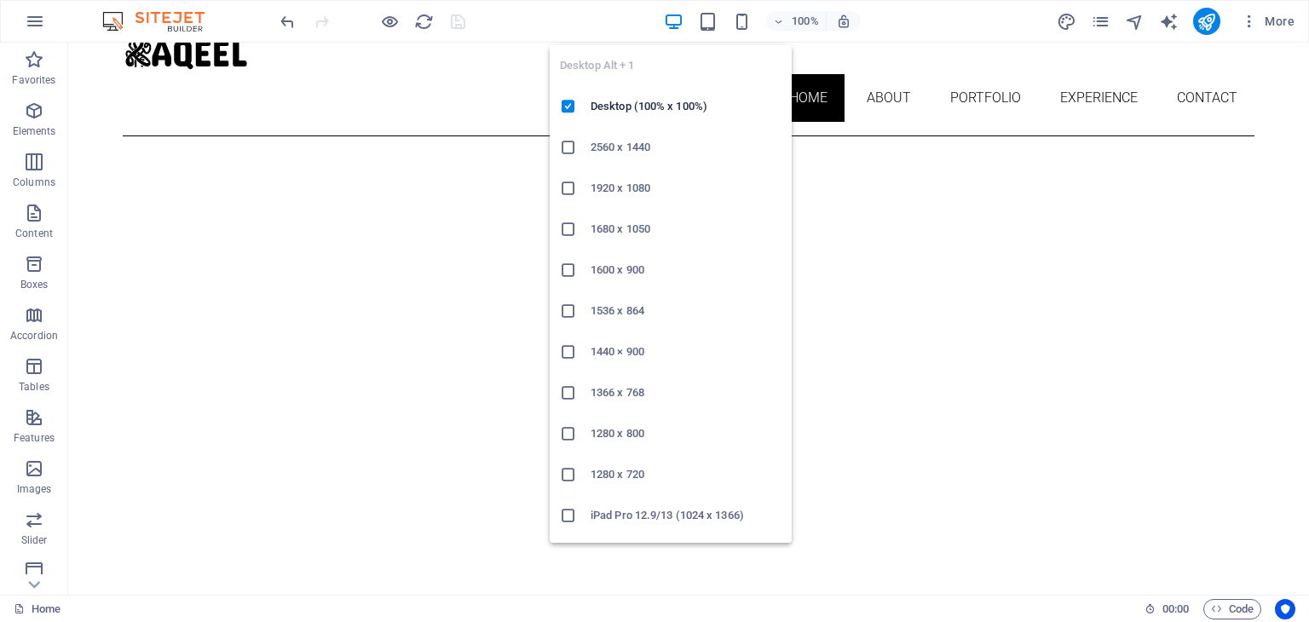
scroll to position [77, 0]
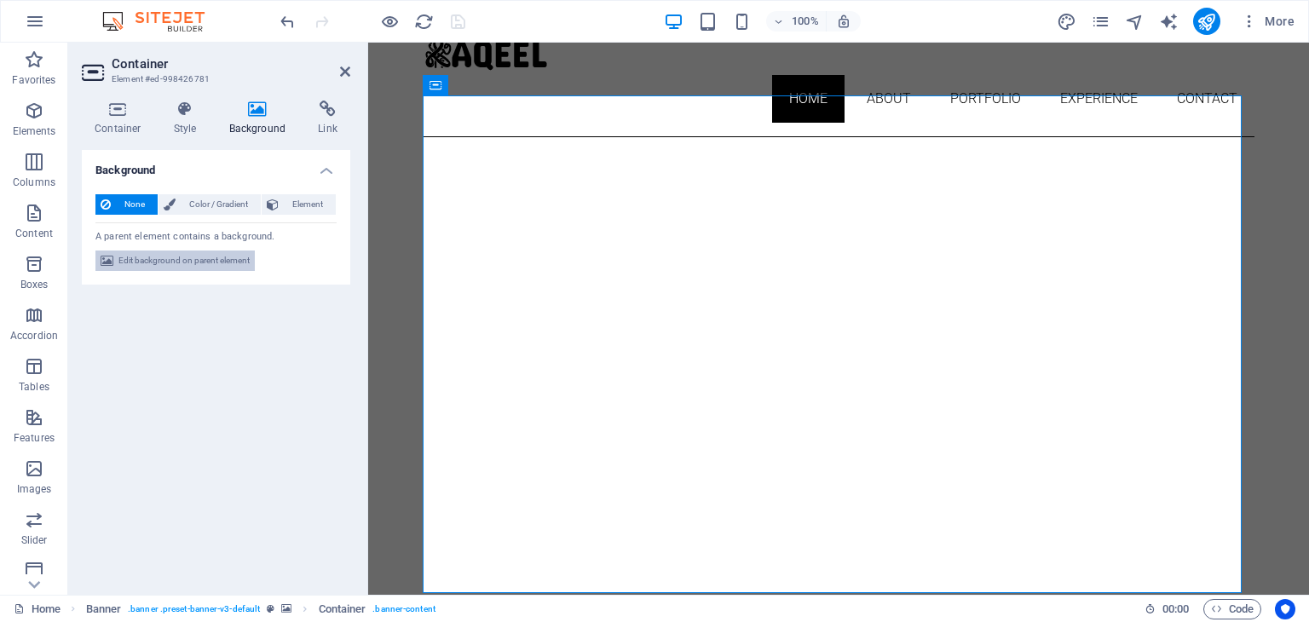
click at [224, 263] on span "Edit background on parent element" at bounding box center [183, 261] width 131 height 20
select select "ms"
select select "s"
select select "ondemand"
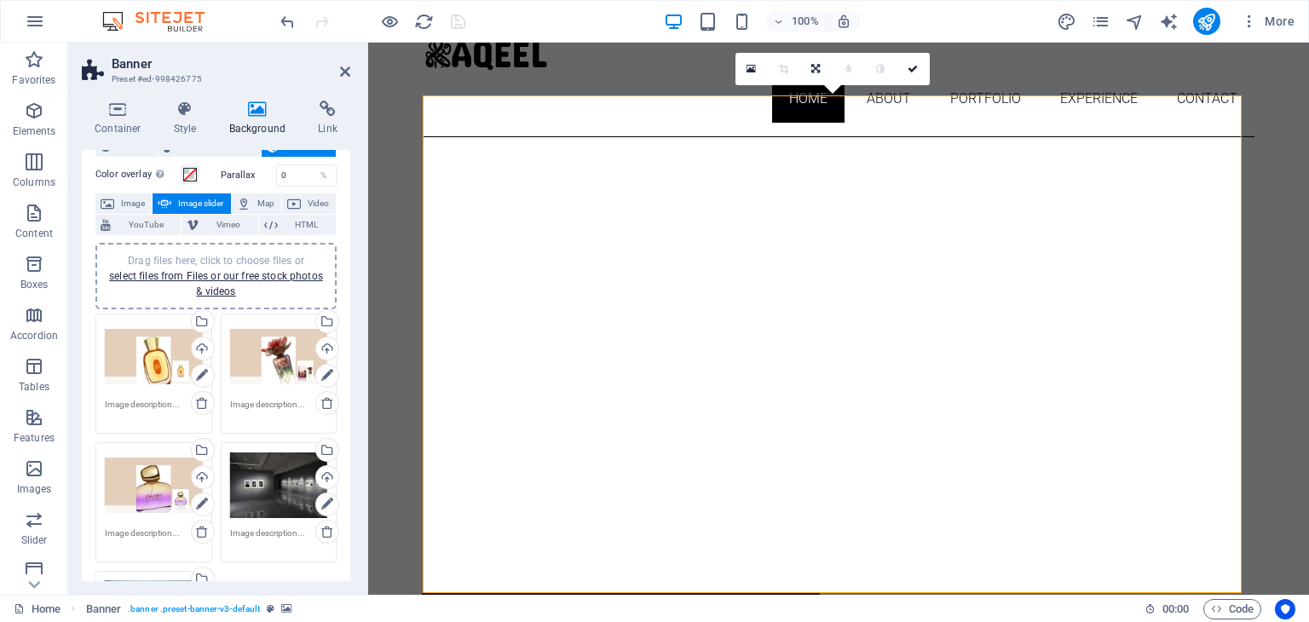
scroll to position [85, 0]
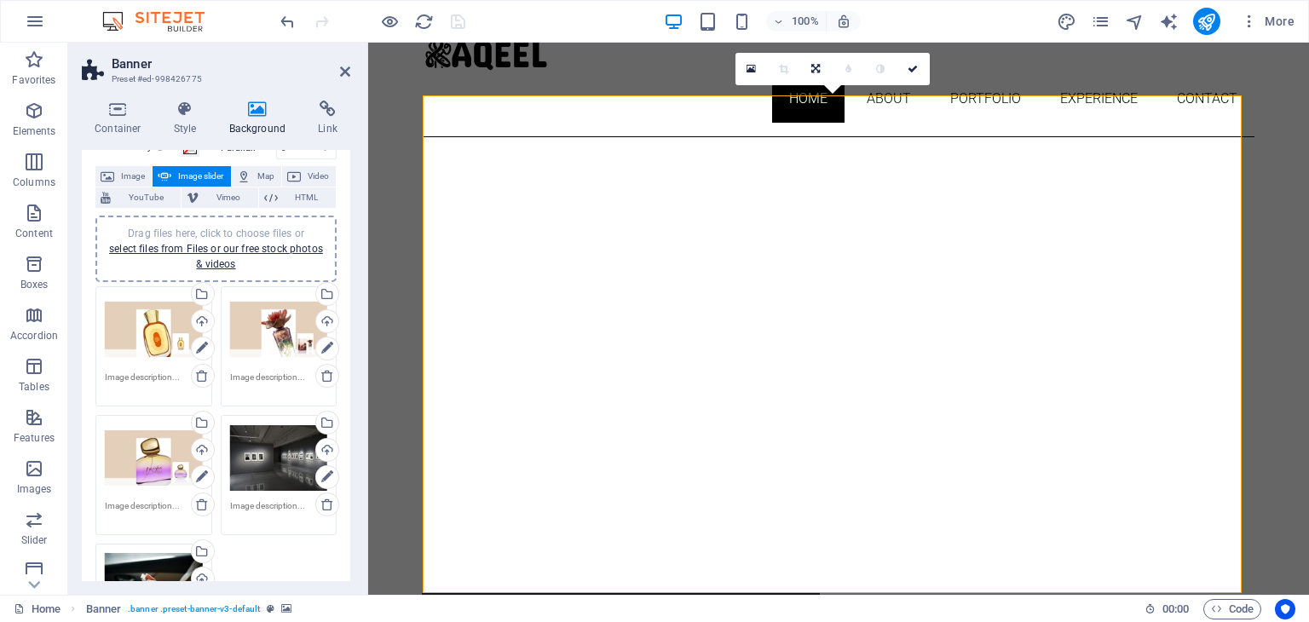
click at [275, 468] on div "Drag files here, click to choose files or select files from Files or our free s…" at bounding box center [279, 458] width 98 height 68
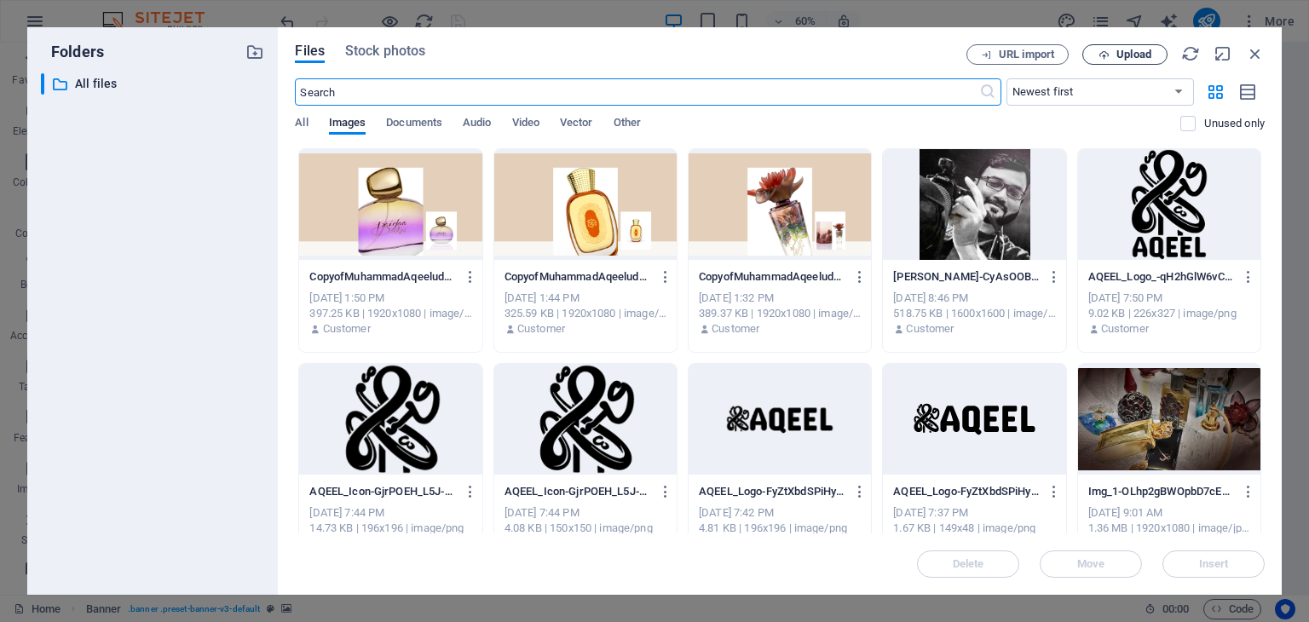
click at [1128, 56] on span "Upload" at bounding box center [1134, 54] width 35 height 10
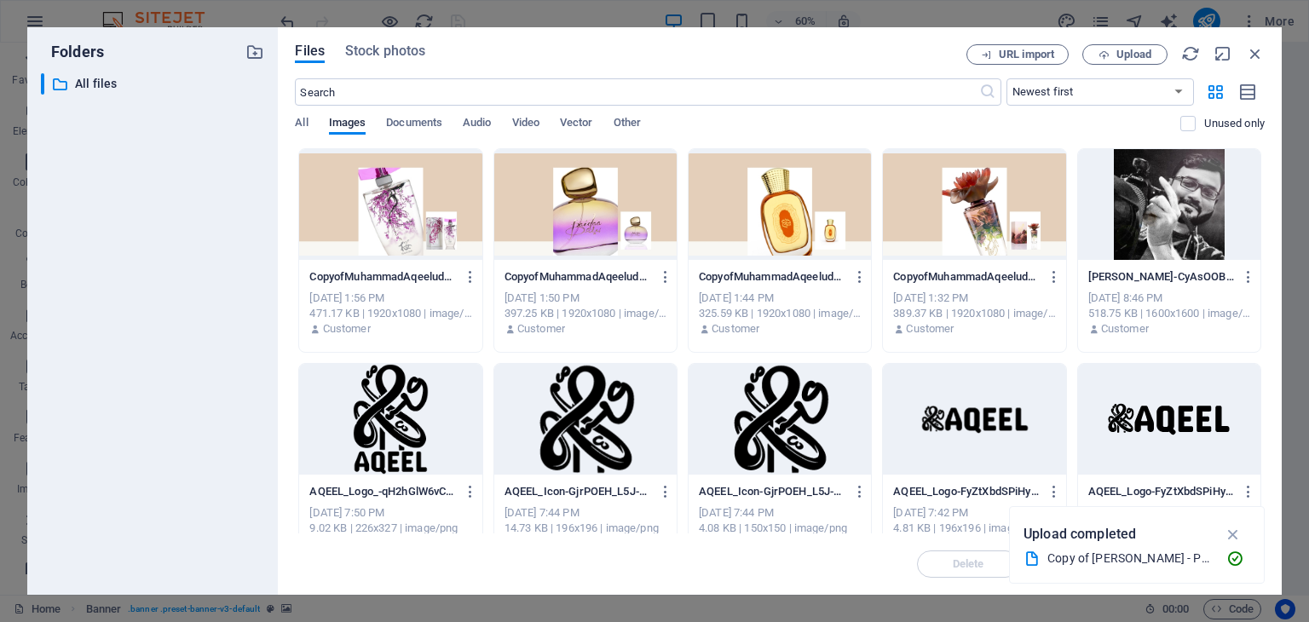
click at [417, 220] on div at bounding box center [390, 204] width 182 height 111
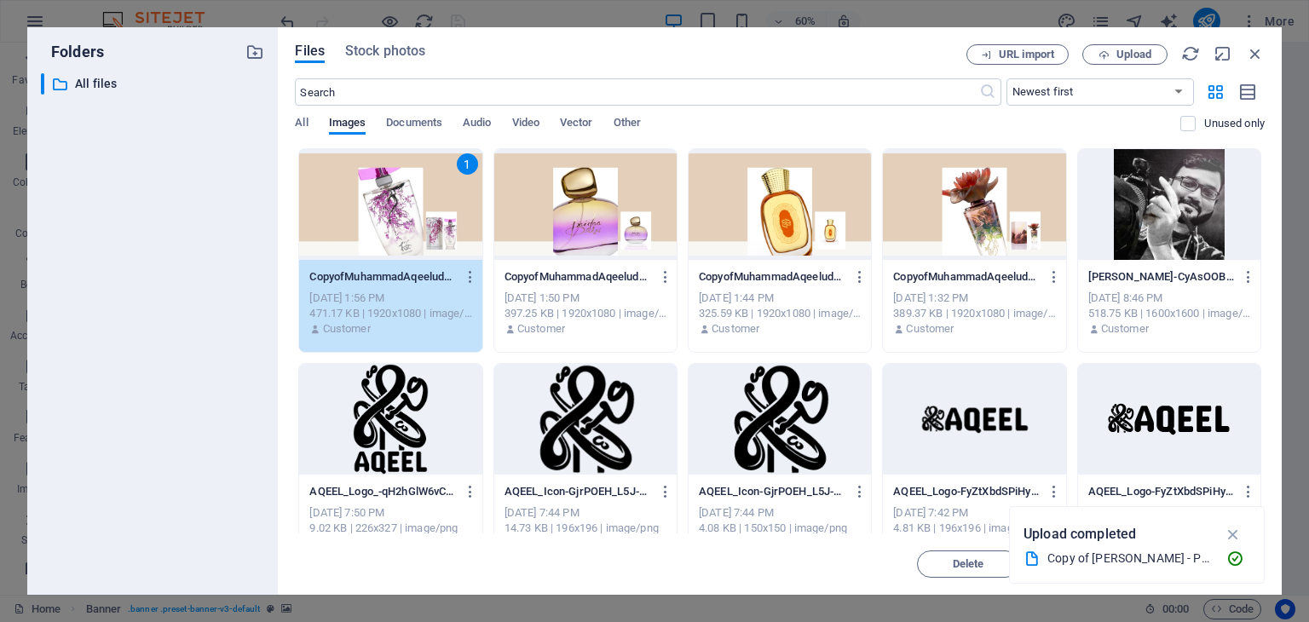
click at [1242, 530] on icon "button" at bounding box center [1234, 534] width 20 height 19
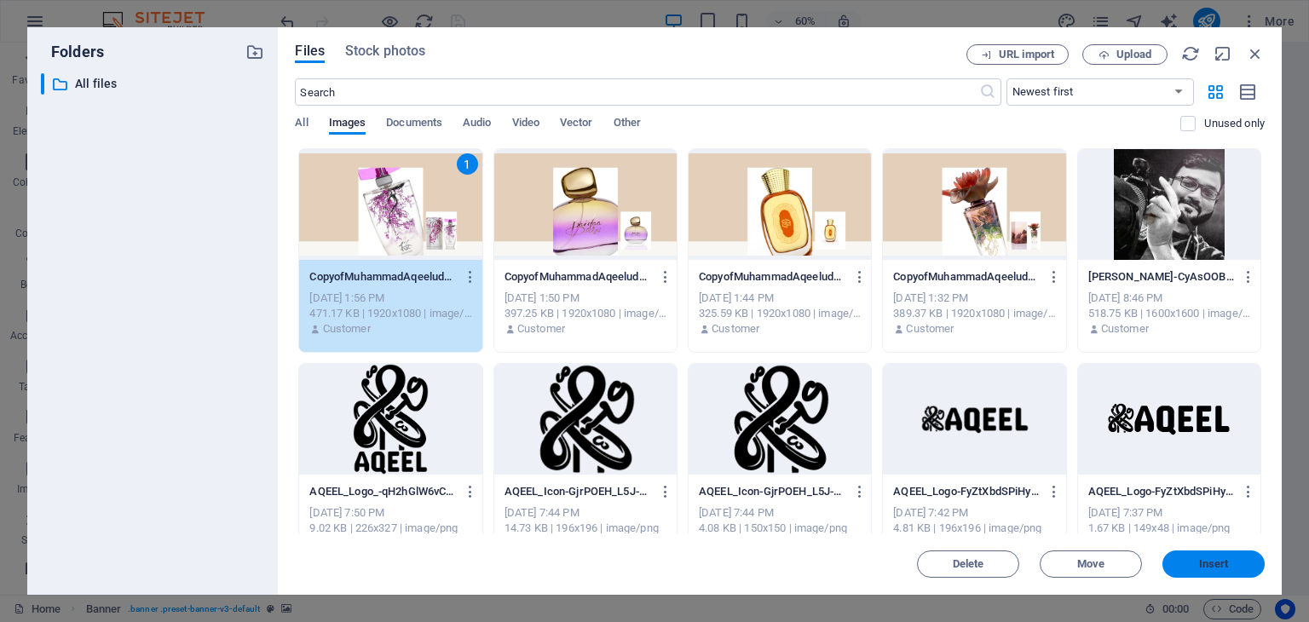
click at [1230, 568] on span "Insert" at bounding box center [1213, 564] width 89 height 10
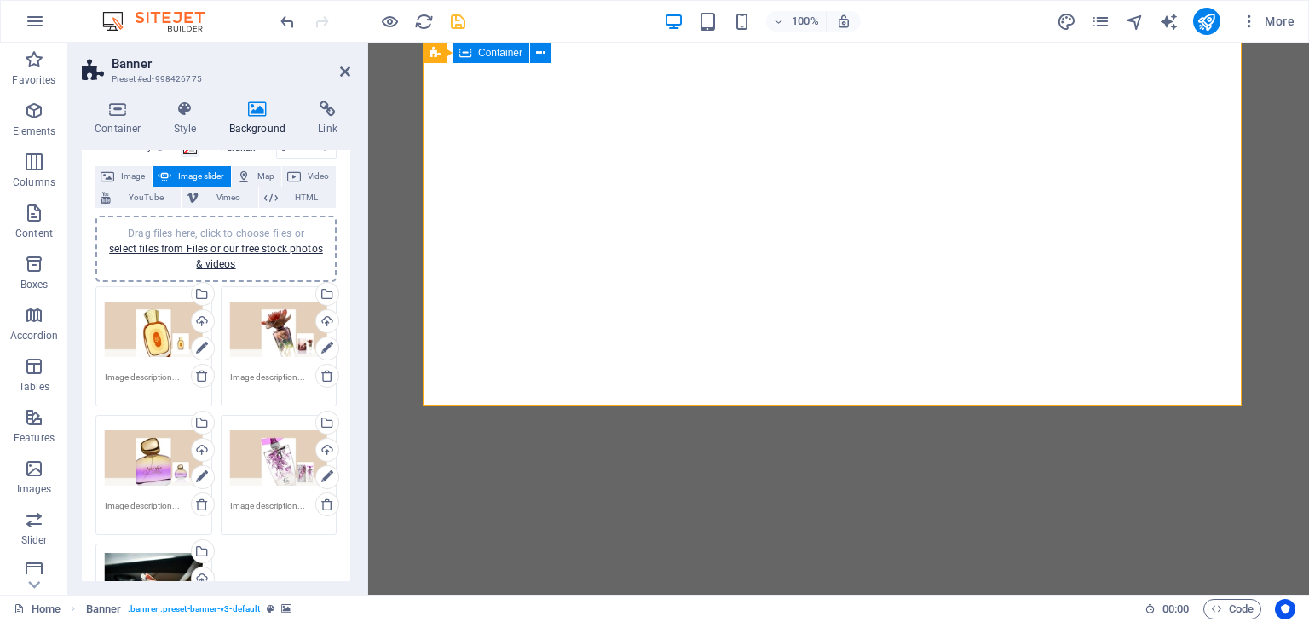
scroll to position [247, 0]
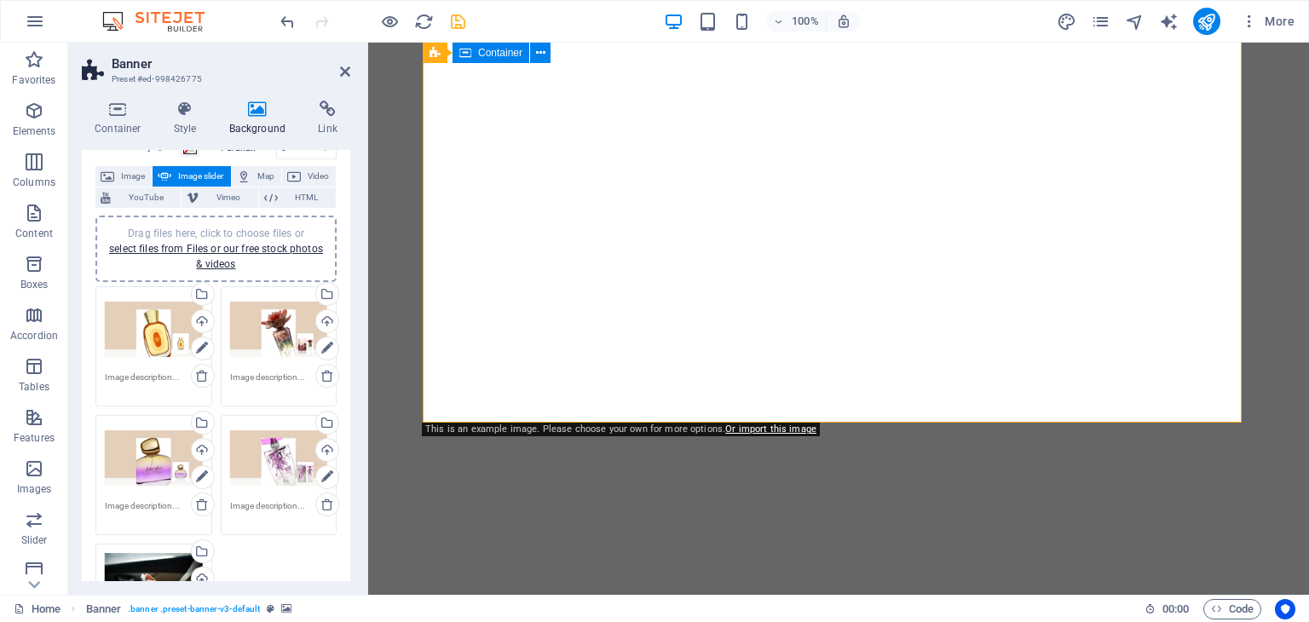
click at [569, 464] on div at bounding box center [839, 532] width 832 height 136
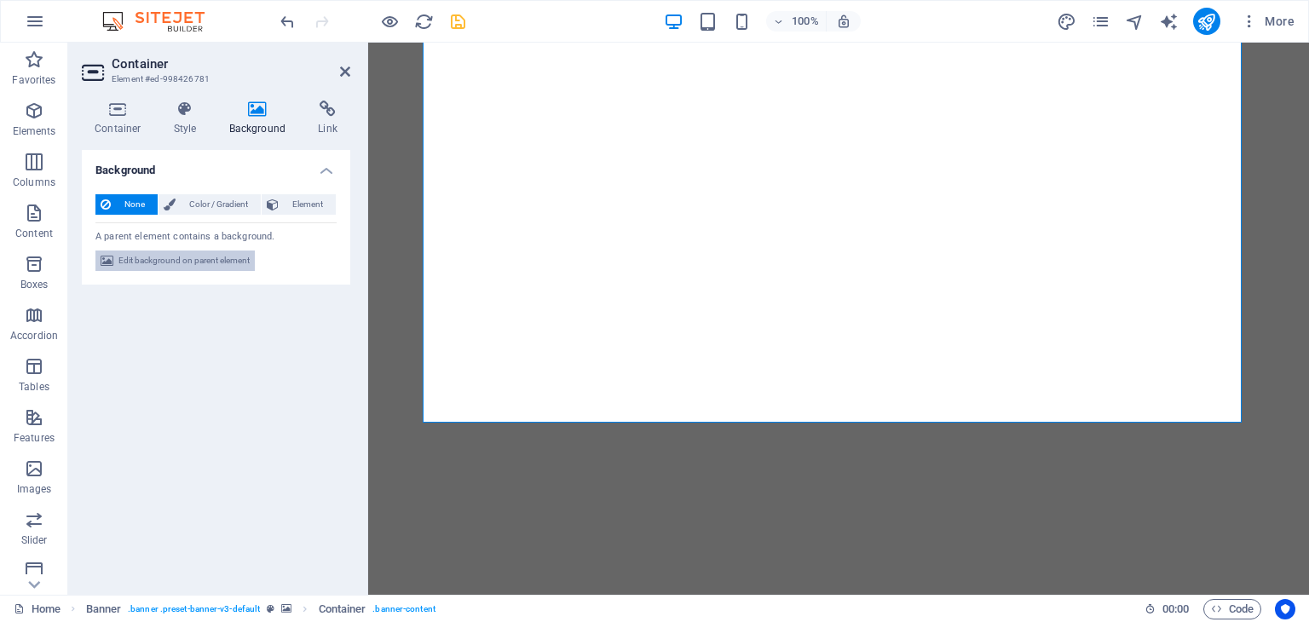
click at [228, 260] on span "Edit background on parent element" at bounding box center [183, 261] width 131 height 20
select select "ms"
select select "s"
select select "ondemand"
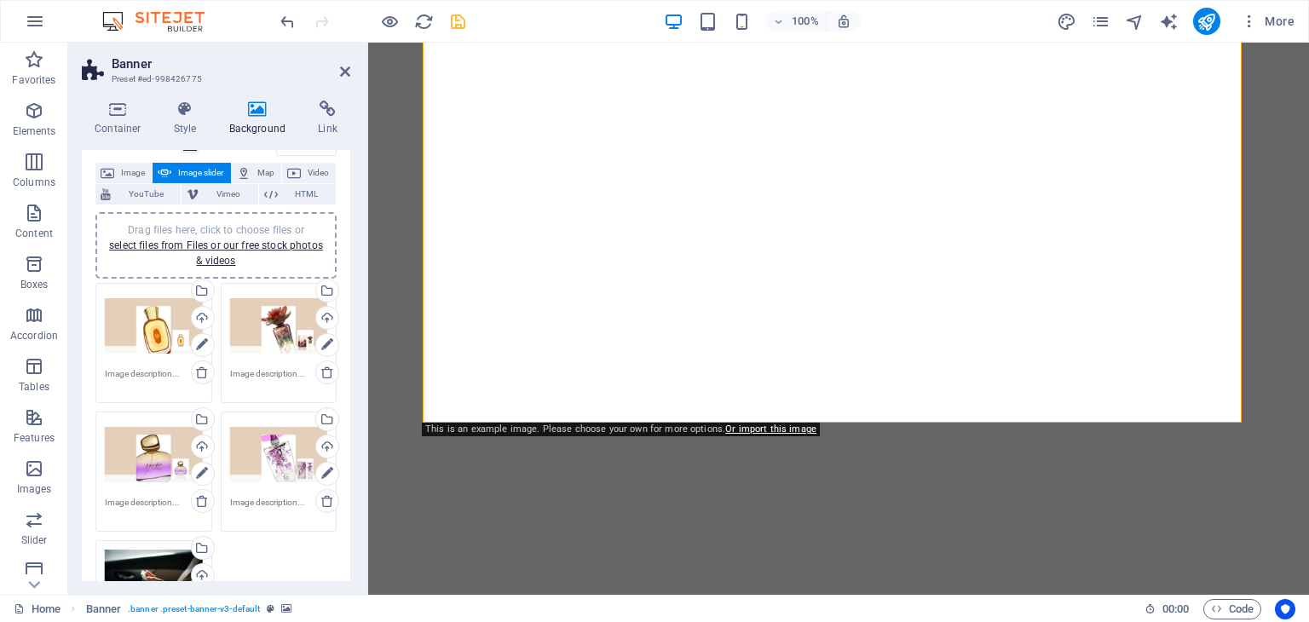
scroll to position [341, 0]
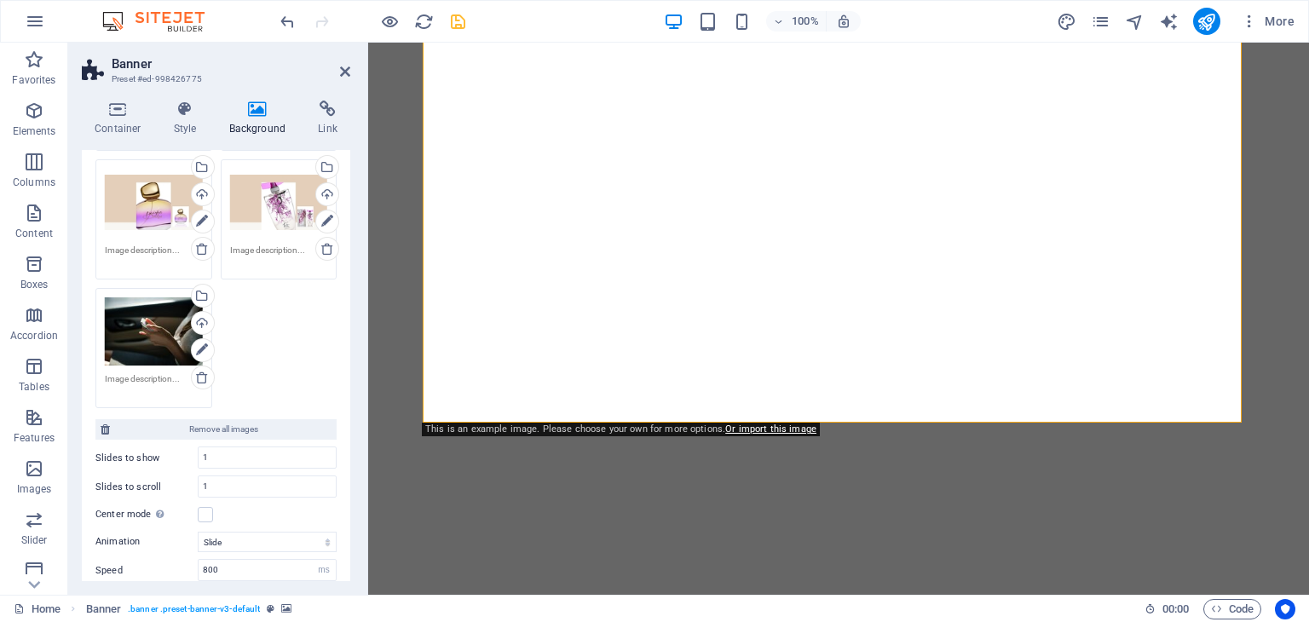
click at [153, 328] on div "Drag files here, click to choose files or select files from Files or our free s…" at bounding box center [154, 331] width 98 height 69
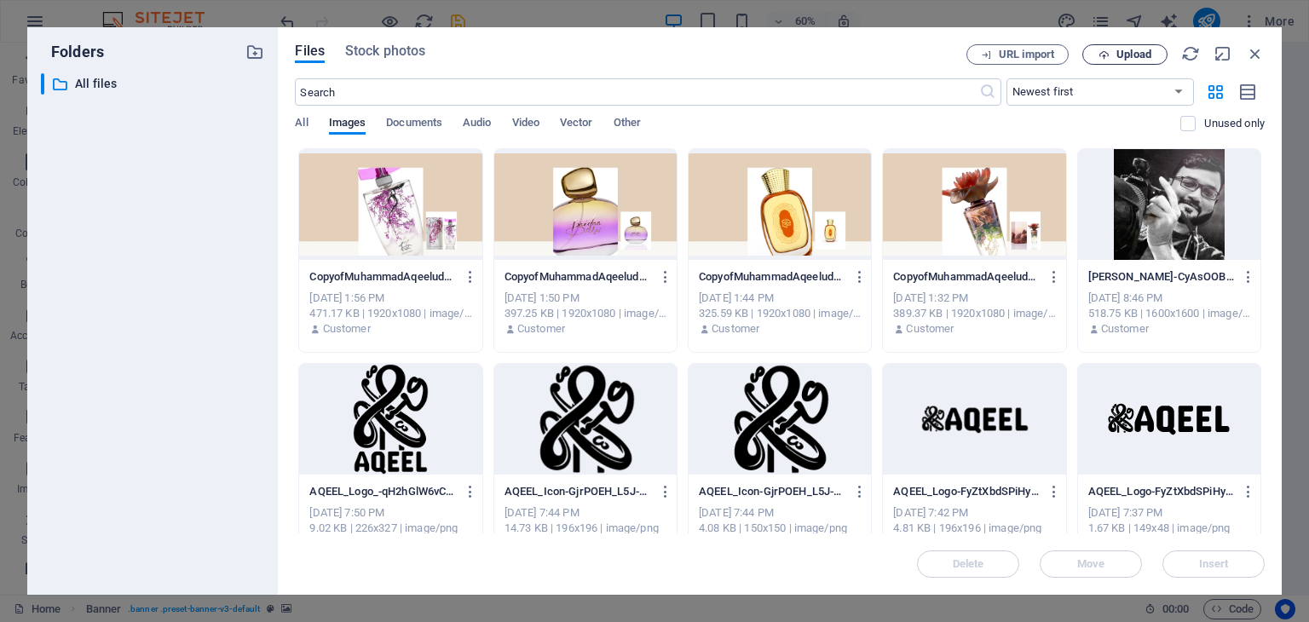
click at [1128, 49] on span "Upload" at bounding box center [1134, 54] width 35 height 10
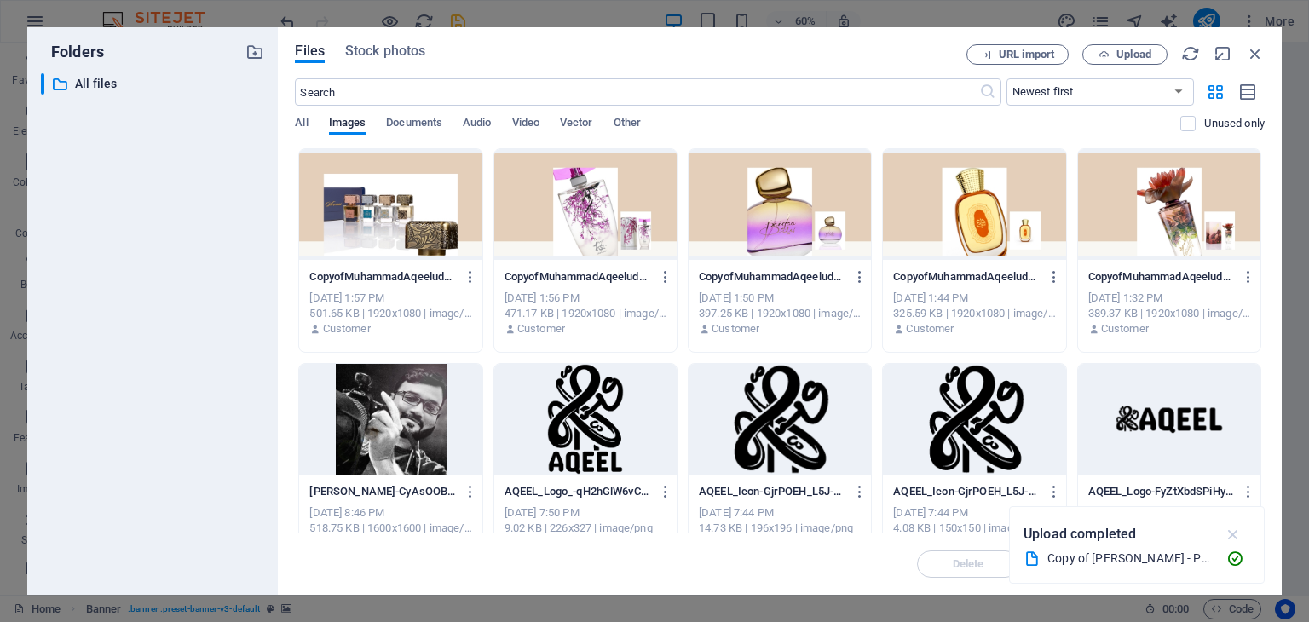
click at [1235, 533] on icon "button" at bounding box center [1234, 534] width 20 height 19
click at [368, 195] on div at bounding box center [390, 204] width 182 height 111
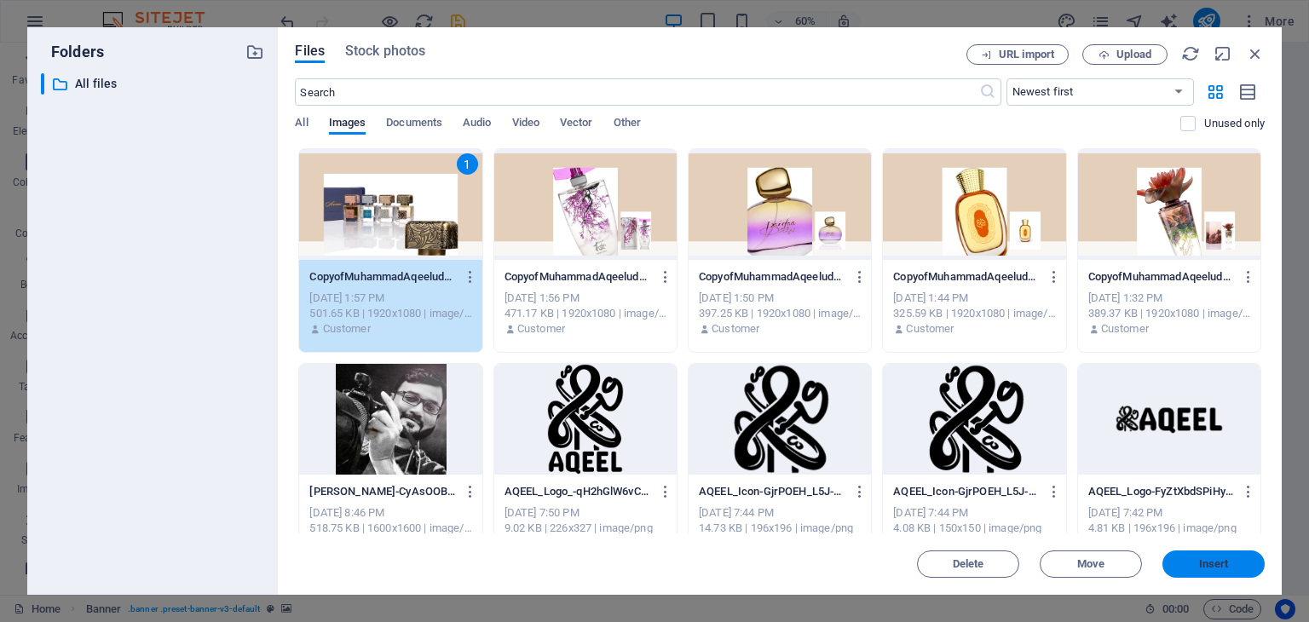
click at [1193, 560] on span "Insert" at bounding box center [1213, 564] width 89 height 10
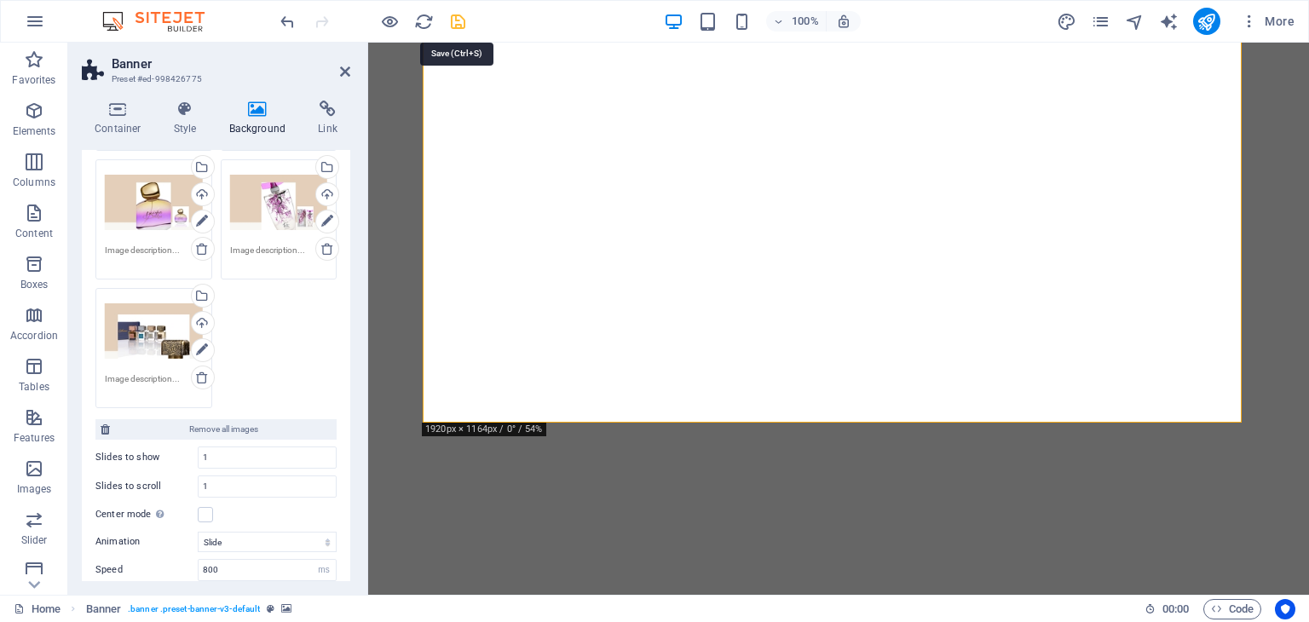
click at [454, 19] on icon "save" at bounding box center [458, 22] width 20 height 20
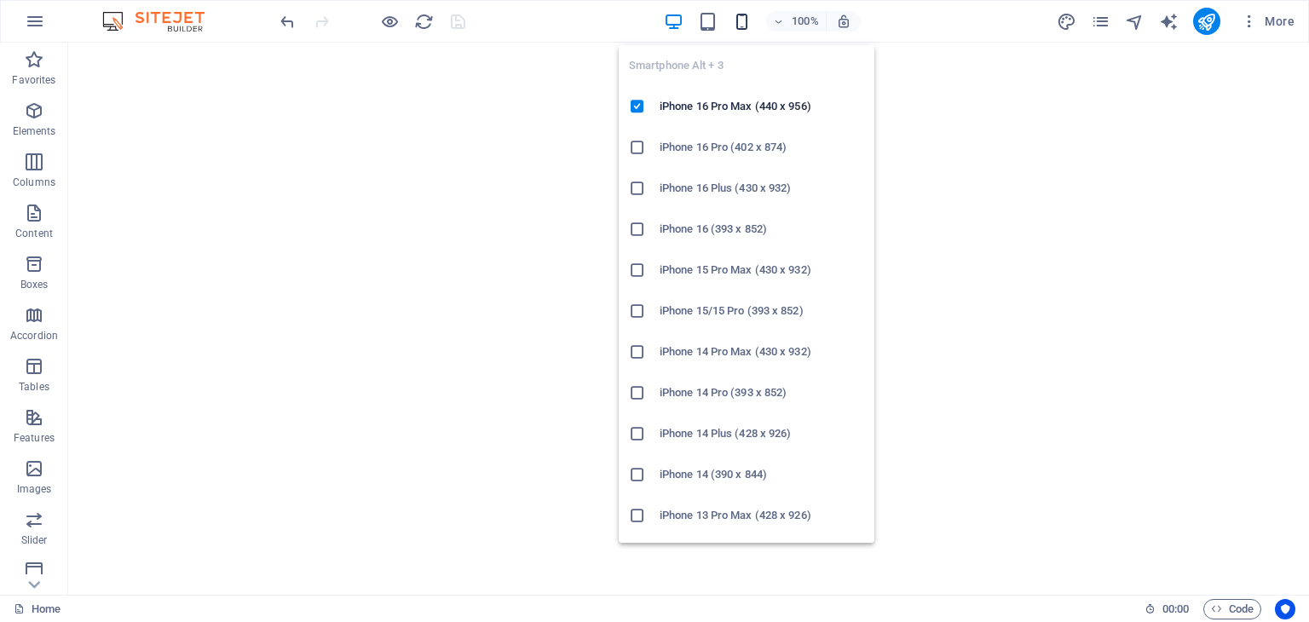
click at [747, 20] on icon "button" at bounding box center [742, 22] width 20 height 20
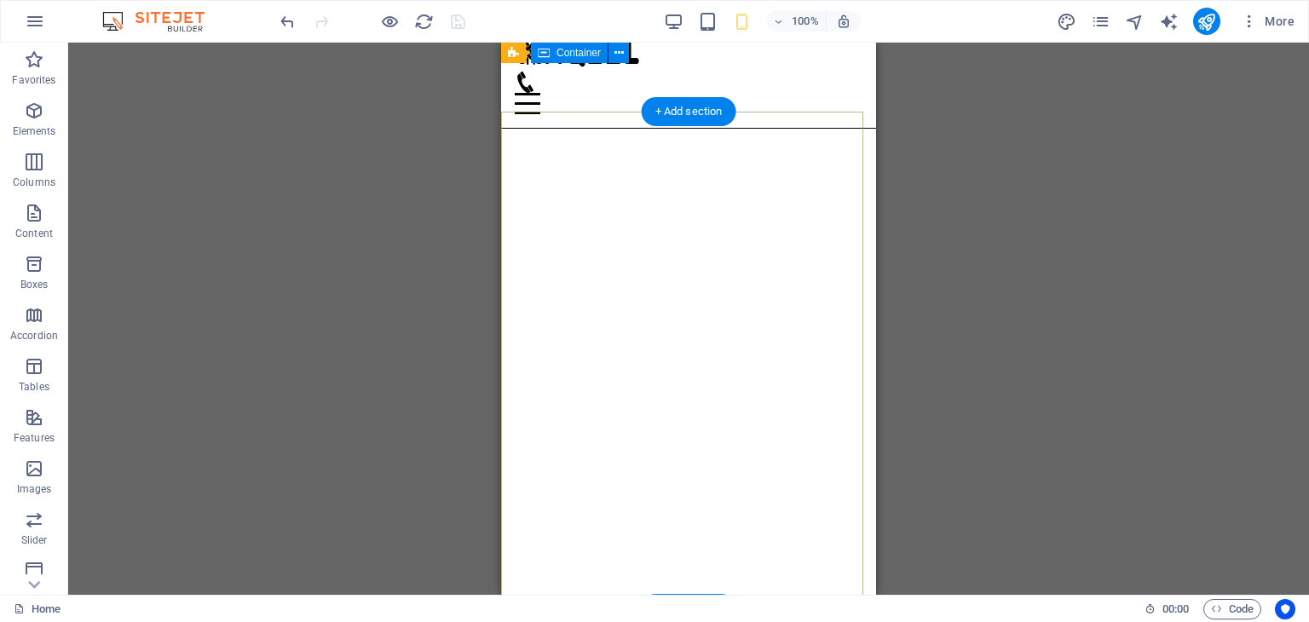
scroll to position [0, 0]
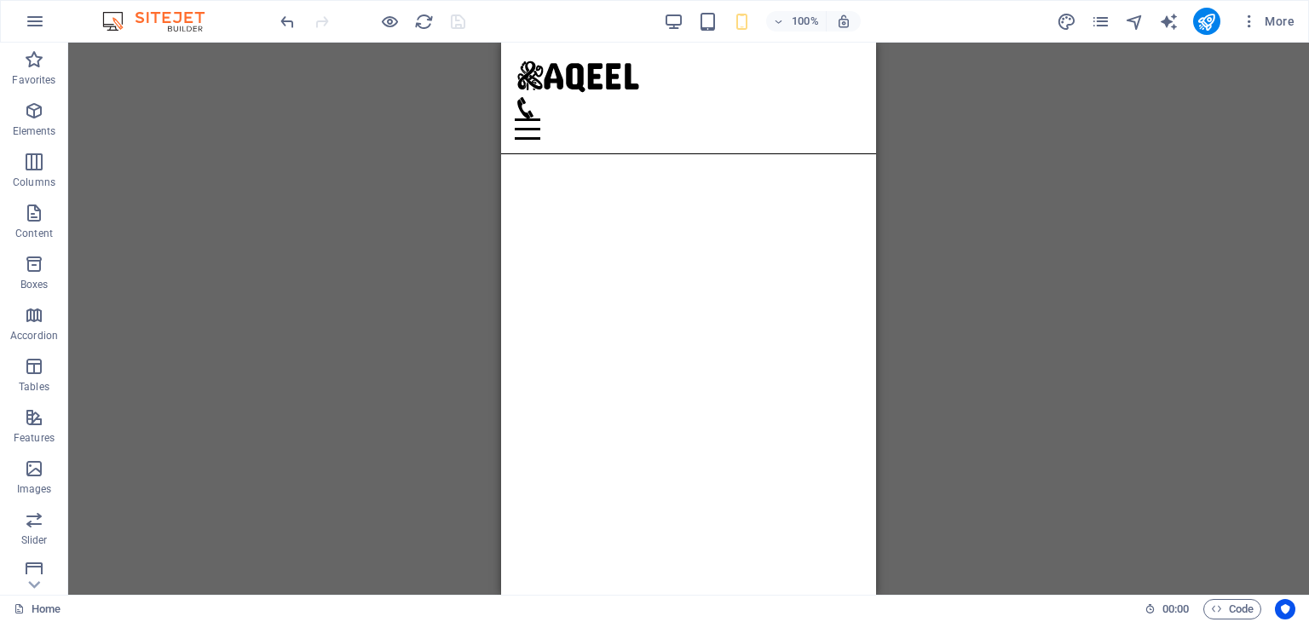
click at [662, 11] on div "100% More" at bounding box center [789, 21] width 1024 height 27
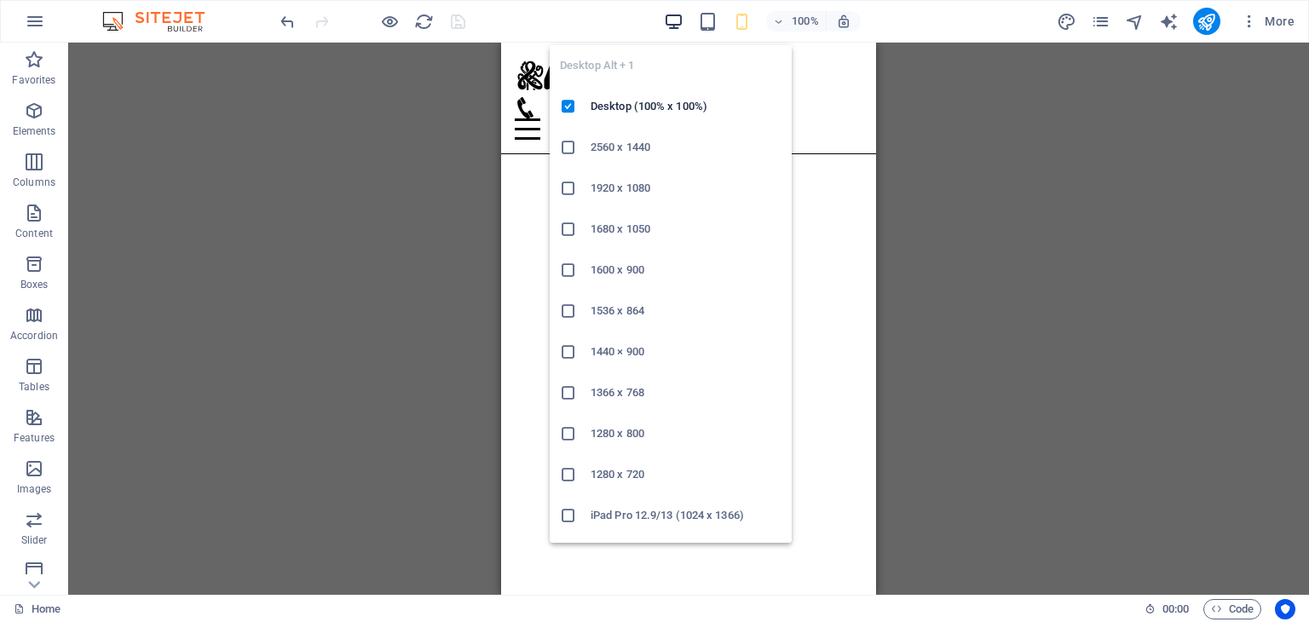
click at [672, 16] on icon "button" at bounding box center [674, 22] width 20 height 20
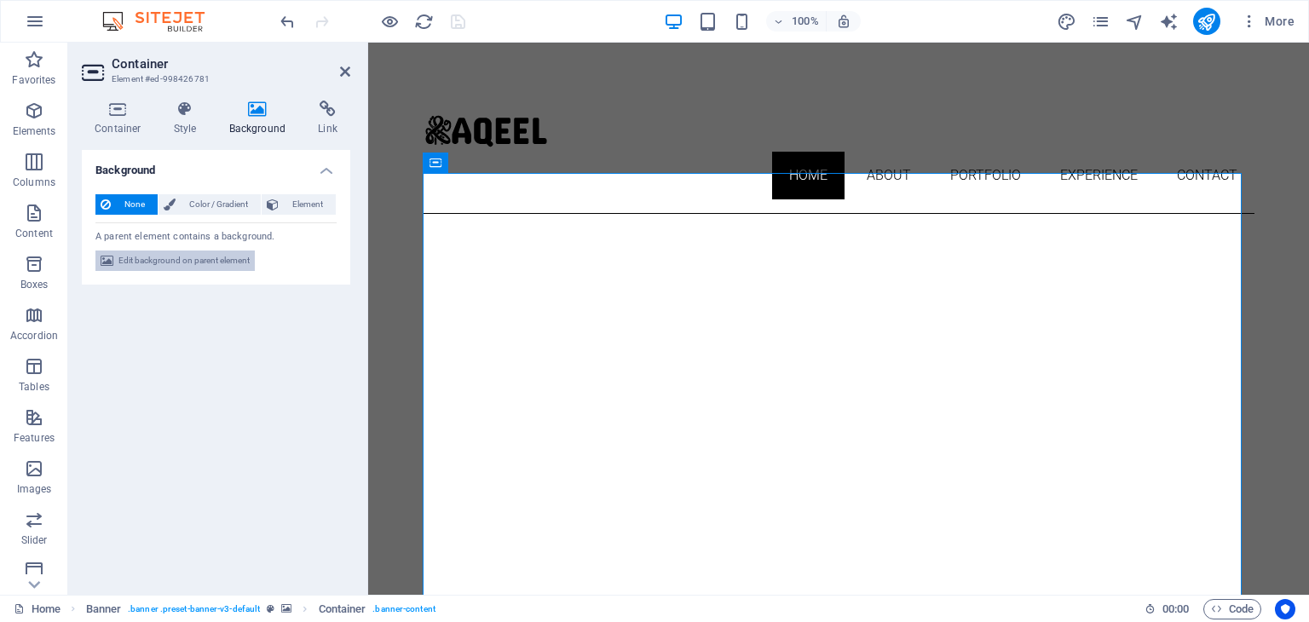
click at [191, 260] on span "Edit background on parent element" at bounding box center [183, 261] width 131 height 20
select select "ms"
select select "s"
select select "ondemand"
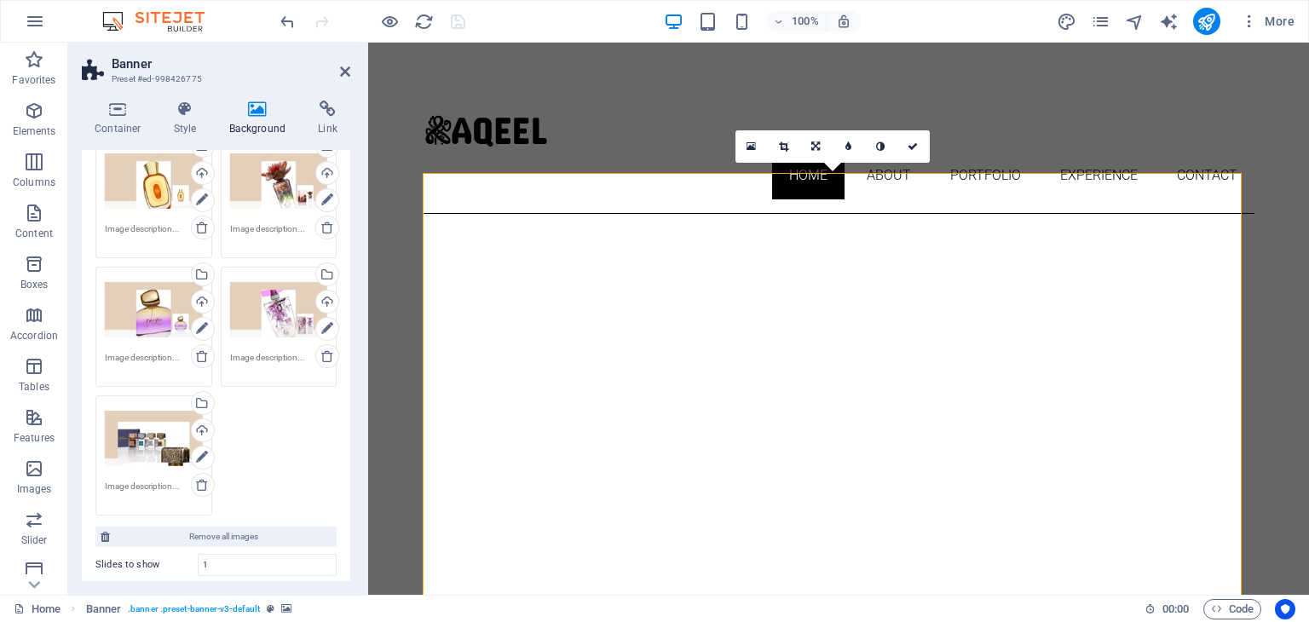
scroll to position [256, 0]
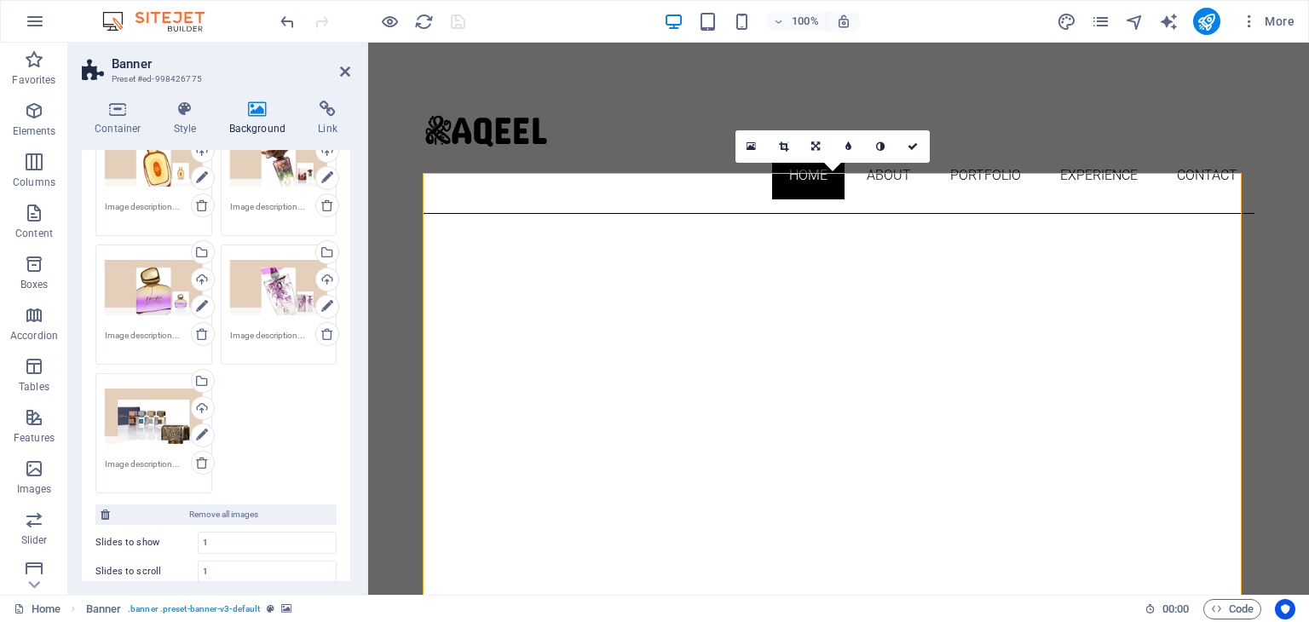
click at [283, 287] on div "Drag files here, click to choose files or select files from Files or our free s…" at bounding box center [279, 288] width 98 height 68
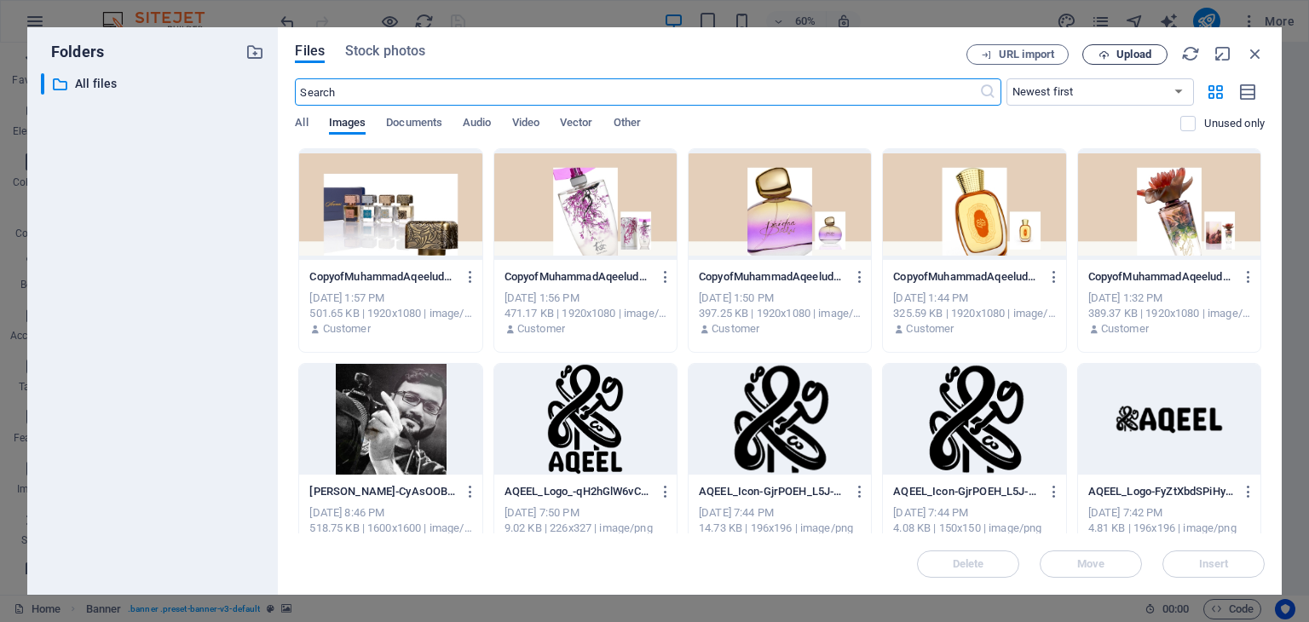
click at [1122, 52] on span "Upload" at bounding box center [1134, 54] width 35 height 10
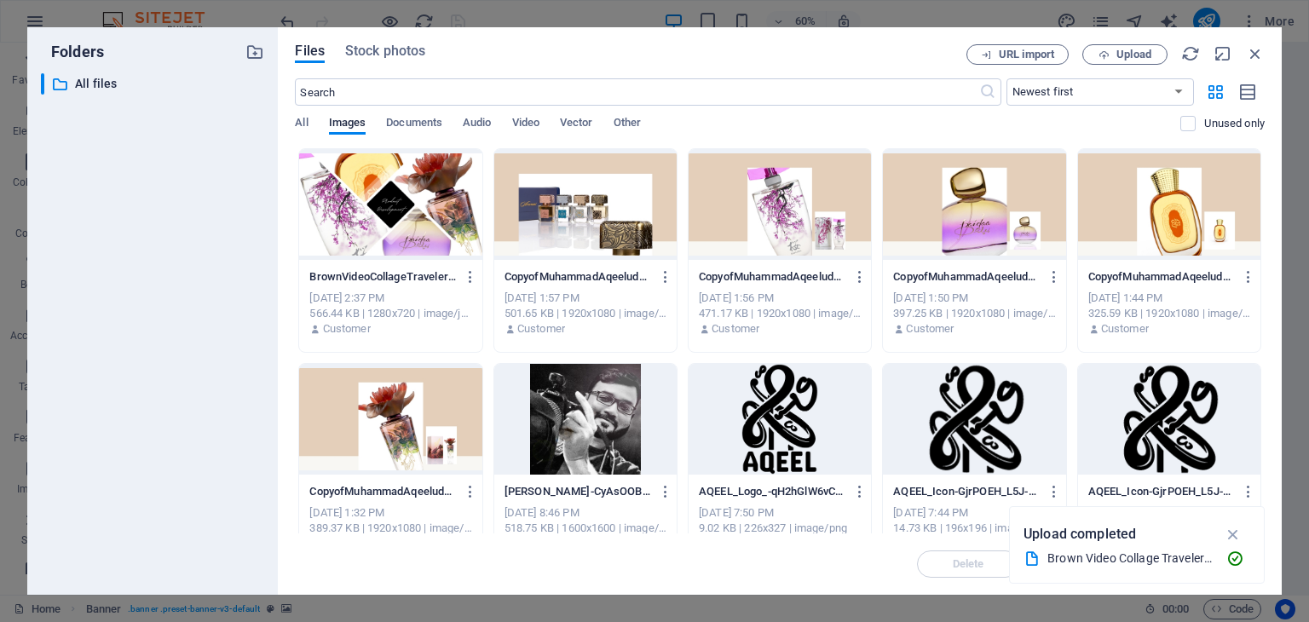
click at [413, 199] on div at bounding box center [390, 204] width 182 height 111
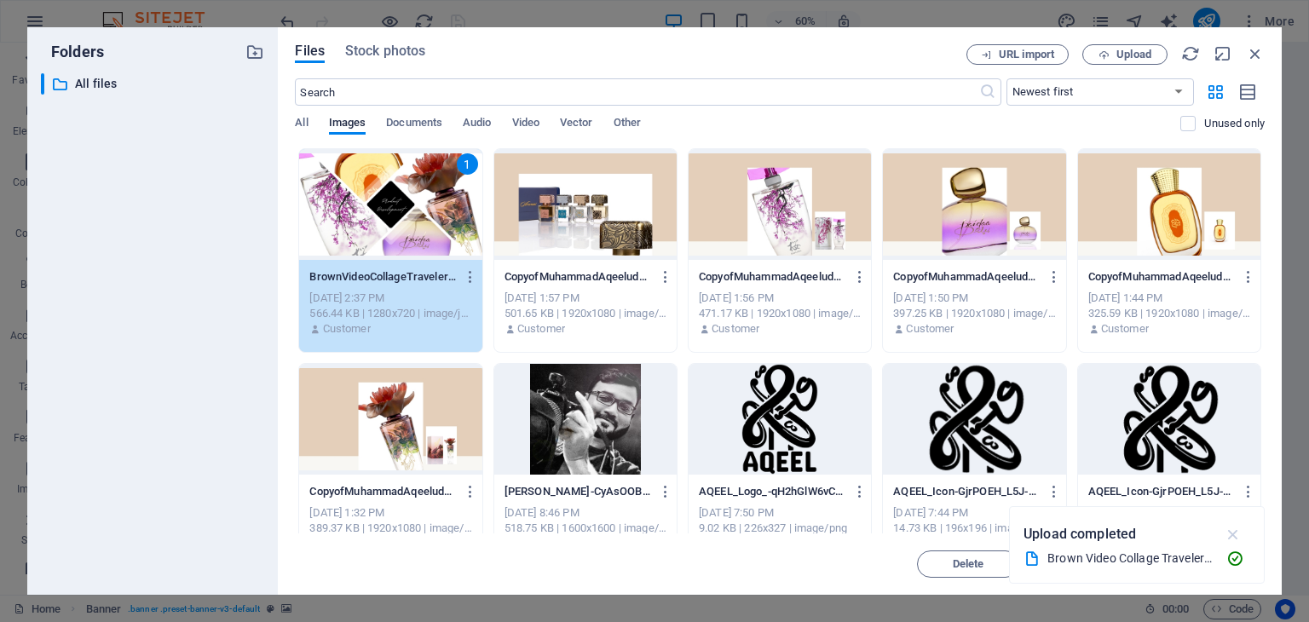
click at [1237, 535] on icon "button" at bounding box center [1234, 534] width 20 height 19
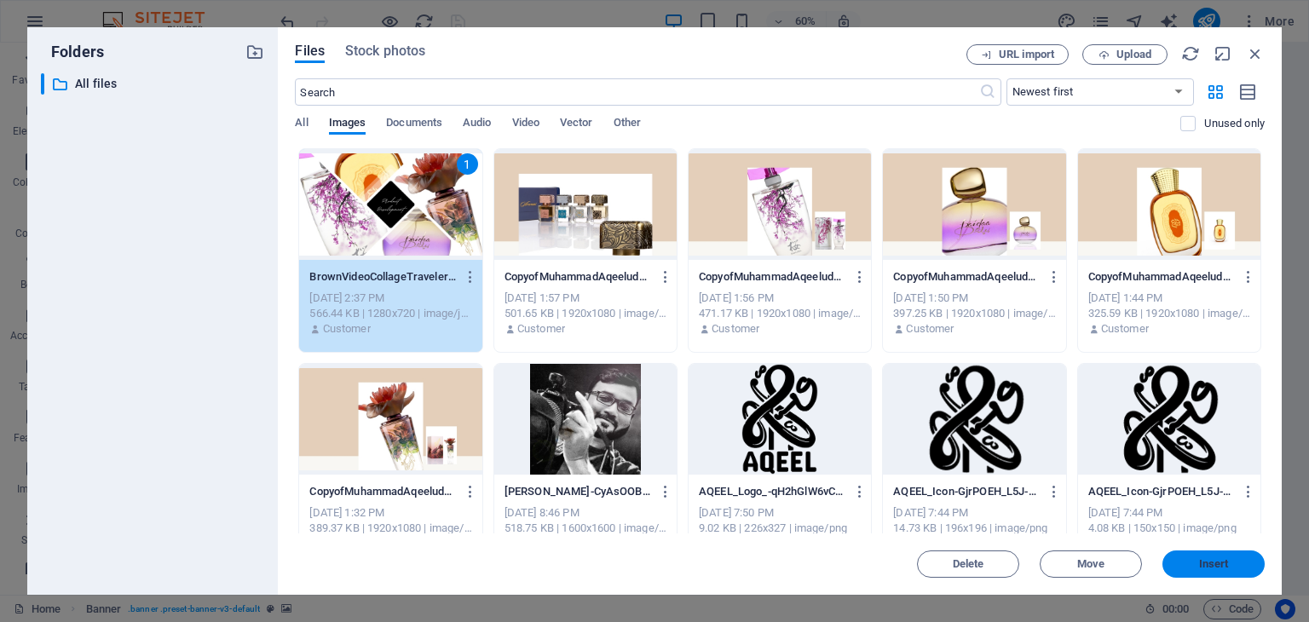
click at [1210, 562] on span "Insert" at bounding box center [1214, 564] width 30 height 10
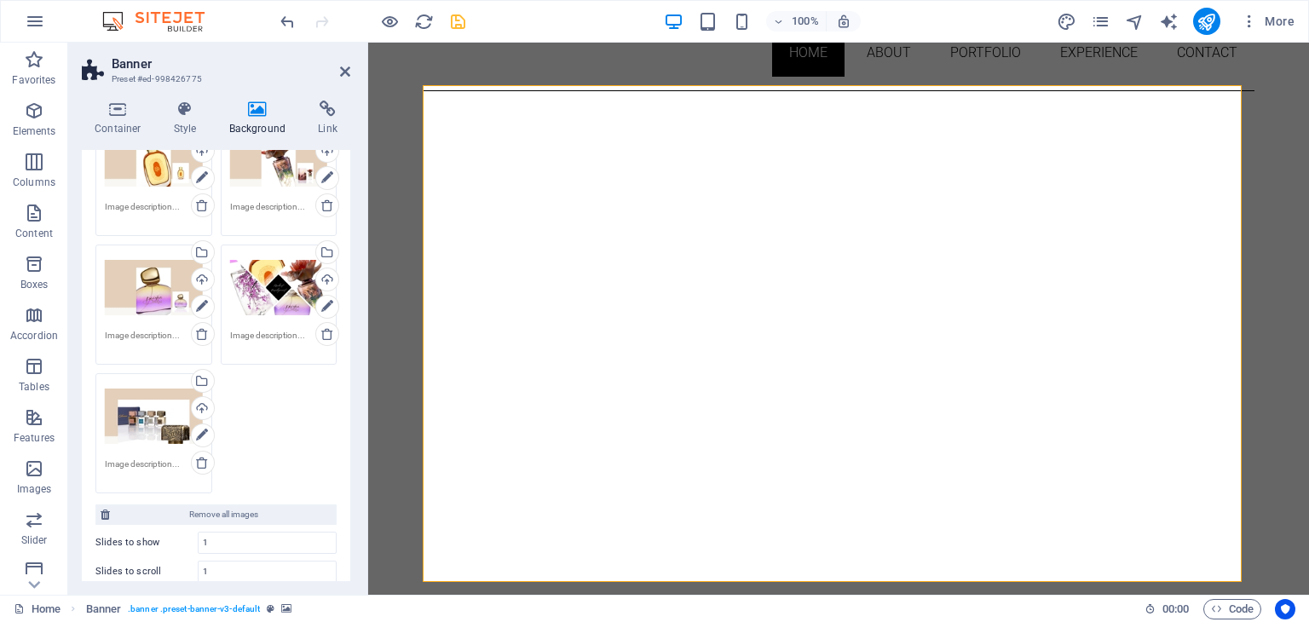
scroll to position [85, 0]
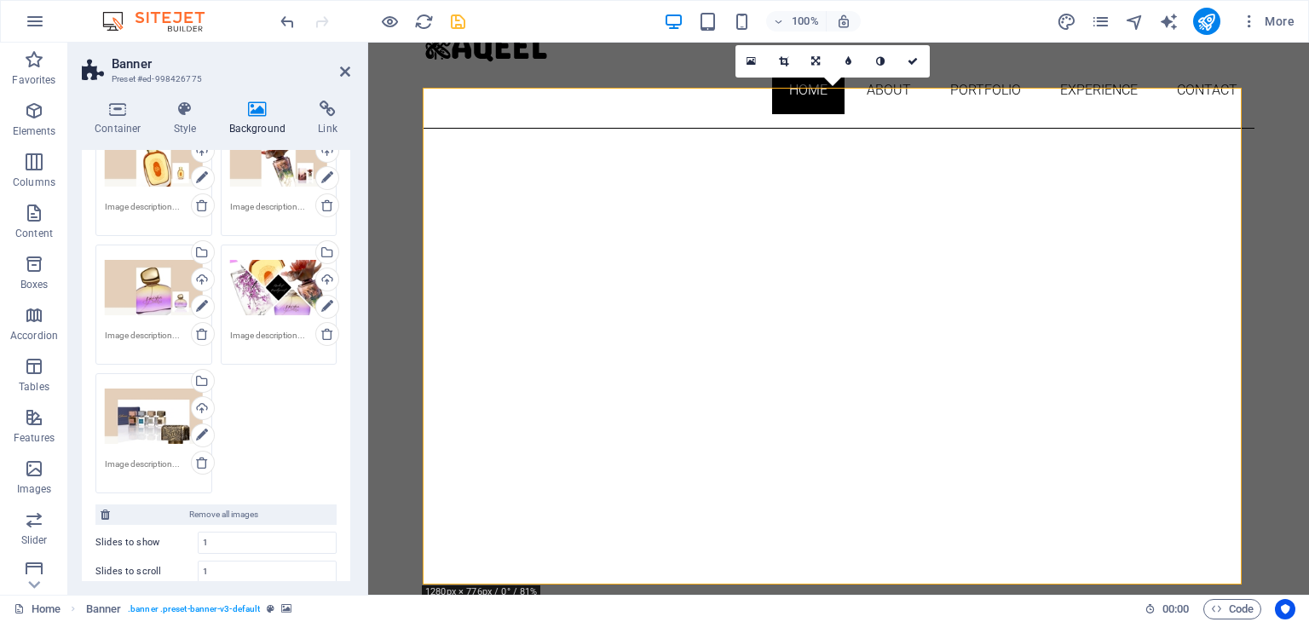
click at [463, 21] on icon "save" at bounding box center [458, 22] width 20 height 20
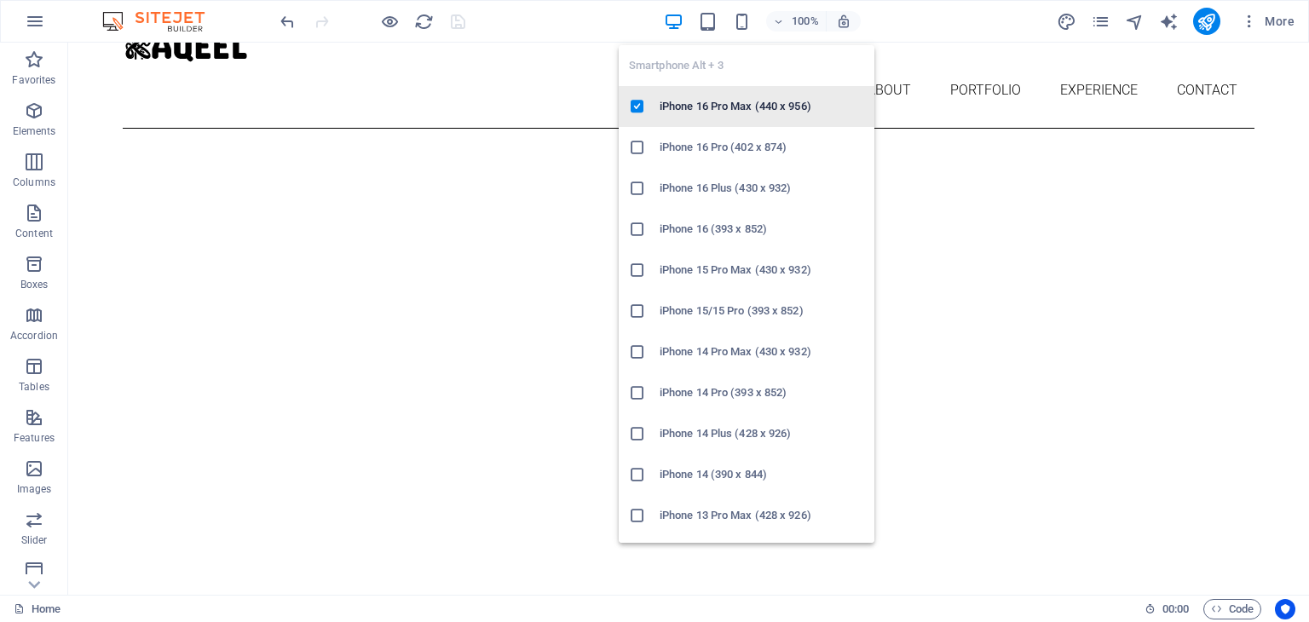
click at [729, 101] on h6 "iPhone 16 Pro Max (440 x 956)" at bounding box center [762, 106] width 205 height 20
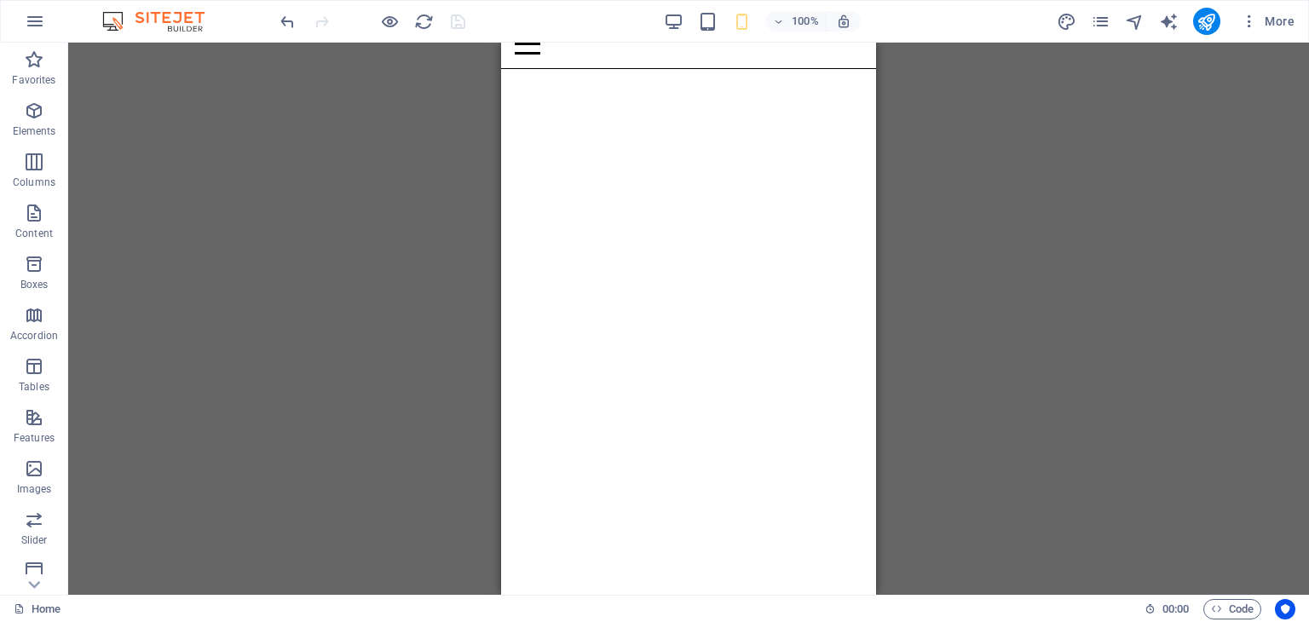
click at [977, 274] on div "Drag here to replace the existing content. Press “Ctrl” if you want to create a…" at bounding box center [688, 319] width 1241 height 552
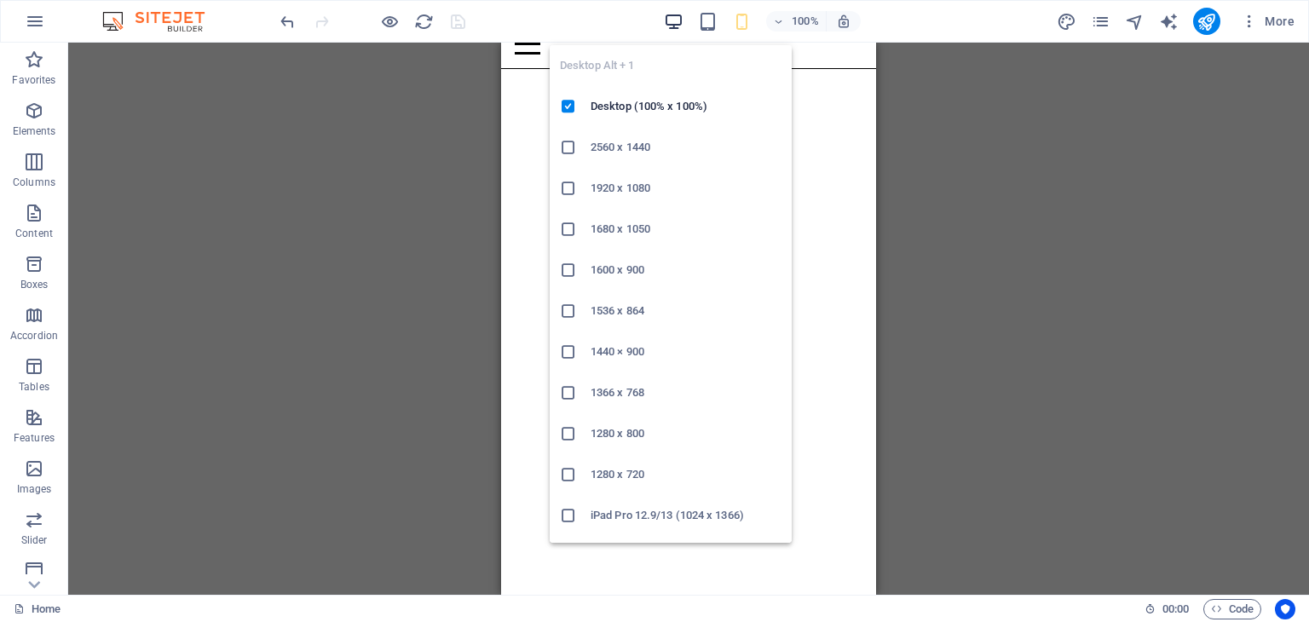
click at [667, 20] on icon "button" at bounding box center [674, 22] width 20 height 20
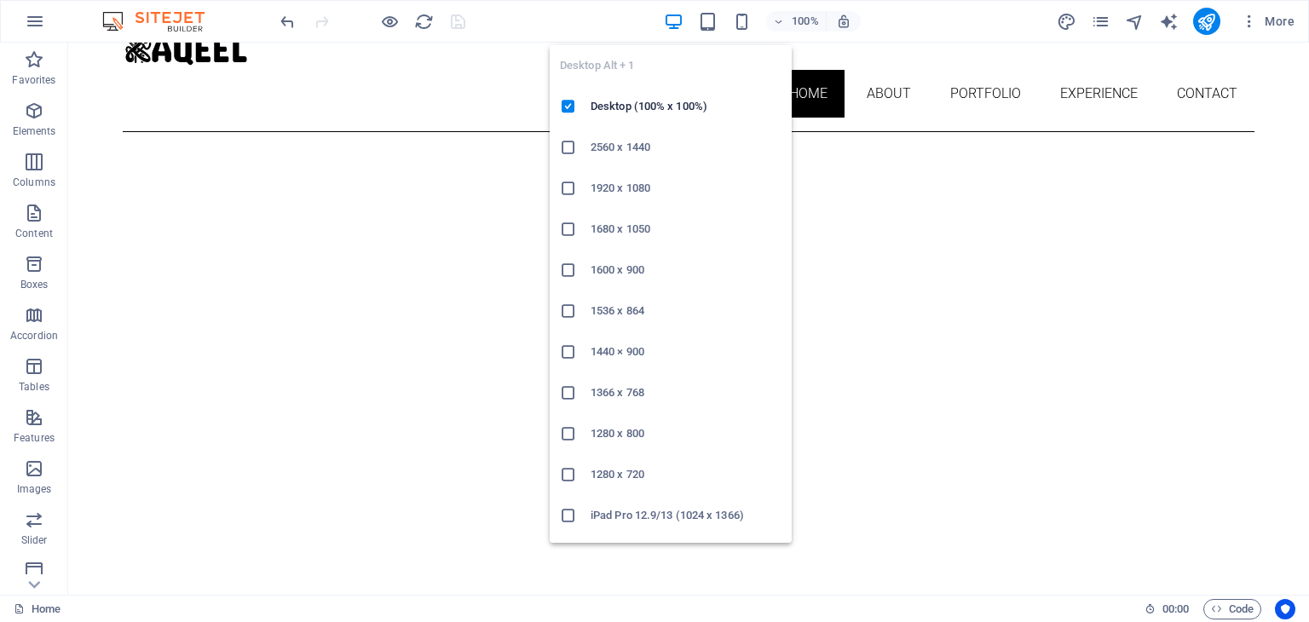
scroll to position [81, 0]
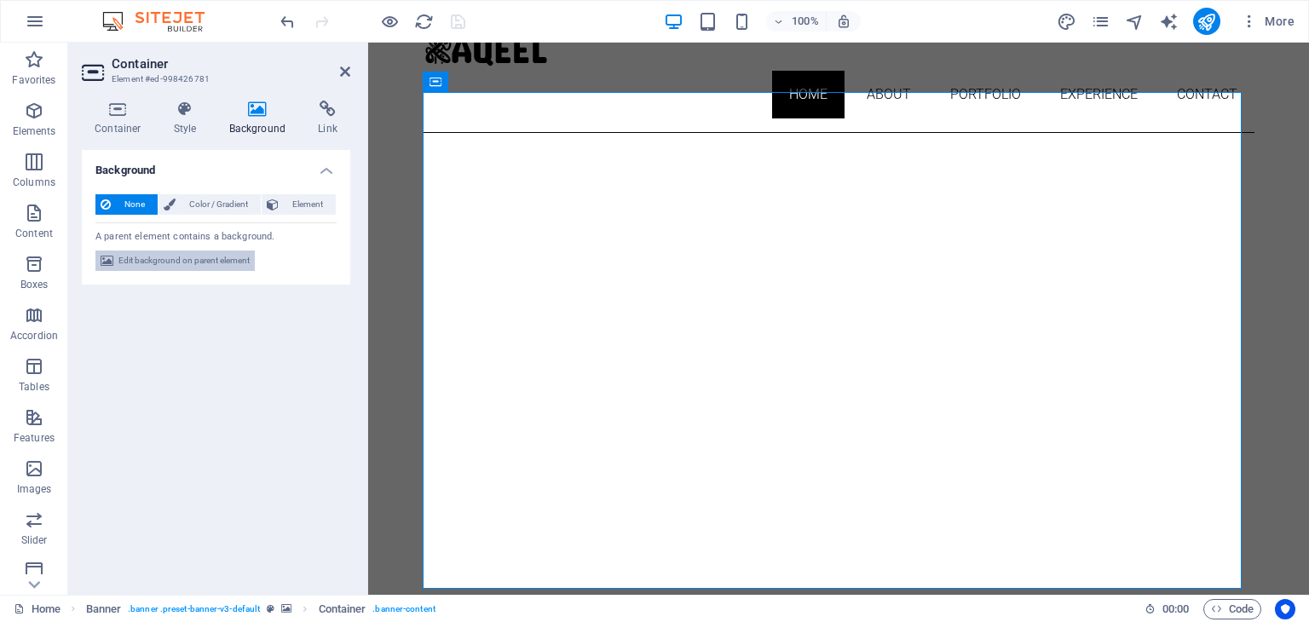
click at [240, 257] on span "Edit background on parent element" at bounding box center [183, 261] width 131 height 20
select select "ms"
select select "s"
select select "ondemand"
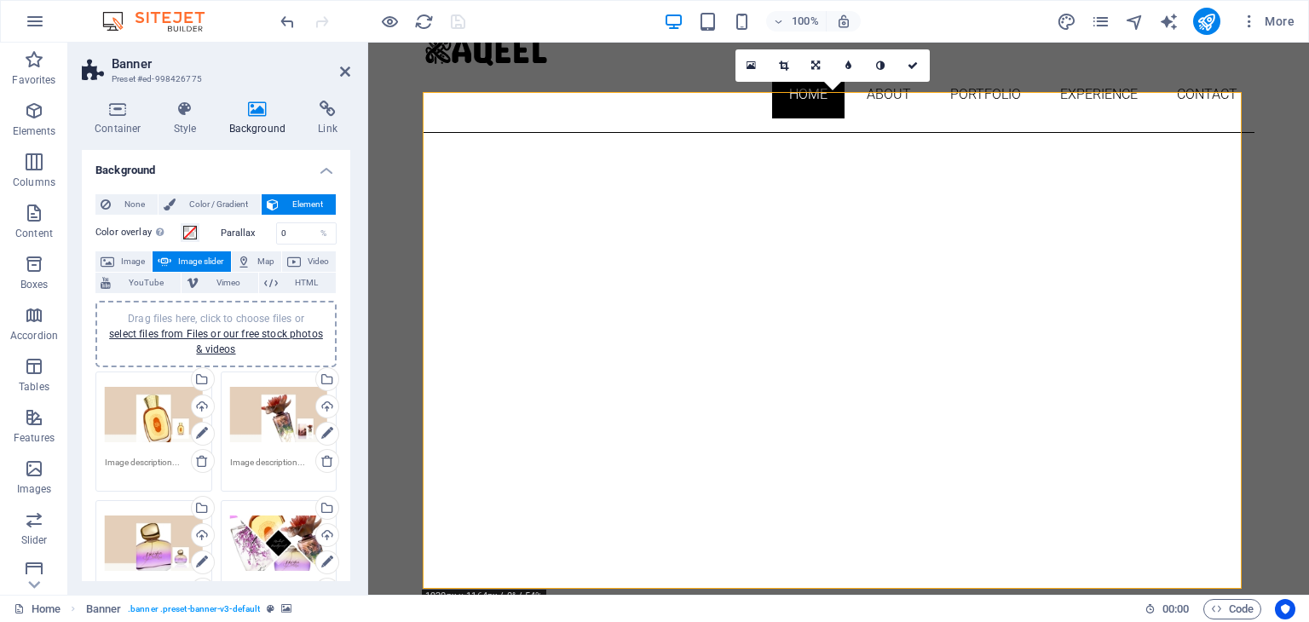
scroll to position [85, 0]
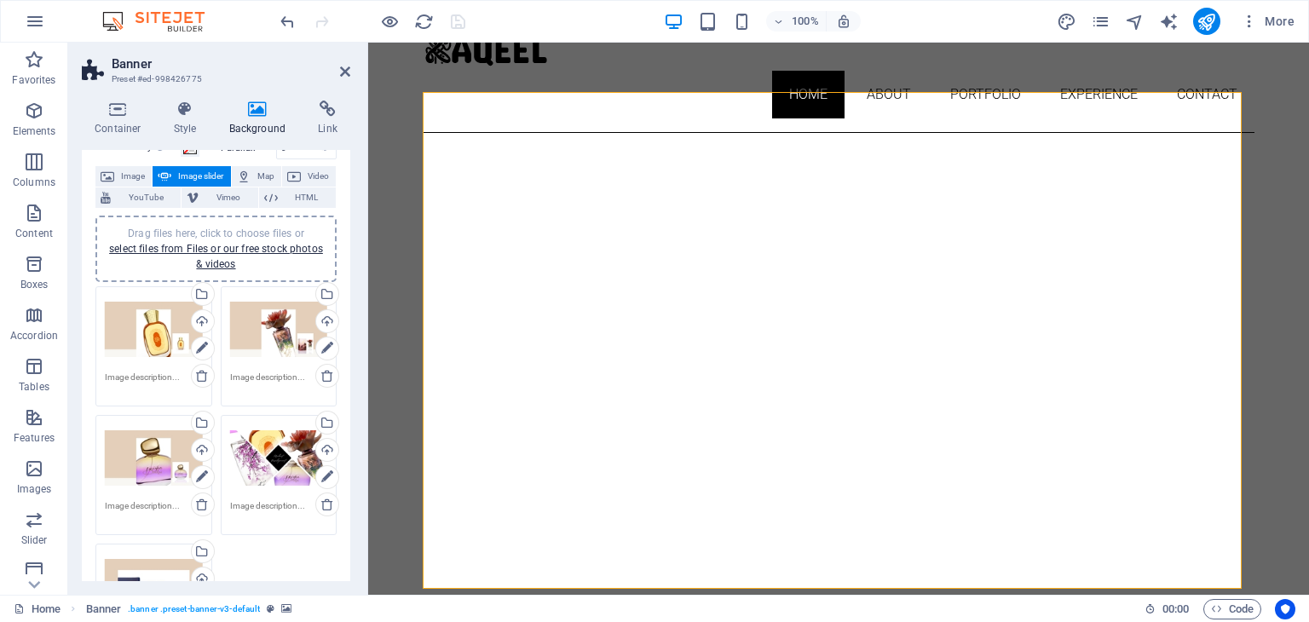
click at [141, 334] on div "Drag files here, click to choose files or select files from Files or our free s…" at bounding box center [154, 330] width 98 height 68
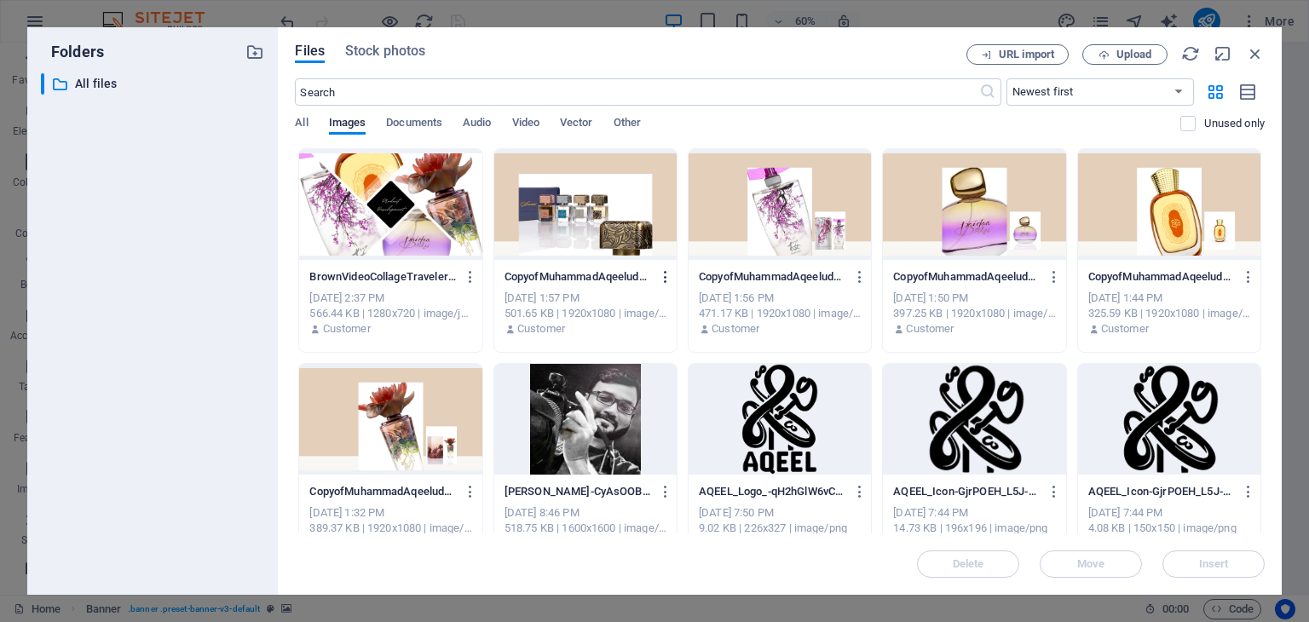
click at [660, 277] on icon "button" at bounding box center [666, 276] width 16 height 15
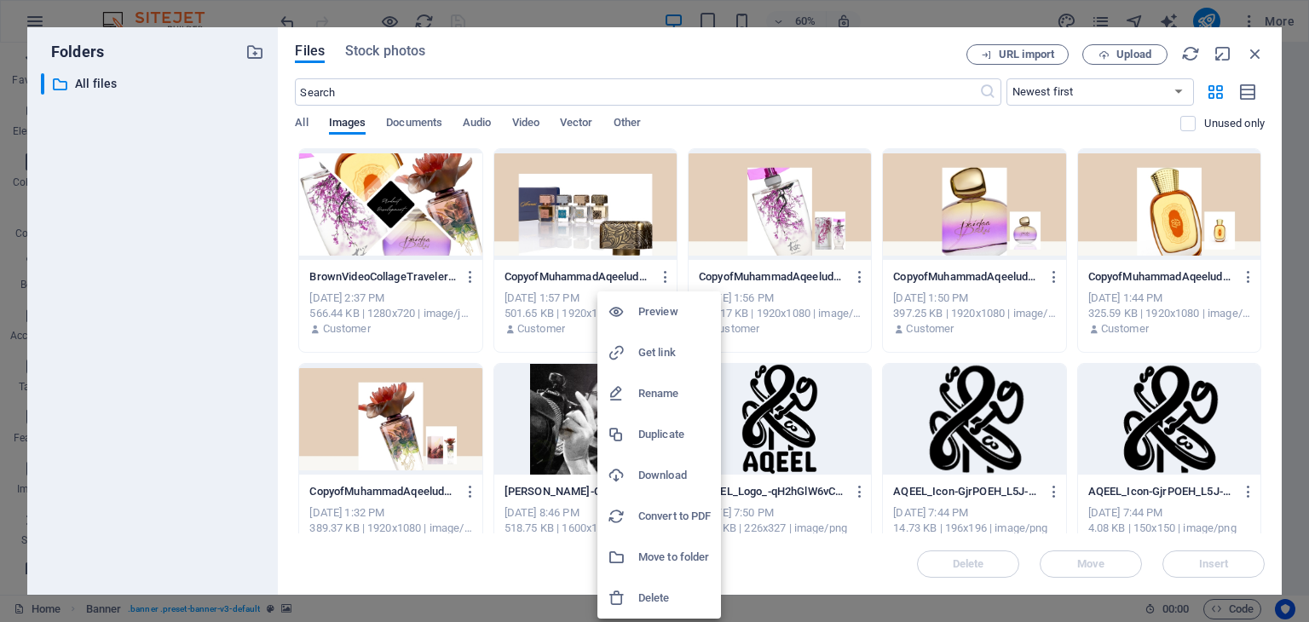
click at [1125, 53] on div at bounding box center [654, 311] width 1309 height 622
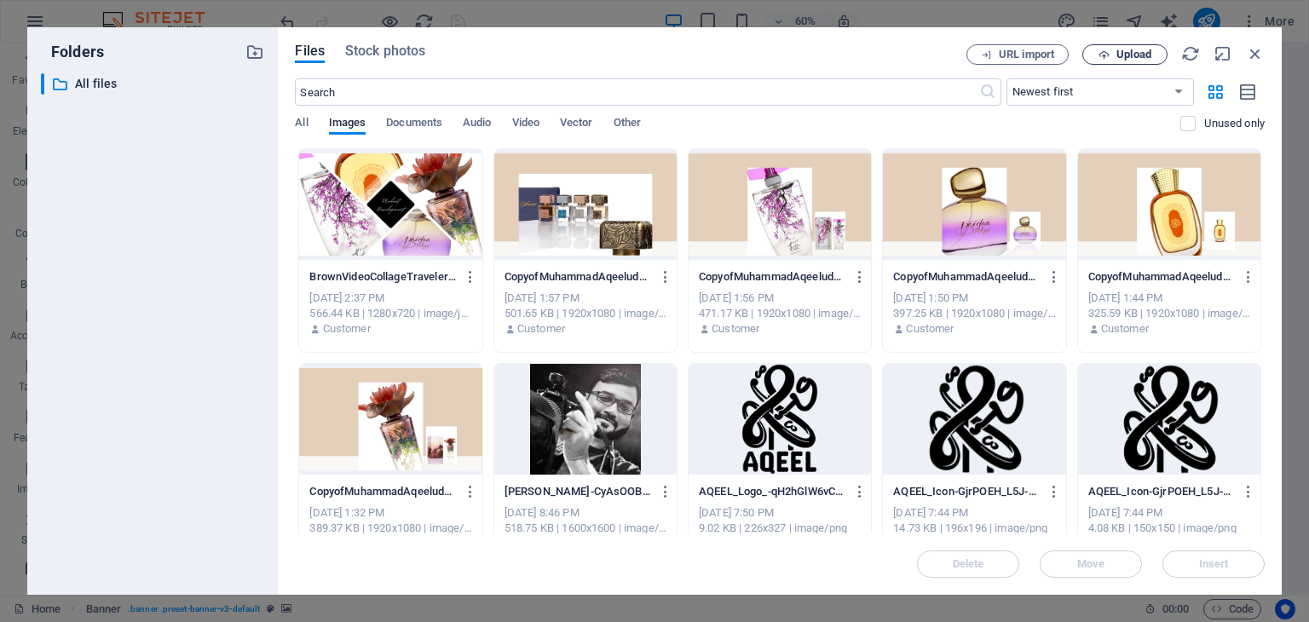
click at [1125, 54] on span "Upload" at bounding box center [1134, 54] width 35 height 10
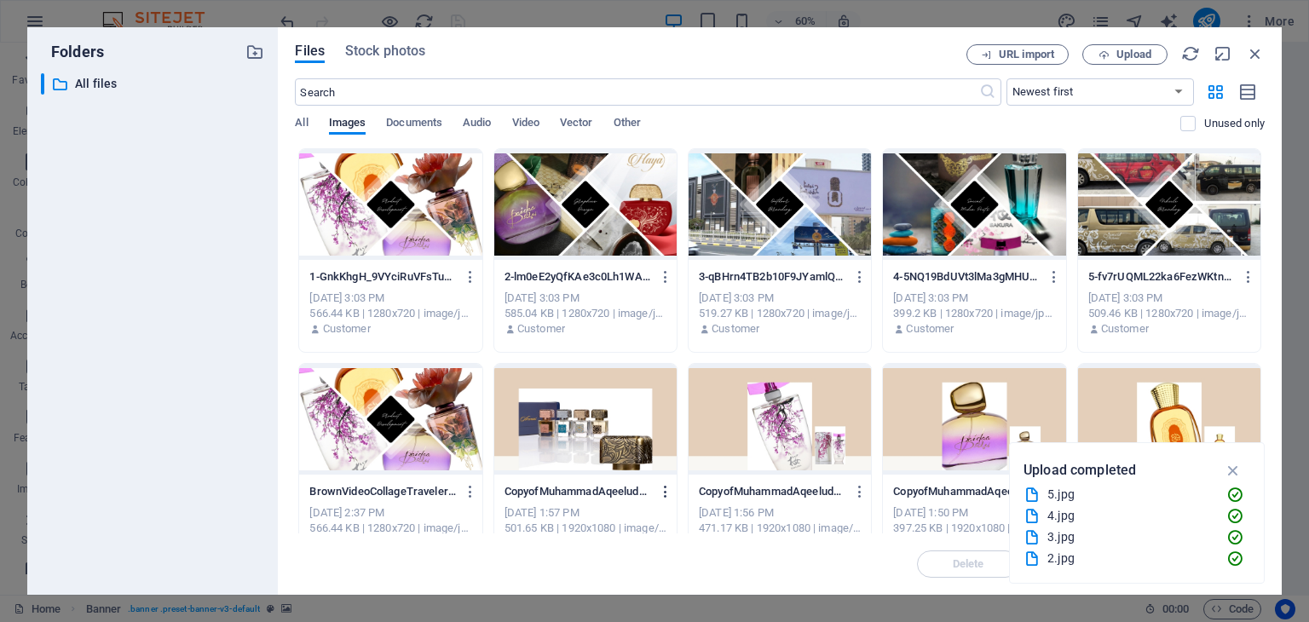
click at [665, 491] on icon "button" at bounding box center [666, 491] width 16 height 15
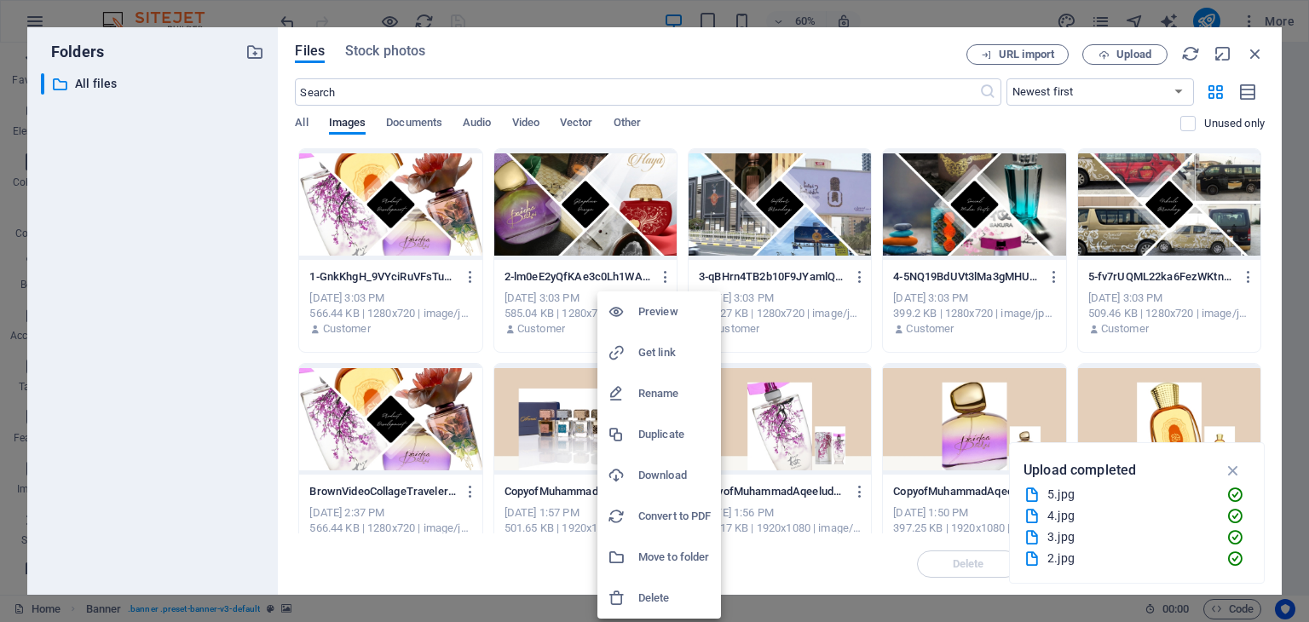
click at [1256, 55] on div at bounding box center [654, 311] width 1309 height 622
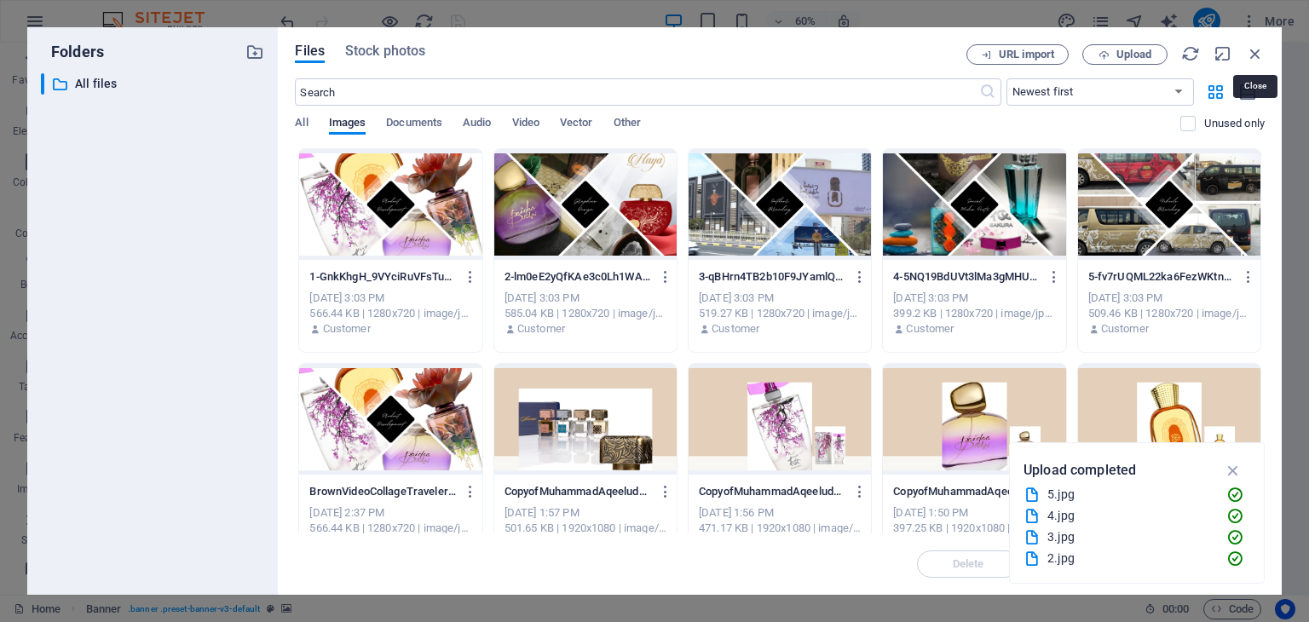
click at [1256, 52] on icon "button" at bounding box center [1255, 53] width 19 height 19
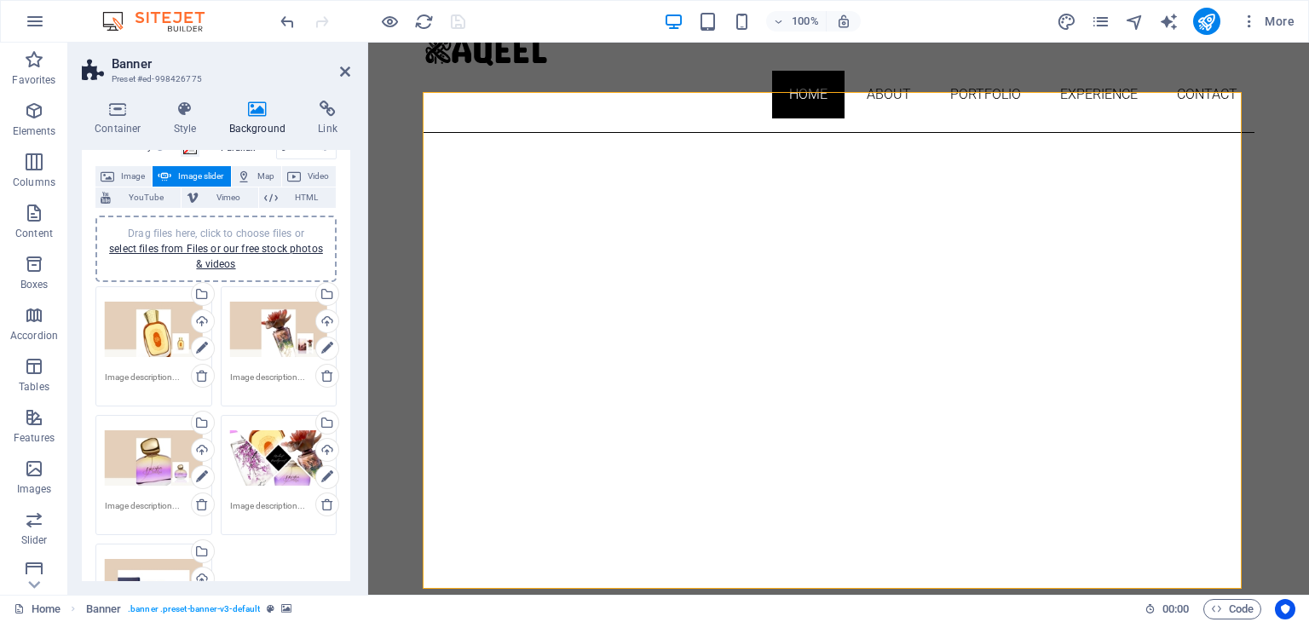
click at [152, 332] on div "Drag files here, click to choose files or select files from Files or our free s…" at bounding box center [154, 330] width 98 height 68
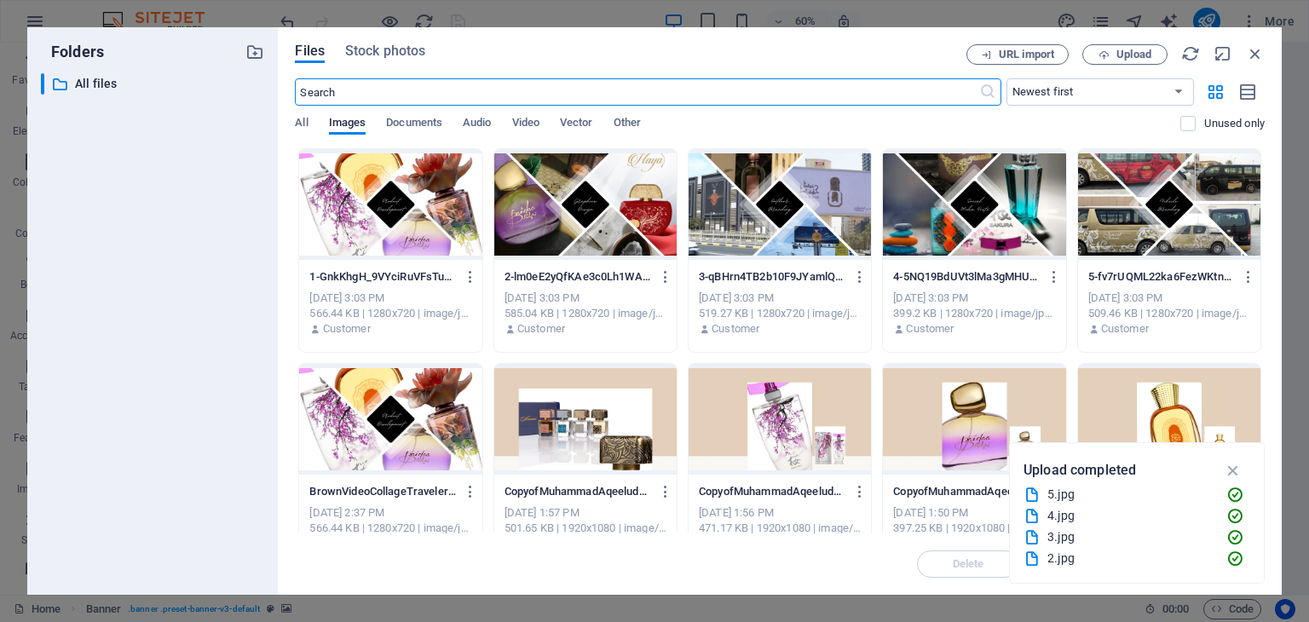
click at [617, 215] on div at bounding box center [585, 204] width 182 height 111
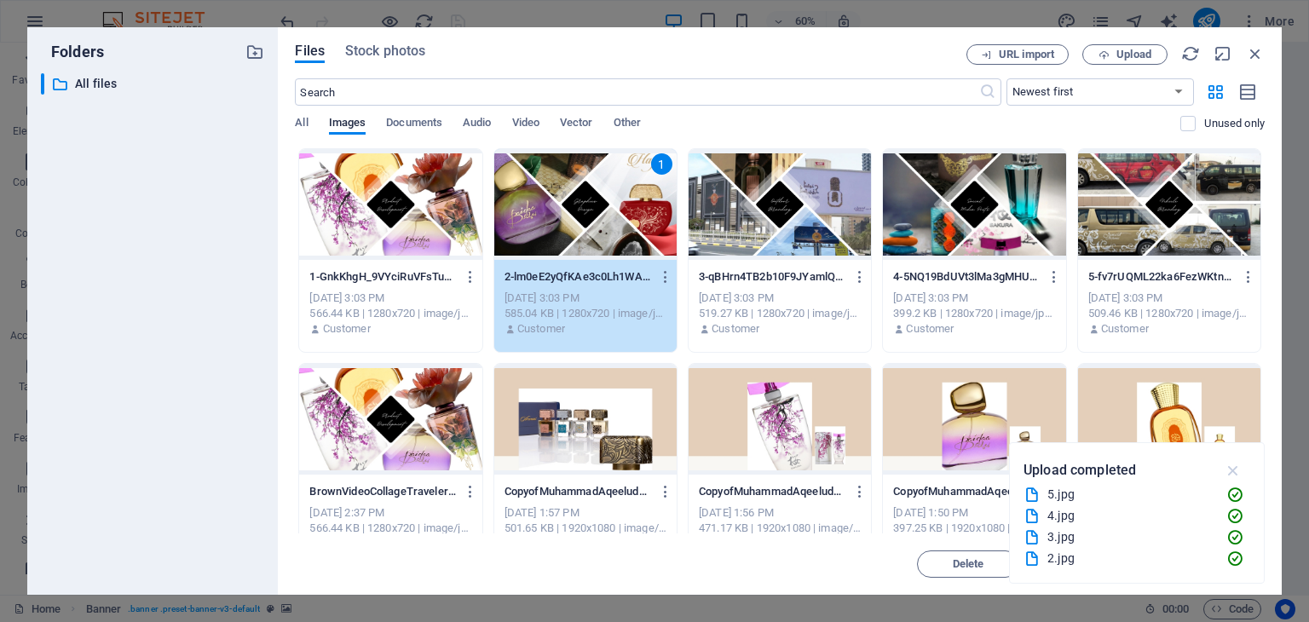
click at [1238, 468] on icon "button" at bounding box center [1234, 470] width 20 height 19
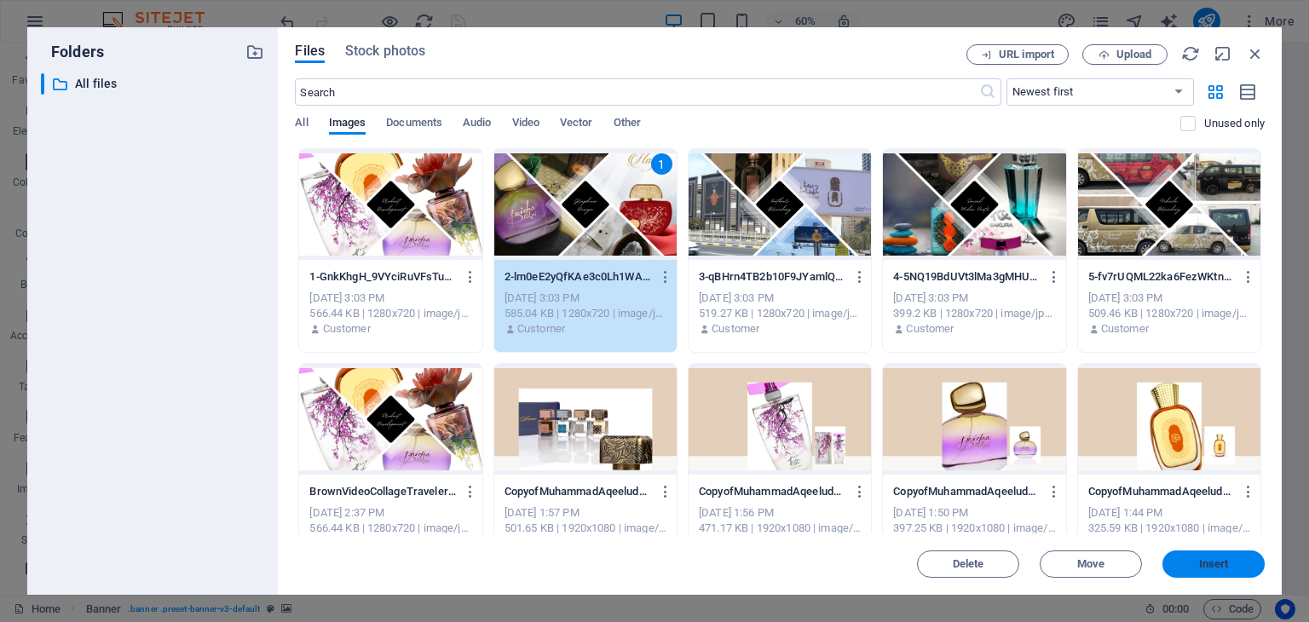
click at [1207, 567] on span "Insert" at bounding box center [1214, 564] width 30 height 10
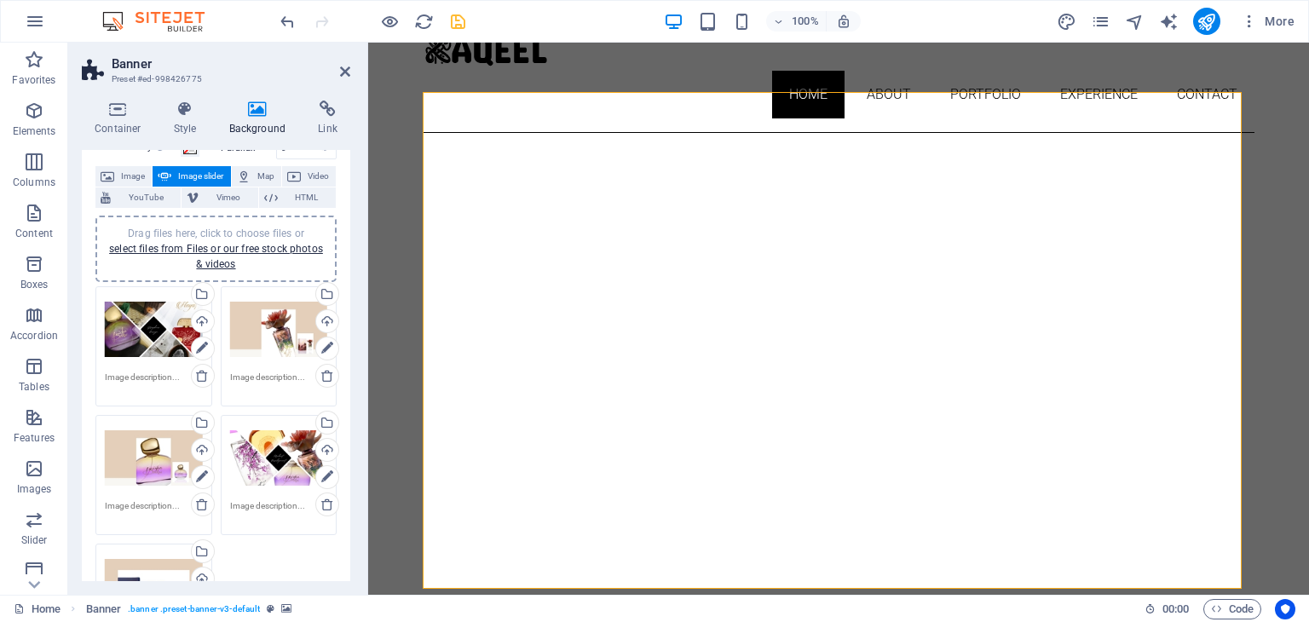
click at [271, 342] on div "Drag files here, click to choose files or select files from Files or our free s…" at bounding box center [279, 330] width 98 height 68
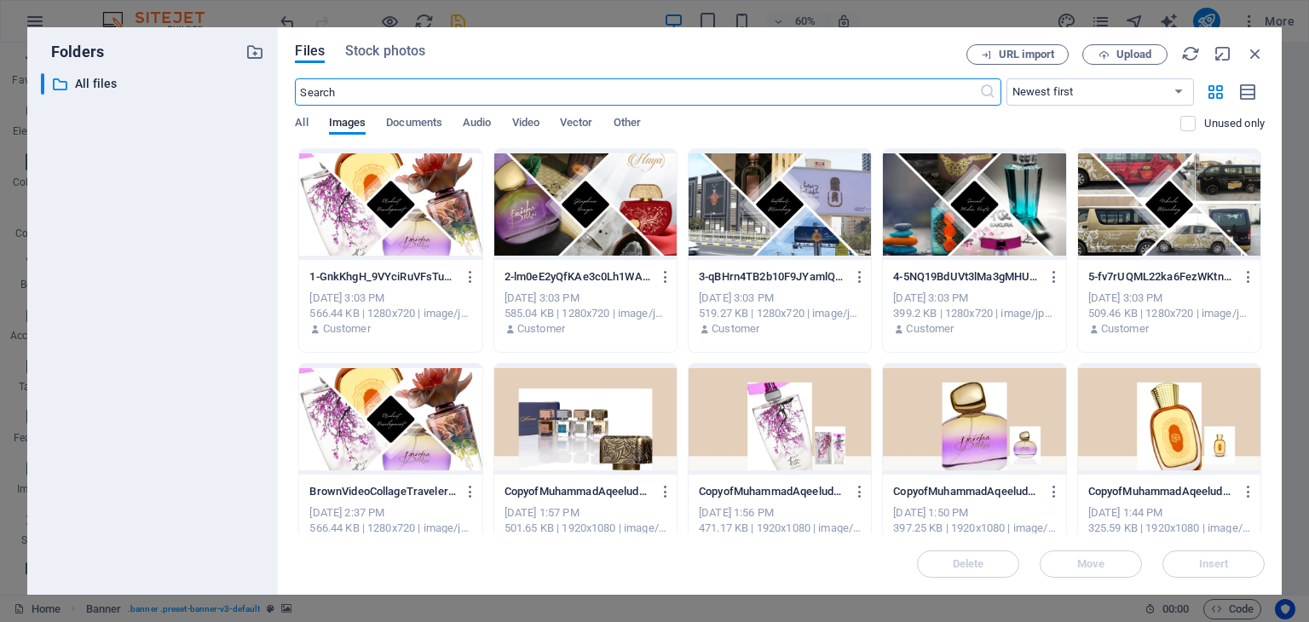
click at [791, 199] on div at bounding box center [780, 204] width 182 height 111
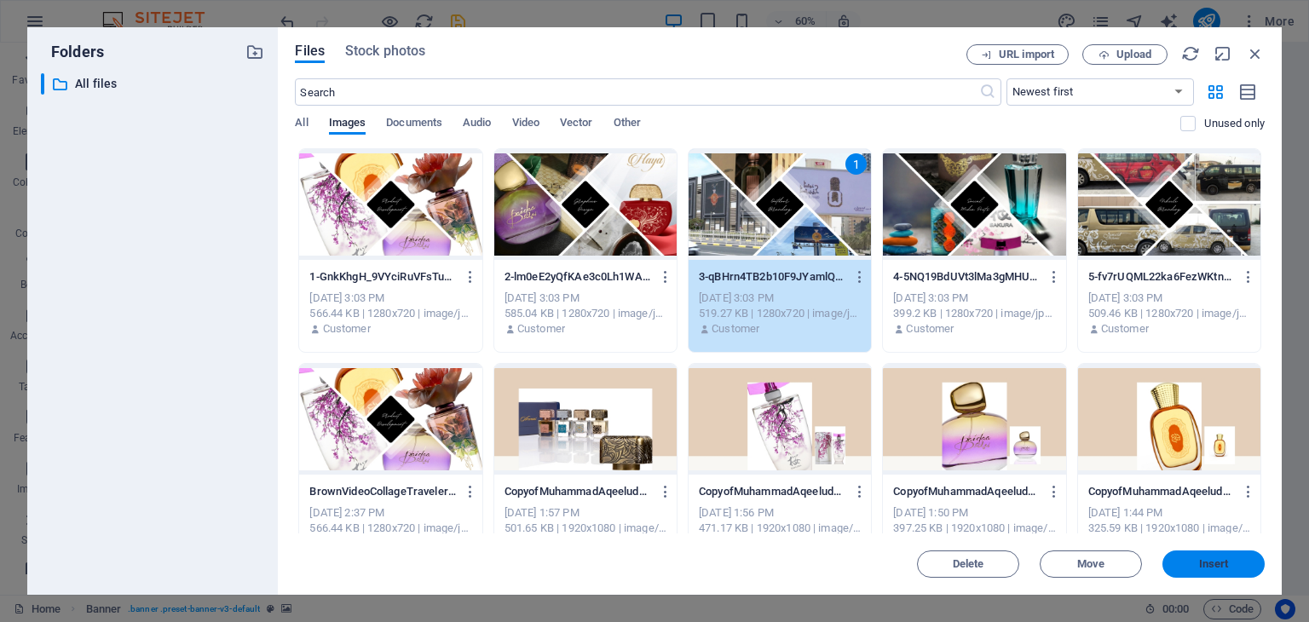
click at [1215, 563] on span "Insert" at bounding box center [1214, 564] width 30 height 10
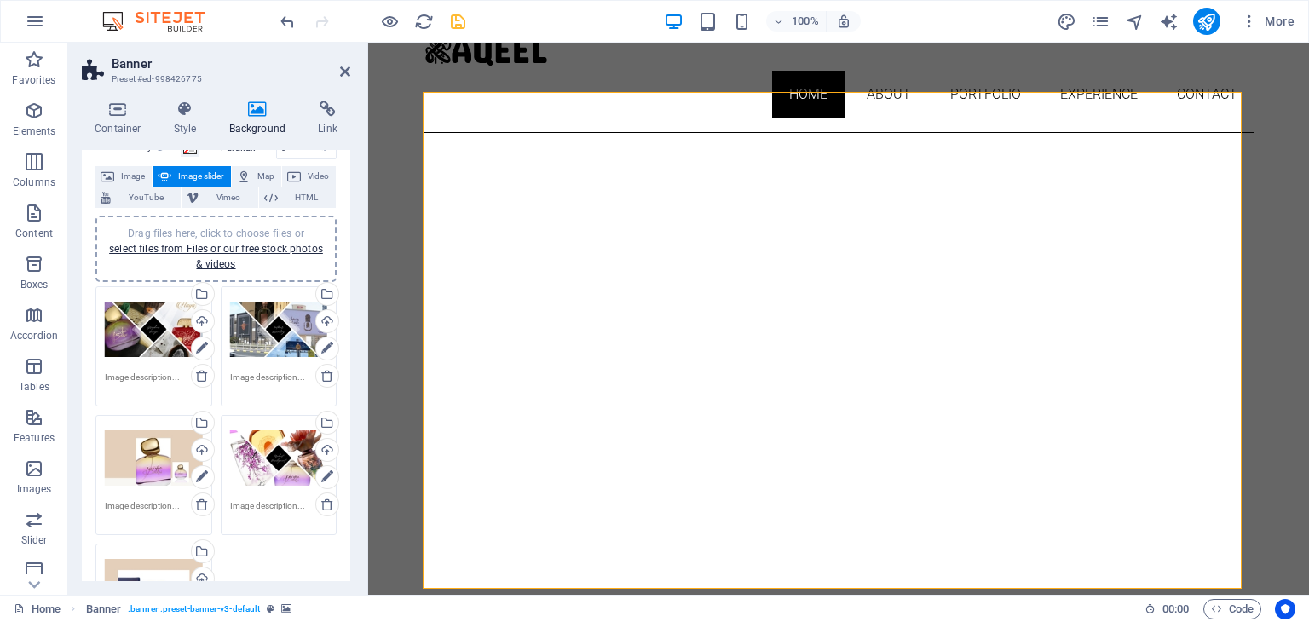
click at [154, 470] on div "Drag files here, click to choose files or select files from Files or our free s…" at bounding box center [154, 458] width 98 height 68
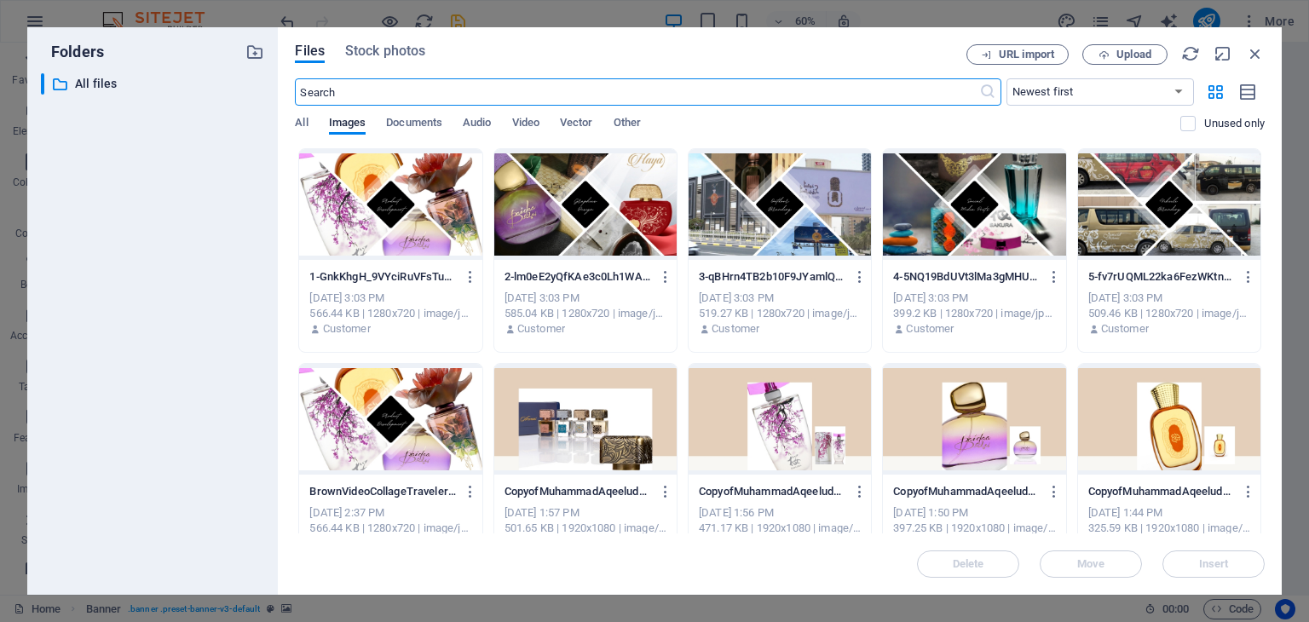
click at [1002, 204] on div at bounding box center [974, 204] width 182 height 111
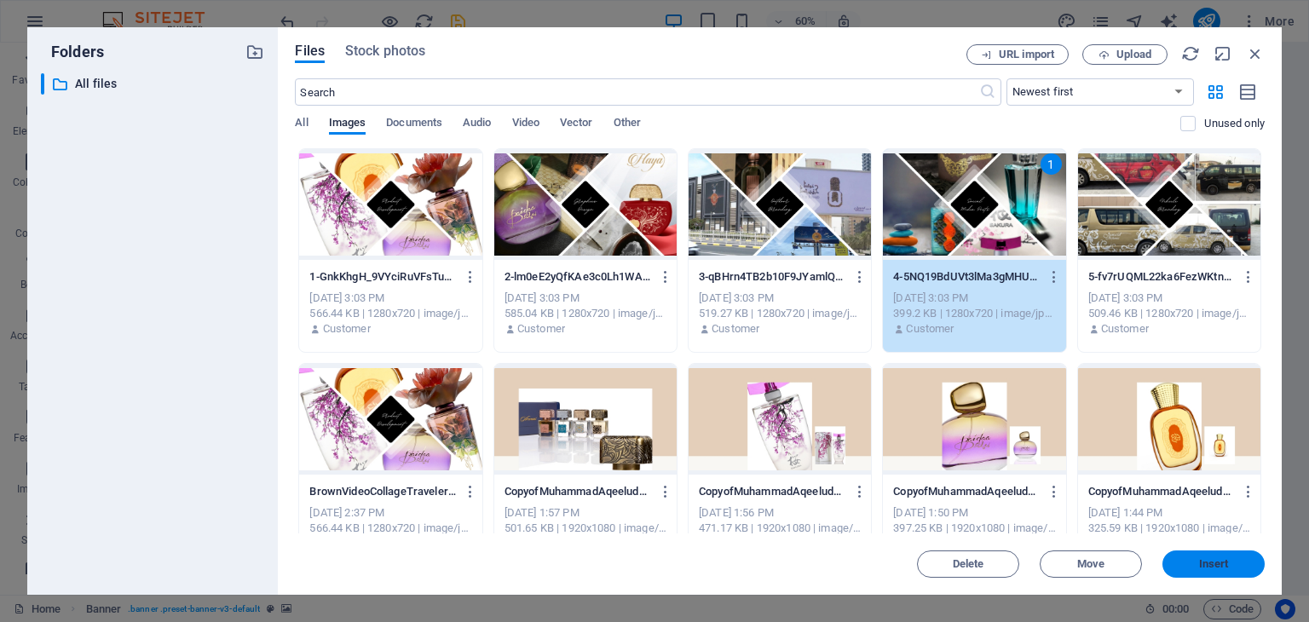
click at [1217, 569] on span "Insert" at bounding box center [1214, 564] width 30 height 10
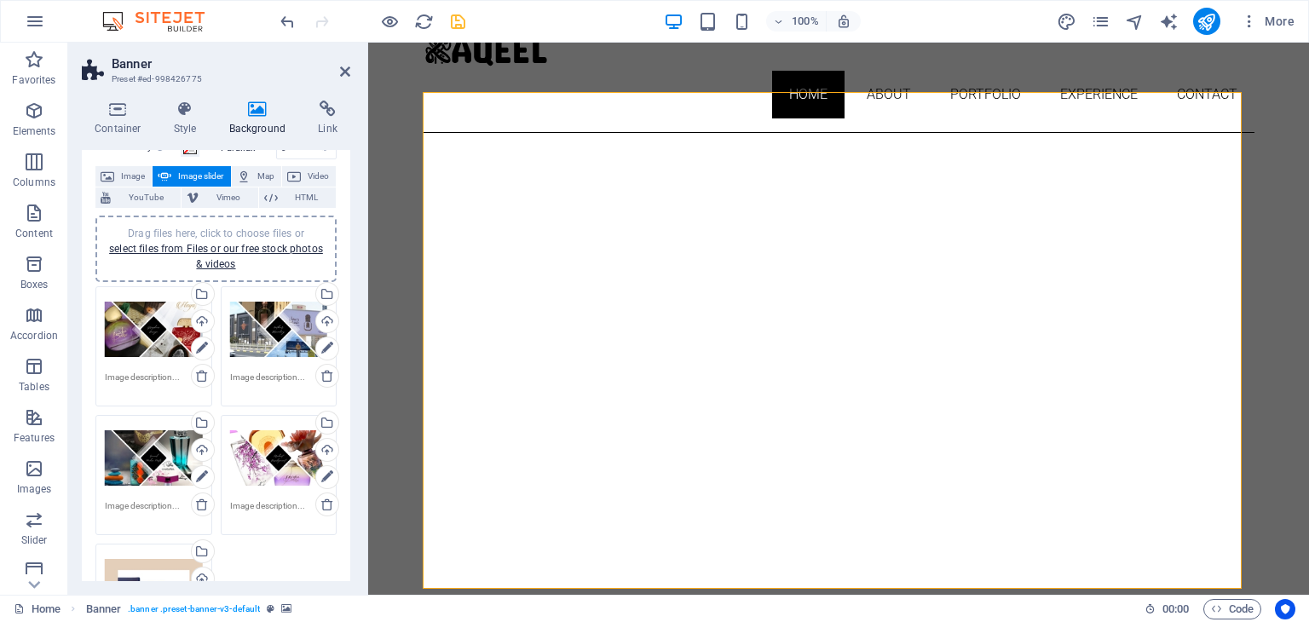
click at [279, 464] on div "Drag files here, click to choose files or select files from Files or our free s…" at bounding box center [279, 458] width 98 height 68
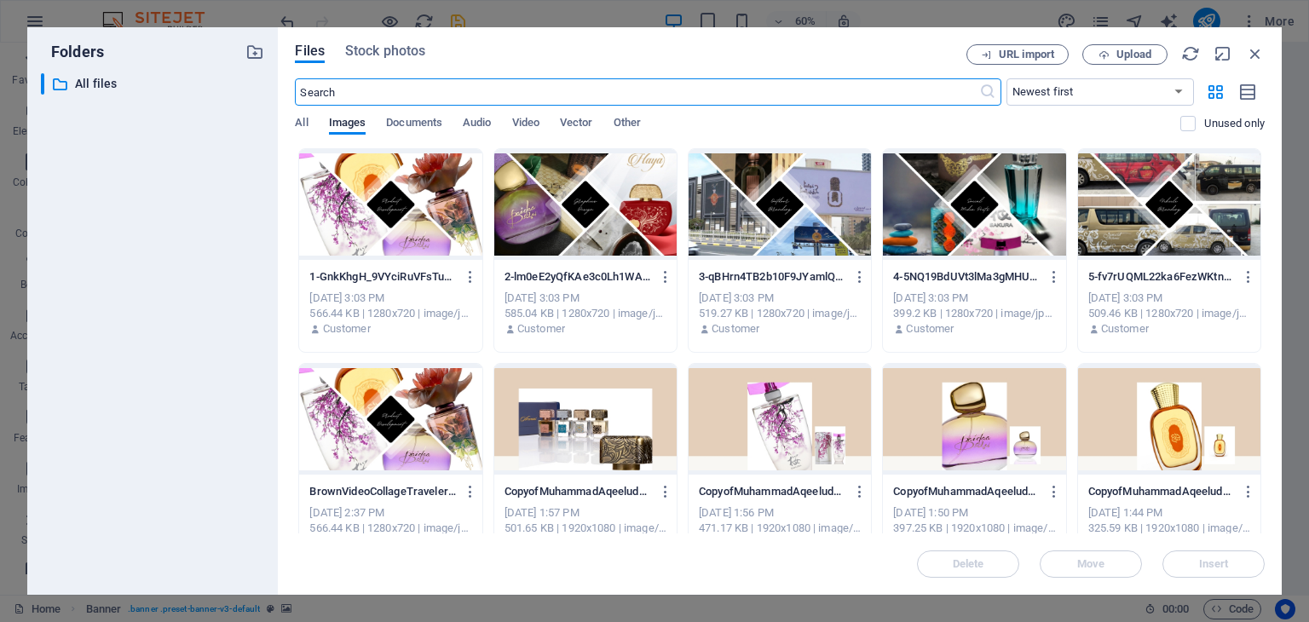
click at [1170, 187] on div at bounding box center [1169, 204] width 182 height 111
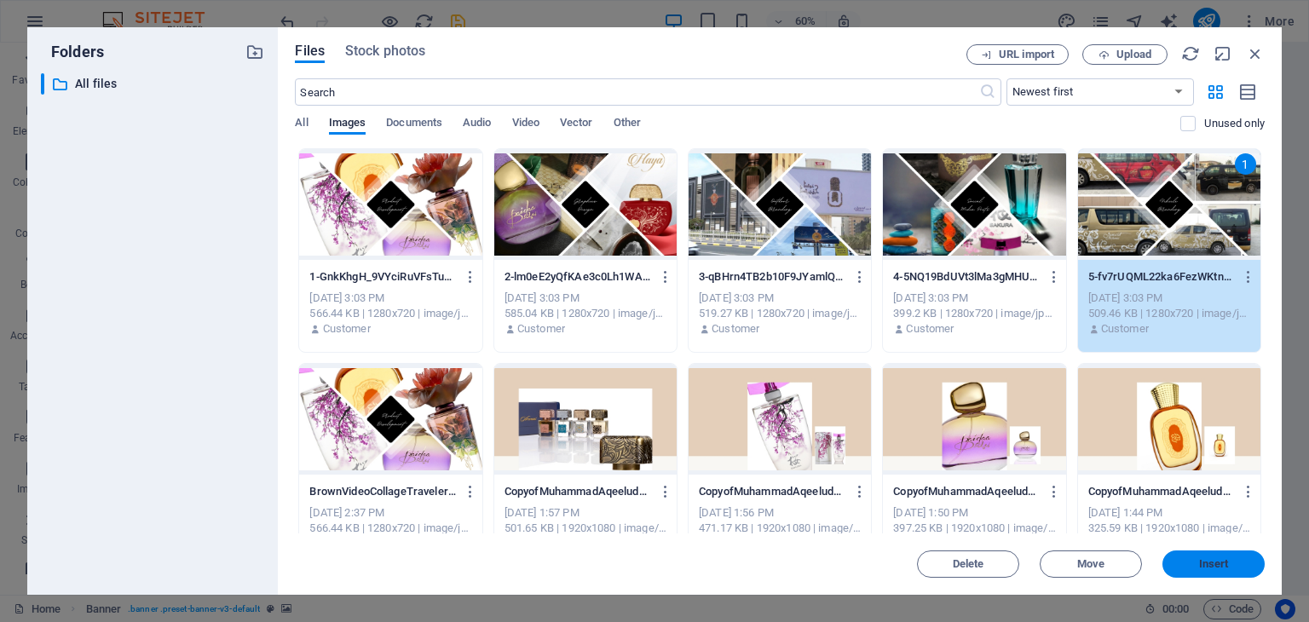
click at [1216, 559] on span "Insert" at bounding box center [1214, 564] width 30 height 10
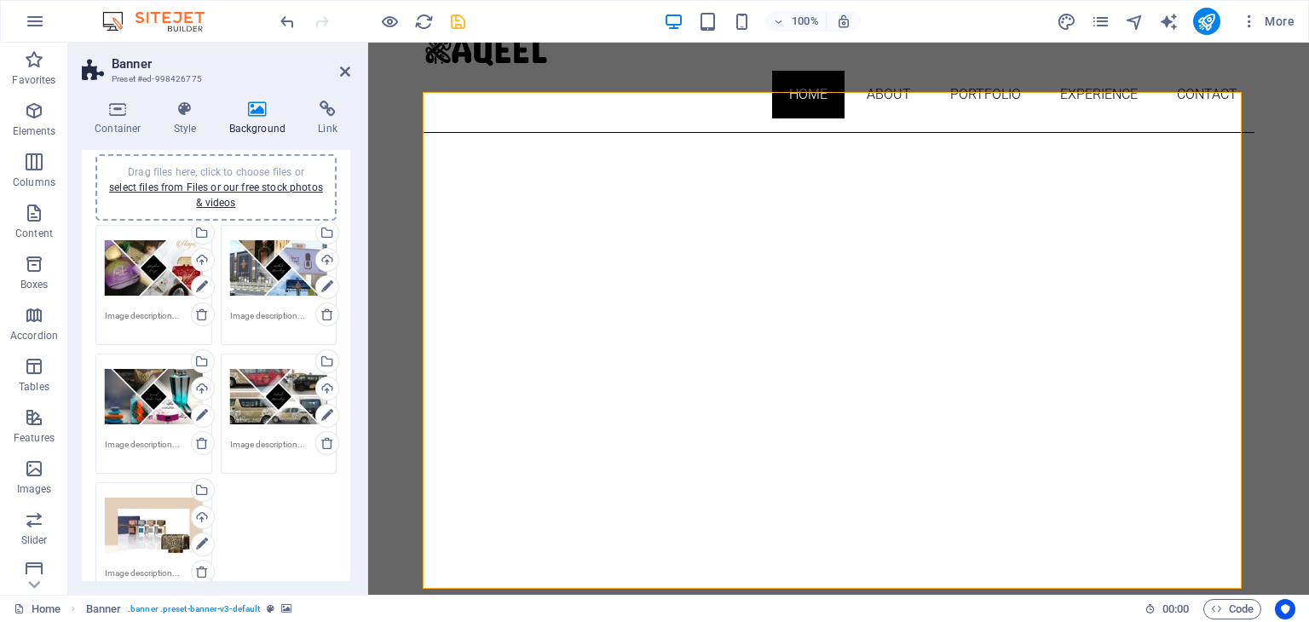
scroll to position [170, 0]
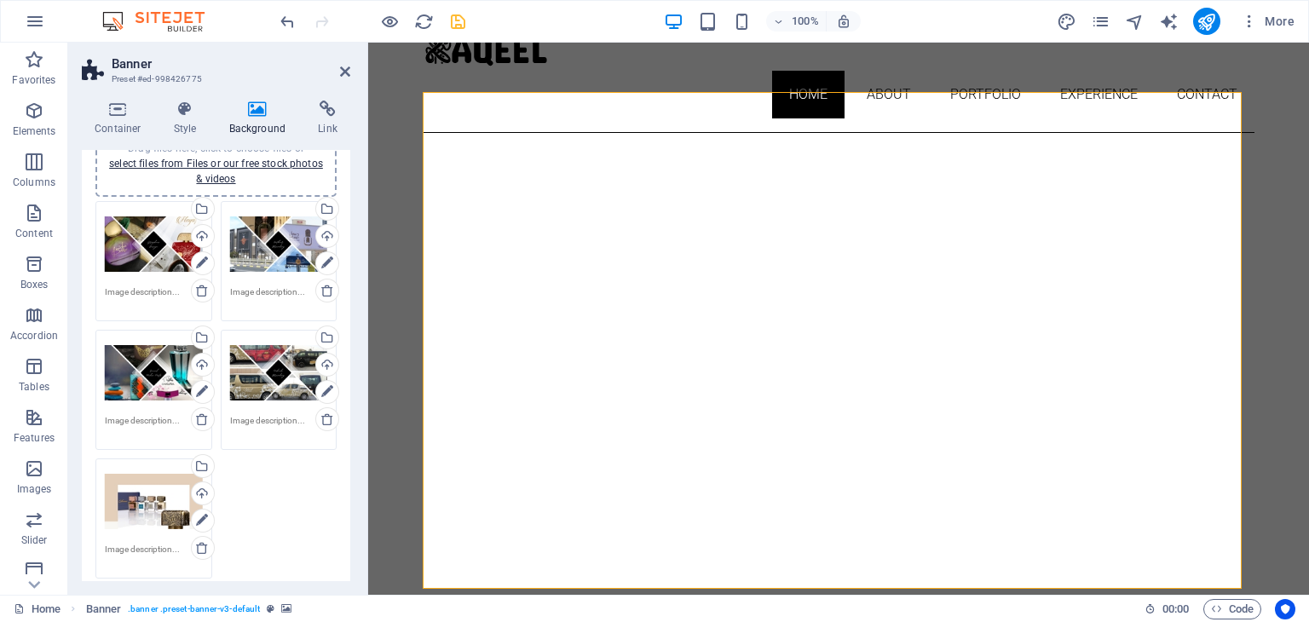
click at [157, 502] on div "Drag files here, click to choose files or select files from Files or our free s…" at bounding box center [154, 502] width 98 height 68
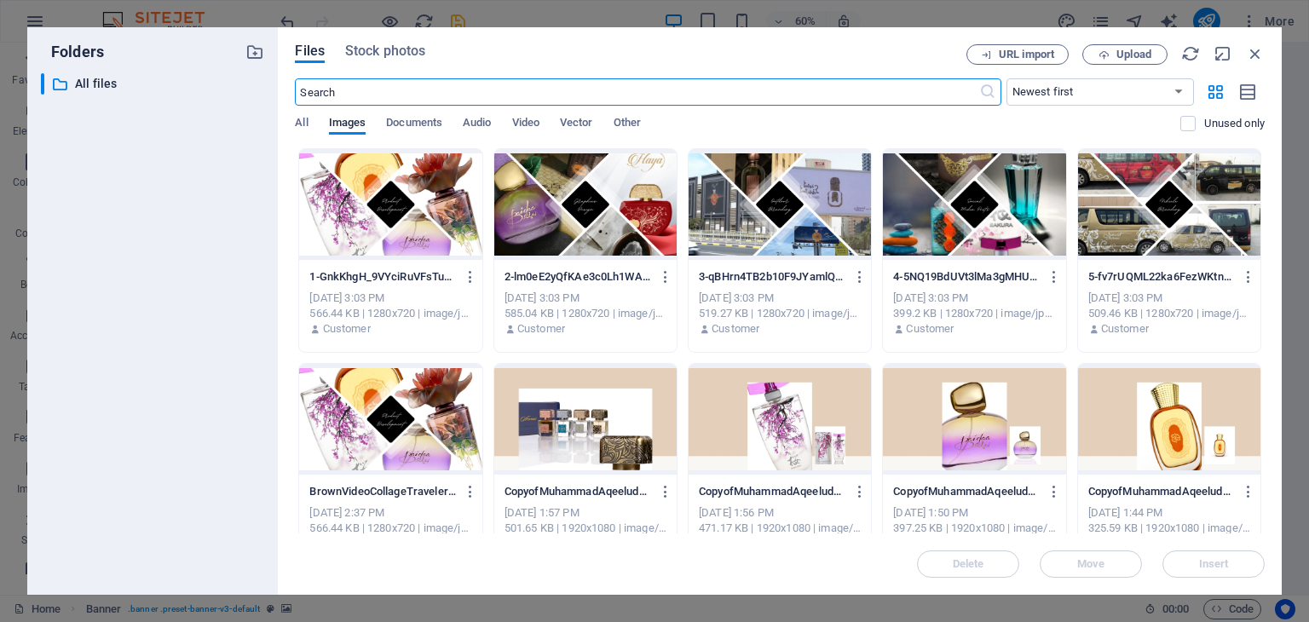
click at [394, 230] on div at bounding box center [390, 204] width 182 height 111
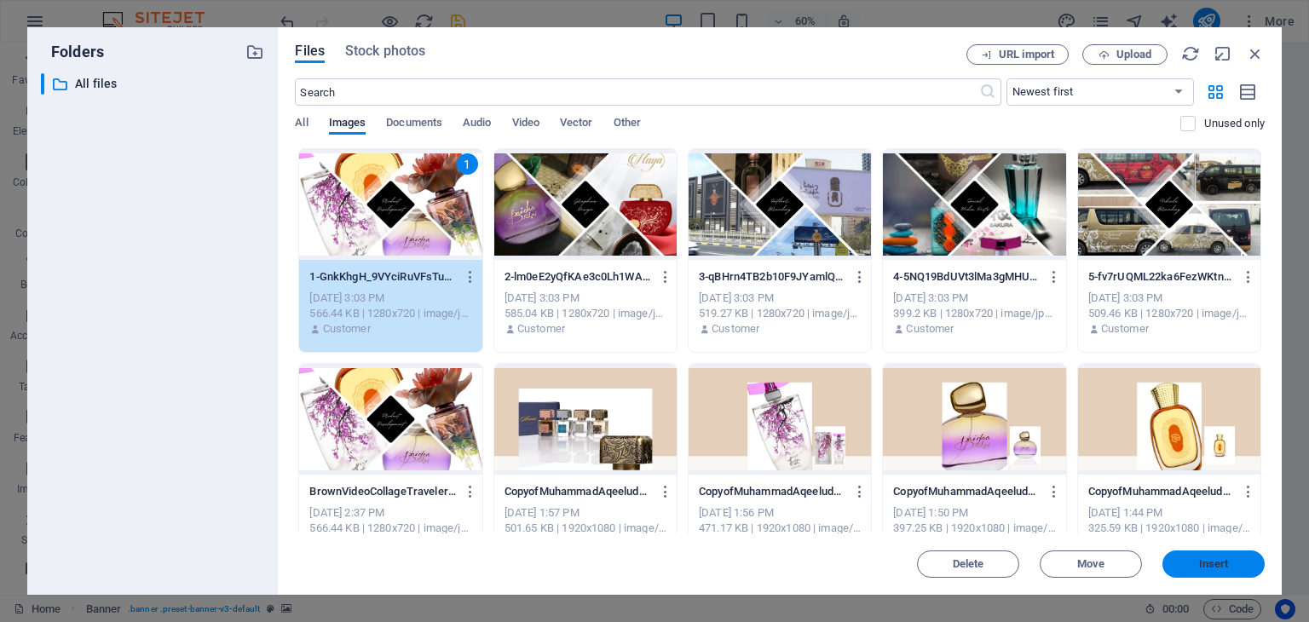
click at [1235, 566] on span "Insert" at bounding box center [1213, 564] width 89 height 10
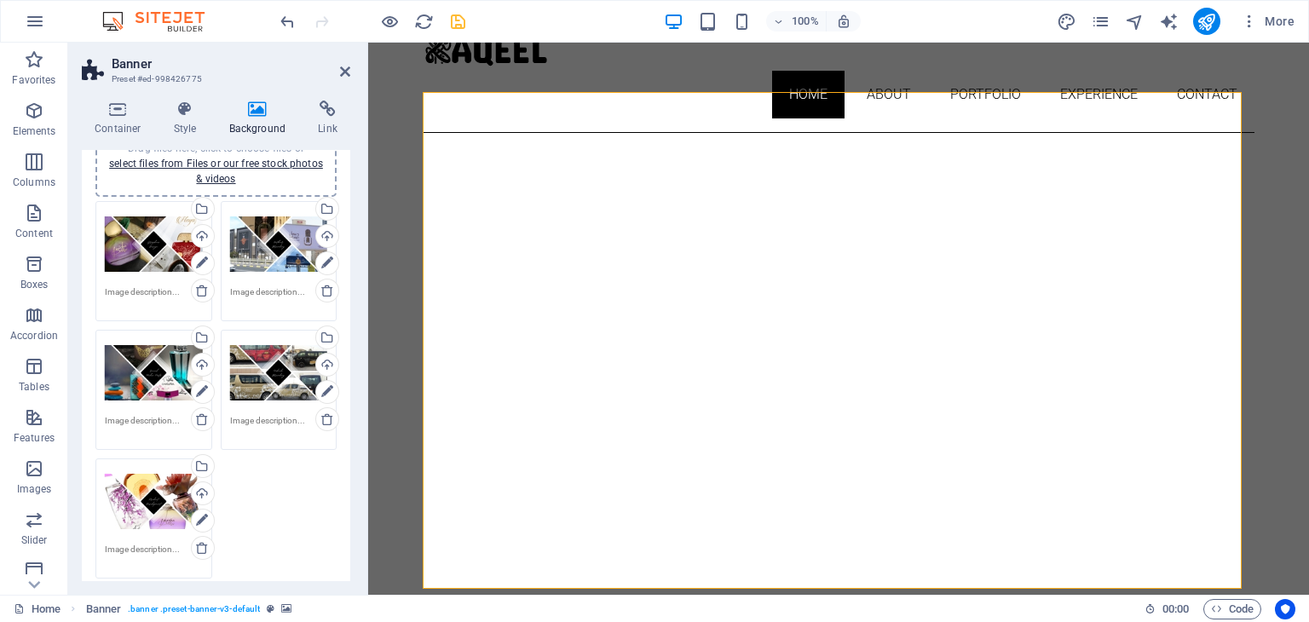
click at [153, 260] on div "Drag files here, click to choose files or select files from Files or our free s…" at bounding box center [154, 245] width 98 height 68
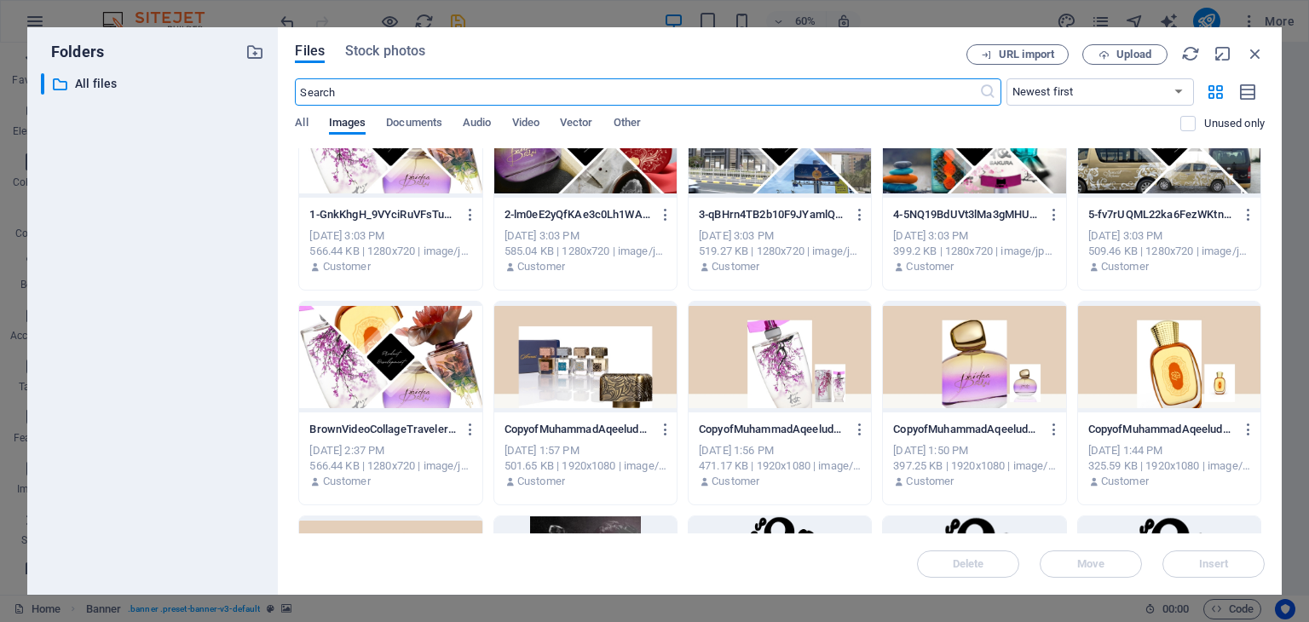
scroll to position [85, 0]
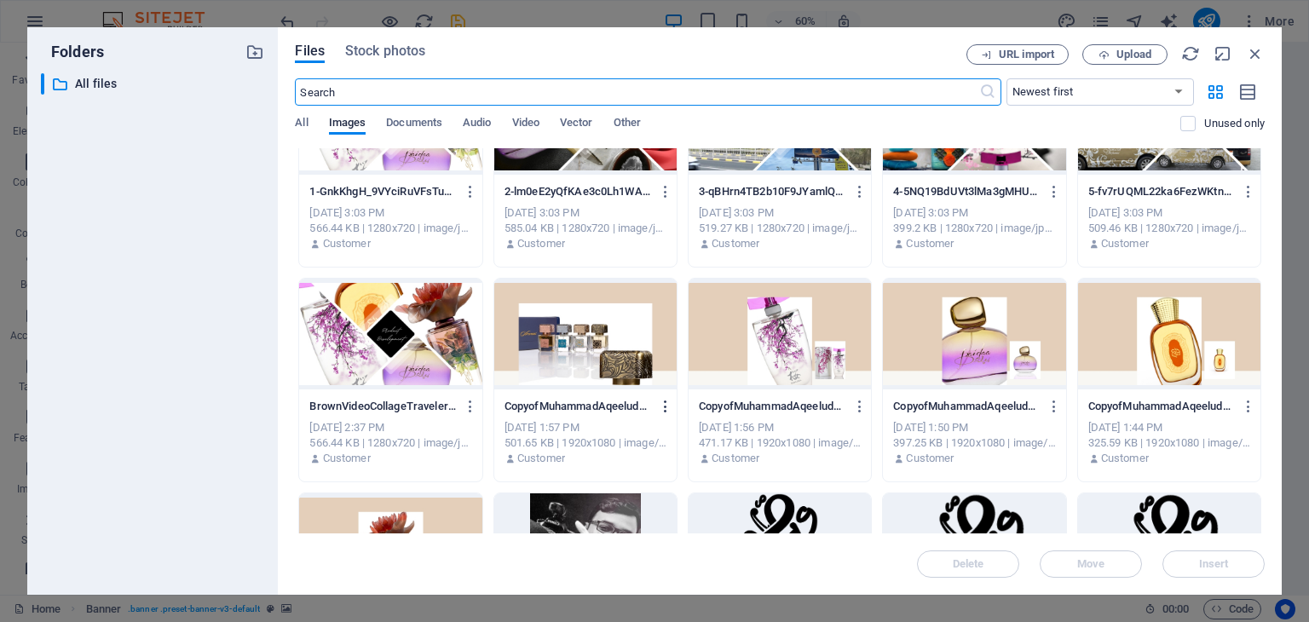
click at [658, 415] on button "button" at bounding box center [662, 406] width 23 height 27
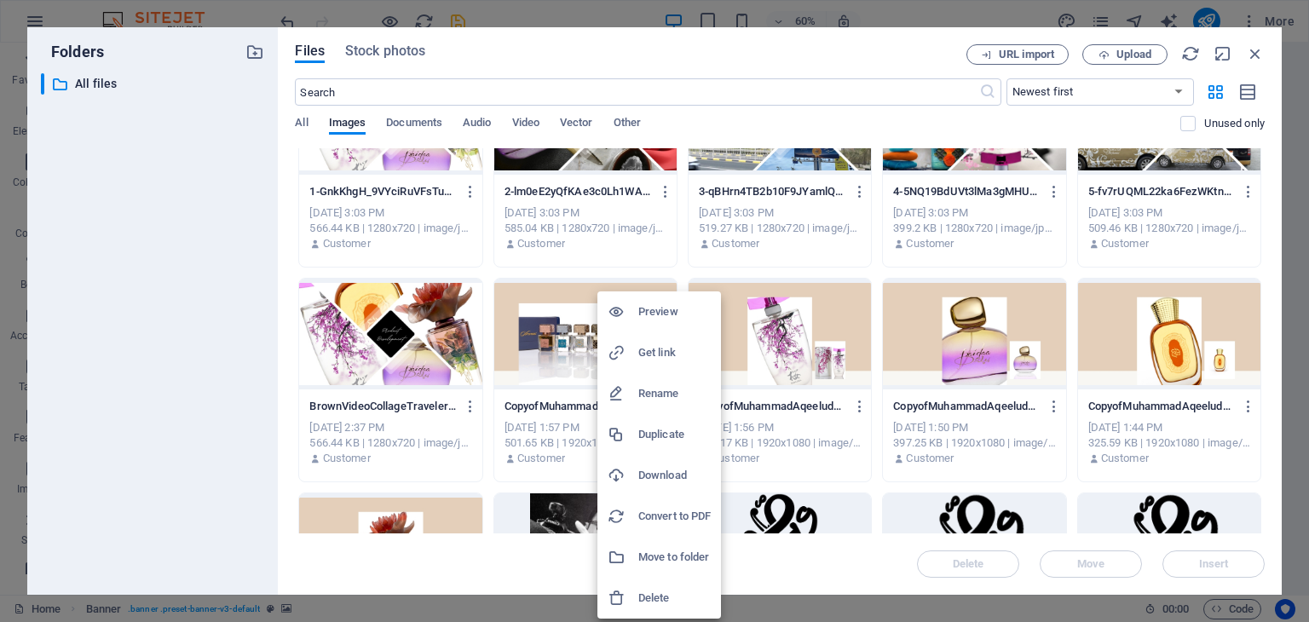
click at [660, 597] on h6 "Delete" at bounding box center [674, 598] width 72 height 20
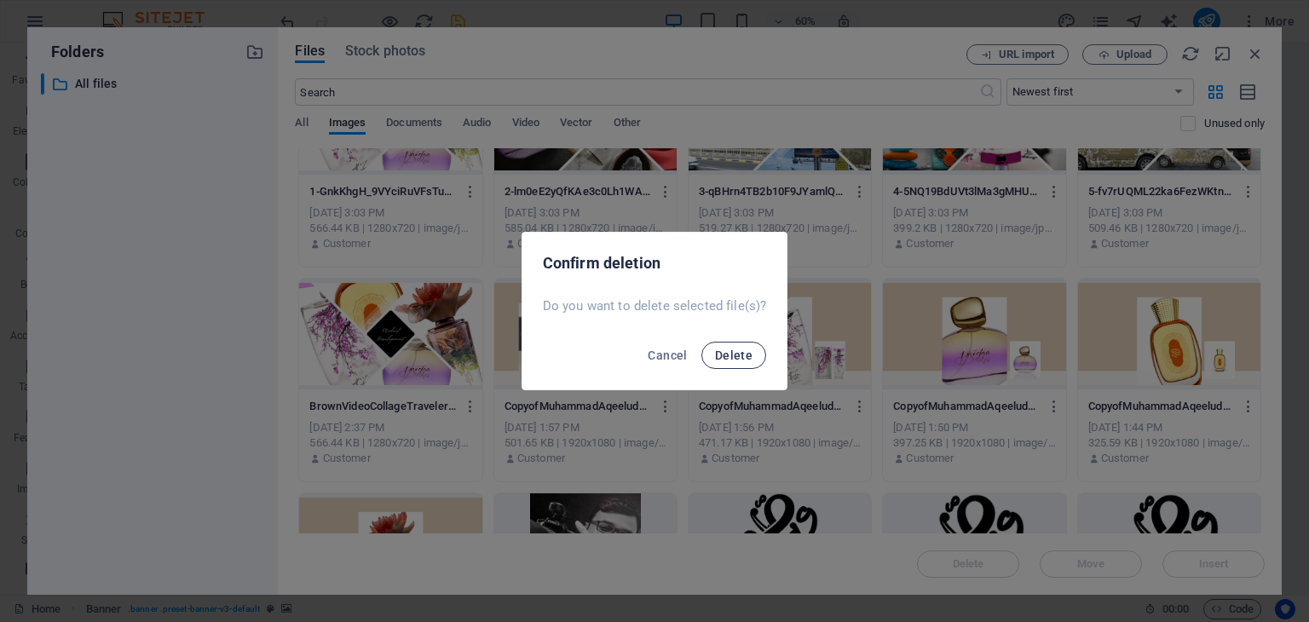
click at [730, 356] on span "Delete" at bounding box center [734, 356] width 38 height 14
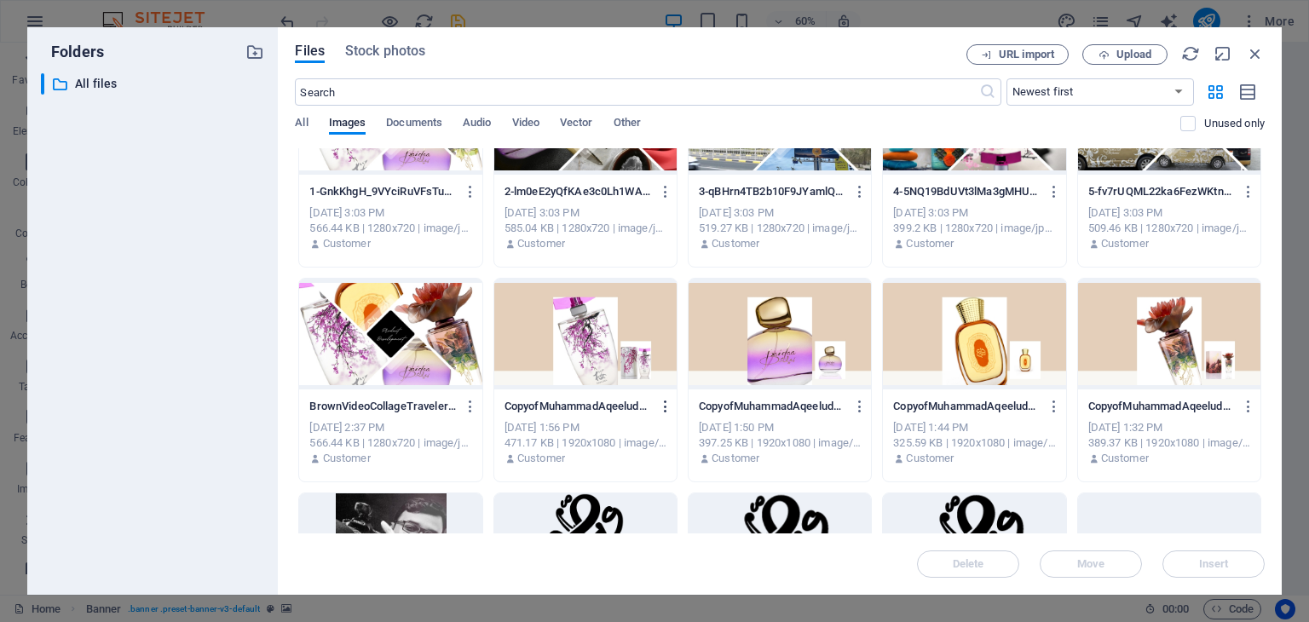
click at [661, 413] on icon "button" at bounding box center [666, 406] width 16 height 15
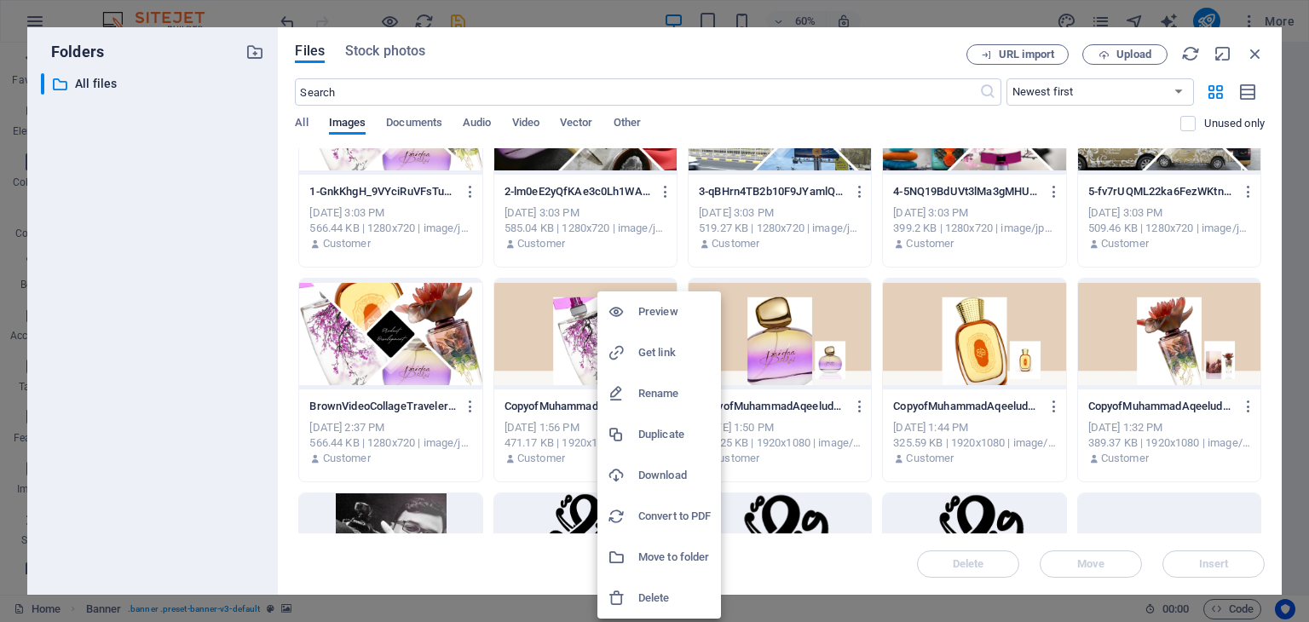
click at [668, 598] on h6 "Delete" at bounding box center [674, 598] width 72 height 20
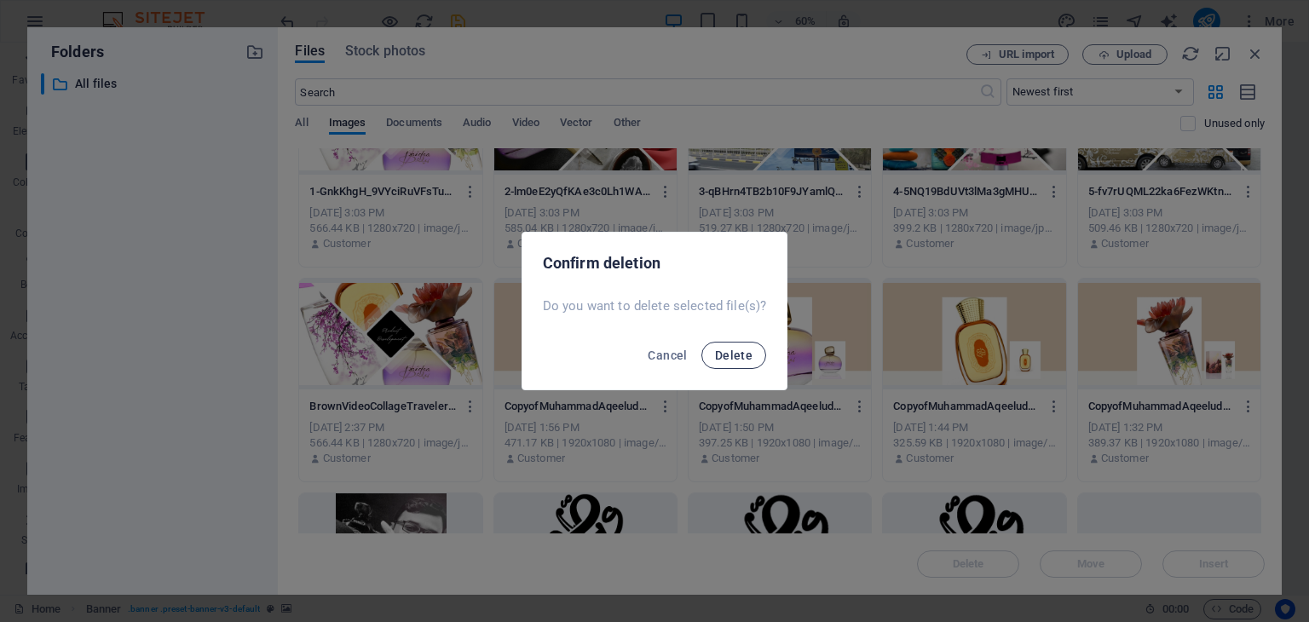
click at [733, 355] on span "Delete" at bounding box center [734, 356] width 38 height 14
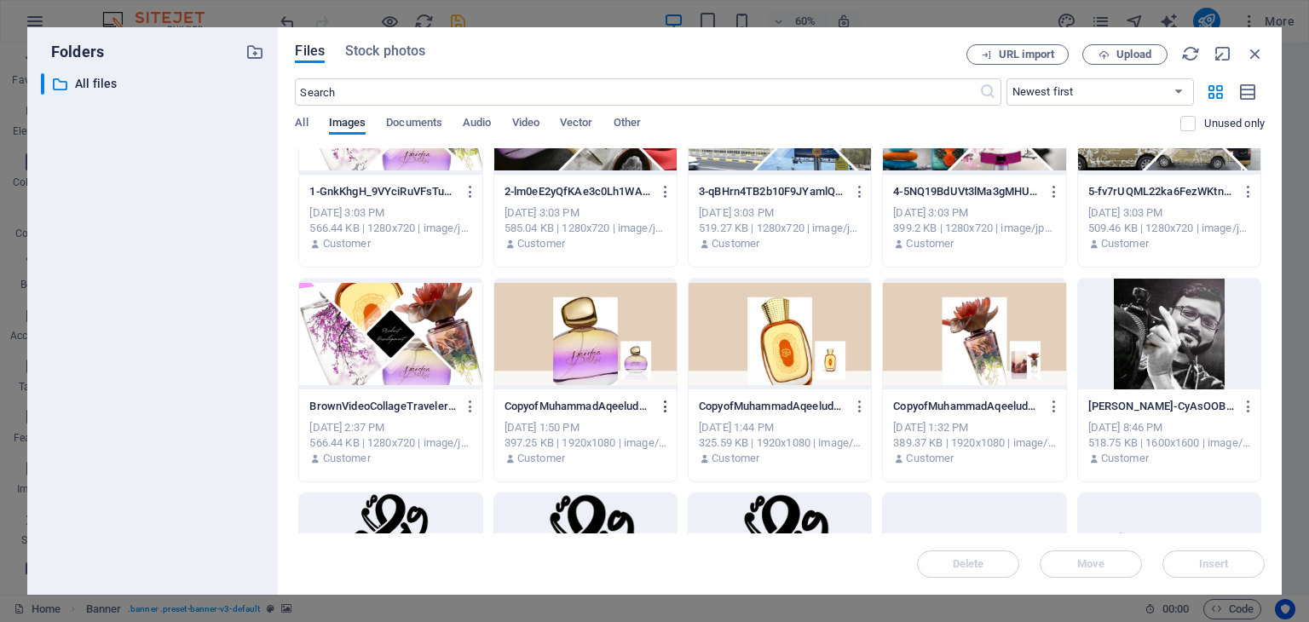
click at [664, 405] on icon "button" at bounding box center [666, 406] width 16 height 15
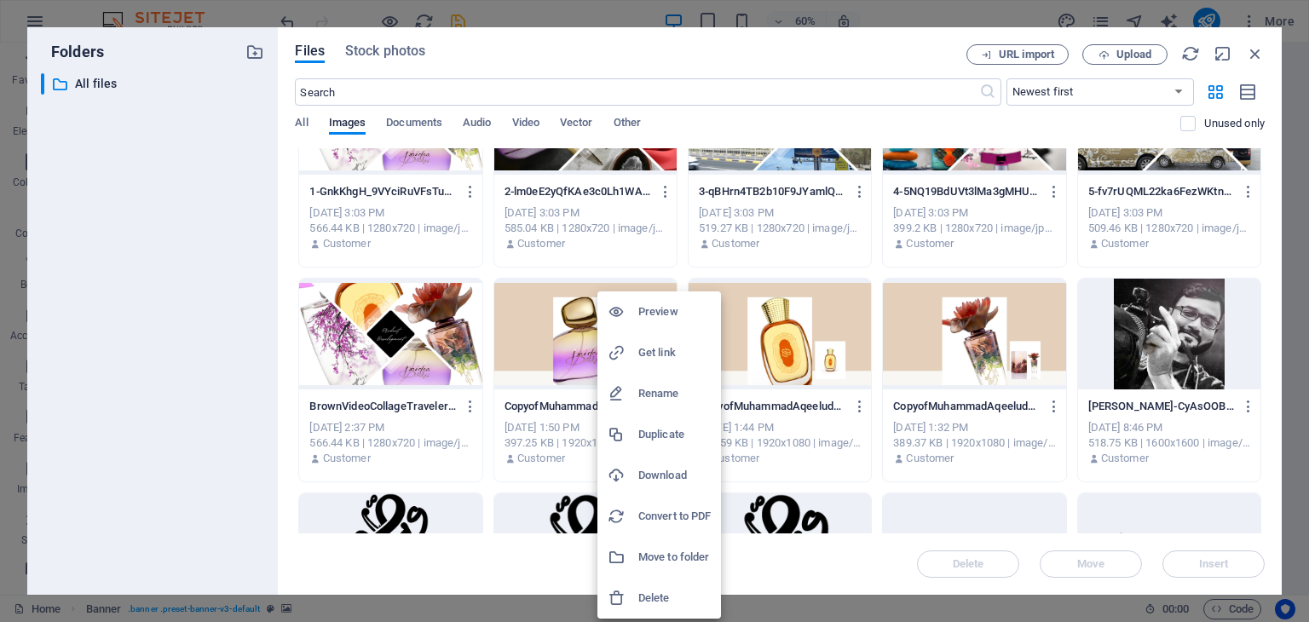
click at [675, 594] on h6 "Delete" at bounding box center [674, 598] width 72 height 20
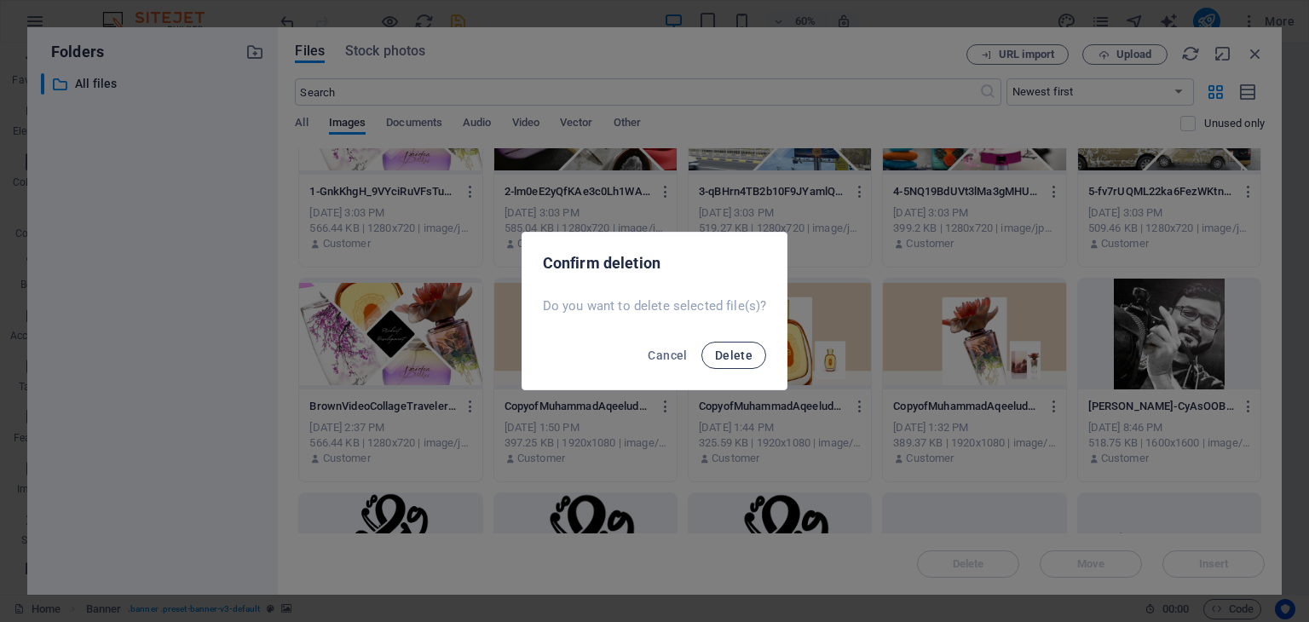
click at [740, 346] on button "Delete" at bounding box center [733, 355] width 65 height 27
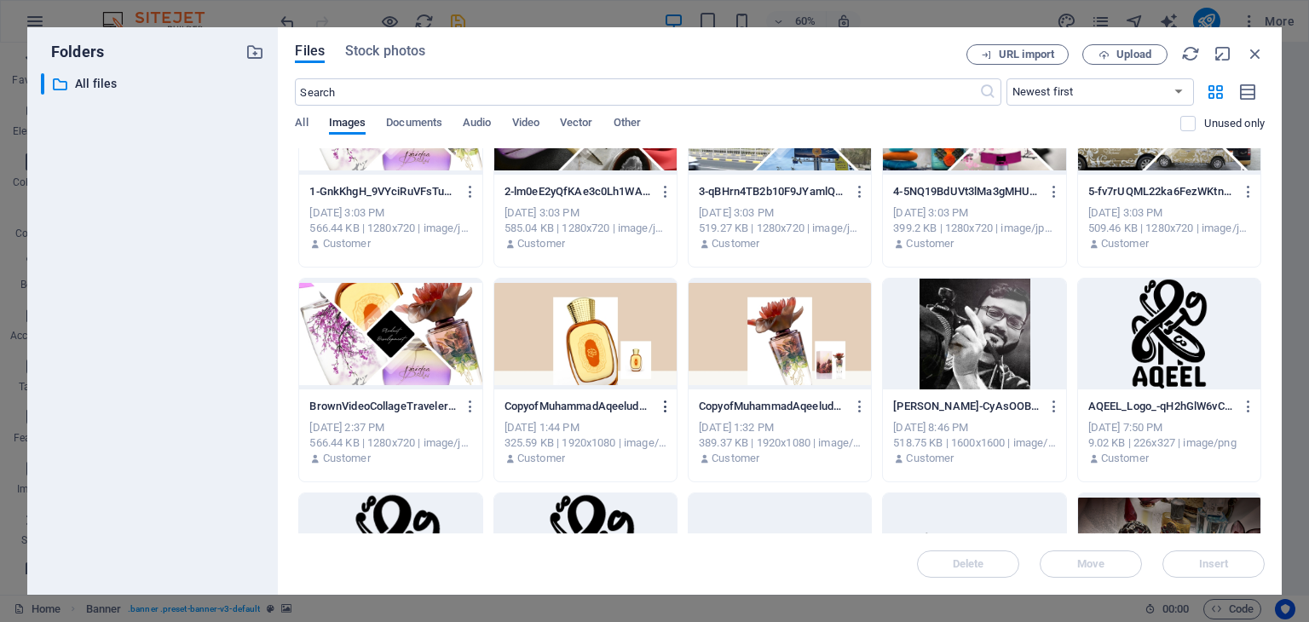
click at [665, 407] on icon "button" at bounding box center [666, 406] width 16 height 15
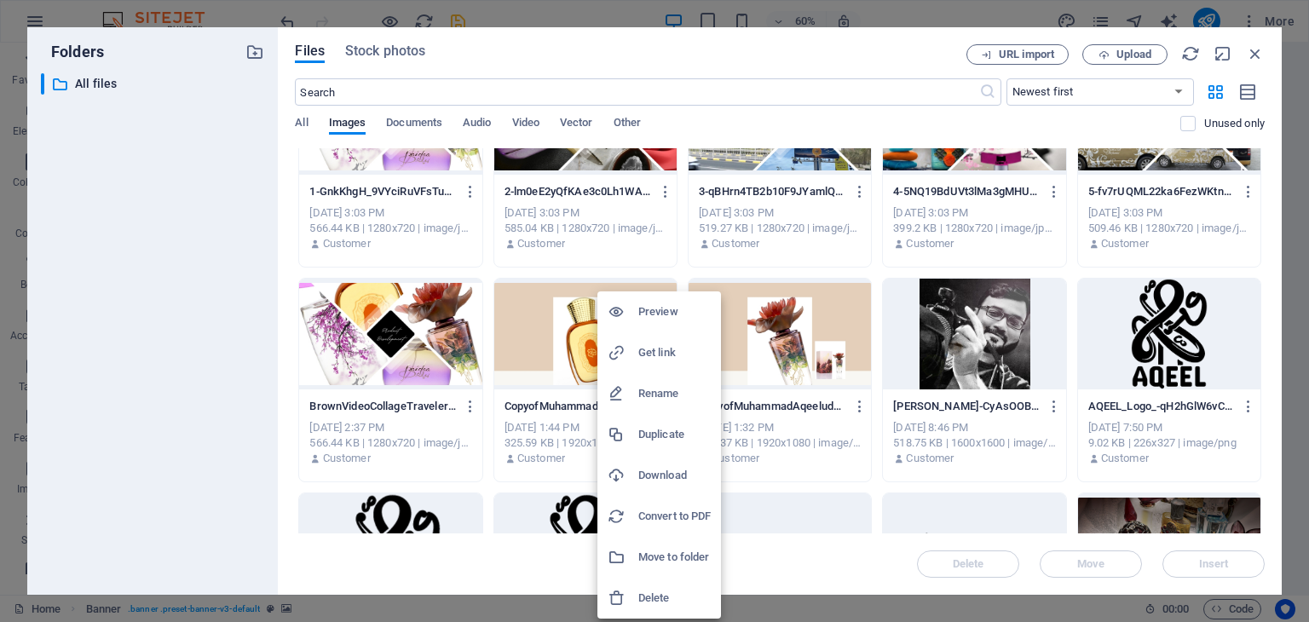
click at [661, 597] on h6 "Delete" at bounding box center [674, 598] width 72 height 20
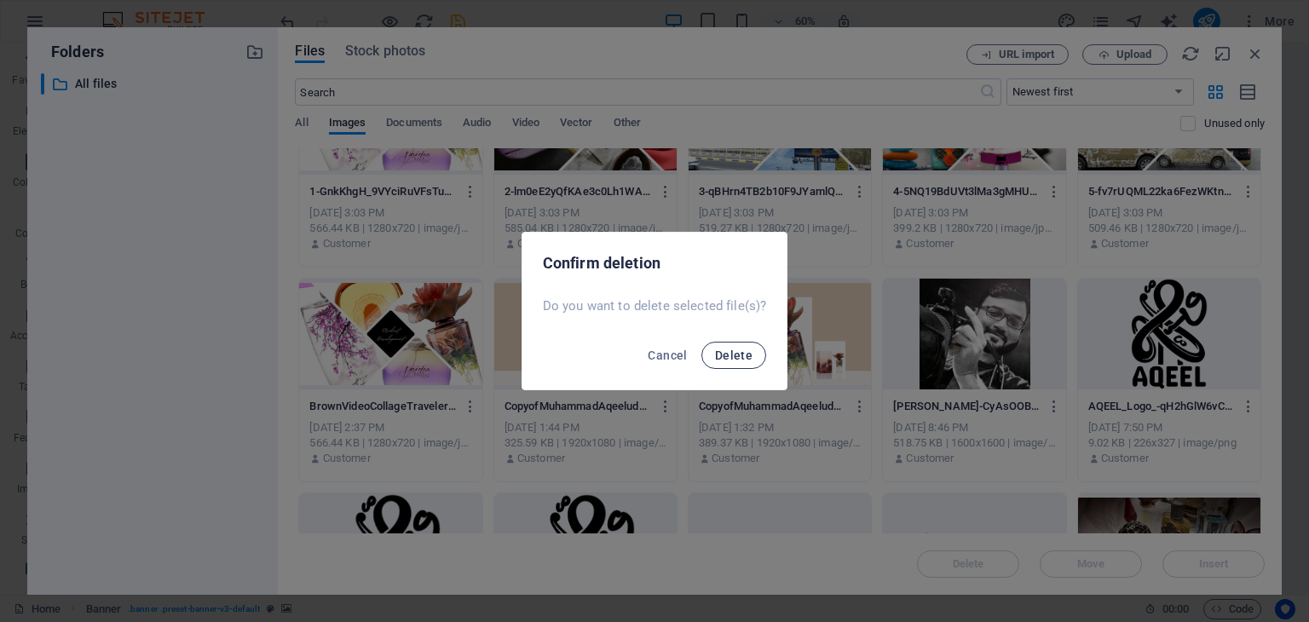
click at [743, 355] on span "Delete" at bounding box center [734, 356] width 38 height 14
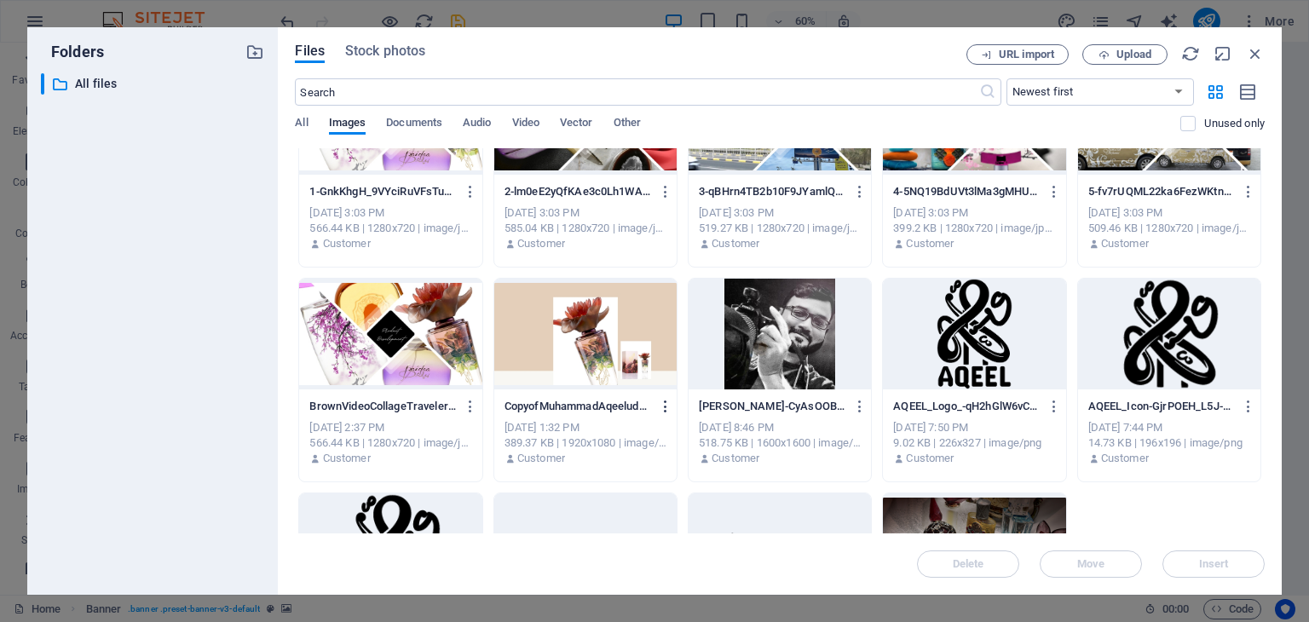
click at [665, 407] on icon "button" at bounding box center [666, 406] width 16 height 15
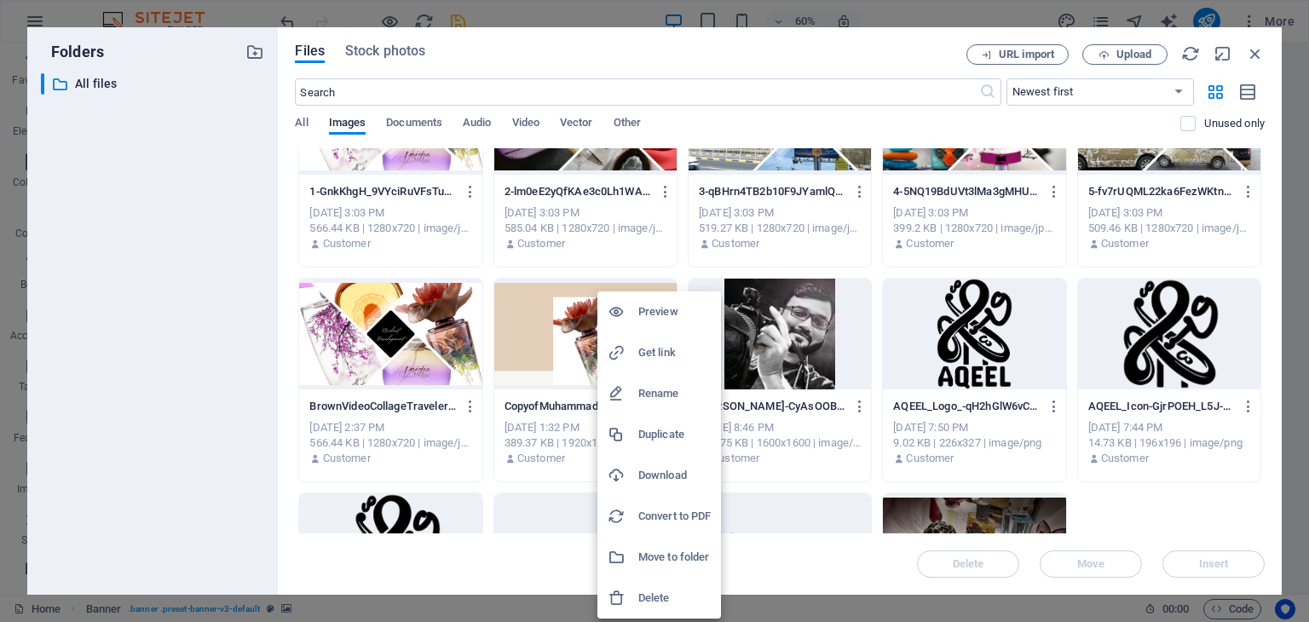
click at [659, 594] on h6 "Delete" at bounding box center [674, 598] width 72 height 20
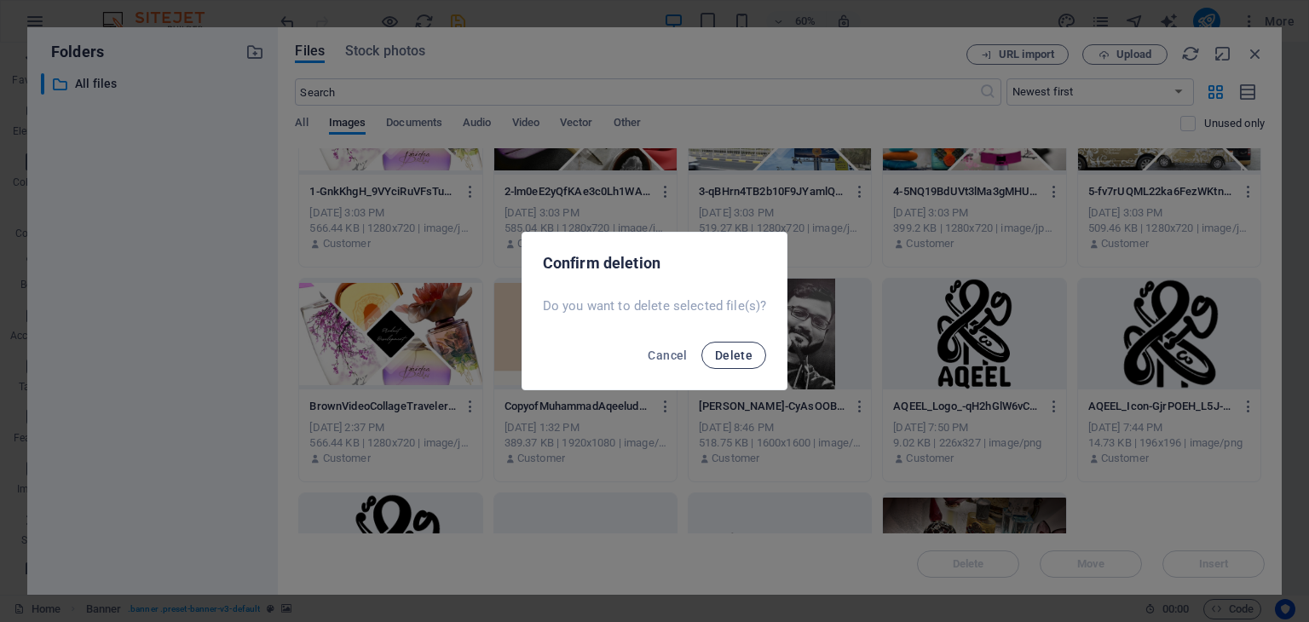
click at [733, 355] on span "Delete" at bounding box center [734, 356] width 38 height 14
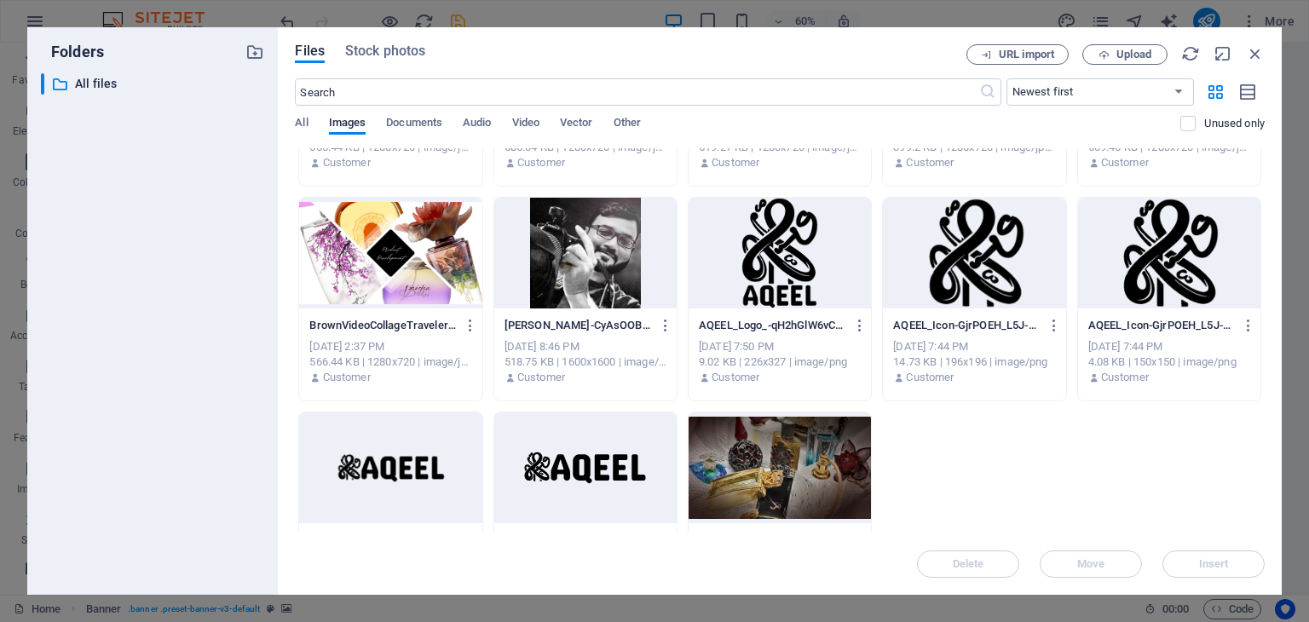
scroll to position [170, 0]
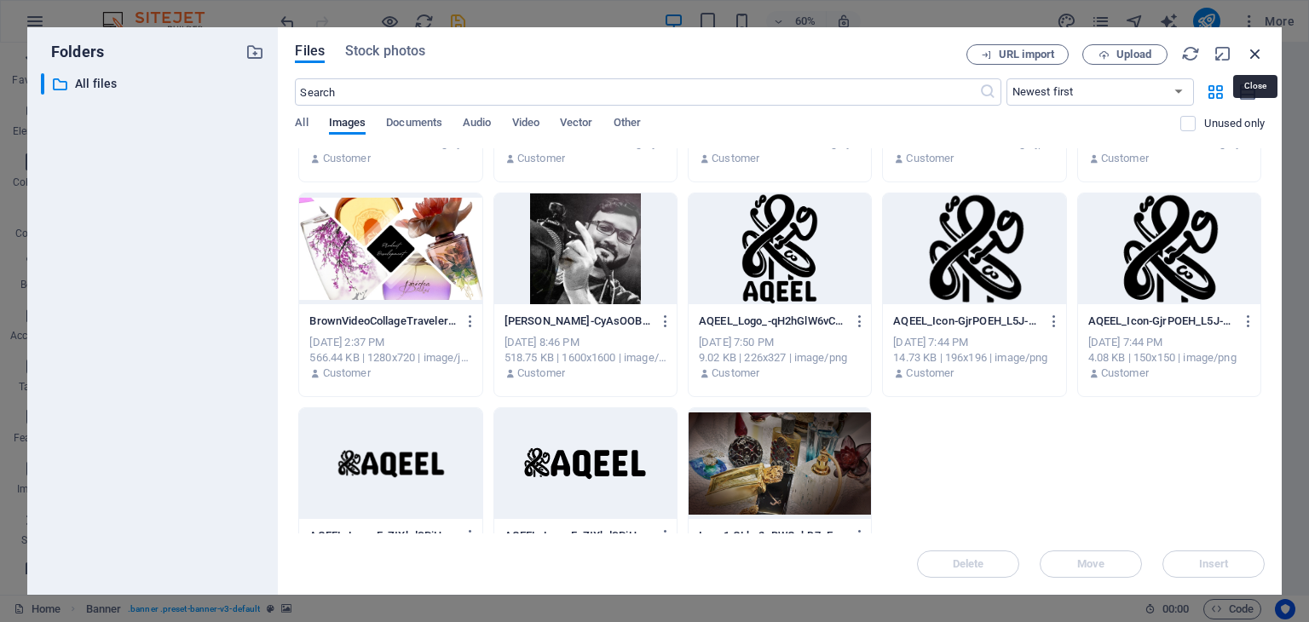
click at [1255, 59] on icon "button" at bounding box center [1255, 53] width 19 height 19
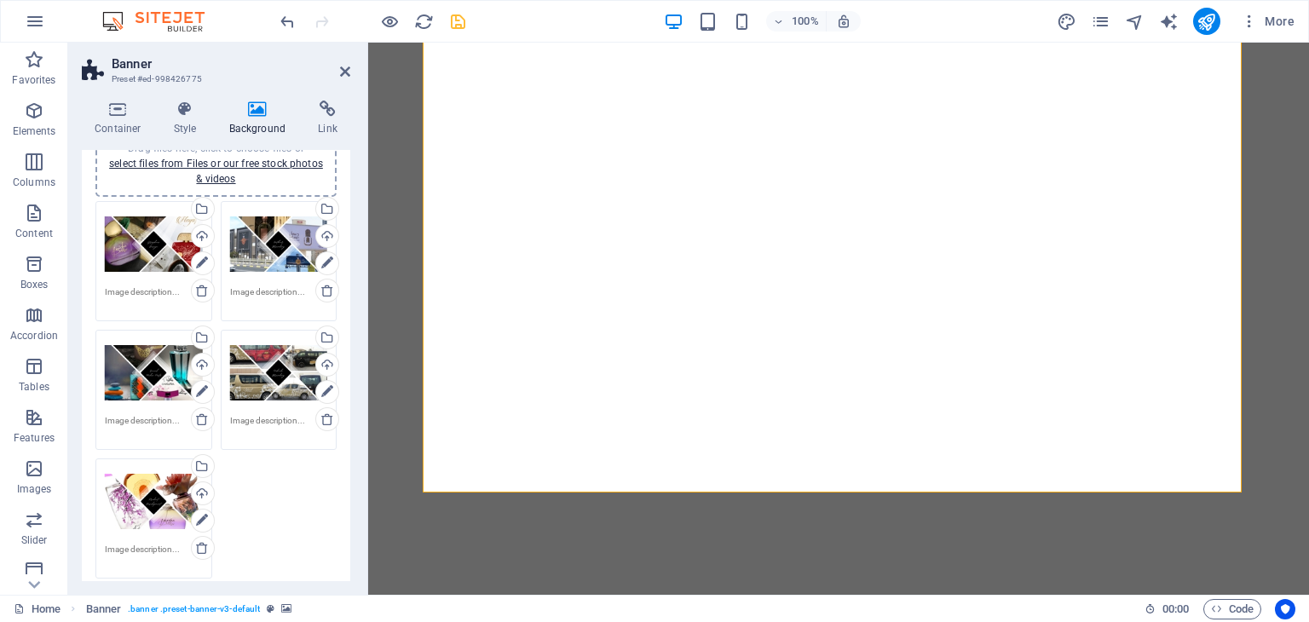
scroll to position [81, 0]
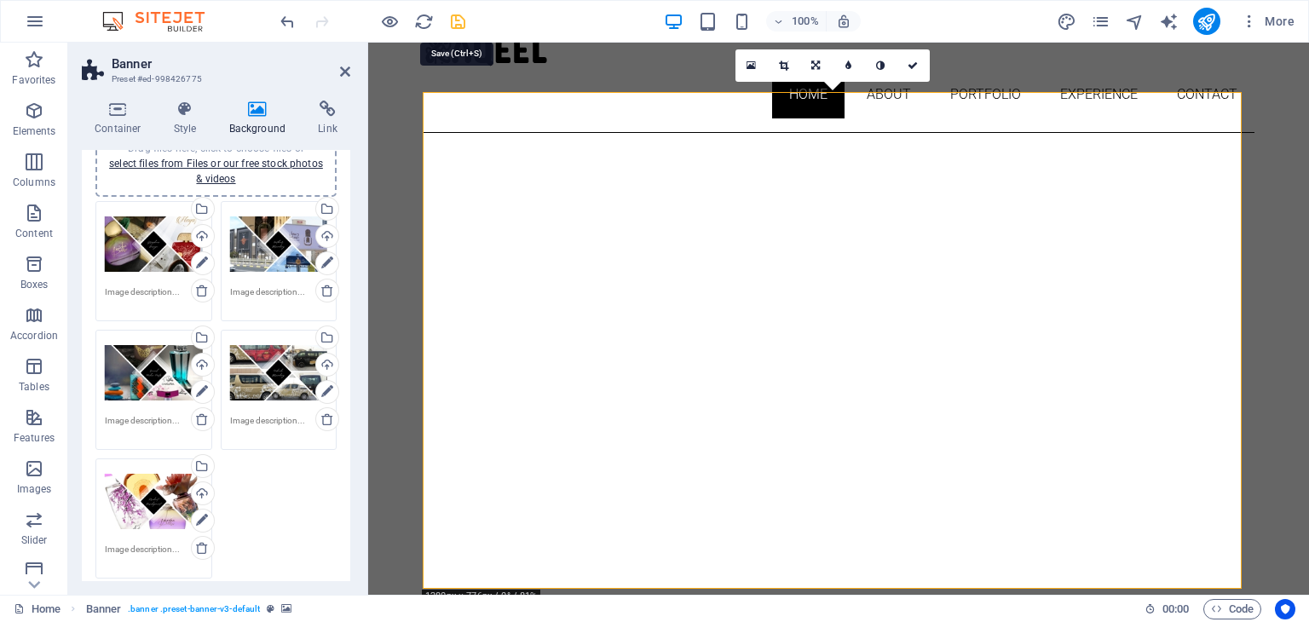
click at [465, 20] on icon "save" at bounding box center [458, 22] width 20 height 20
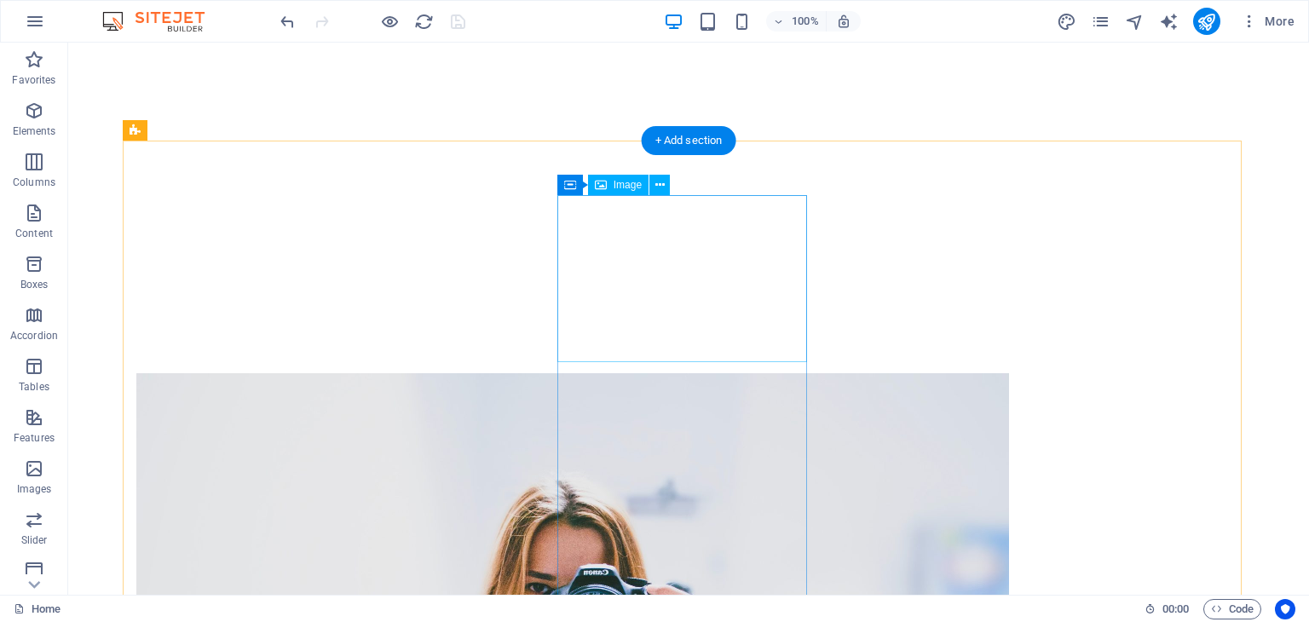
scroll to position [678, 0]
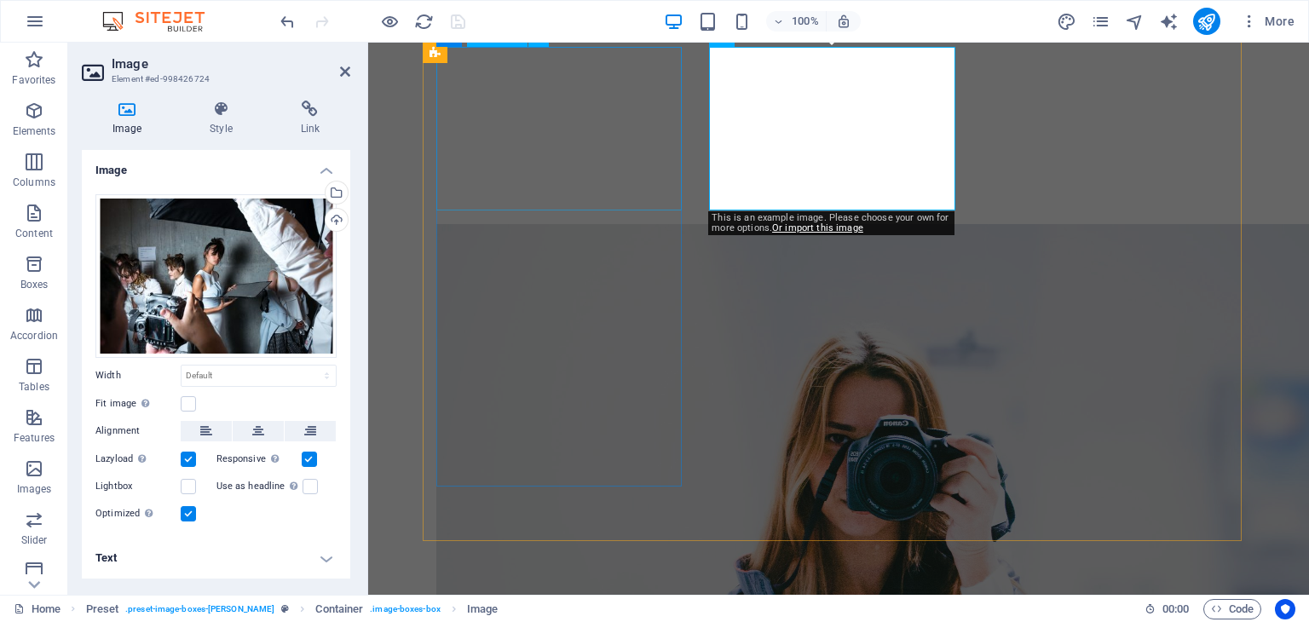
click at [514, 224] on figure at bounding box center [838, 515] width 805 height 582
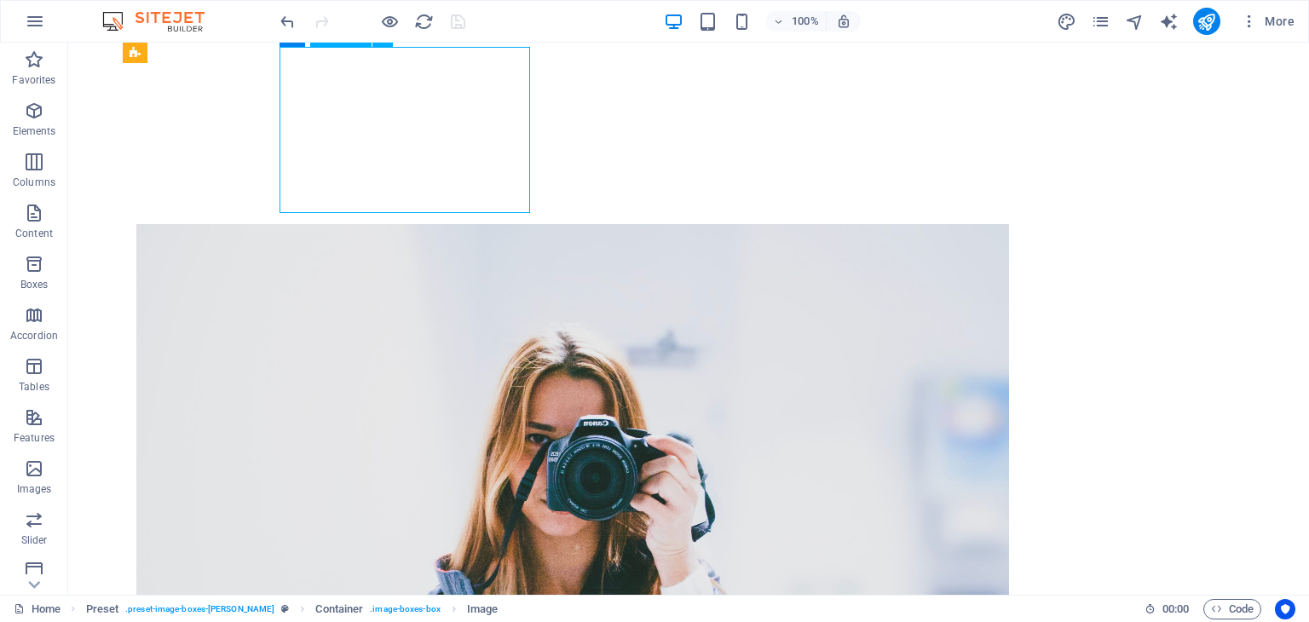
click at [467, 224] on figure at bounding box center [538, 515] width 805 height 582
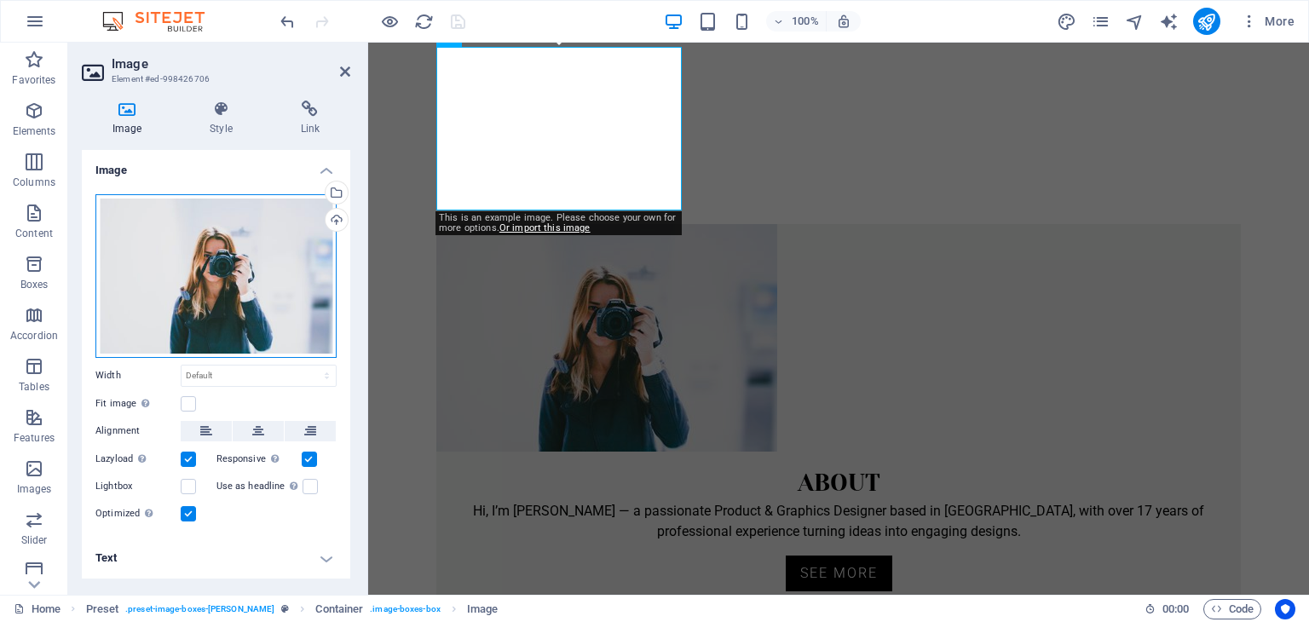
click at [273, 244] on div "Drag files here, click to choose files or select files from Files or our free s…" at bounding box center [215, 276] width 241 height 164
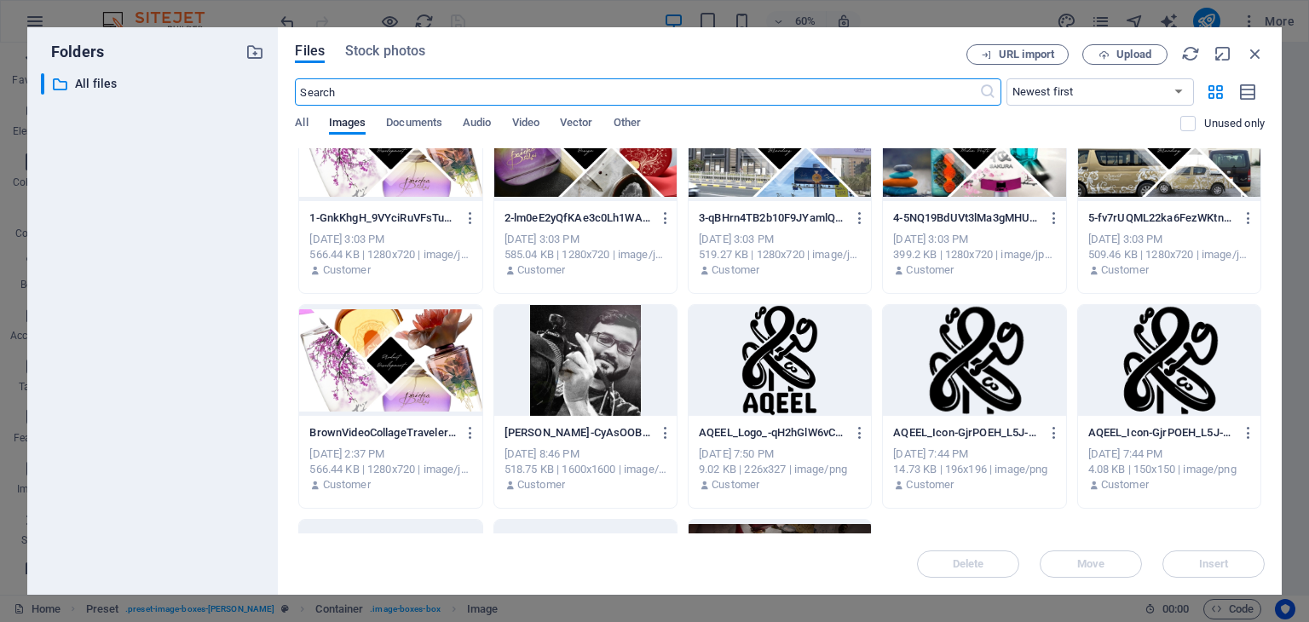
scroll to position [170, 0]
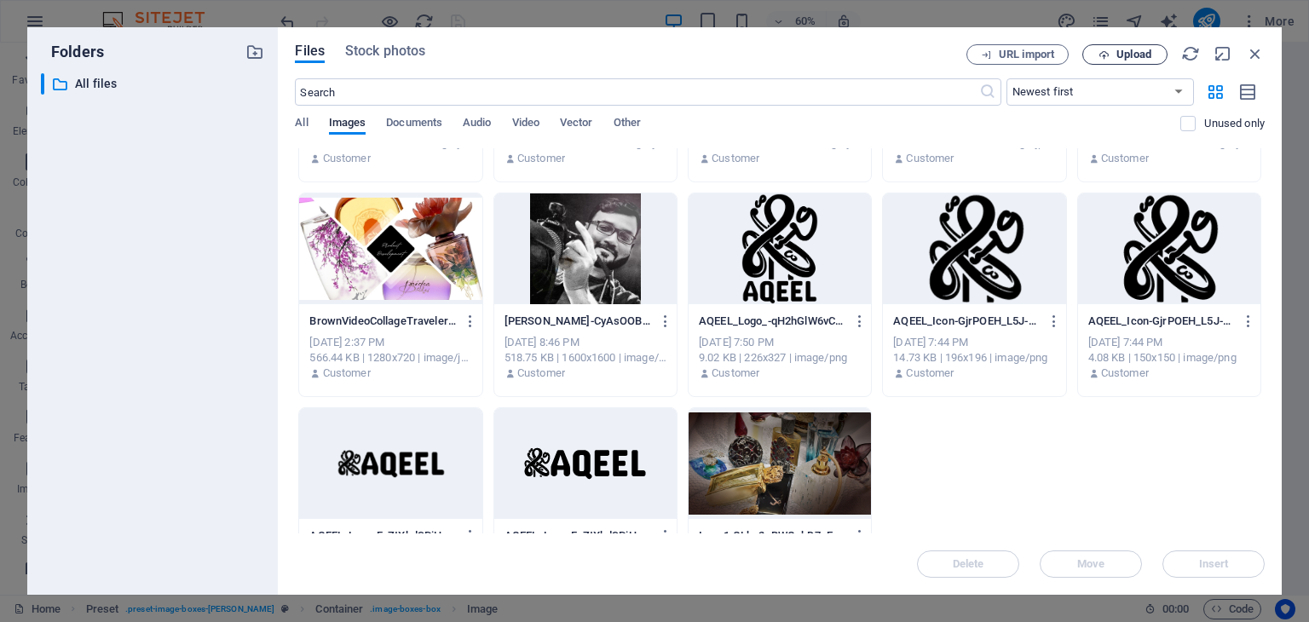
click at [1135, 55] on span "Upload" at bounding box center [1134, 54] width 35 height 10
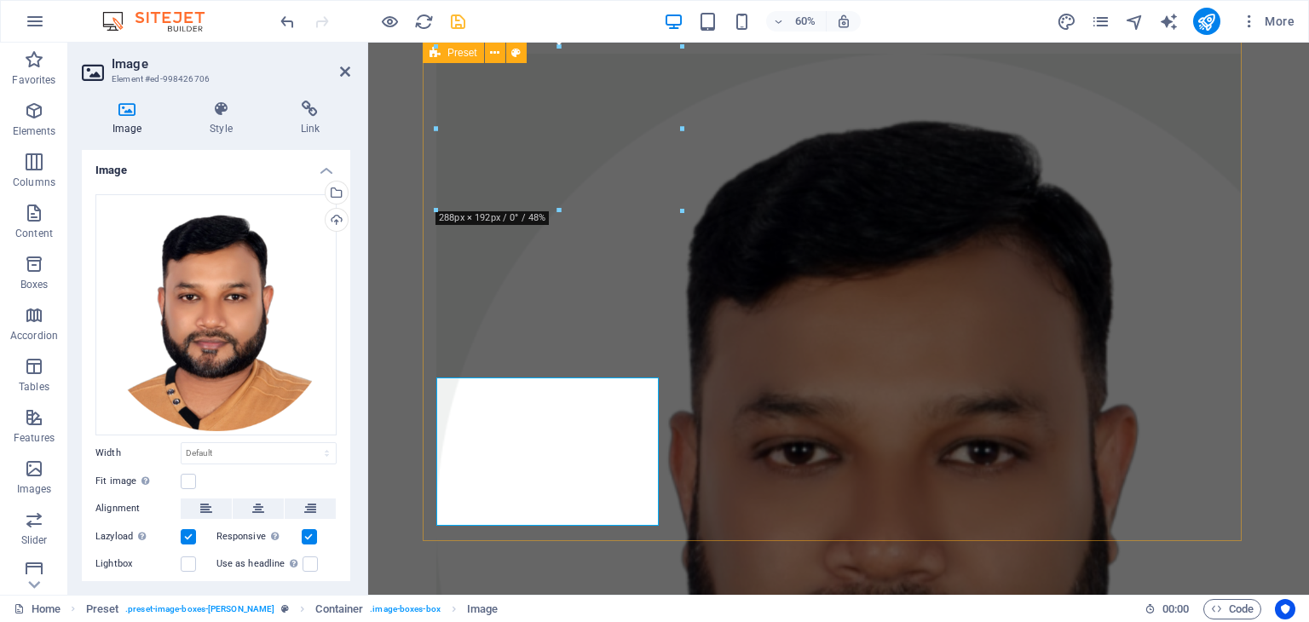
scroll to position [678, 0]
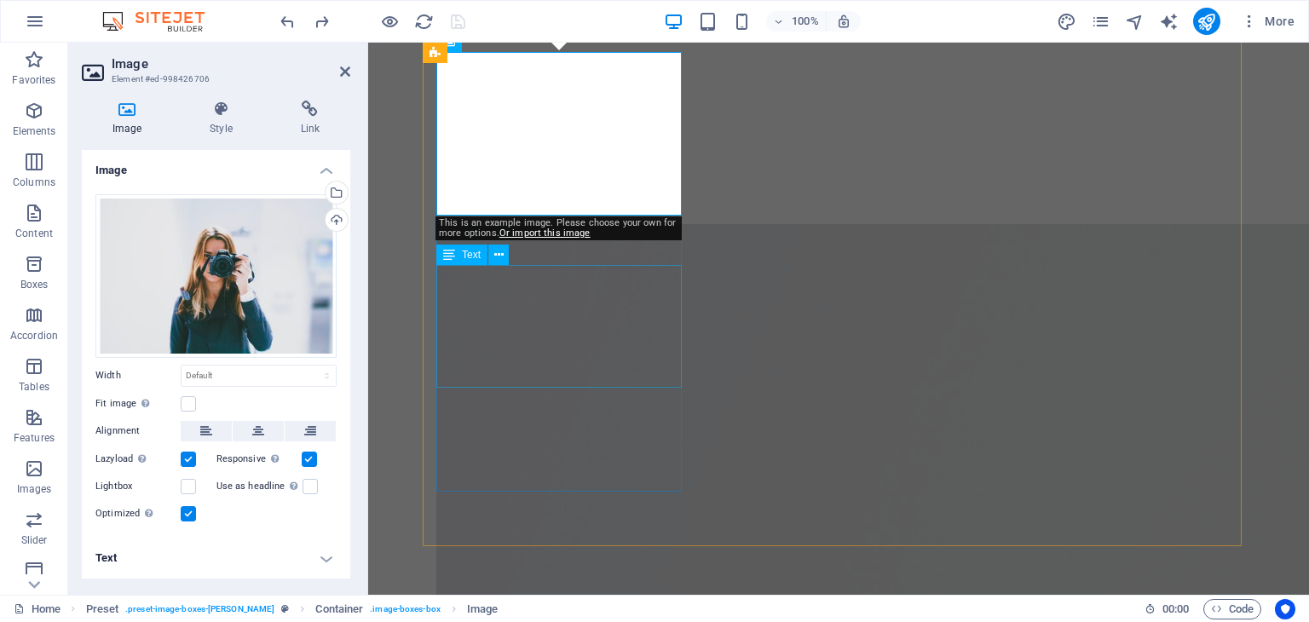
scroll to position [592, 0]
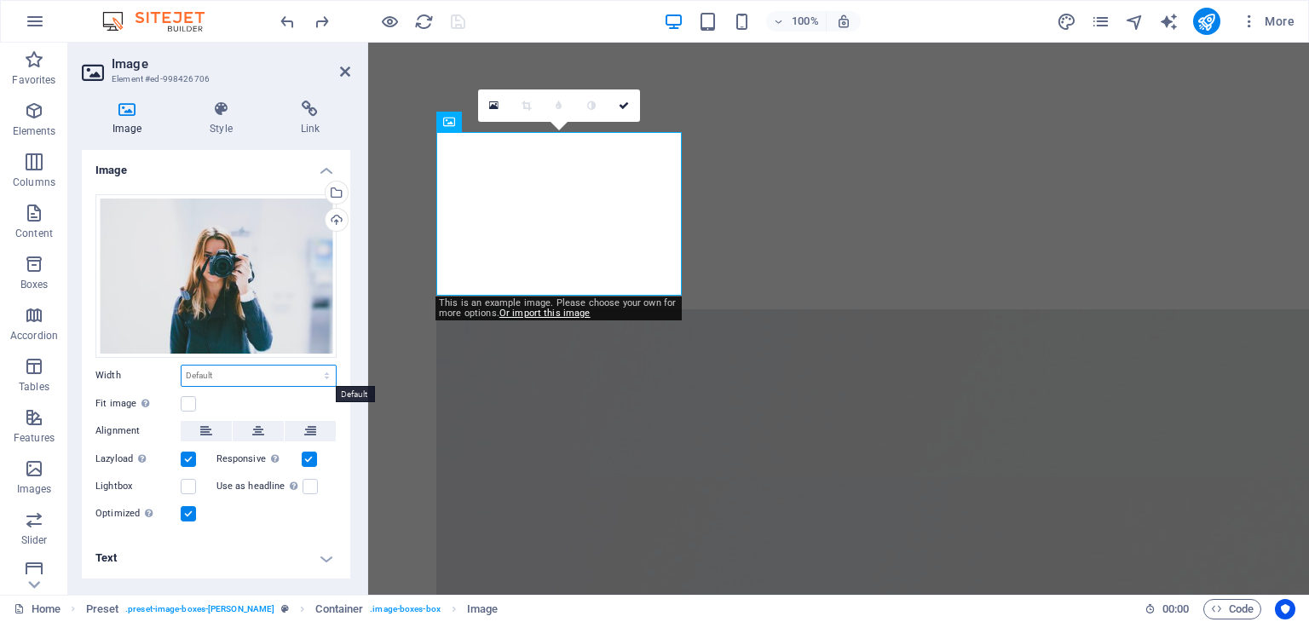
click at [269, 368] on select "Default auto px rem % em vh vw" at bounding box center [259, 376] width 154 height 20
click at [340, 284] on div "Drag files here, click to choose files or select files from Files or our free s…" at bounding box center [216, 359] width 268 height 357
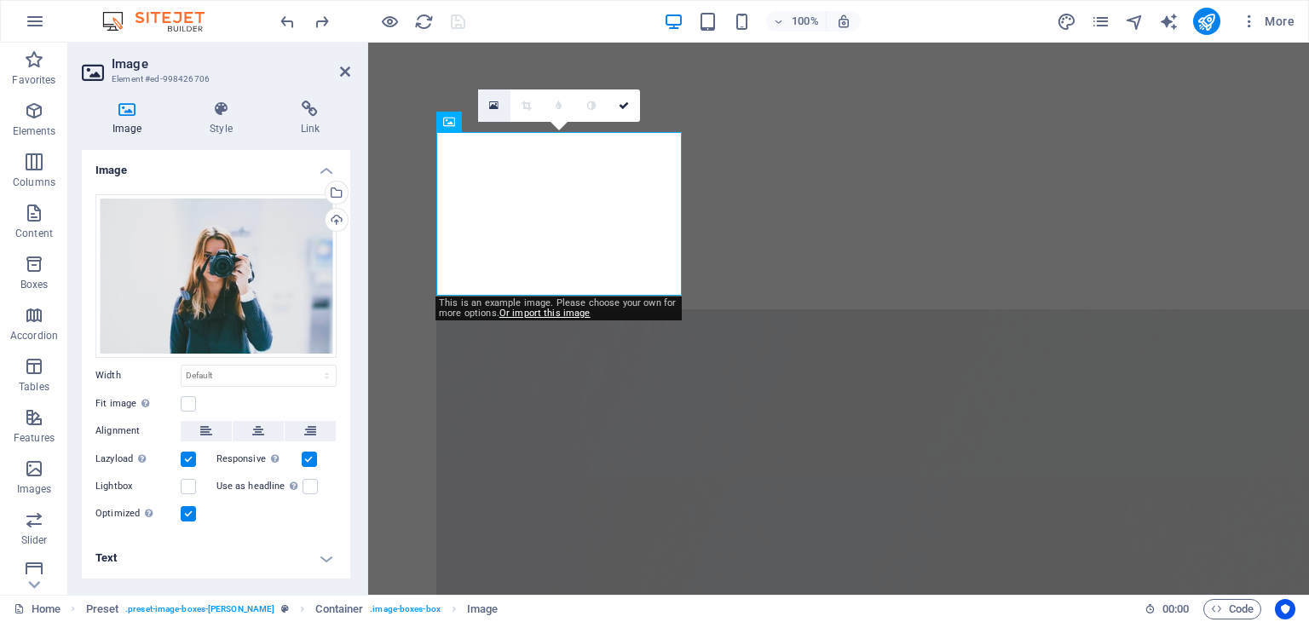
click at [493, 104] on icon at bounding box center [493, 106] width 9 height 12
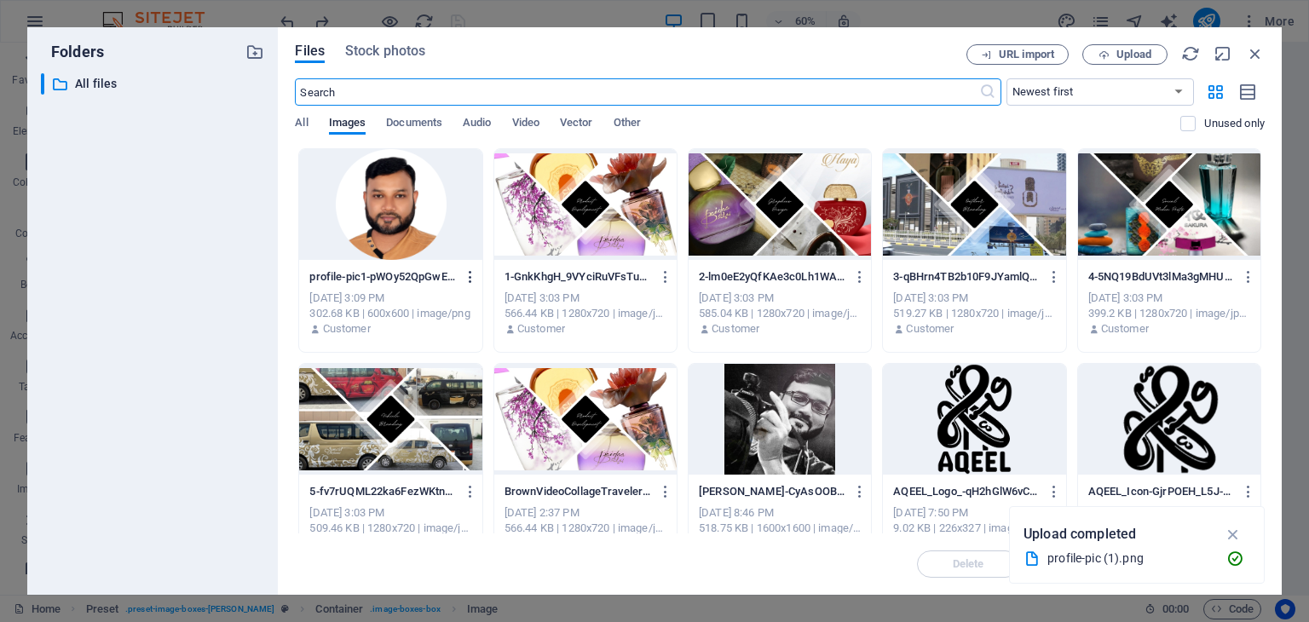
click at [470, 277] on icon "button" at bounding box center [471, 276] width 16 height 15
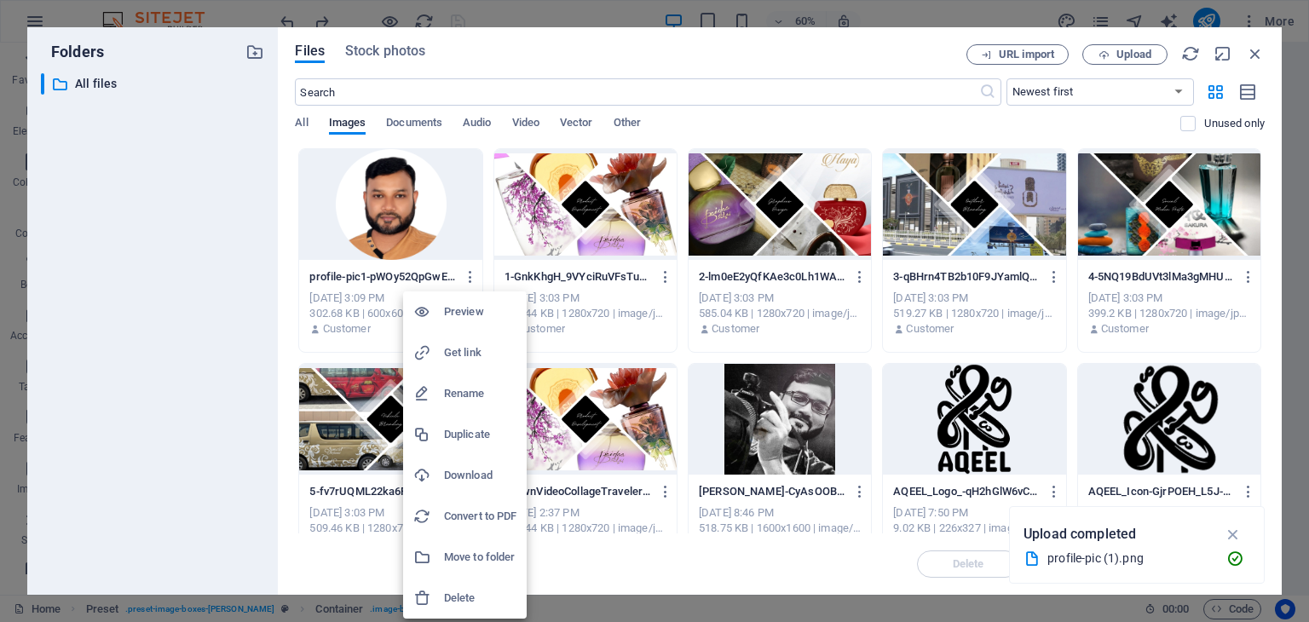
click at [472, 597] on h6 "Delete" at bounding box center [480, 598] width 72 height 20
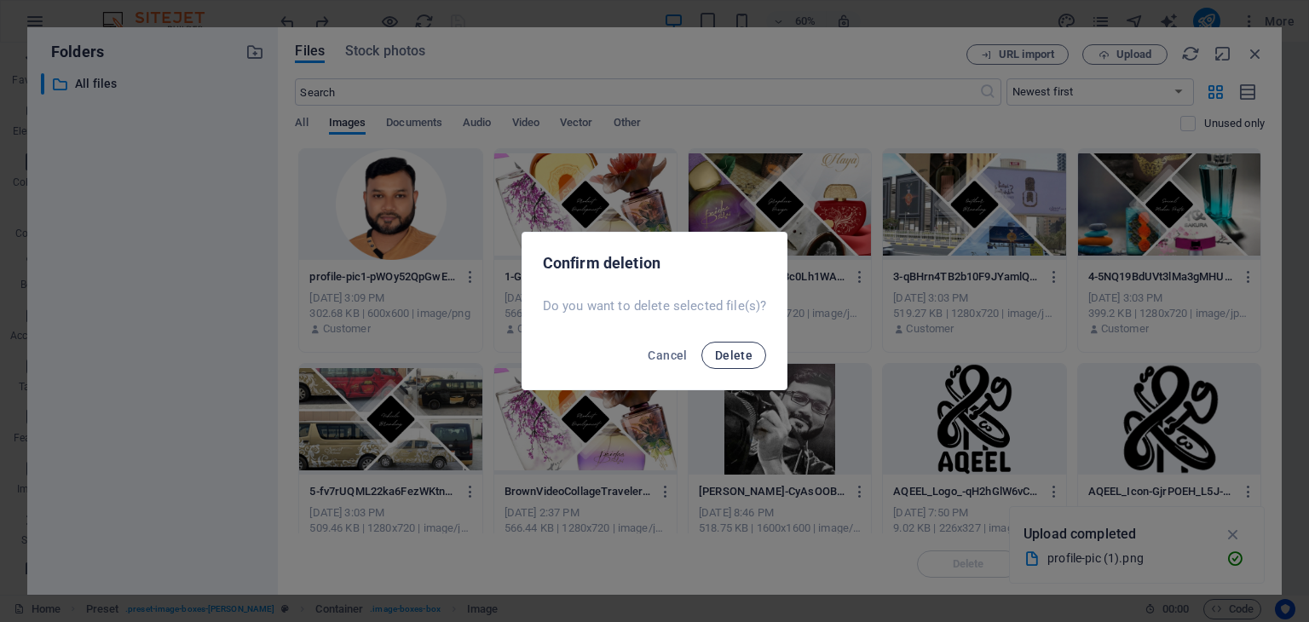
click at [734, 354] on span "Delete" at bounding box center [734, 356] width 38 height 14
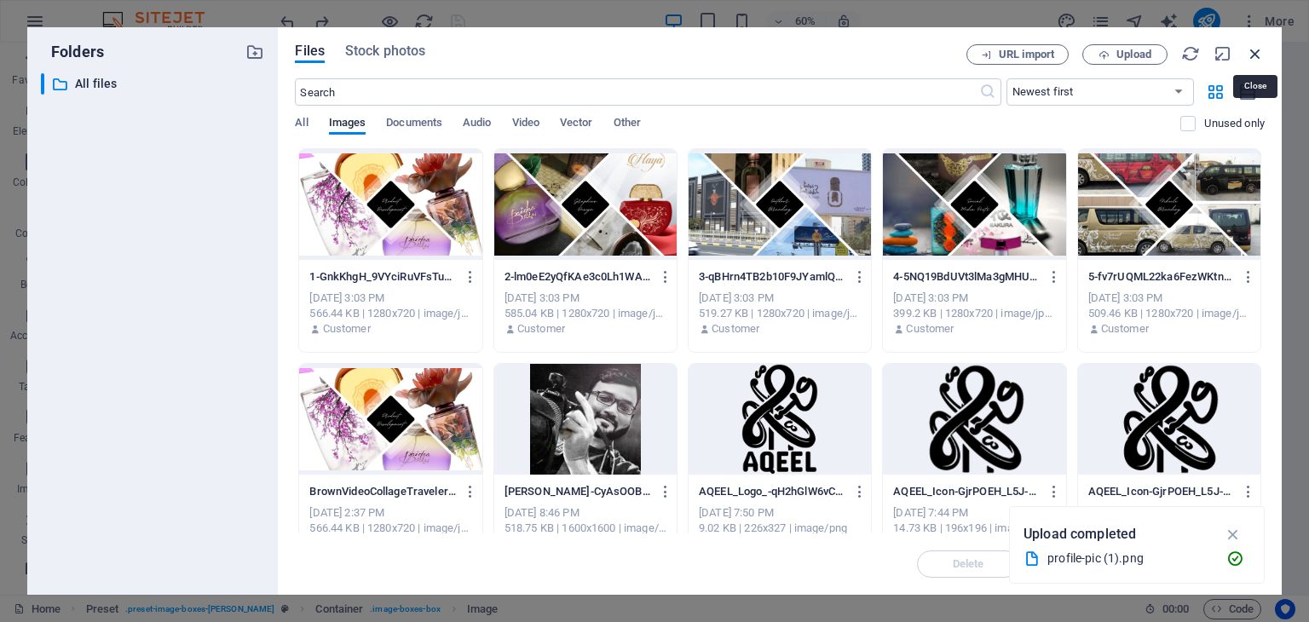
click at [1261, 50] on icon "button" at bounding box center [1255, 53] width 19 height 19
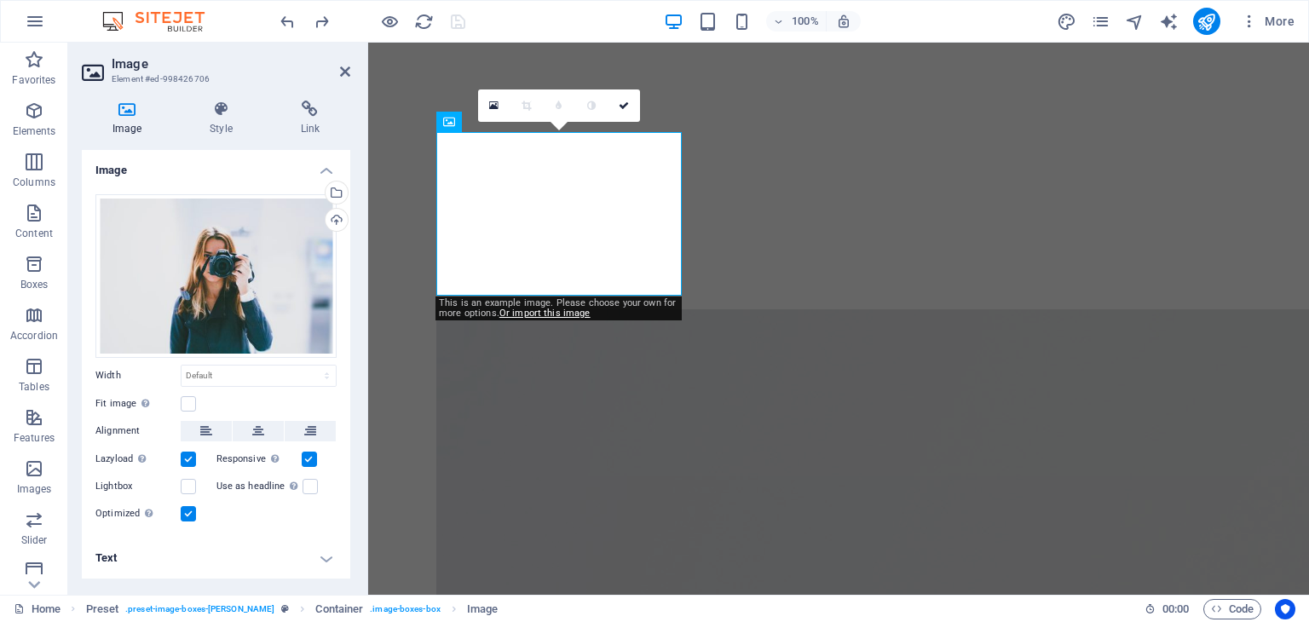
click at [320, 170] on h4 "Image" at bounding box center [216, 165] width 268 height 31
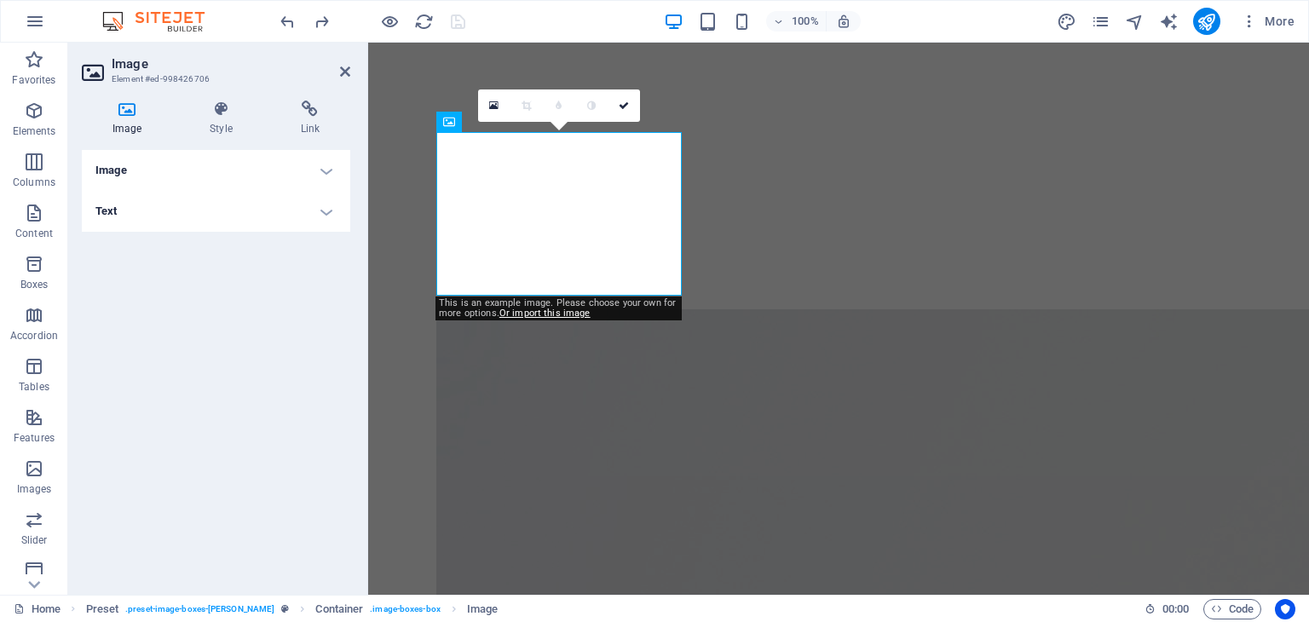
click at [320, 170] on h4 "Image" at bounding box center [216, 170] width 268 height 41
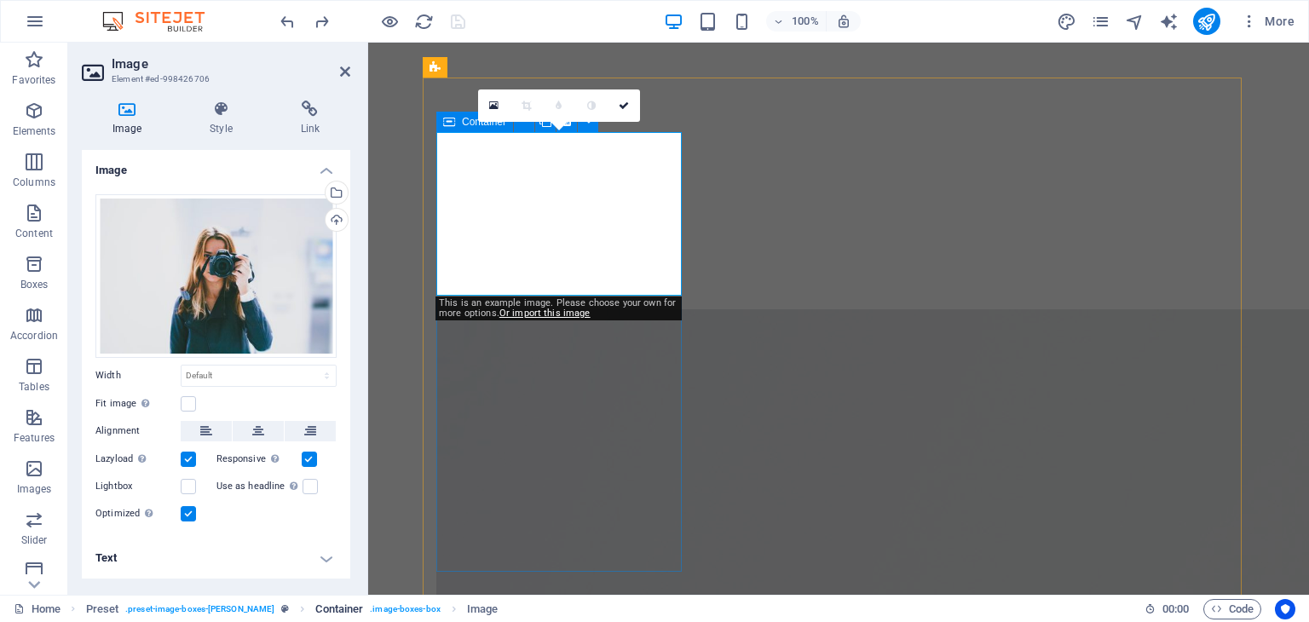
click at [370, 603] on span ". image-boxes-box" at bounding box center [405, 609] width 71 height 20
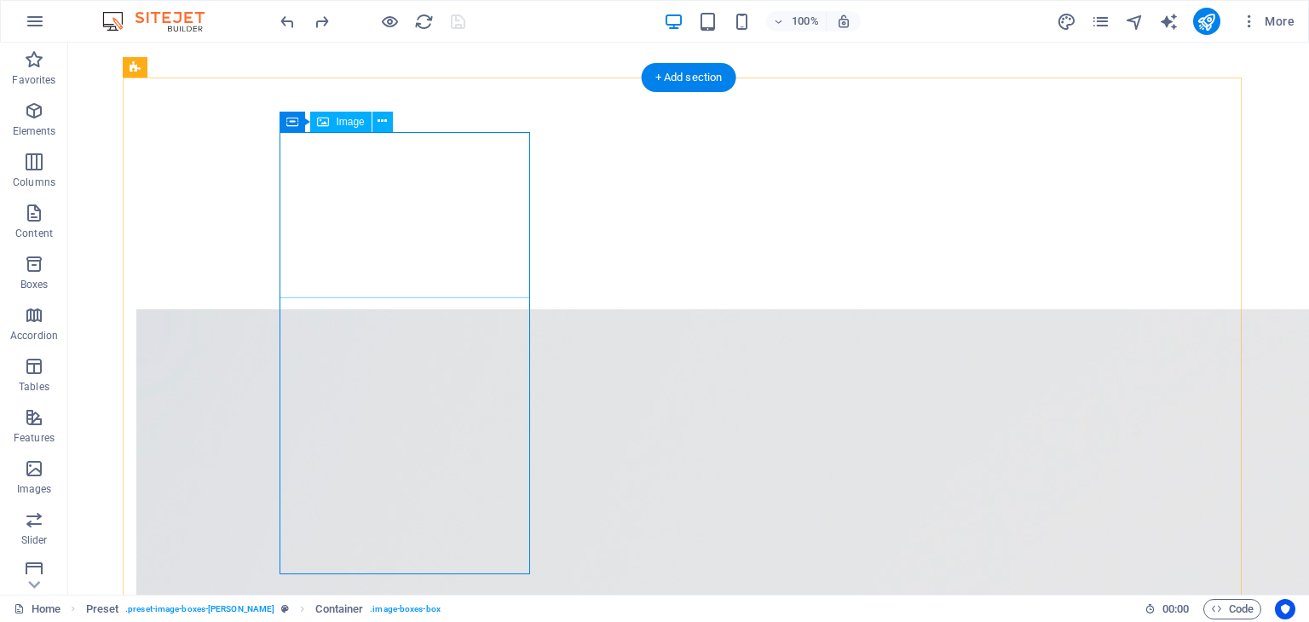
click at [343, 119] on span "Image" at bounding box center [350, 122] width 28 height 10
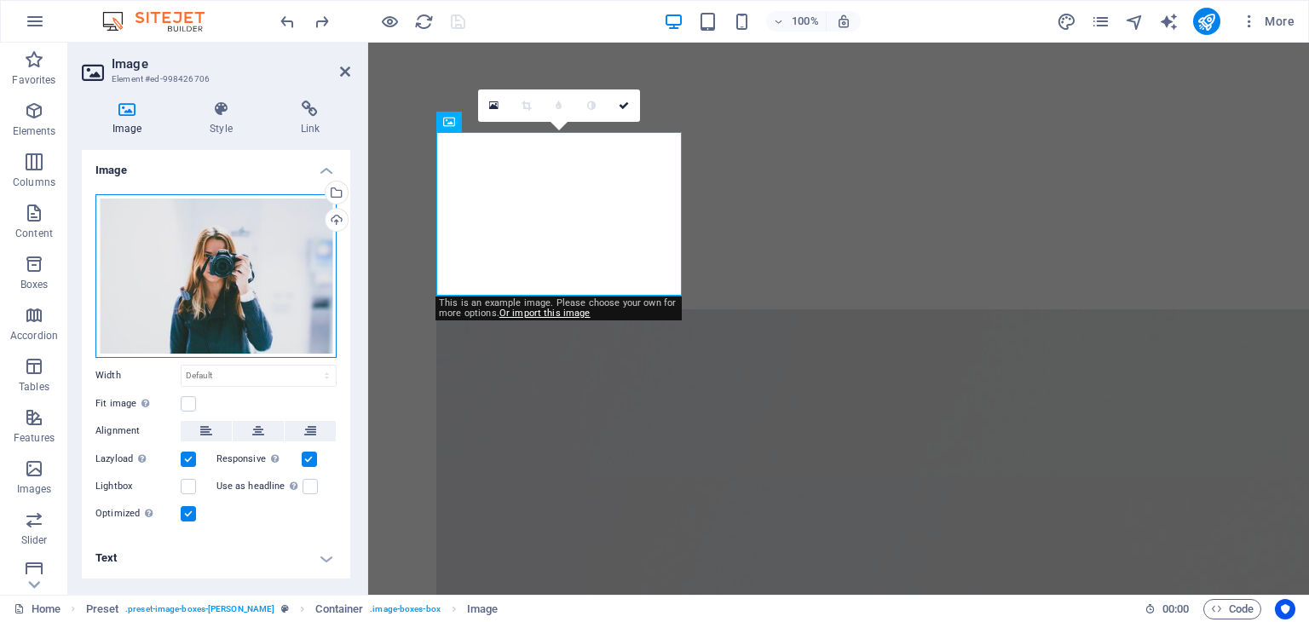
click at [279, 276] on div "Drag files here, click to choose files or select files from Files or our free s…" at bounding box center [215, 276] width 241 height 164
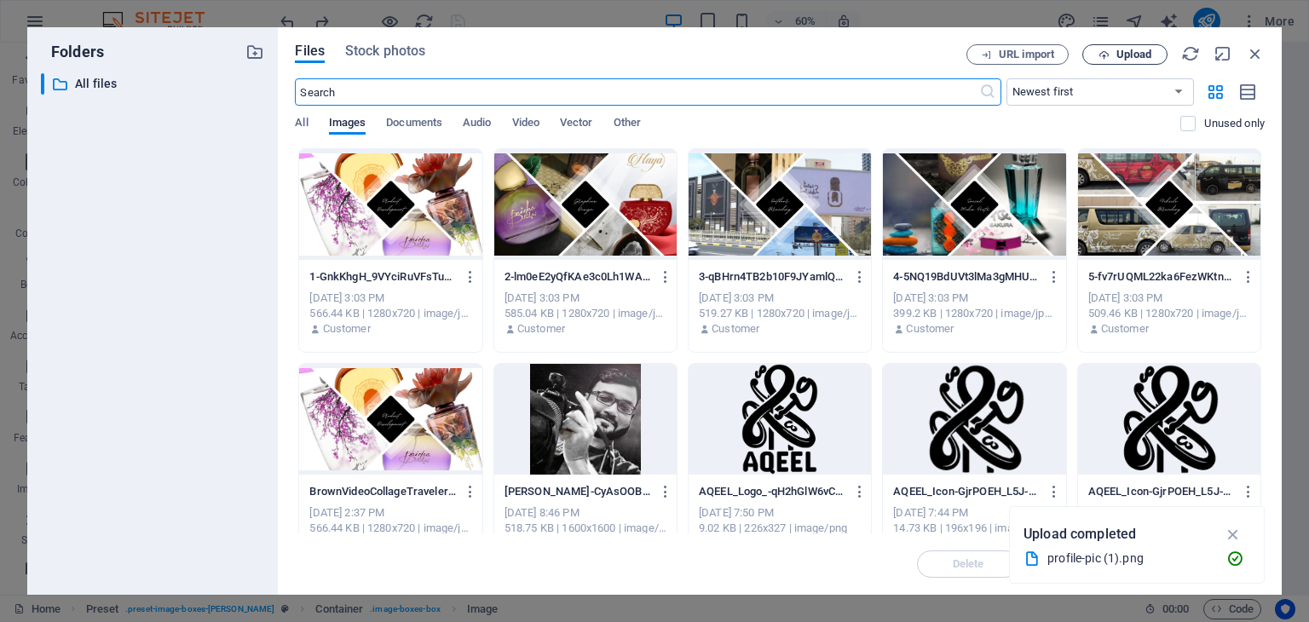
click at [1132, 49] on span "Upload" at bounding box center [1134, 54] width 35 height 10
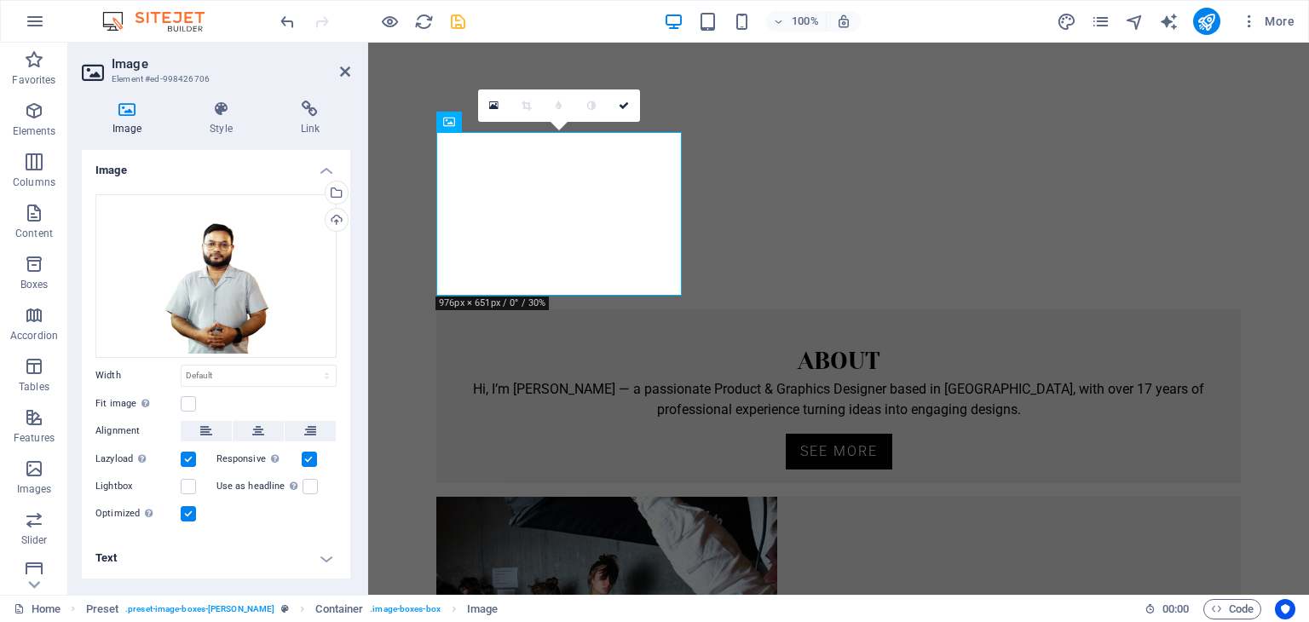
click at [343, 69] on icon at bounding box center [345, 72] width 10 height 14
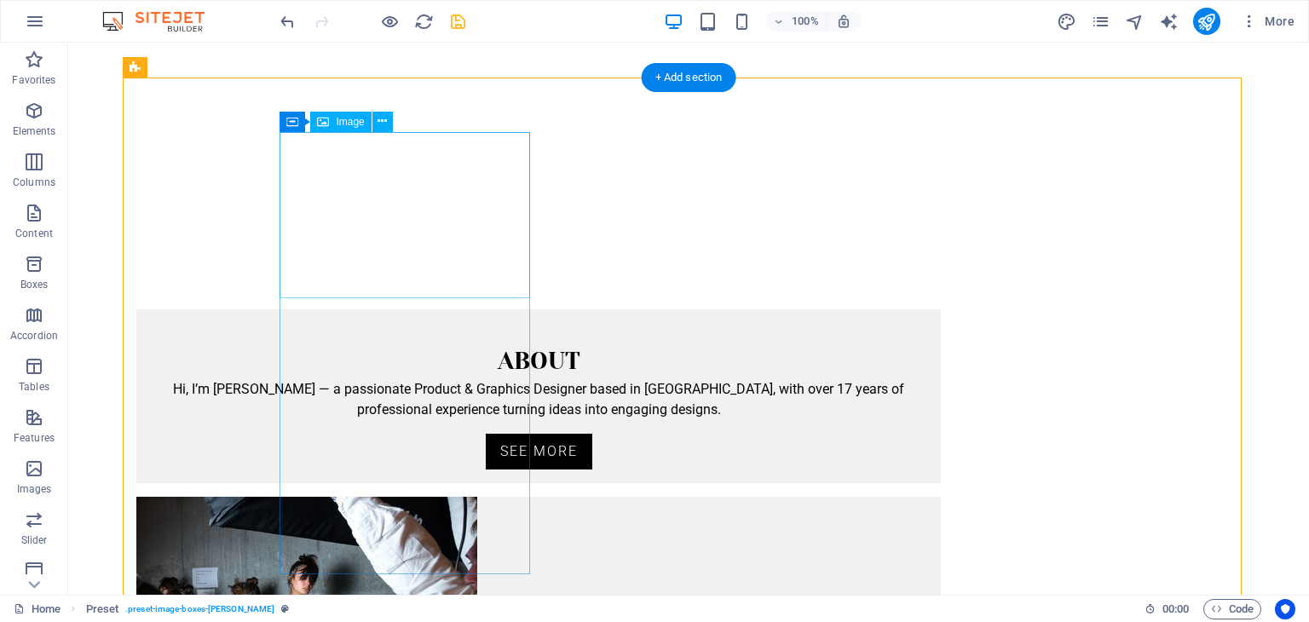
click at [488, 309] on figure at bounding box center [538, 319] width 805 height 20
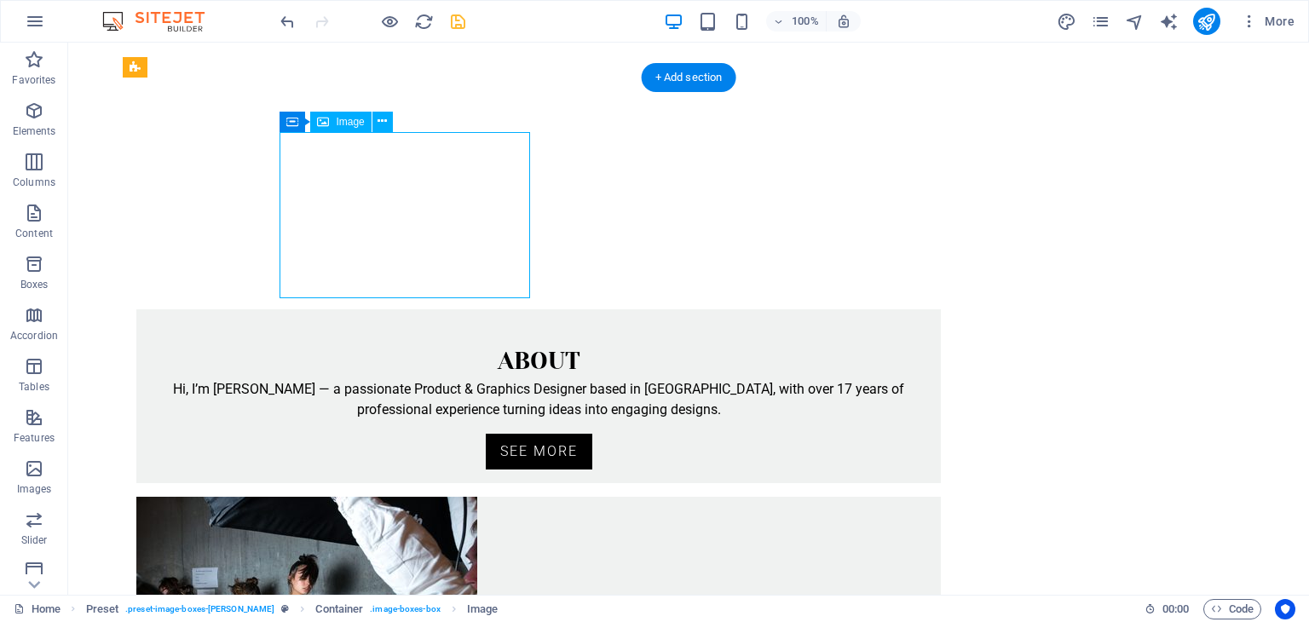
click at [445, 309] on figure at bounding box center [538, 319] width 805 height 20
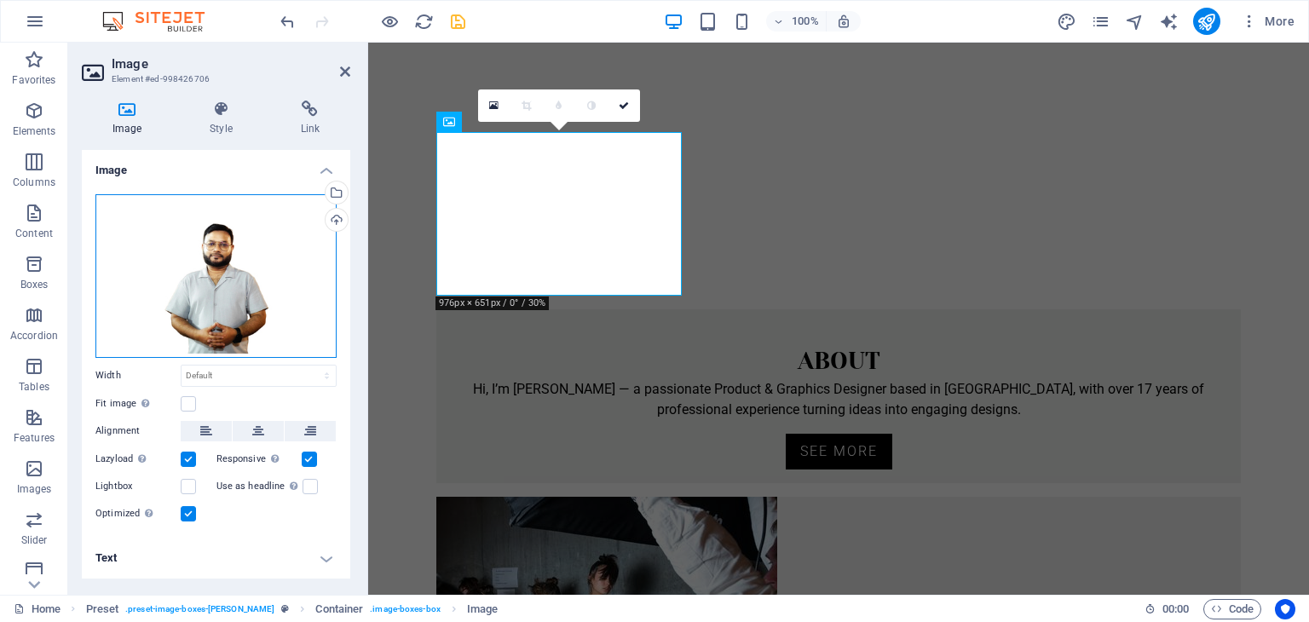
click at [286, 280] on div "Drag files here, click to choose files or select files from Files or our free s…" at bounding box center [215, 276] width 241 height 164
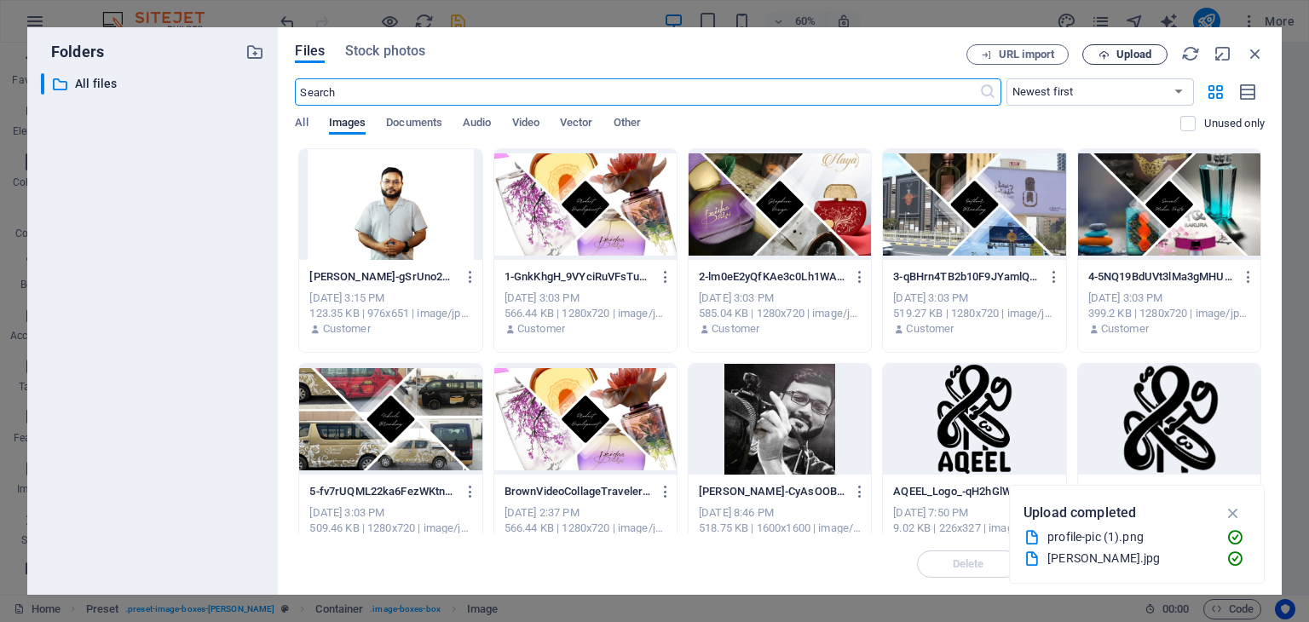
click at [1130, 52] on span "Upload" at bounding box center [1134, 54] width 35 height 10
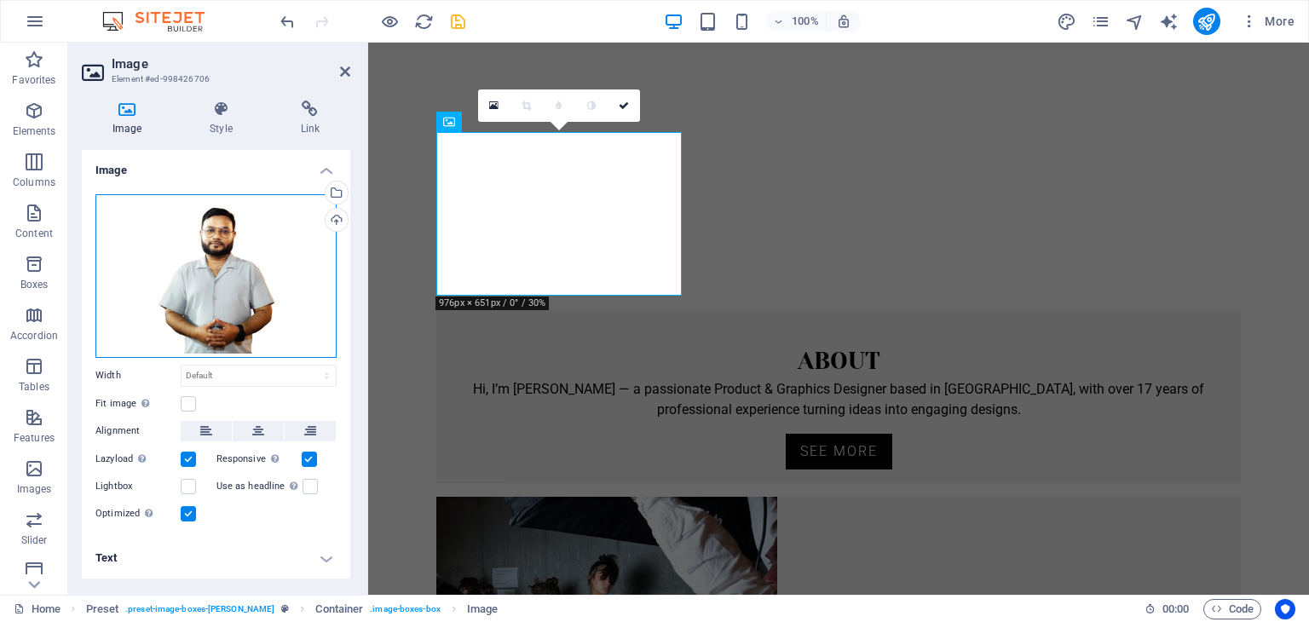
click at [279, 285] on div "Drag files here, click to choose files or select files from Files or our free s…" at bounding box center [215, 276] width 241 height 164
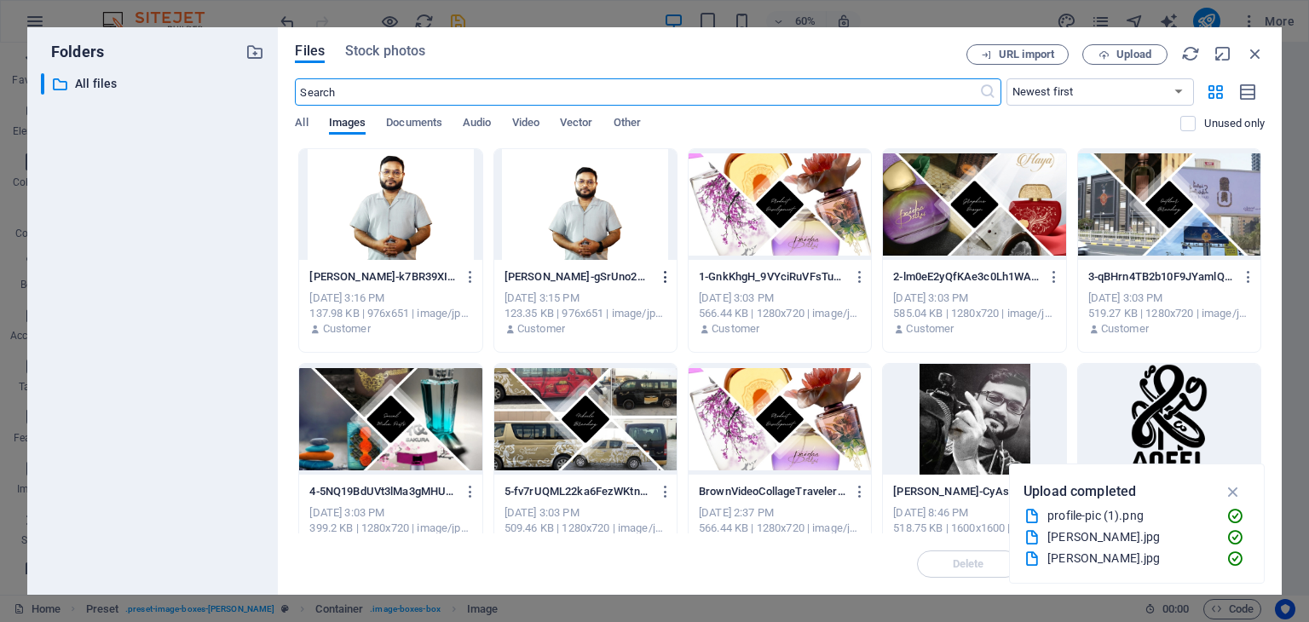
click at [662, 280] on icon "button" at bounding box center [666, 276] width 16 height 15
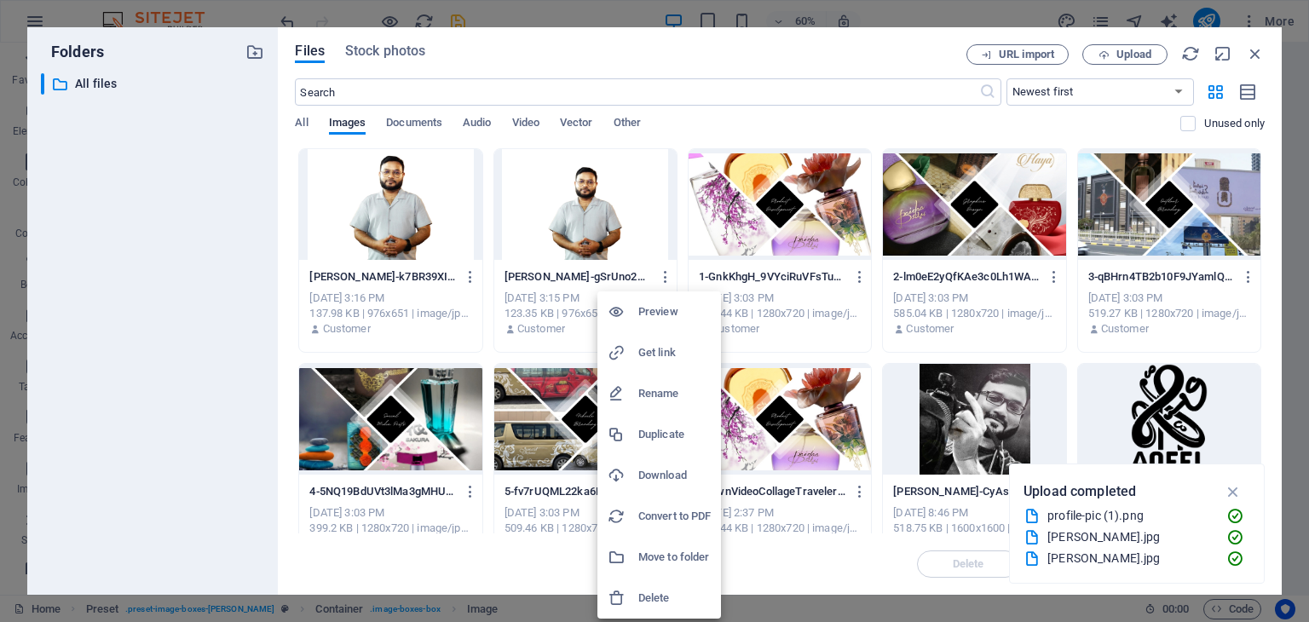
click at [676, 596] on h6 "Delete" at bounding box center [674, 598] width 72 height 20
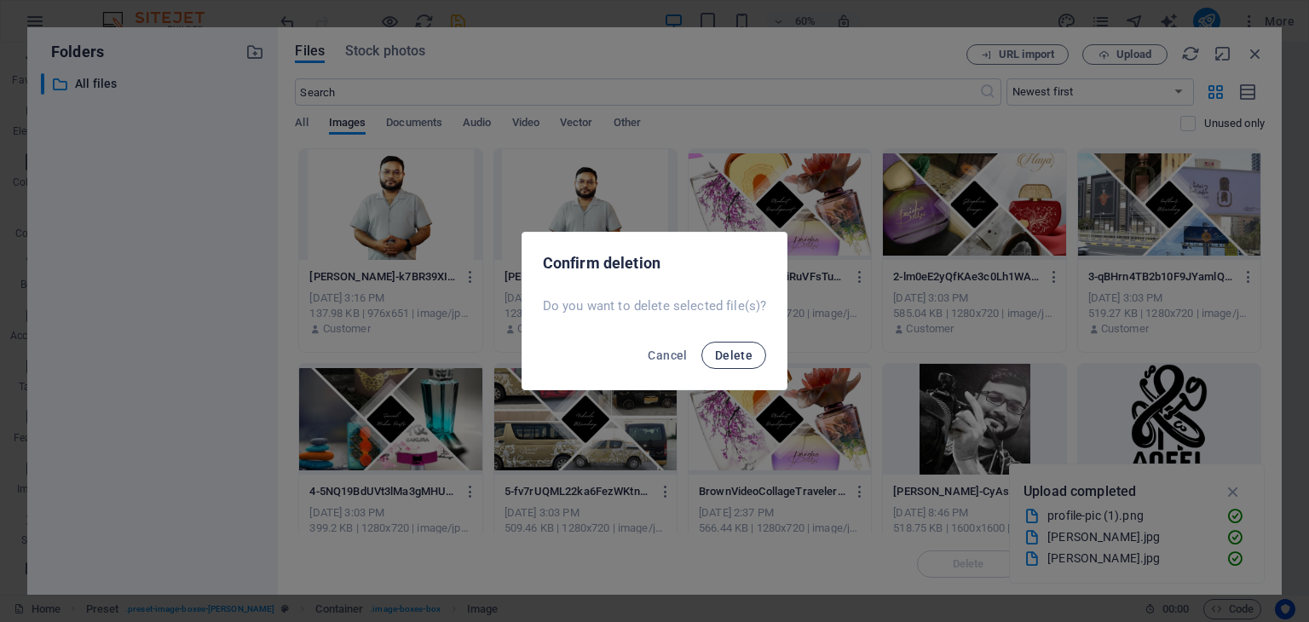
click at [736, 359] on span "Delete" at bounding box center [734, 356] width 38 height 14
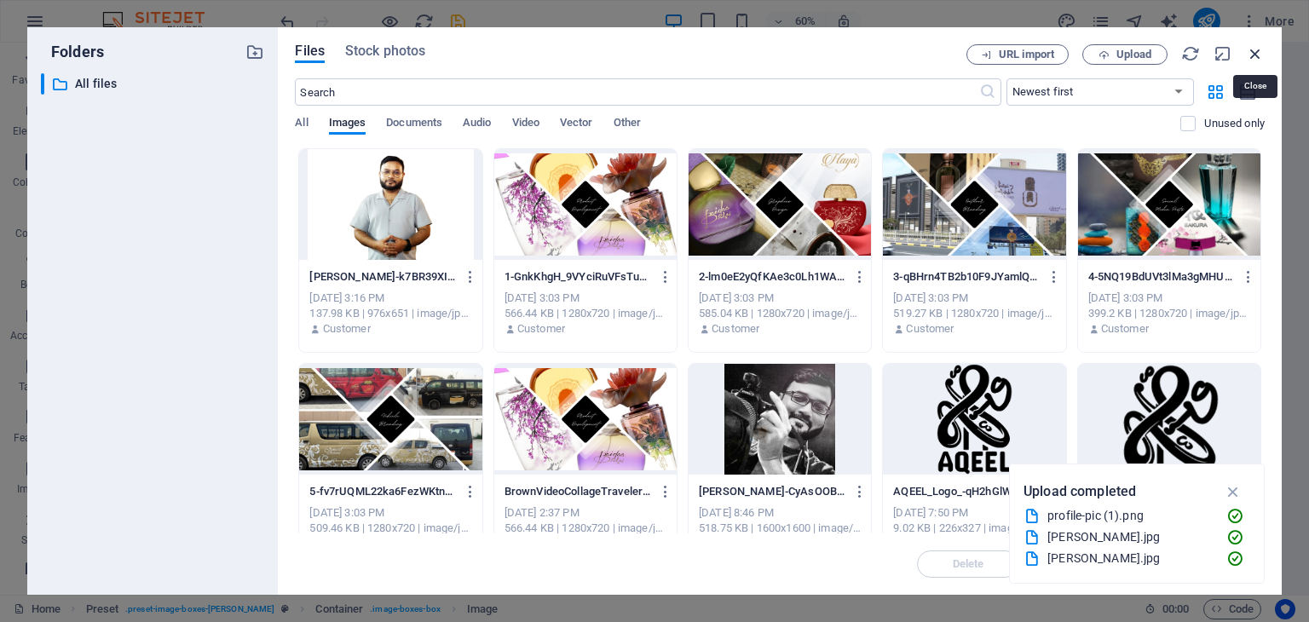
click at [1255, 49] on icon "button" at bounding box center [1255, 53] width 19 height 19
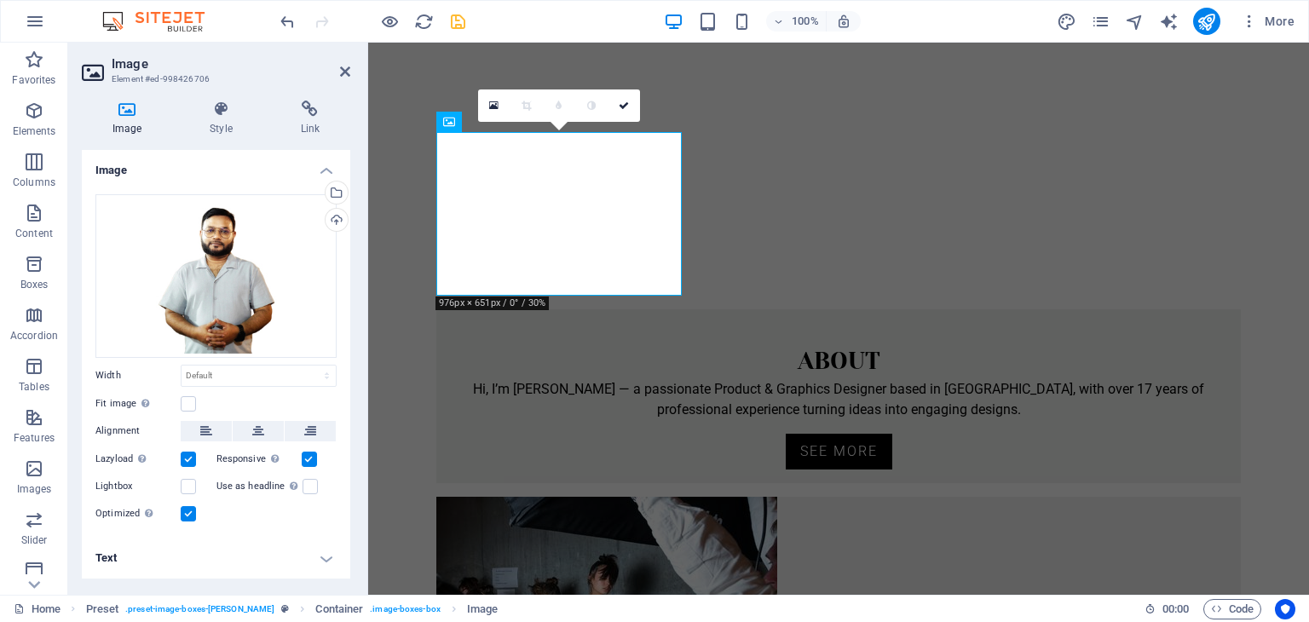
click at [343, 65] on icon at bounding box center [345, 72] width 10 height 14
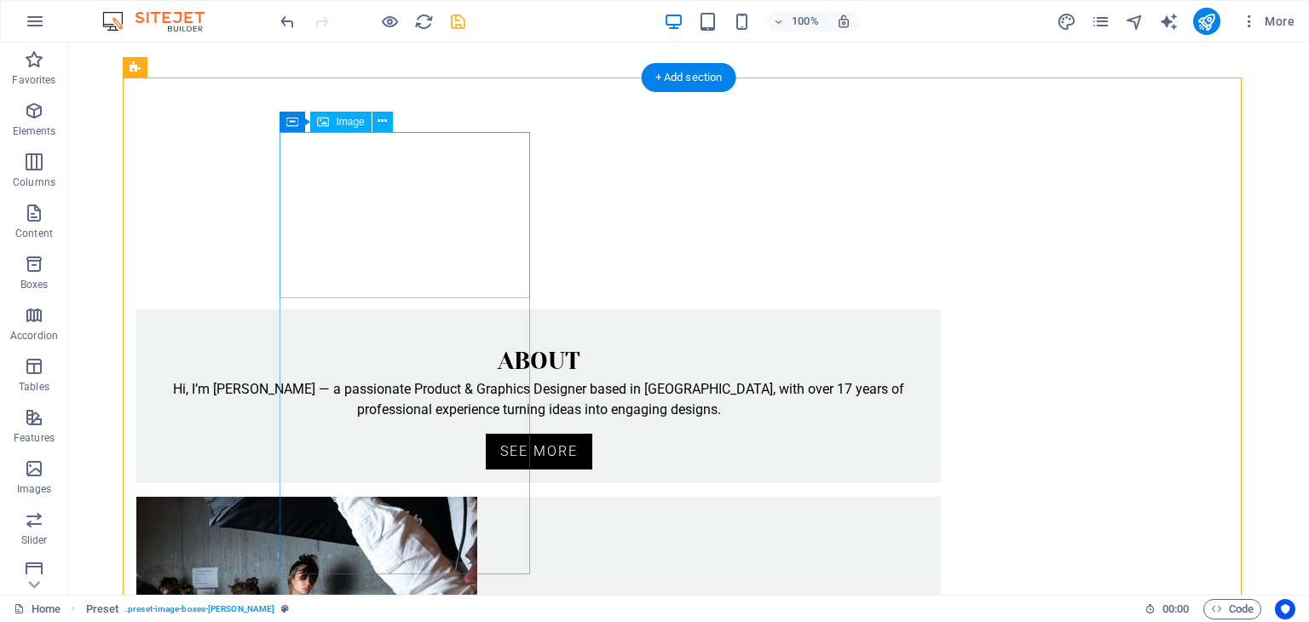
click at [469, 309] on figure at bounding box center [538, 319] width 805 height 20
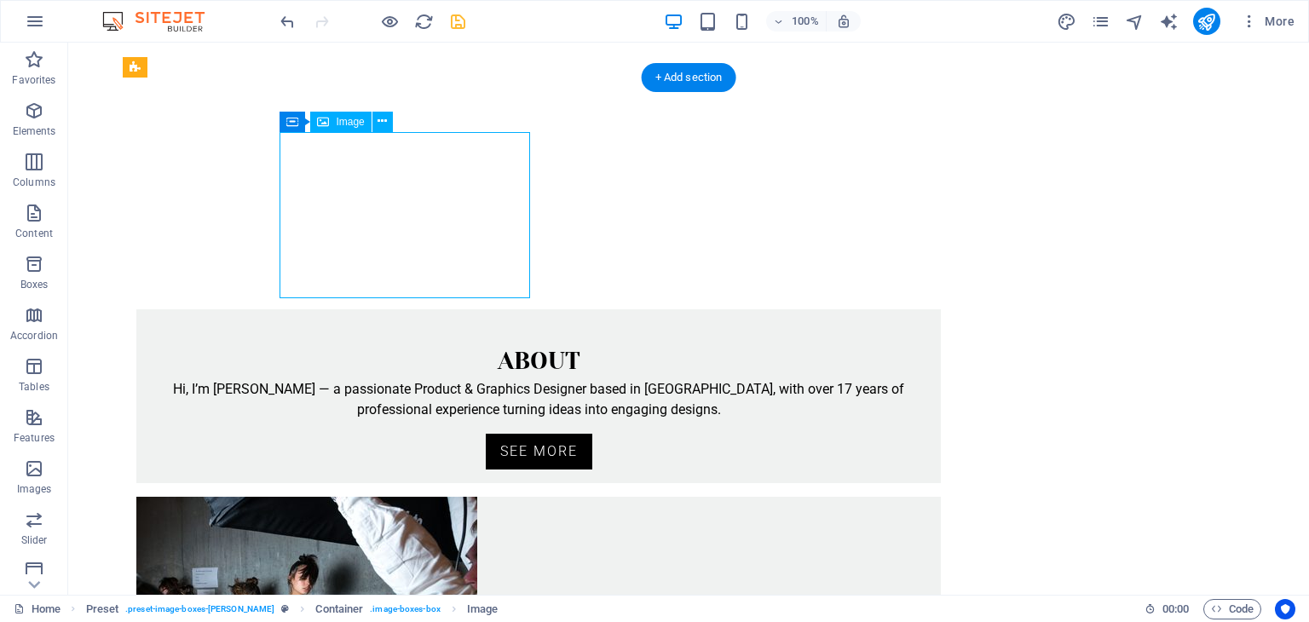
click at [436, 309] on figure at bounding box center [538, 319] width 805 height 20
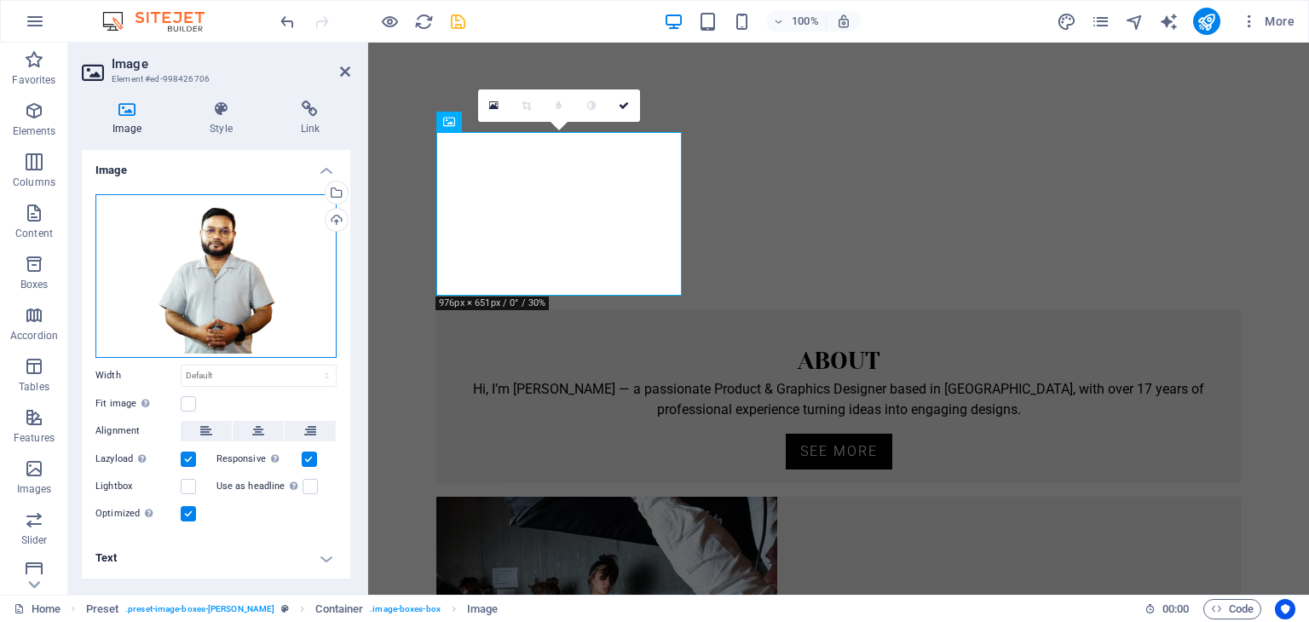
click at [227, 269] on div "Drag files here, click to choose files or select files from Files or our free s…" at bounding box center [215, 276] width 241 height 164
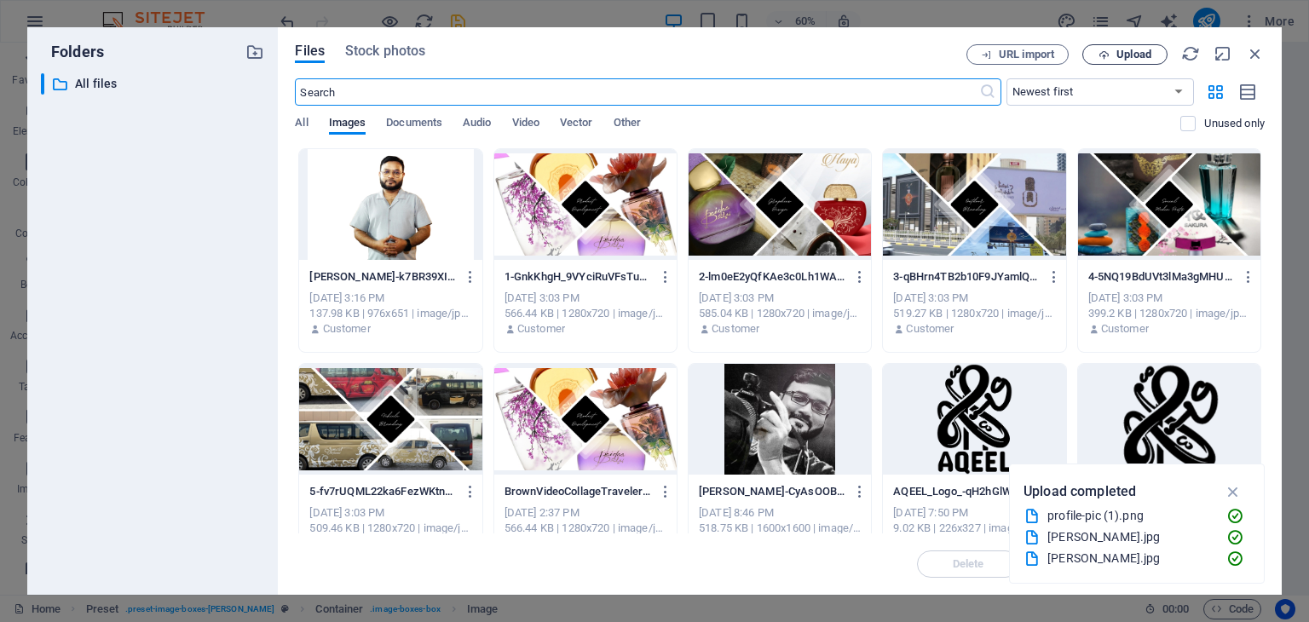
click at [1123, 53] on span "Upload" at bounding box center [1134, 54] width 35 height 10
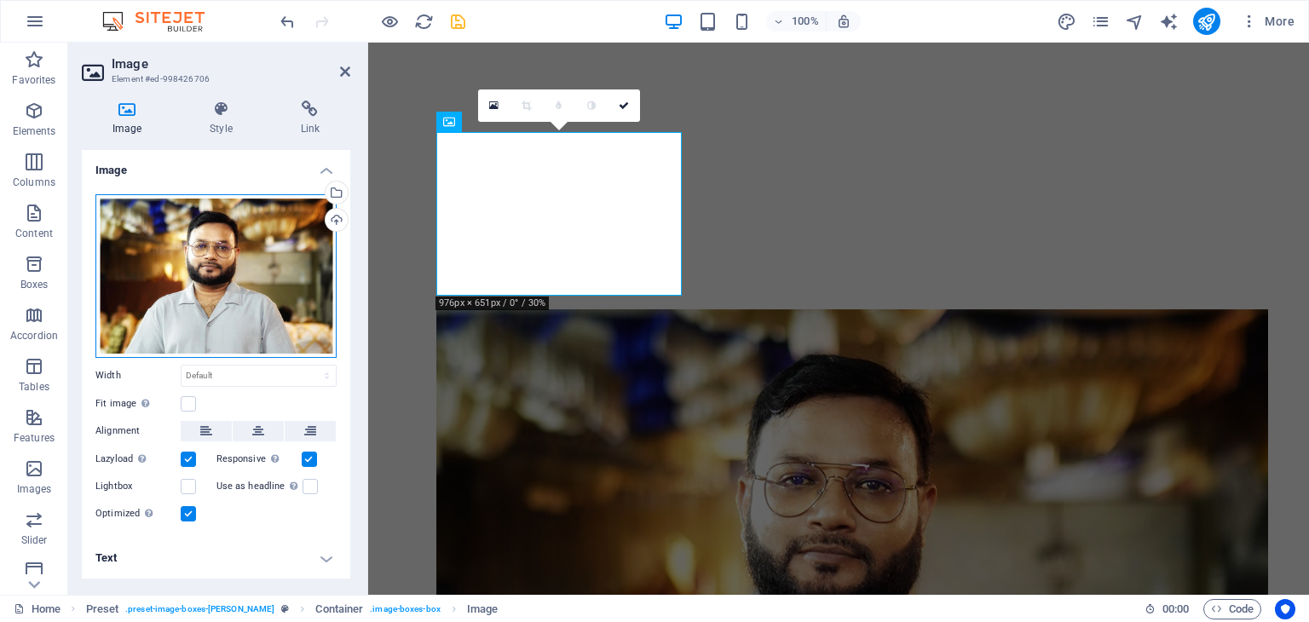
click at [256, 294] on div "Drag files here, click to choose files or select files from Files or our free s…" at bounding box center [215, 276] width 241 height 164
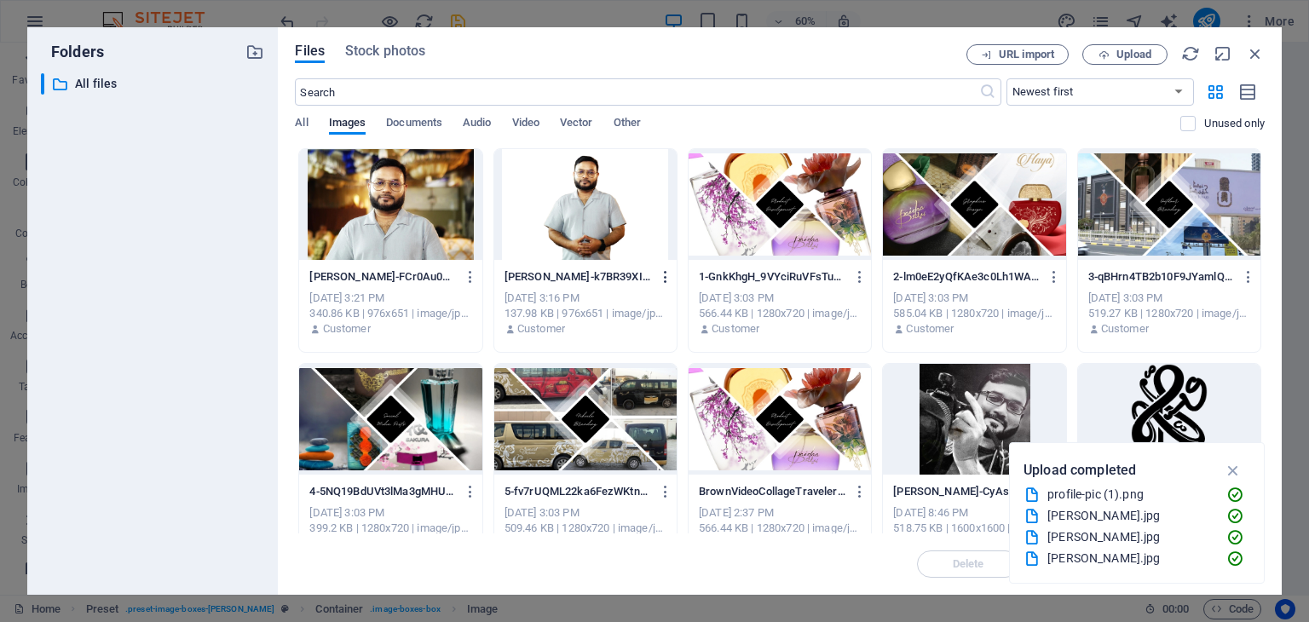
click at [662, 279] on icon "button" at bounding box center [666, 276] width 16 height 15
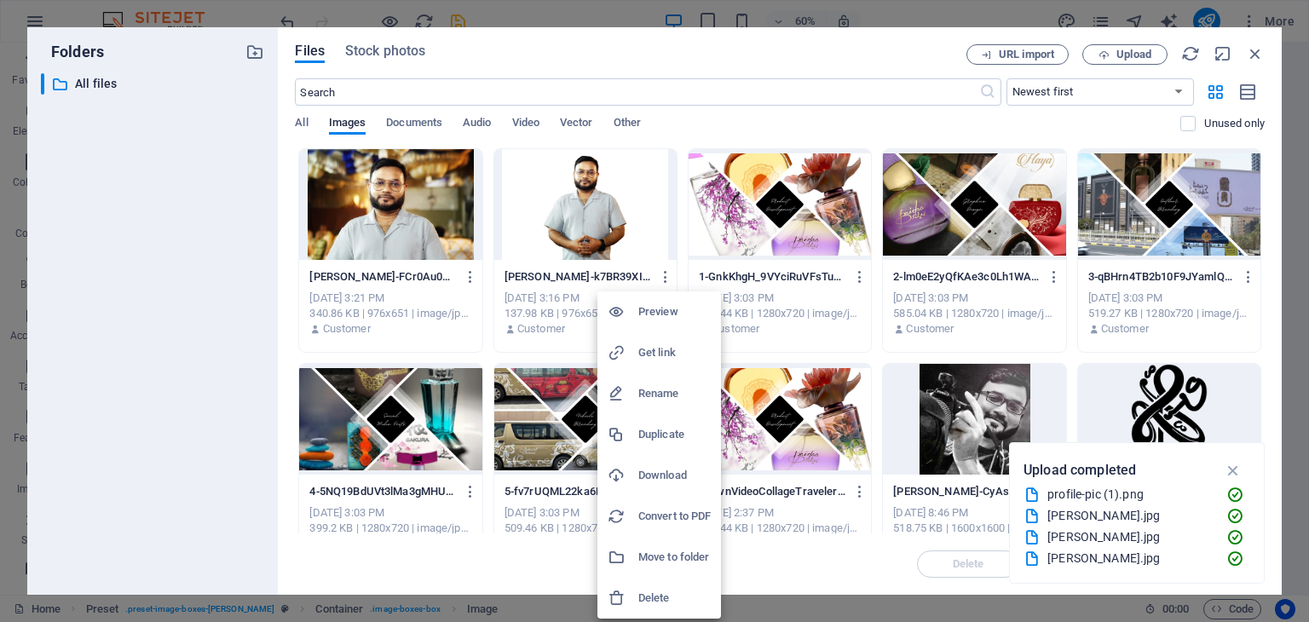
click at [668, 597] on h6 "Delete" at bounding box center [674, 598] width 72 height 20
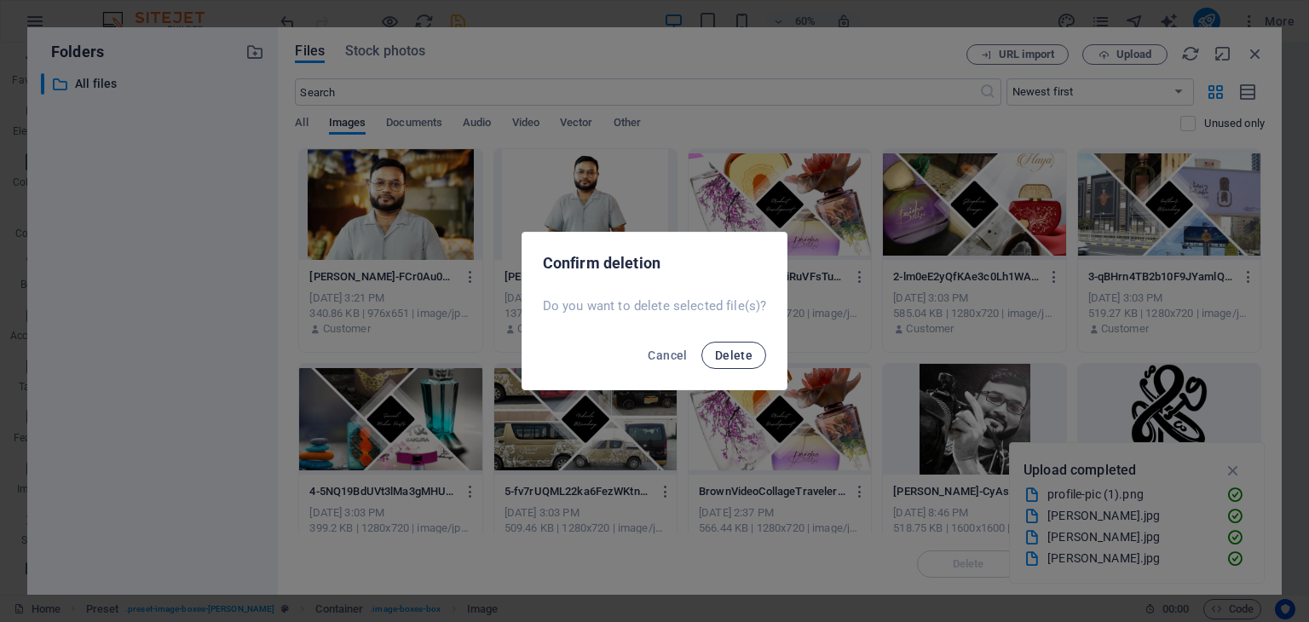
click at [742, 355] on span "Delete" at bounding box center [734, 356] width 38 height 14
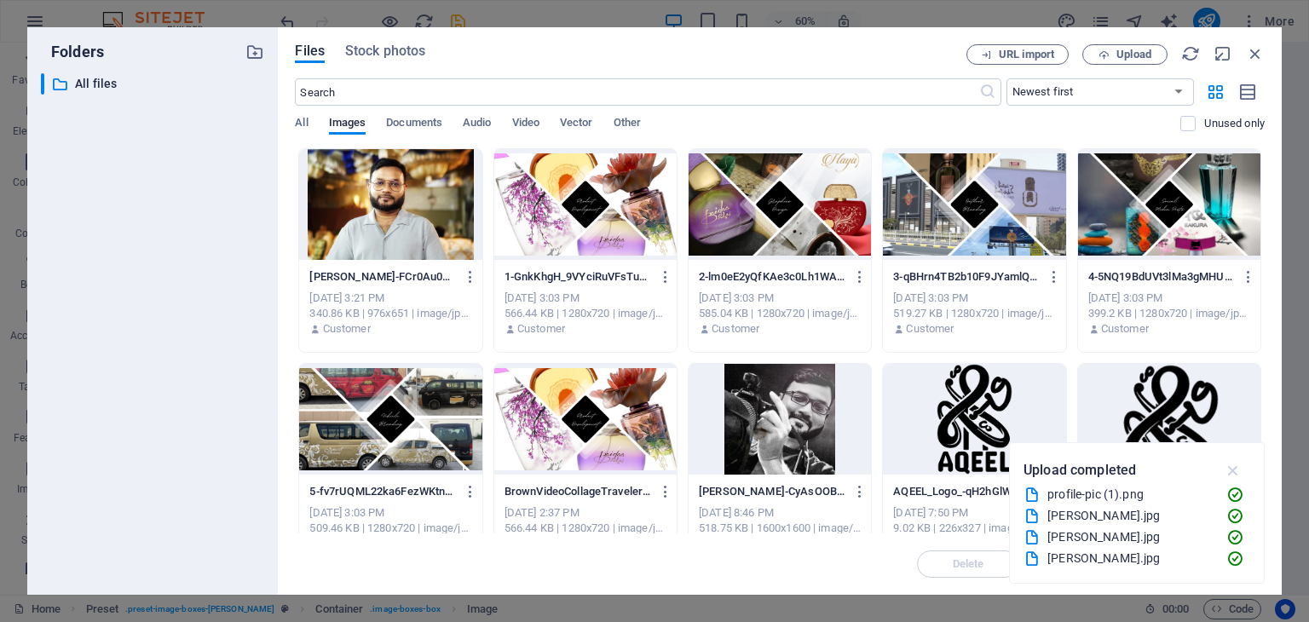
click at [1238, 471] on icon "button" at bounding box center [1234, 470] width 20 height 19
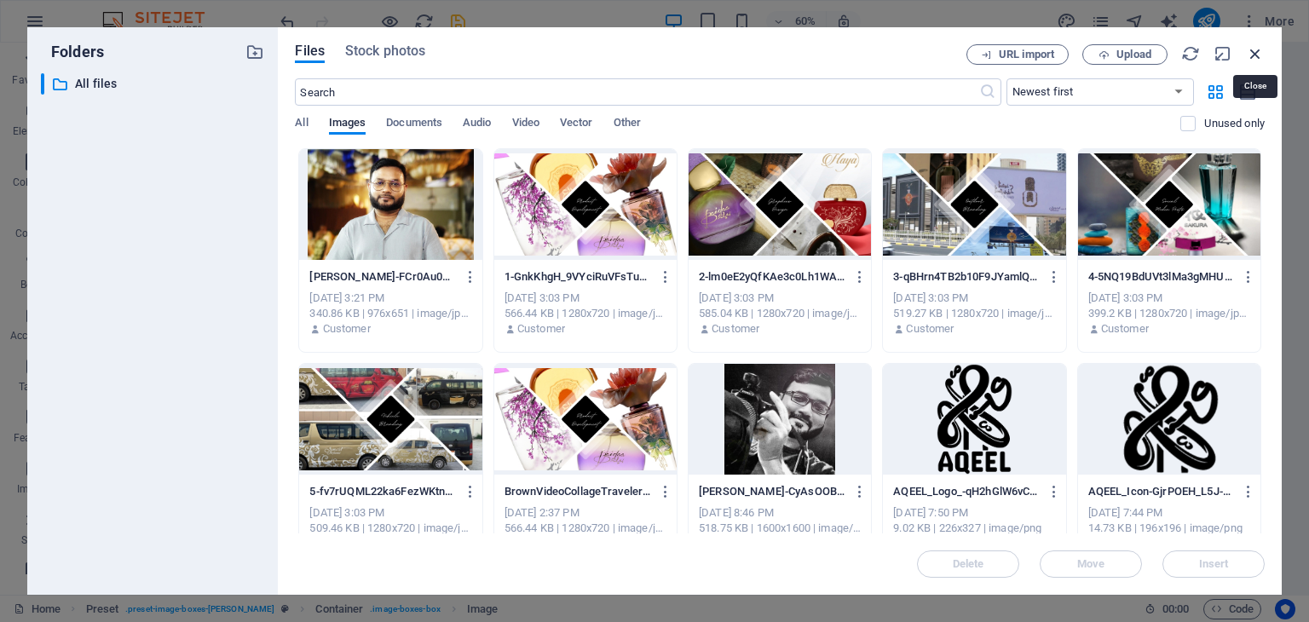
click at [1252, 56] on icon "button" at bounding box center [1255, 53] width 19 height 19
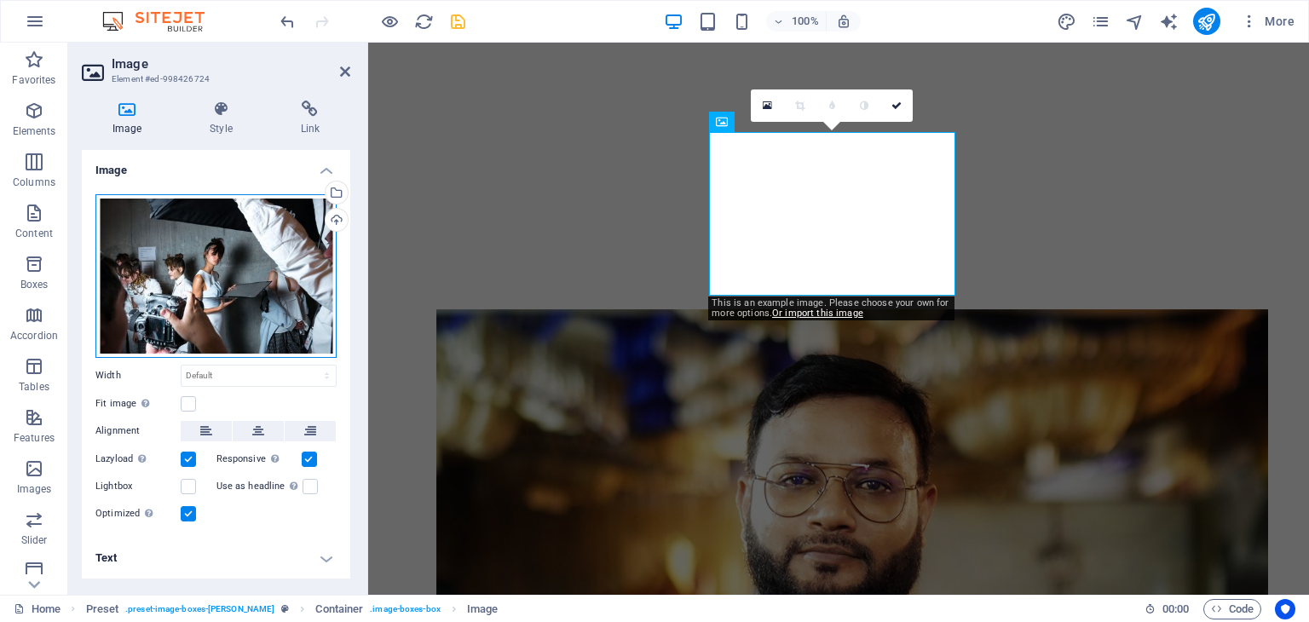
click at [274, 274] on div "Drag files here, click to choose files or select files from Files or our free s…" at bounding box center [215, 276] width 241 height 164
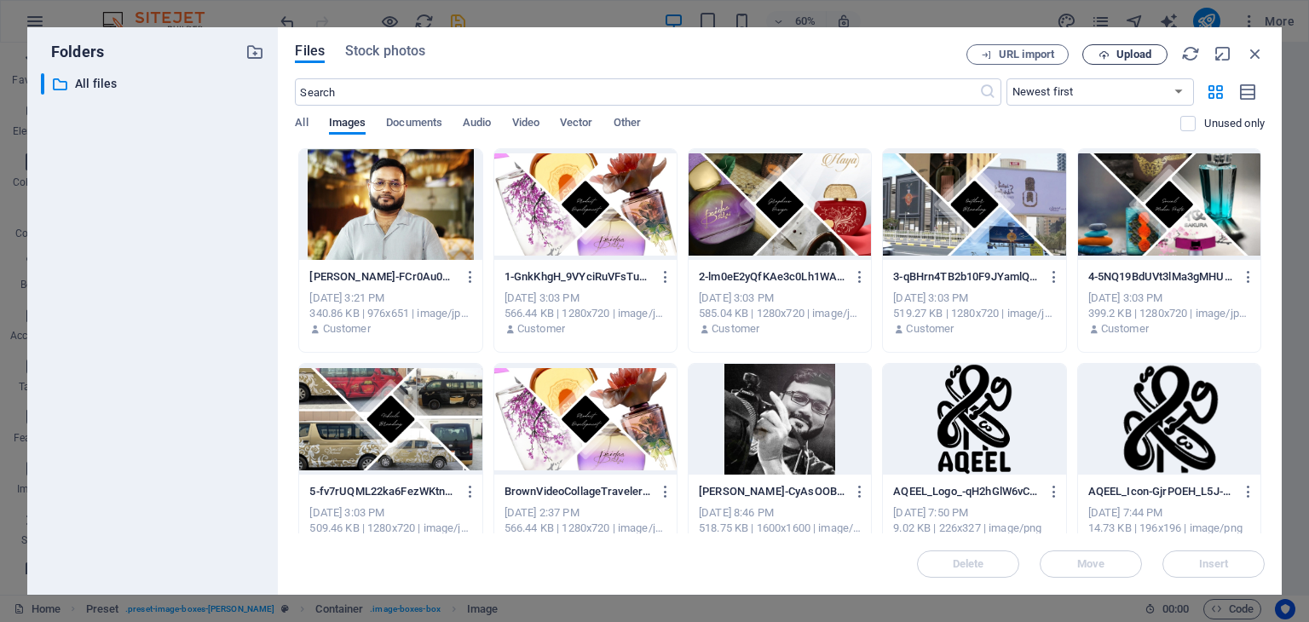
click at [1134, 49] on span "Upload" at bounding box center [1134, 54] width 35 height 10
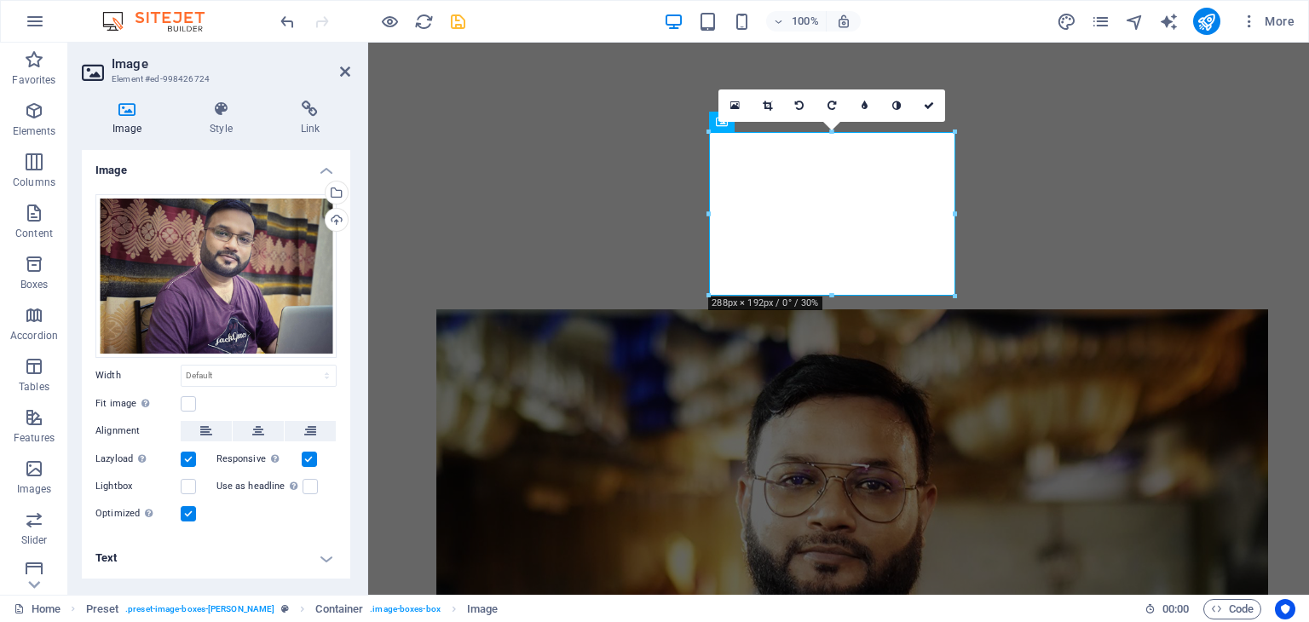
click at [348, 70] on icon at bounding box center [345, 72] width 10 height 14
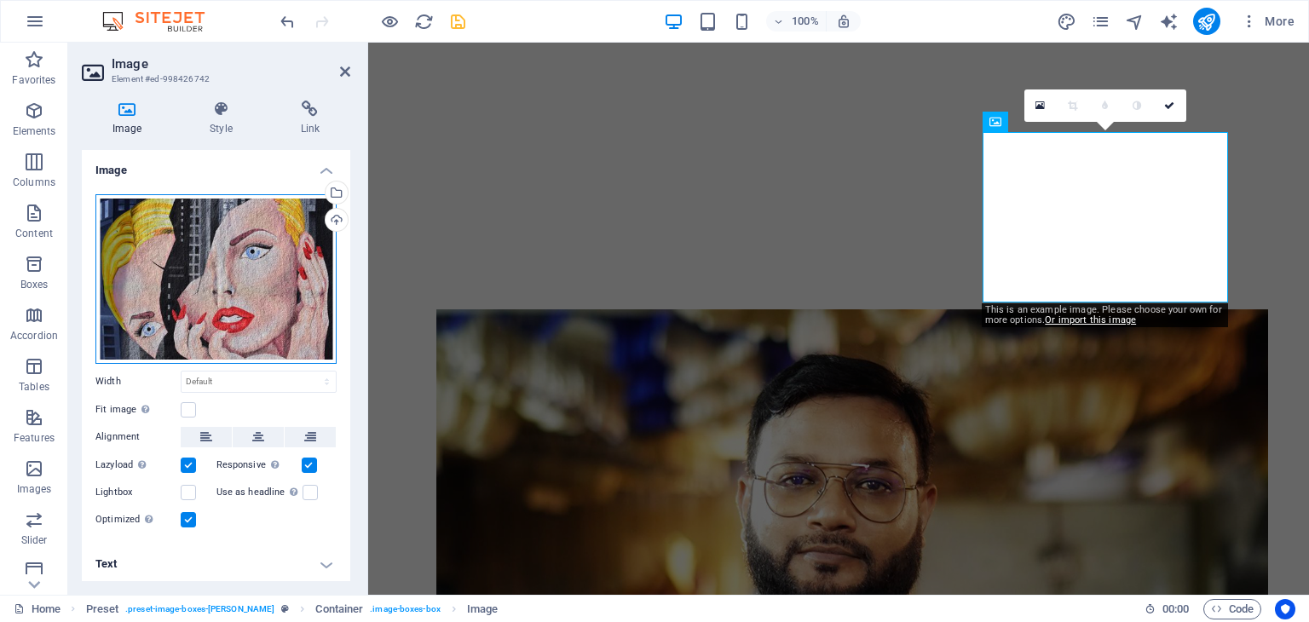
click at [151, 232] on div "Drag files here, click to choose files or select files from Files or our free s…" at bounding box center [215, 279] width 241 height 170
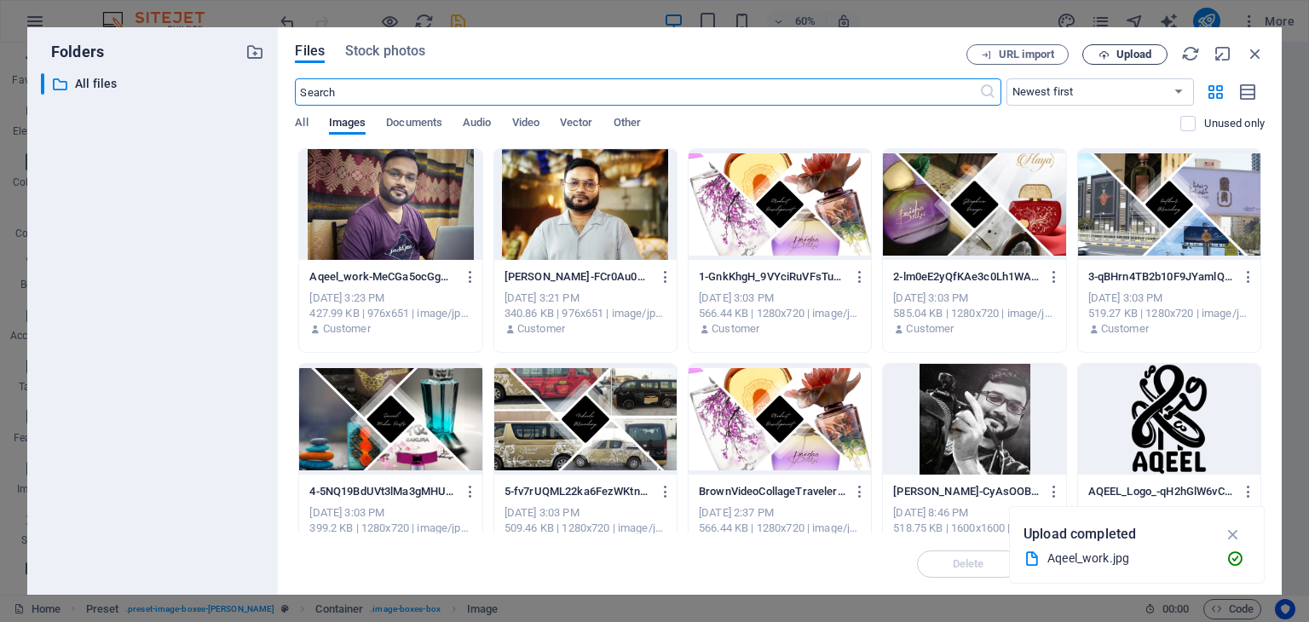
click at [1117, 49] on span "Upload" at bounding box center [1134, 54] width 35 height 10
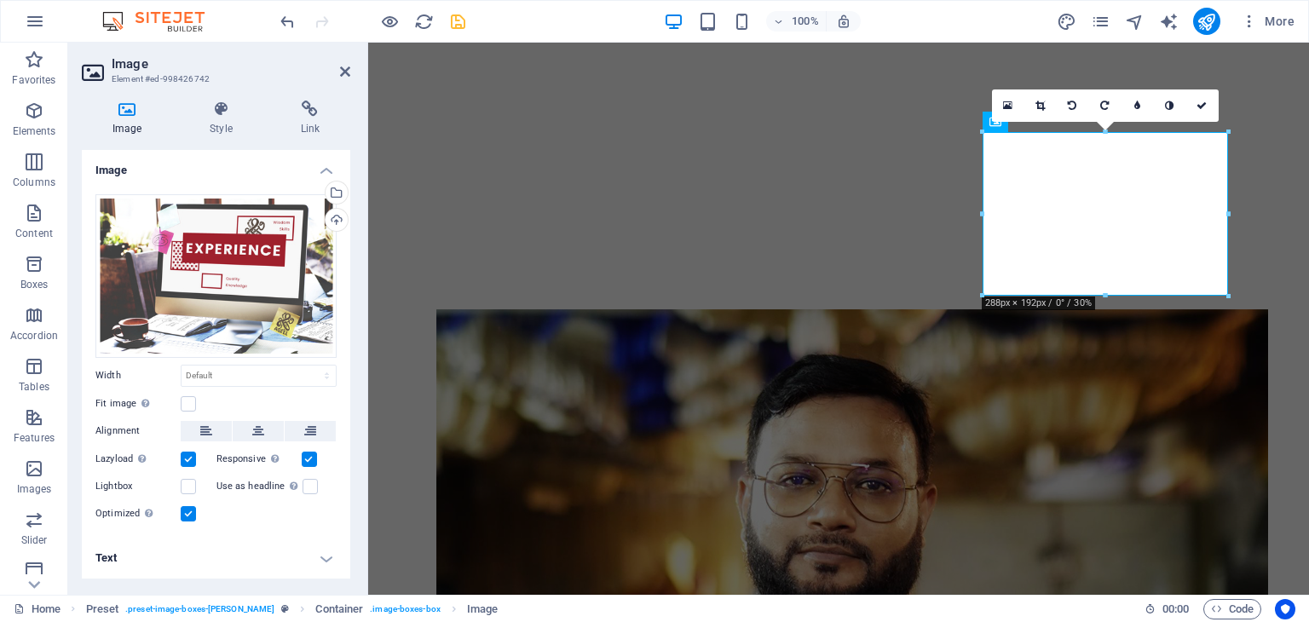
click at [351, 70] on aside "Image Element #ed-998426742 Image Style Link Image Drag files here, click to ch…" at bounding box center [218, 319] width 300 height 552
drag, startPoint x: 347, startPoint y: 72, endPoint x: 279, endPoint y: 32, distance: 79.1
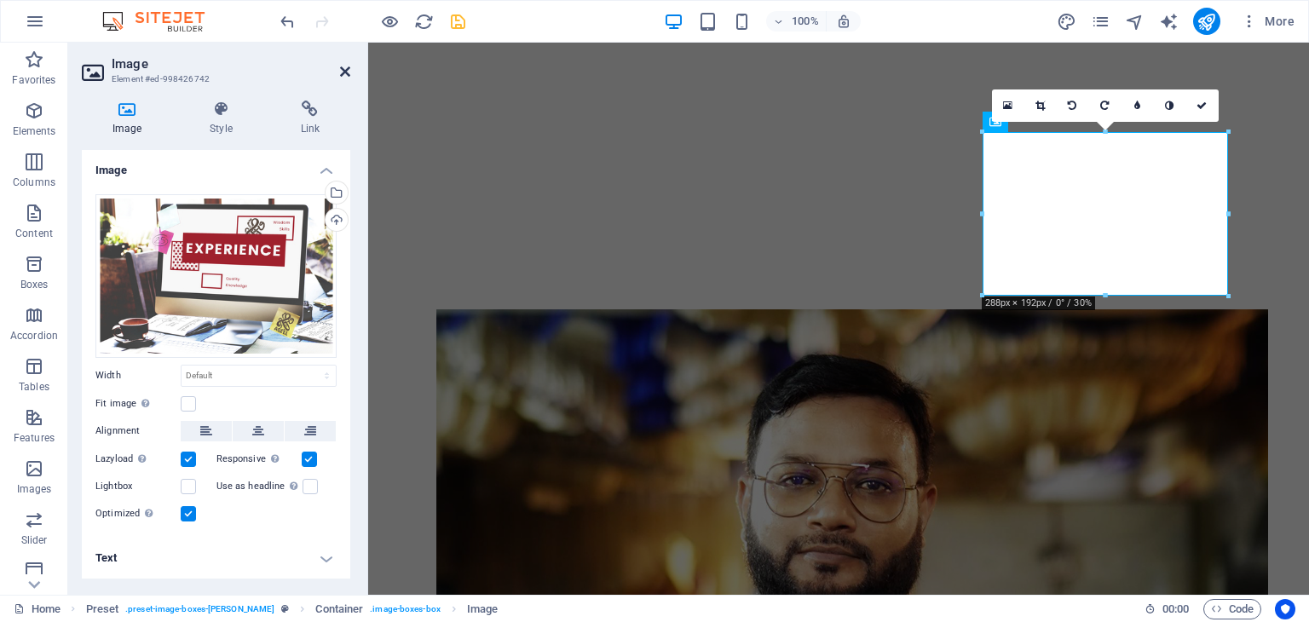
click at [347, 72] on icon at bounding box center [345, 72] width 10 height 14
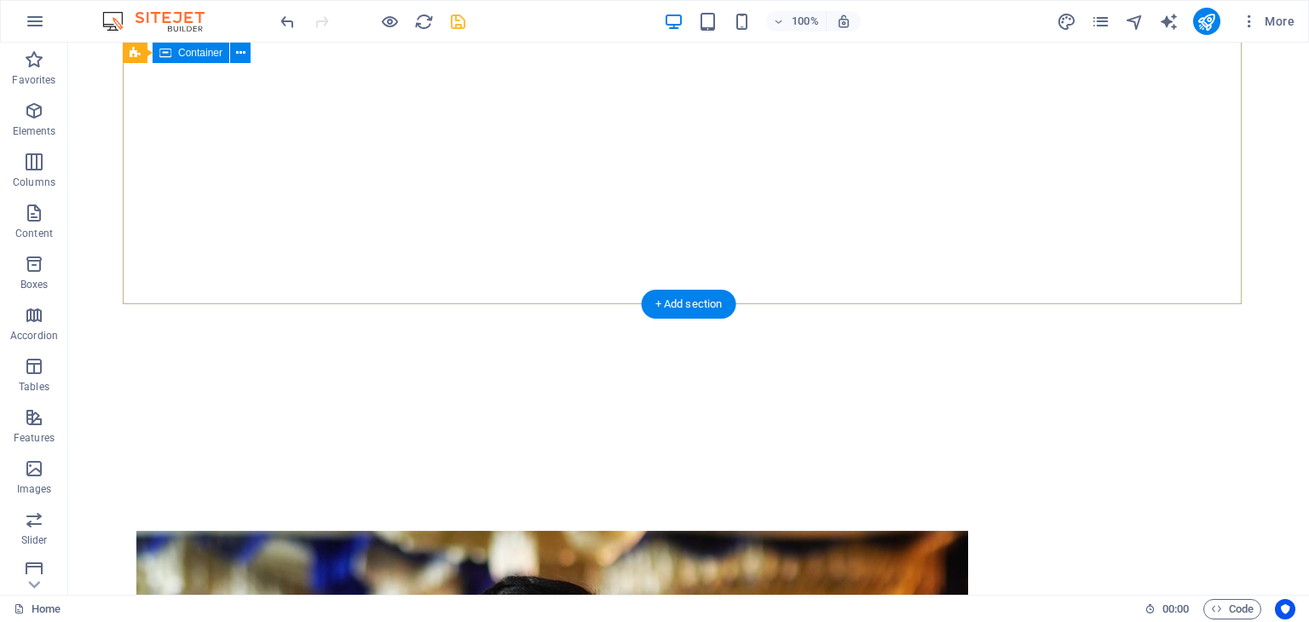
scroll to position [286, 0]
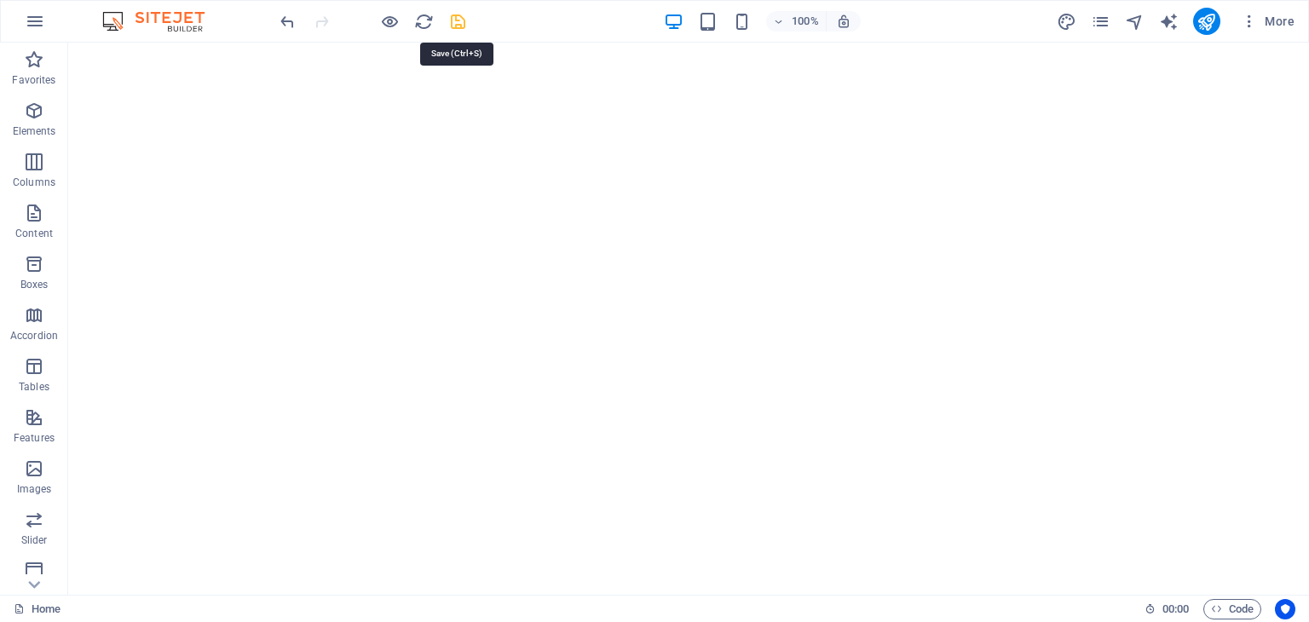
click at [466, 16] on icon "save" at bounding box center [458, 22] width 20 height 20
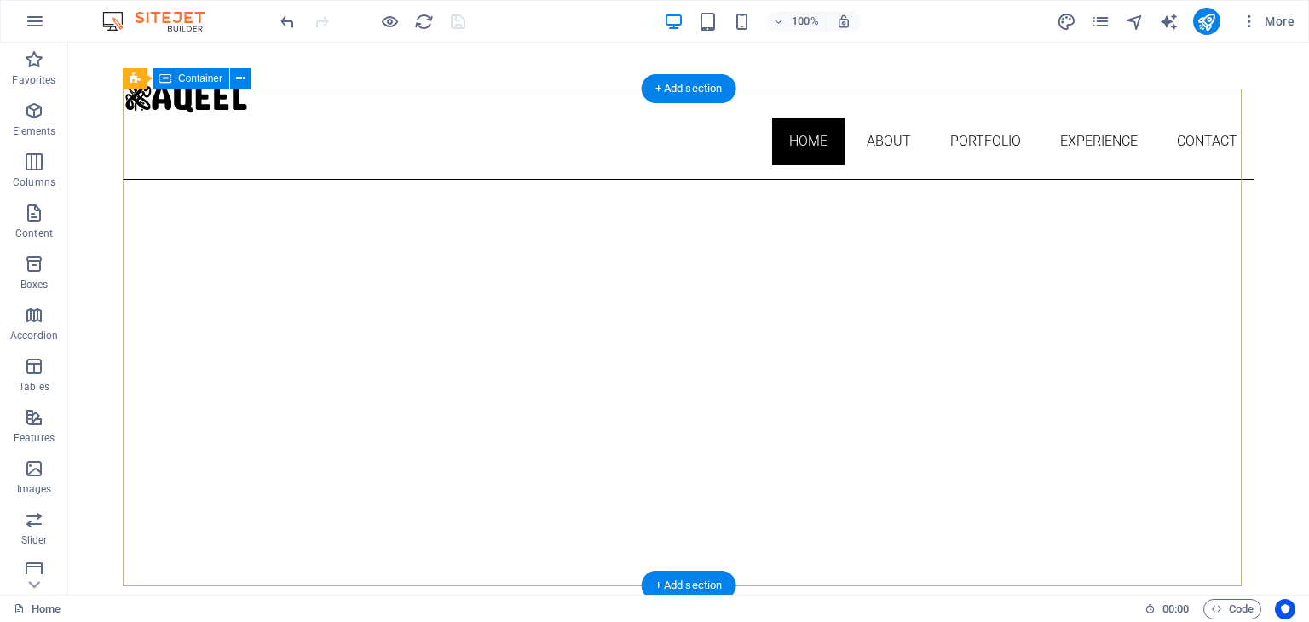
scroll to position [0, 0]
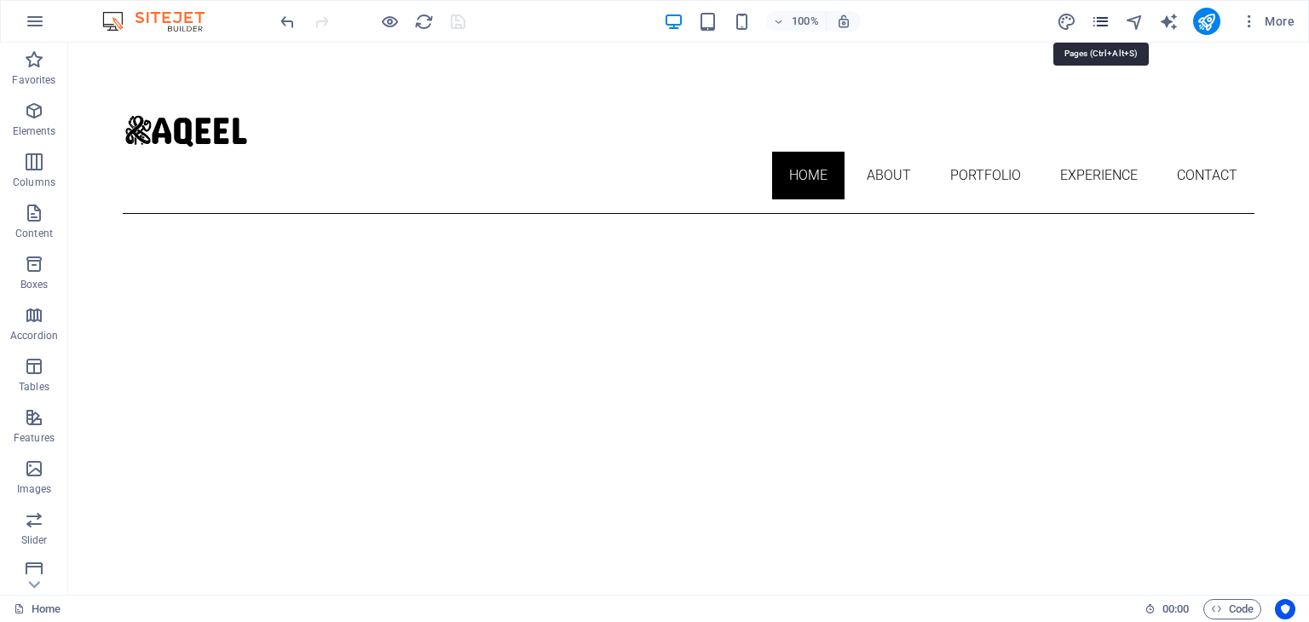
click at [1098, 19] on icon "pages" at bounding box center [1101, 22] width 20 height 20
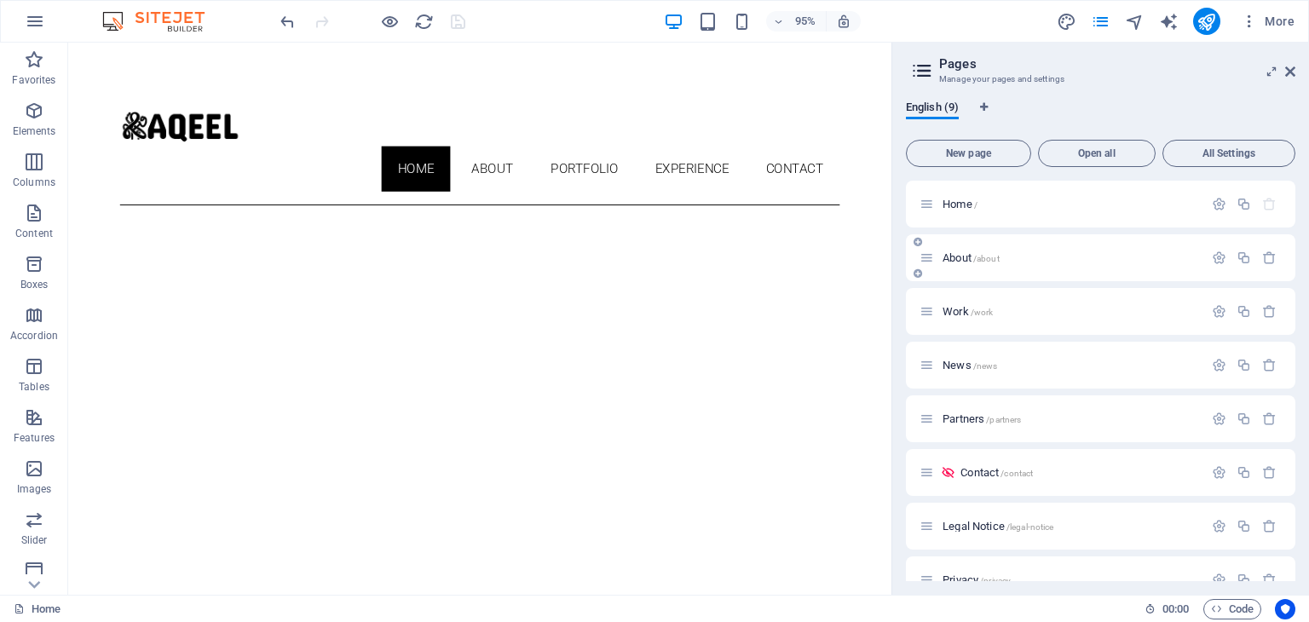
click at [1013, 263] on div "About /about" at bounding box center [1062, 258] width 284 height 20
click at [959, 254] on span "About /about" at bounding box center [971, 257] width 57 height 13
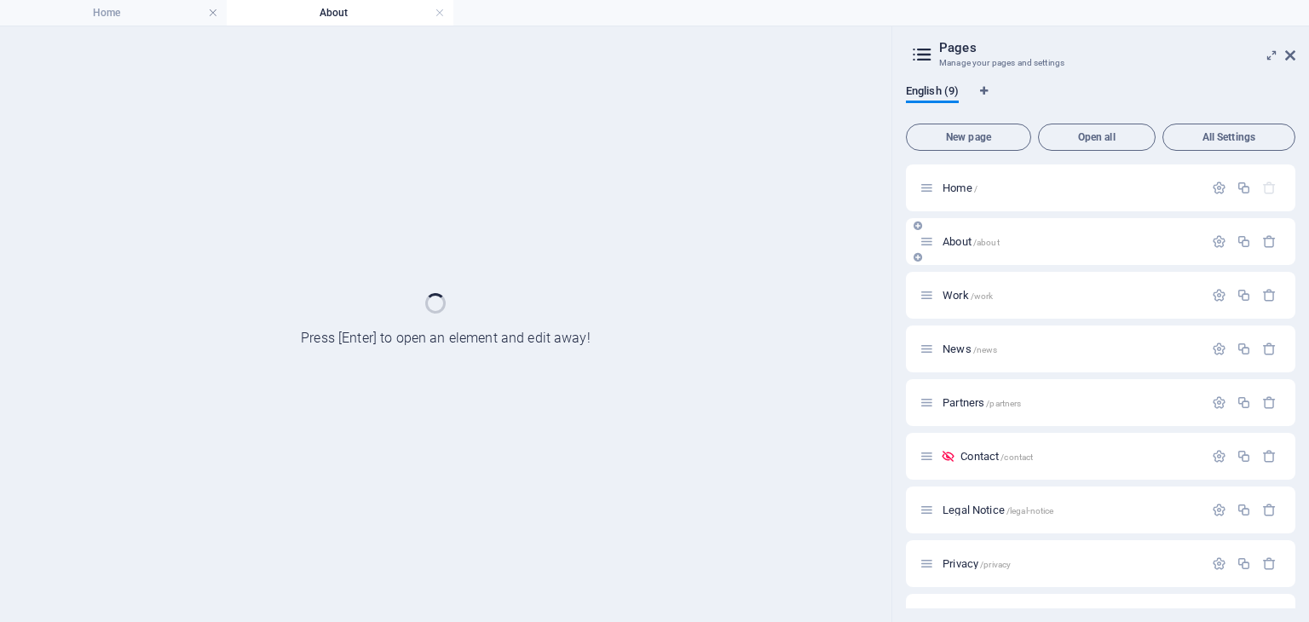
click at [959, 254] on div "About /about" at bounding box center [1101, 241] width 390 height 47
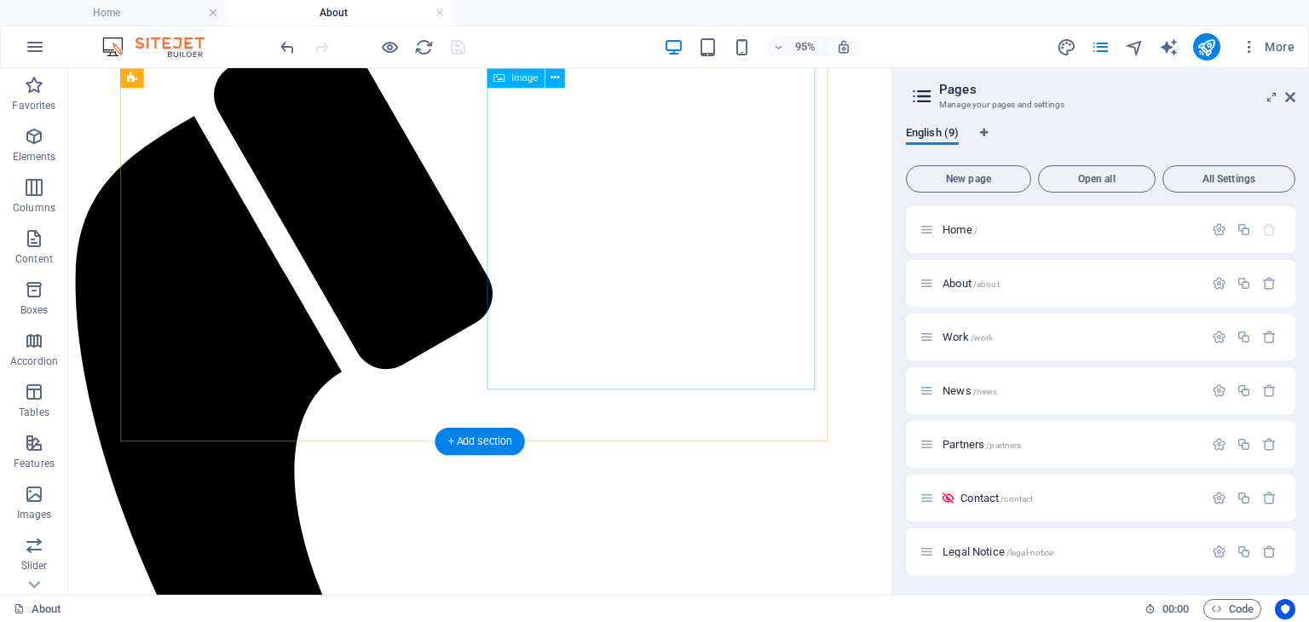
scroll to position [78, 0]
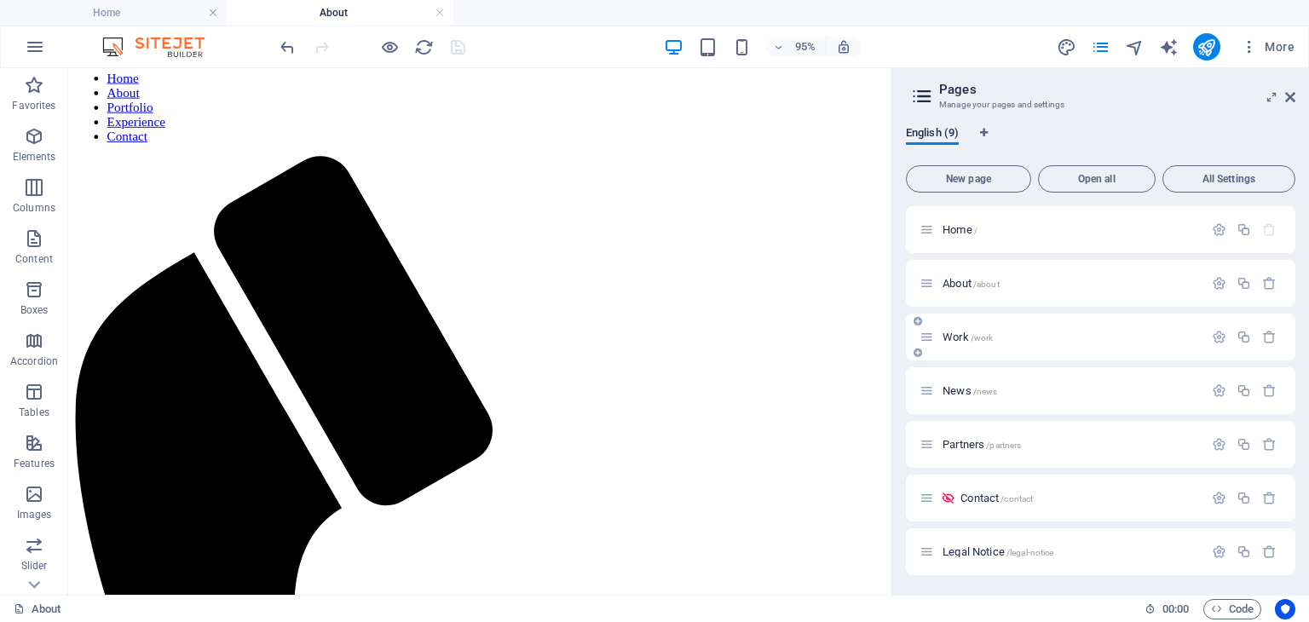
click at [992, 332] on p "Work /work" at bounding box center [1071, 337] width 256 height 11
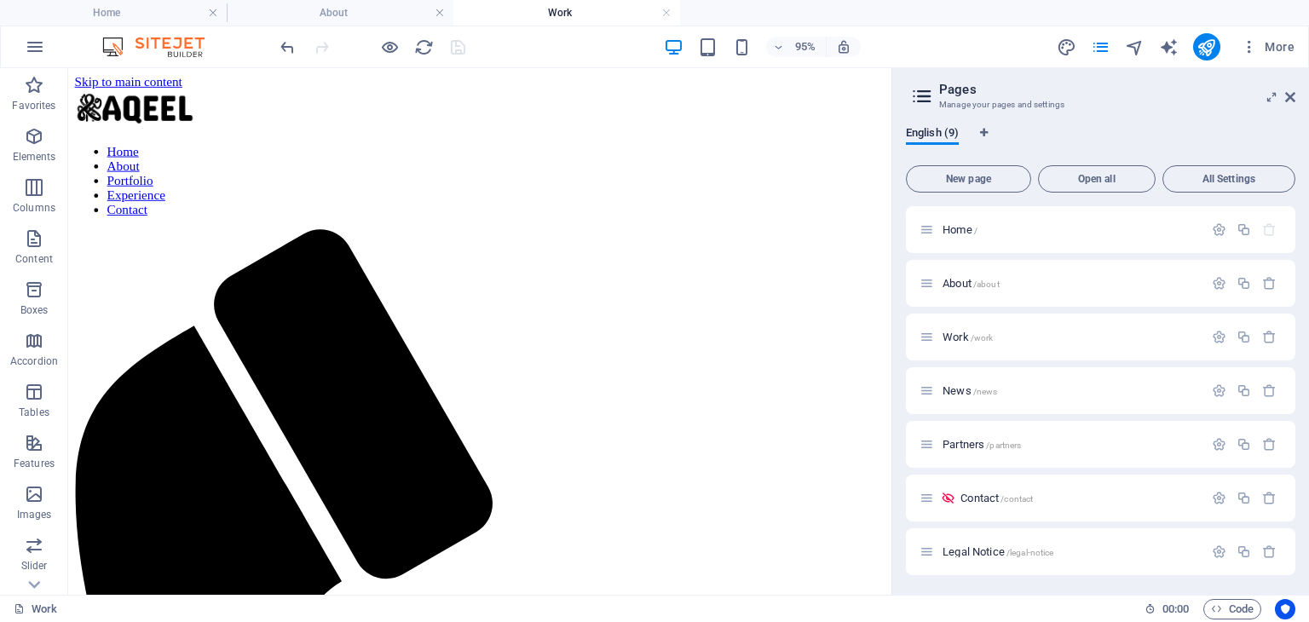
scroll to position [0, 0]
click at [1288, 98] on icon at bounding box center [1290, 97] width 10 height 14
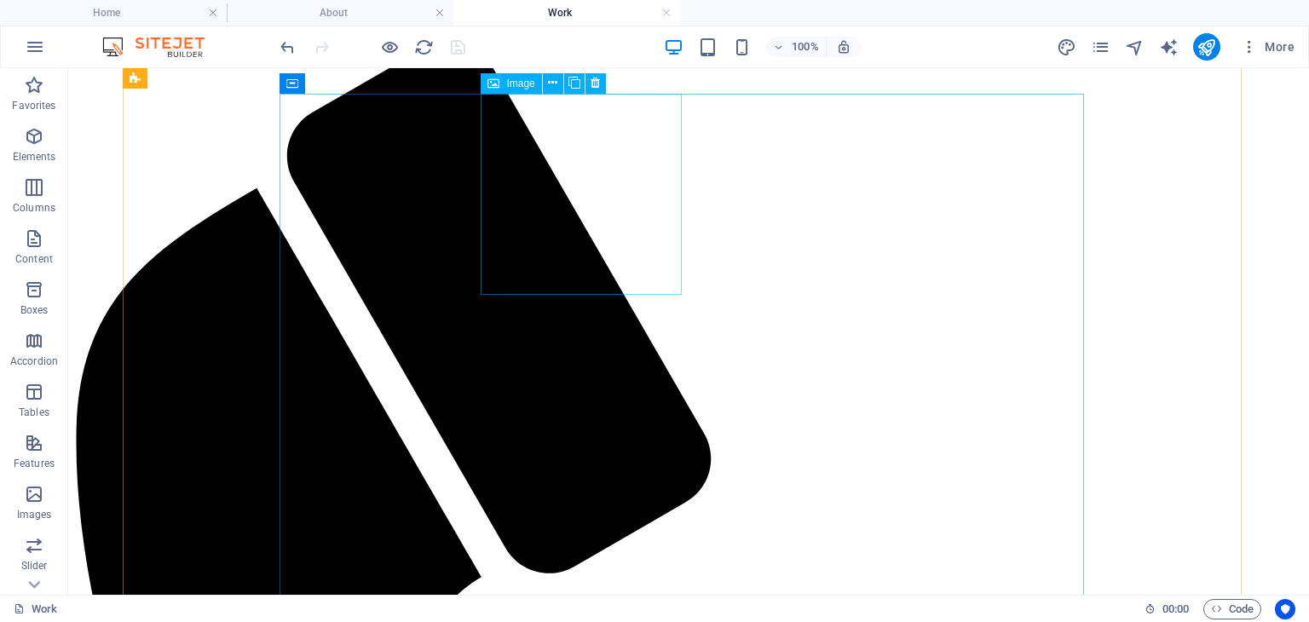
scroll to position [38, 0]
